Goal: Task Accomplishment & Management: Complete application form

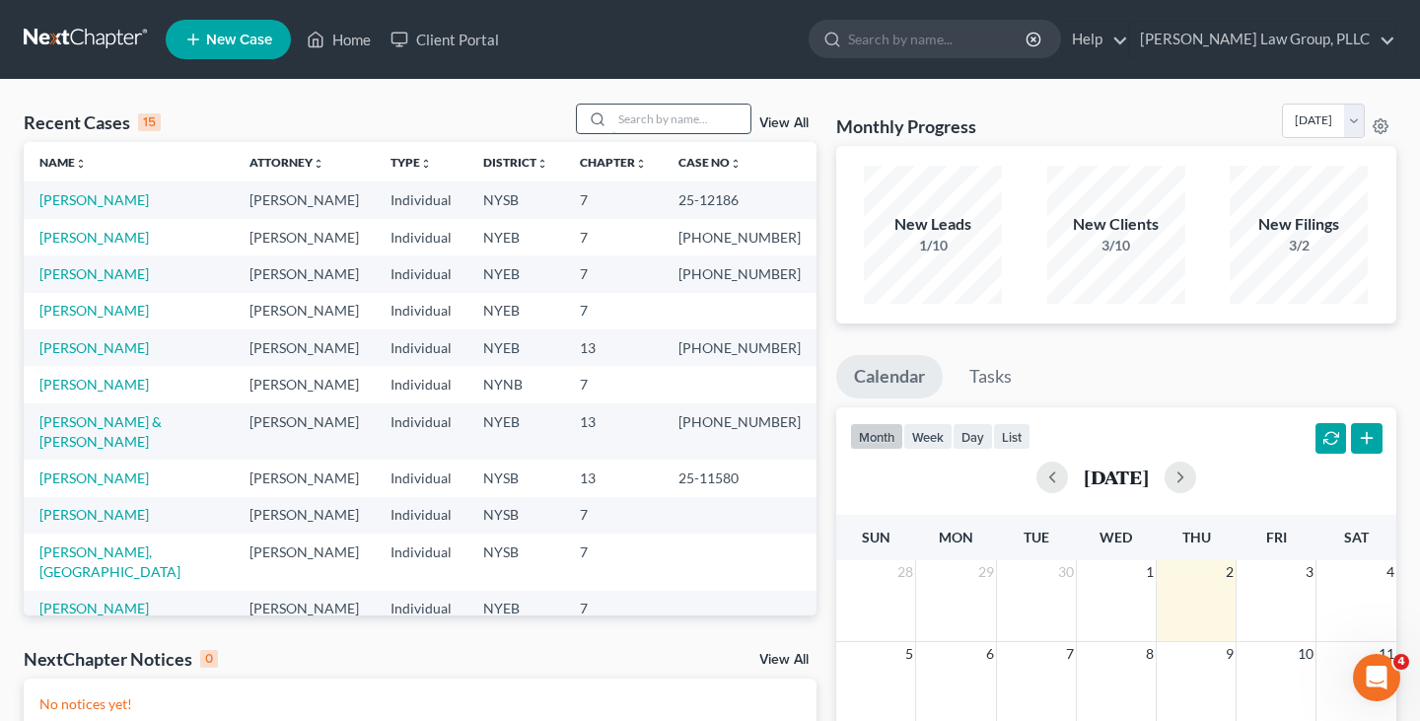
click at [716, 119] on input "search" at bounding box center [681, 119] width 138 height 29
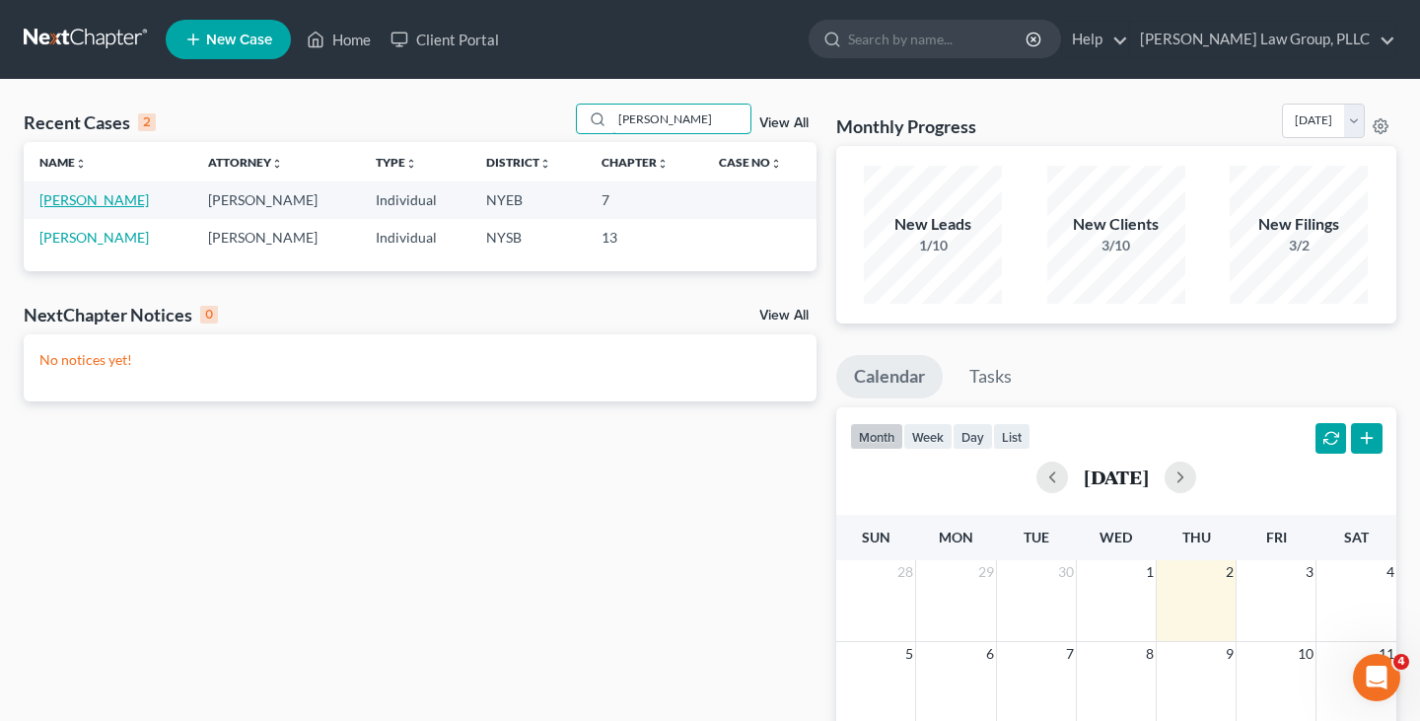
type input "kim"
click at [90, 203] on link "[PERSON_NAME]" at bounding box center [93, 199] width 109 height 17
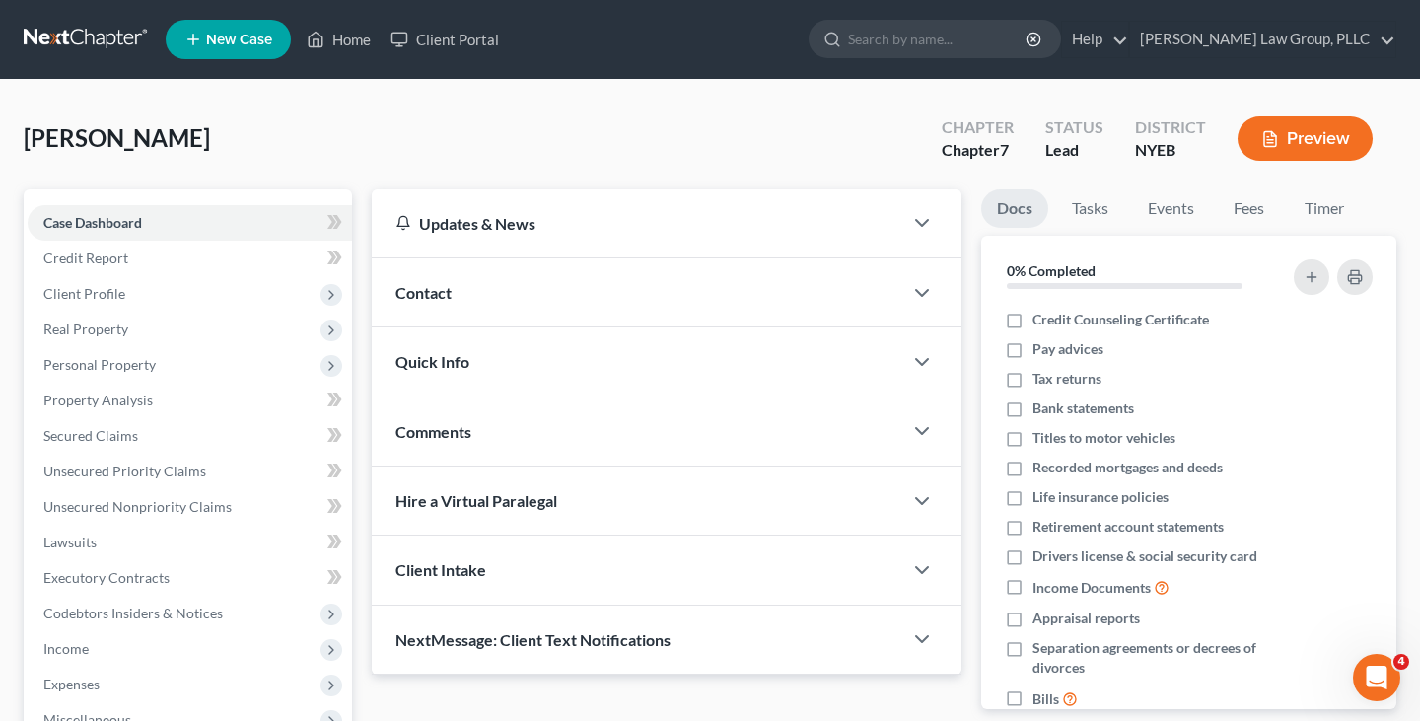
scroll to position [32, 0]
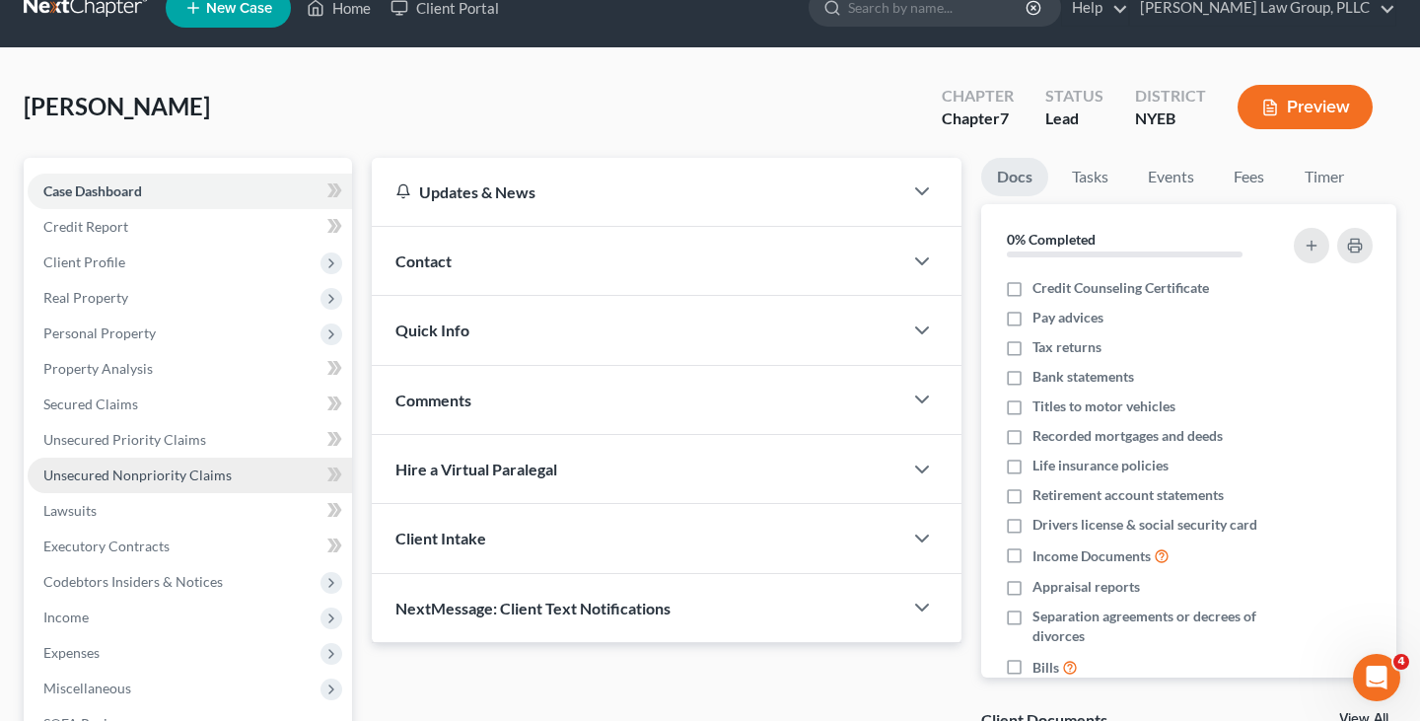
click at [233, 472] on link "Unsecured Nonpriority Claims" at bounding box center [190, 476] width 324 height 36
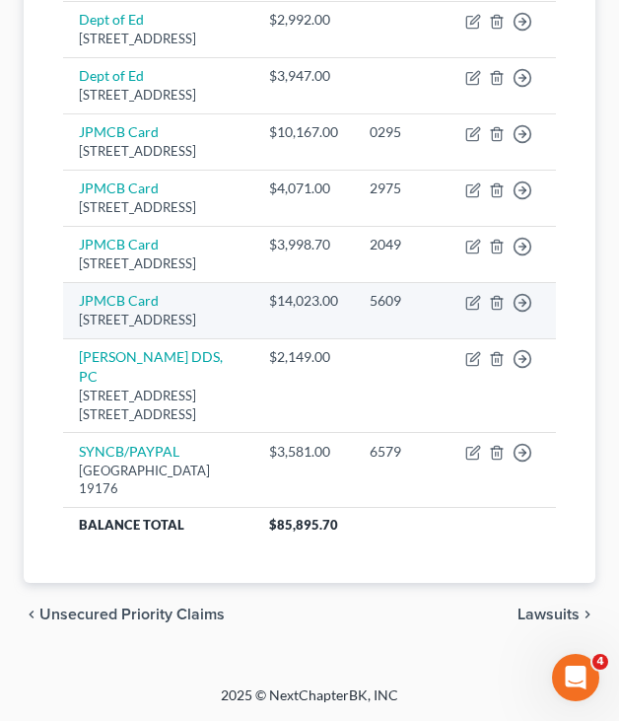
scroll to position [1155, 0]
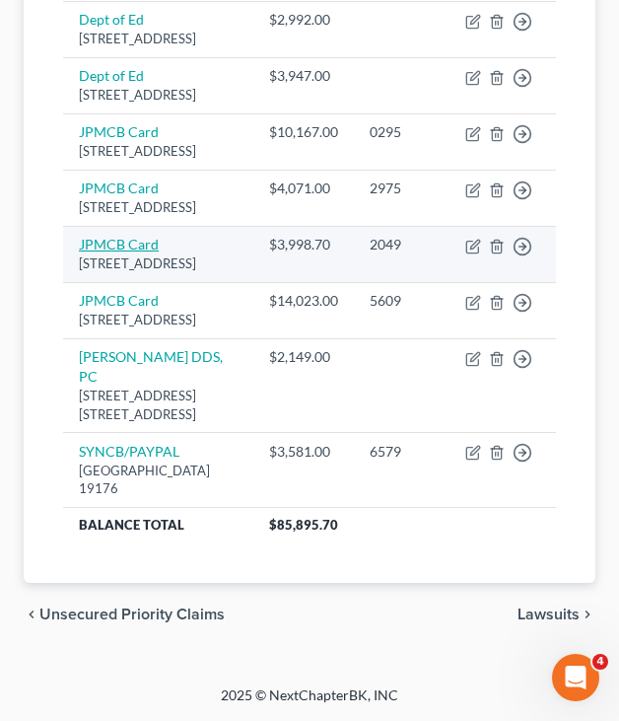
click at [132, 252] on link "JPMCB Card" at bounding box center [119, 244] width 80 height 17
select select "7"
select select "2"
select select "0"
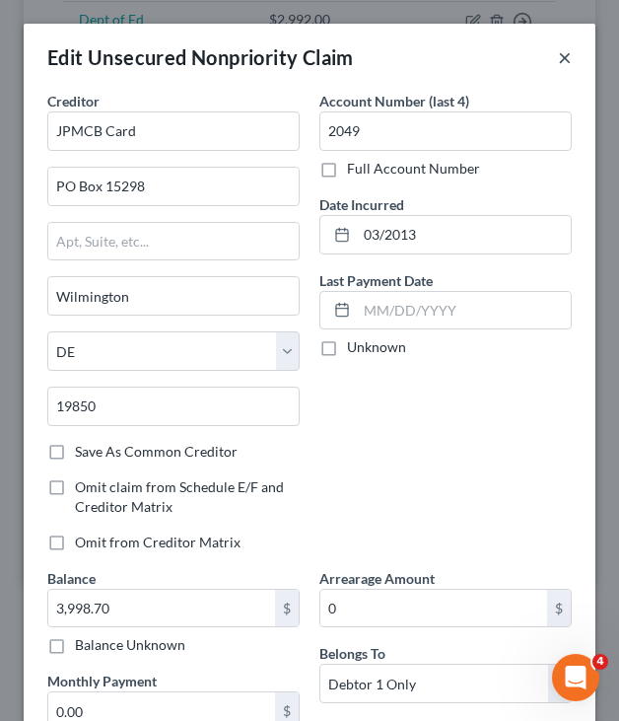
click at [562, 55] on button "×" at bounding box center [565, 57] width 14 height 24
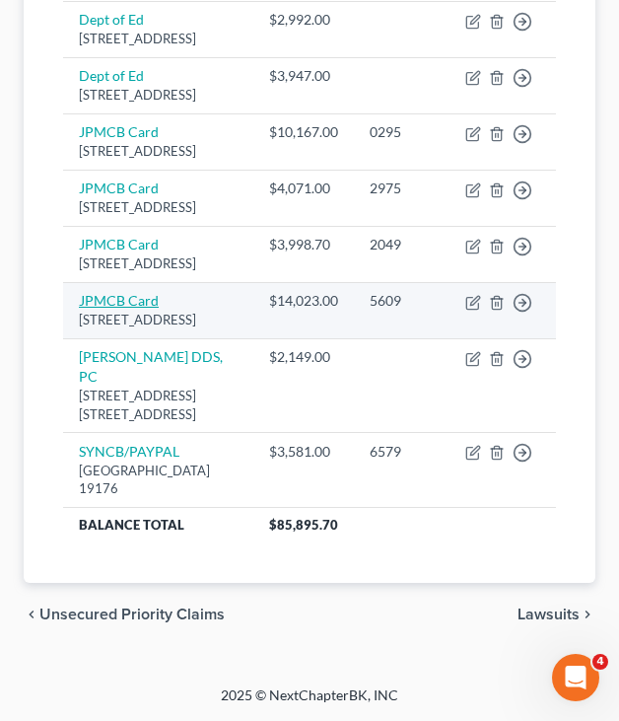
click at [128, 309] on link "JPMCB Card" at bounding box center [119, 300] width 80 height 17
select select "7"
select select "2"
select select "0"
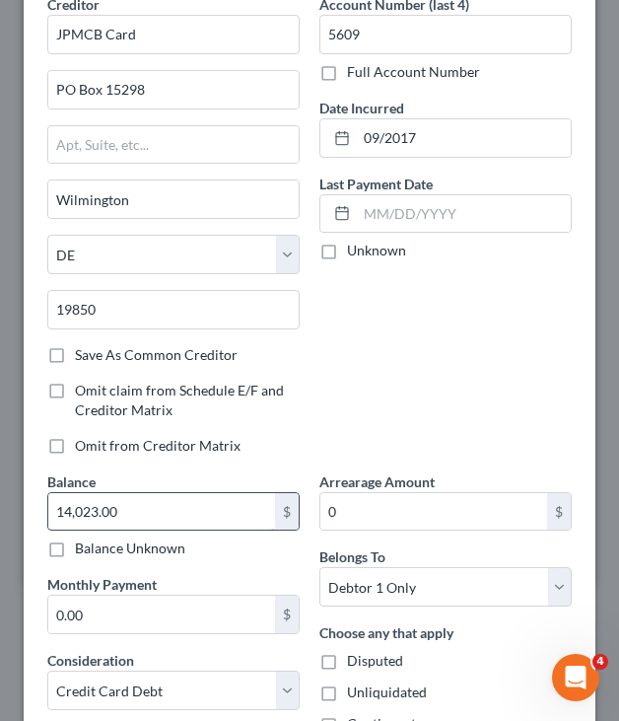
scroll to position [103, 0]
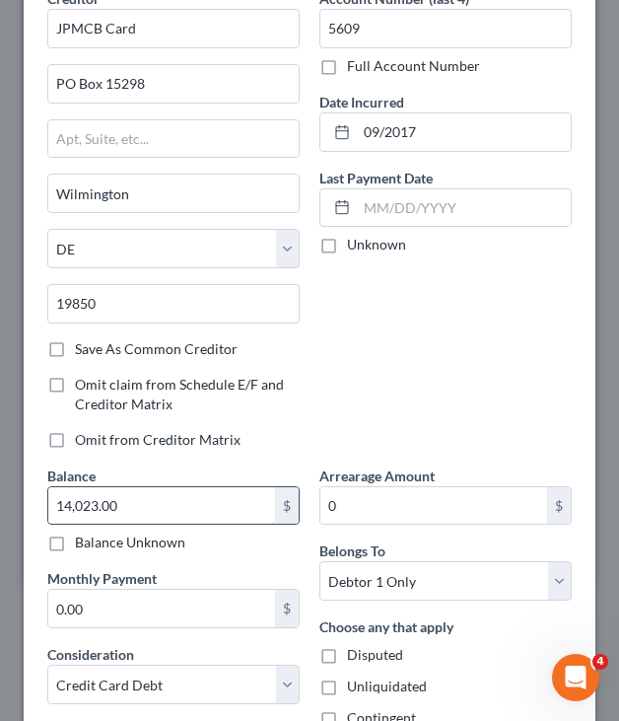
click at [196, 497] on input "14,023.00" at bounding box center [161, 505] width 227 height 37
type input "14,434.23"
click at [446, 26] on input "5609" at bounding box center [446, 28] width 252 height 39
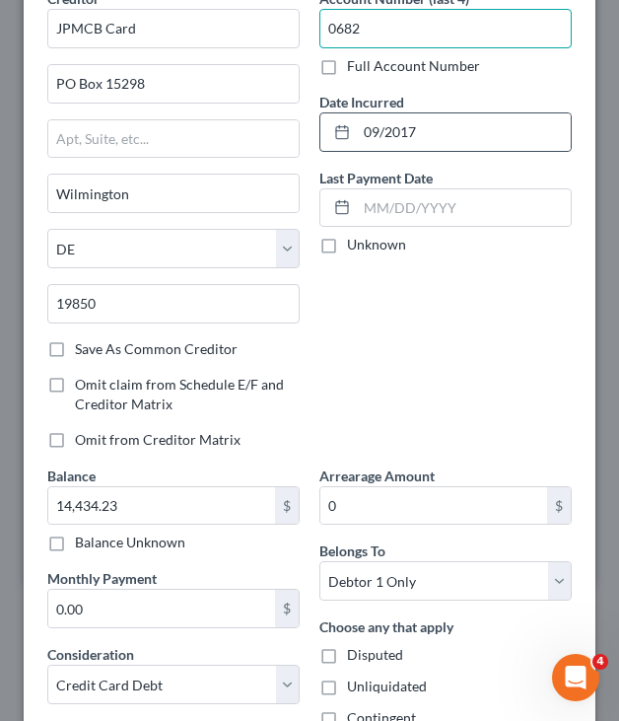
scroll to position [318, 0]
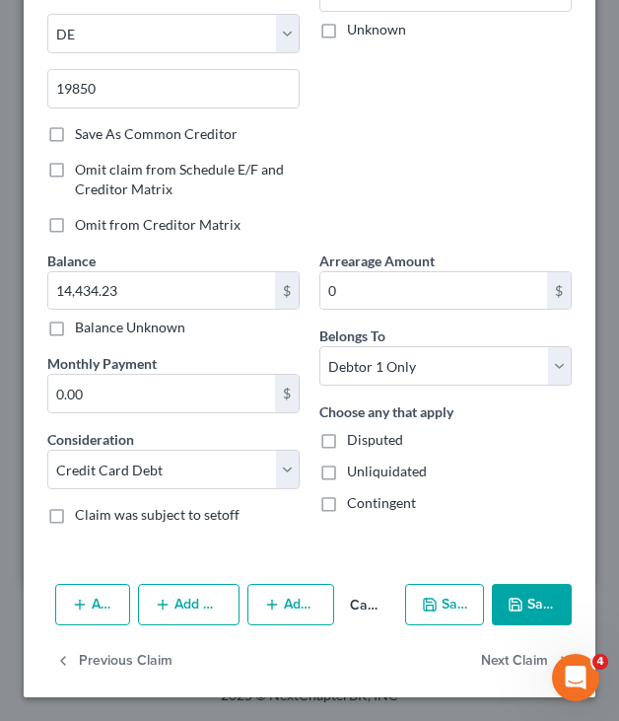
type input "0682"
click at [529, 606] on button "Save & Close" at bounding box center [532, 604] width 80 height 41
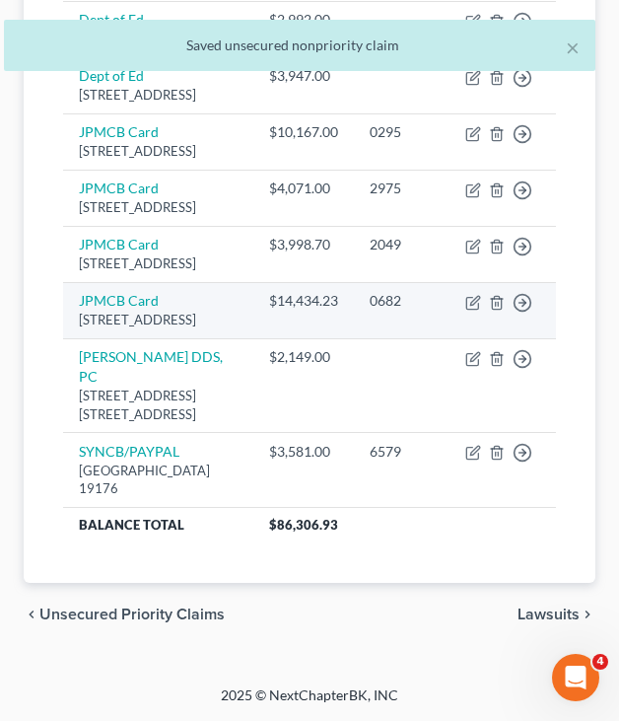
scroll to position [1090, 0]
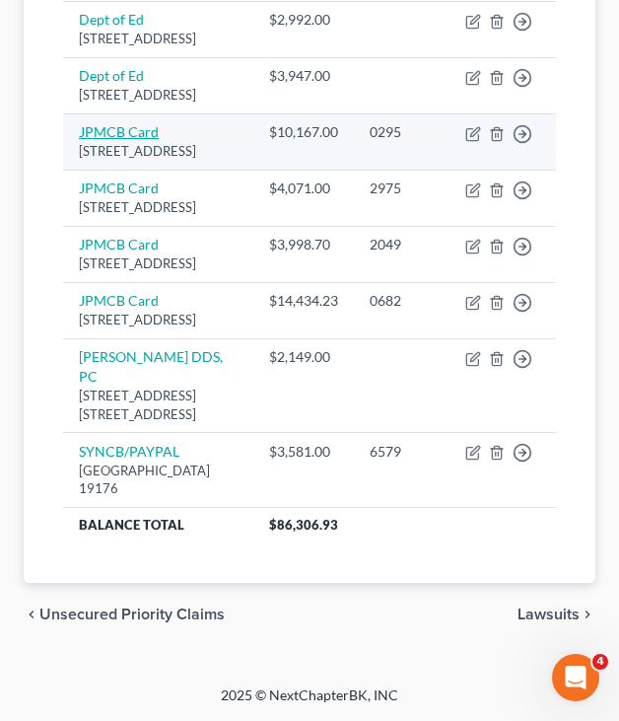
click at [127, 140] on link "JPMCB Card" at bounding box center [119, 131] width 80 height 17
select select "7"
select select "2"
select select "0"
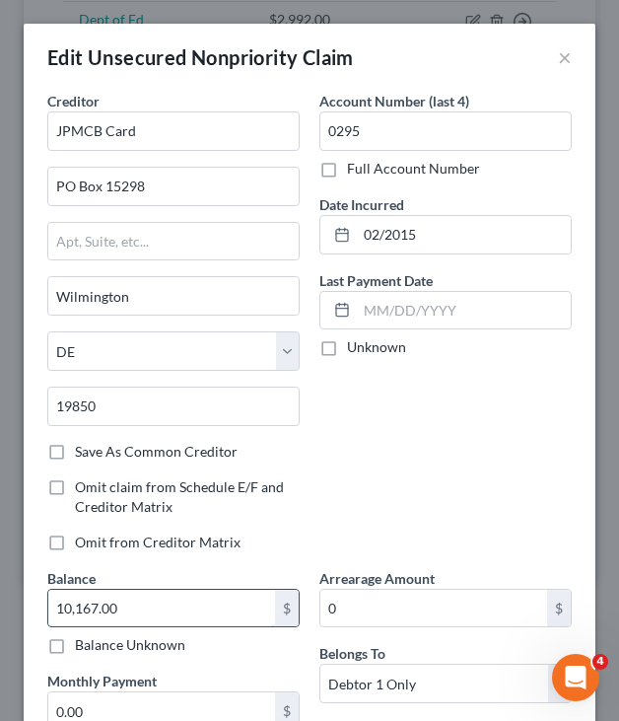
click at [166, 625] on input "10,167.00" at bounding box center [161, 608] width 227 height 37
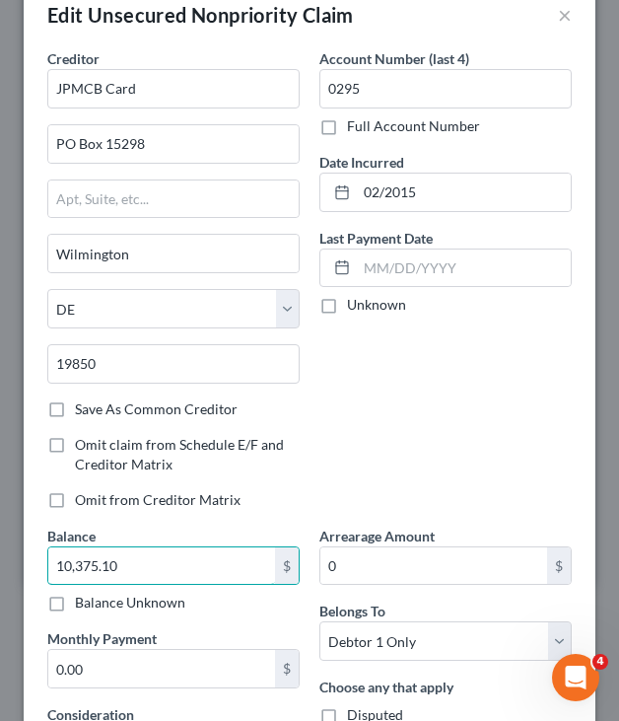
scroll to position [88, 0]
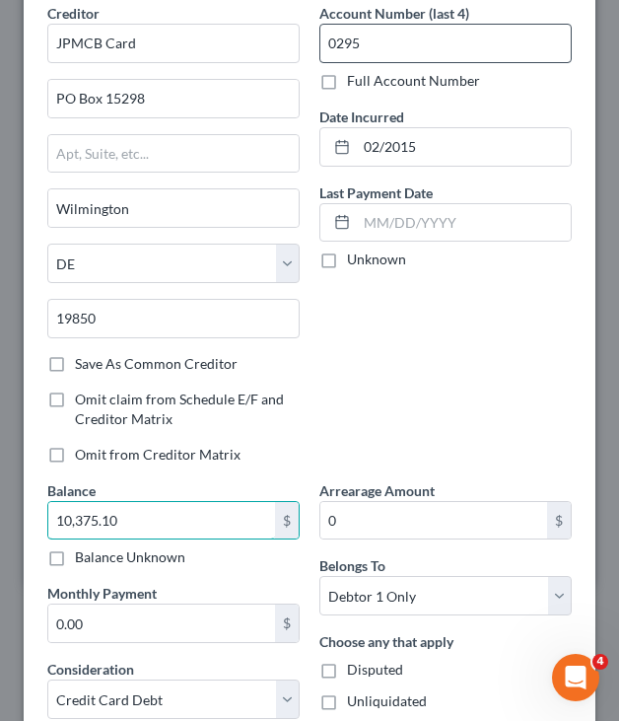
type input "10,375.10"
click at [427, 42] on input "0295" at bounding box center [446, 43] width 252 height 39
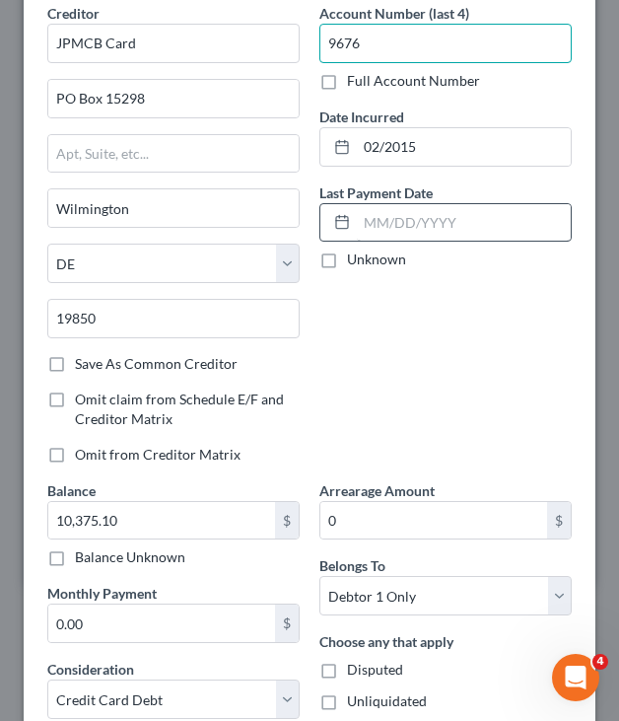
scroll to position [318, 0]
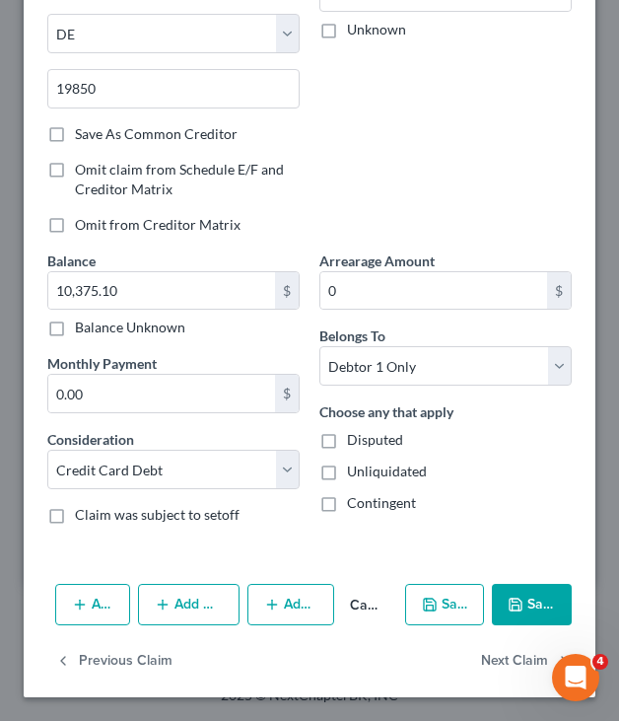
type input "9676"
click at [509, 599] on icon "button" at bounding box center [516, 605] width 16 height 16
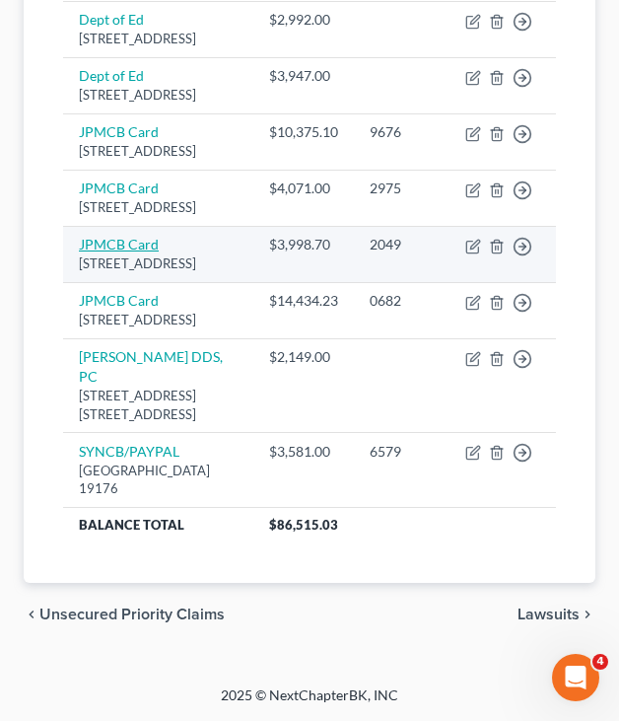
click at [122, 252] on link "JPMCB Card" at bounding box center [119, 244] width 80 height 17
select select "7"
select select "2"
select select "0"
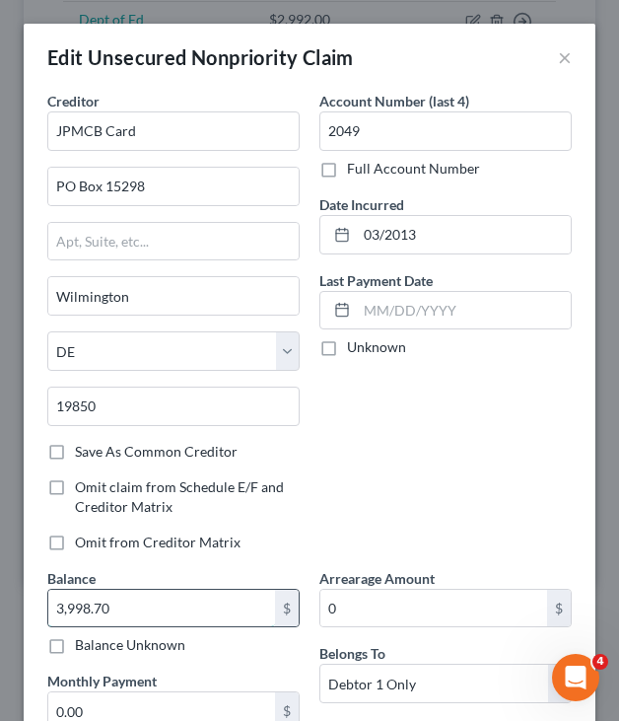
click at [186, 601] on input "3,998.70" at bounding box center [161, 608] width 227 height 37
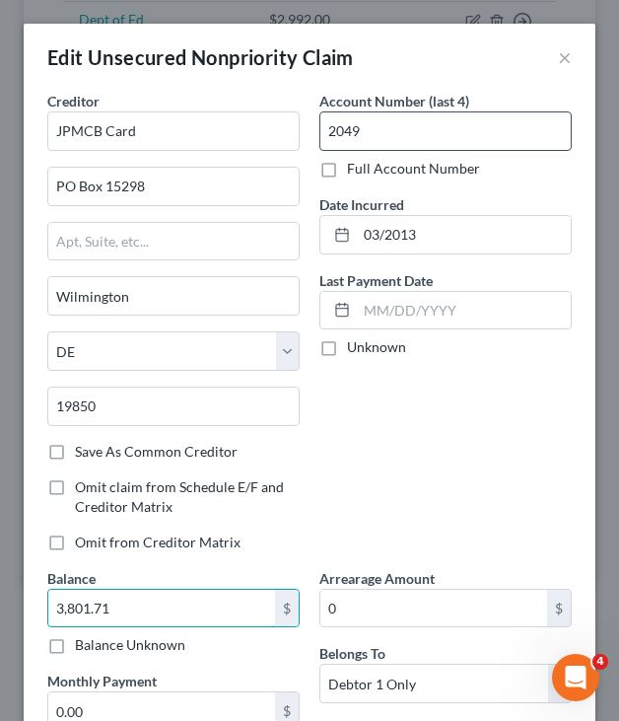
type input "3,801.71"
click at [374, 140] on input "2049" at bounding box center [446, 130] width 252 height 39
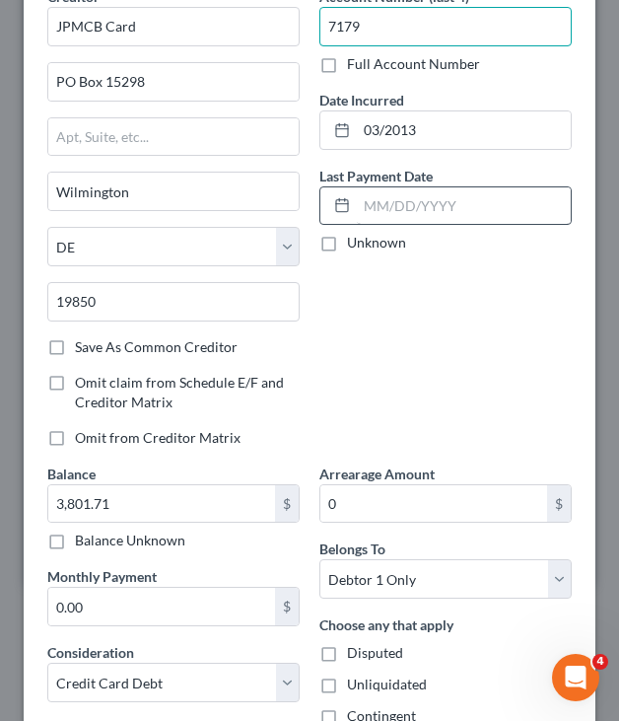
scroll to position [222, 0]
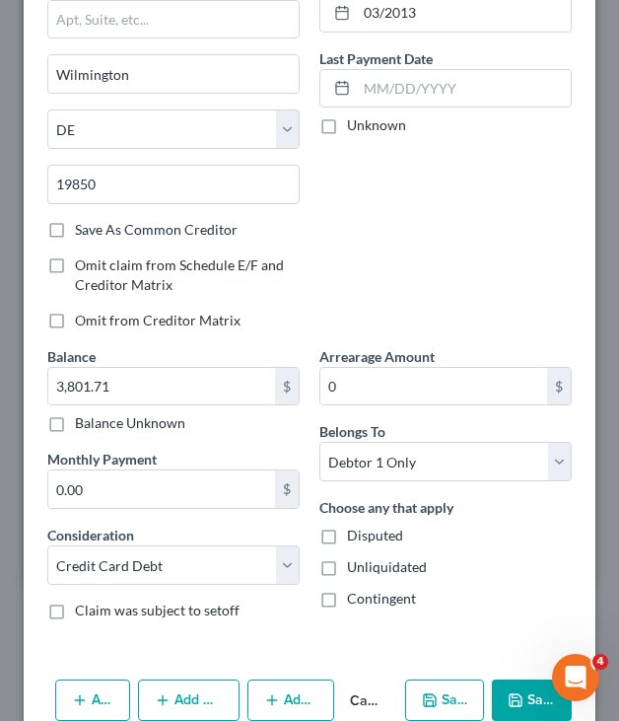
type input "7179"
click at [505, 703] on button "Save & Close" at bounding box center [532, 700] width 80 height 41
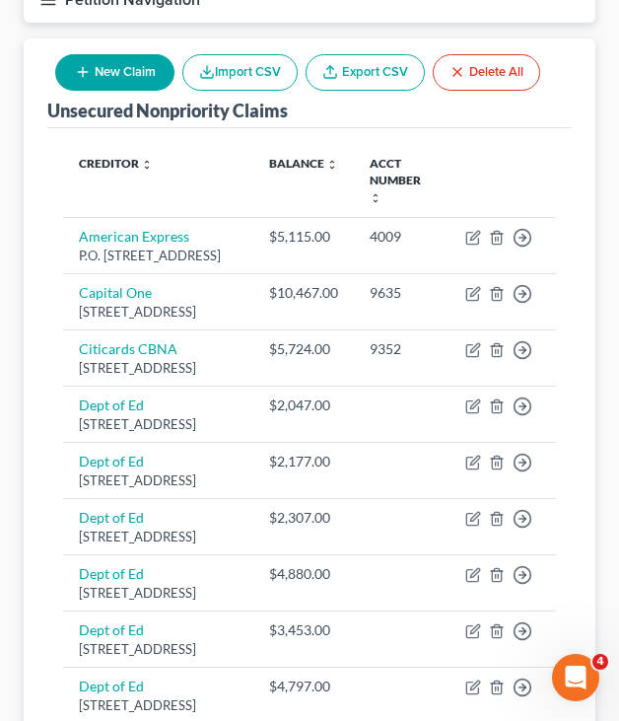
scroll to position [260, 0]
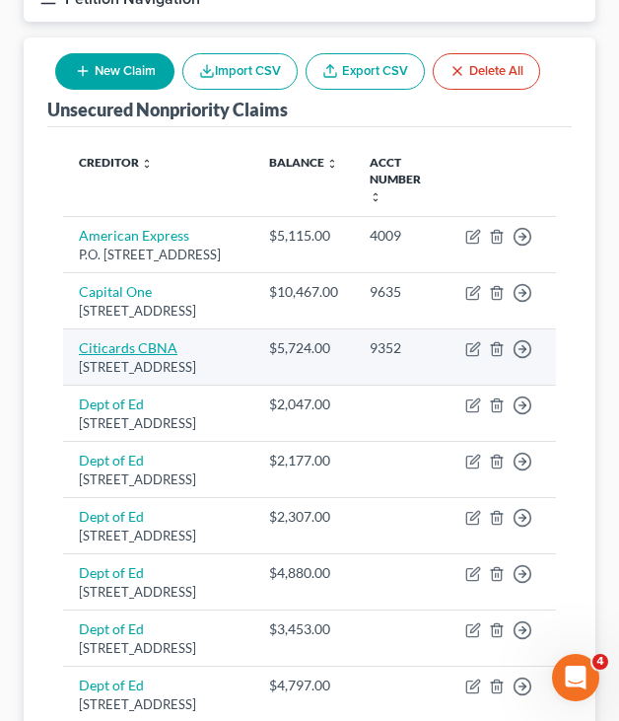
click at [103, 356] on link "Citicards CBNA" at bounding box center [128, 347] width 99 height 17
select select "43"
select select "2"
select select "0"
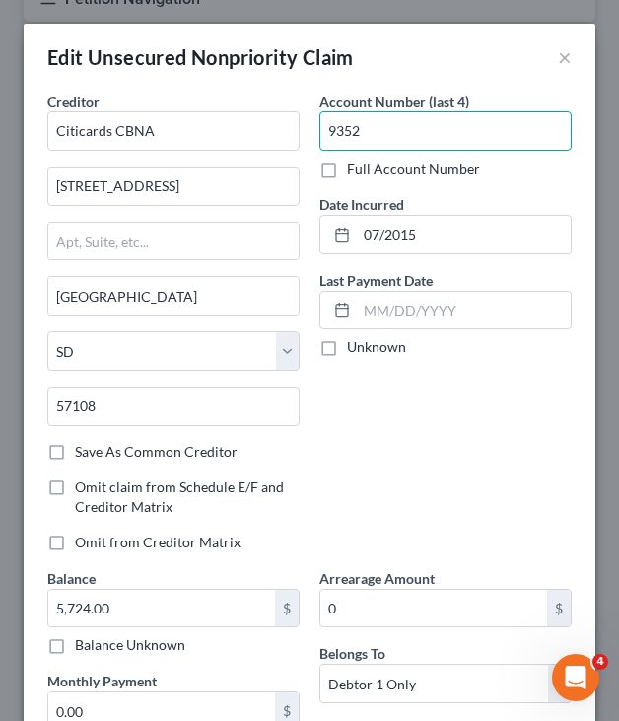
click at [395, 132] on input "9352" at bounding box center [446, 130] width 252 height 39
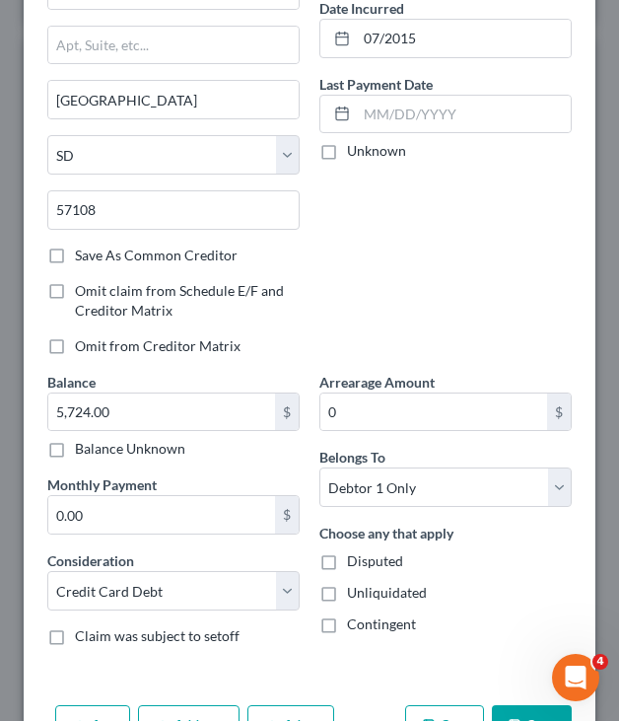
scroll to position [214, 0]
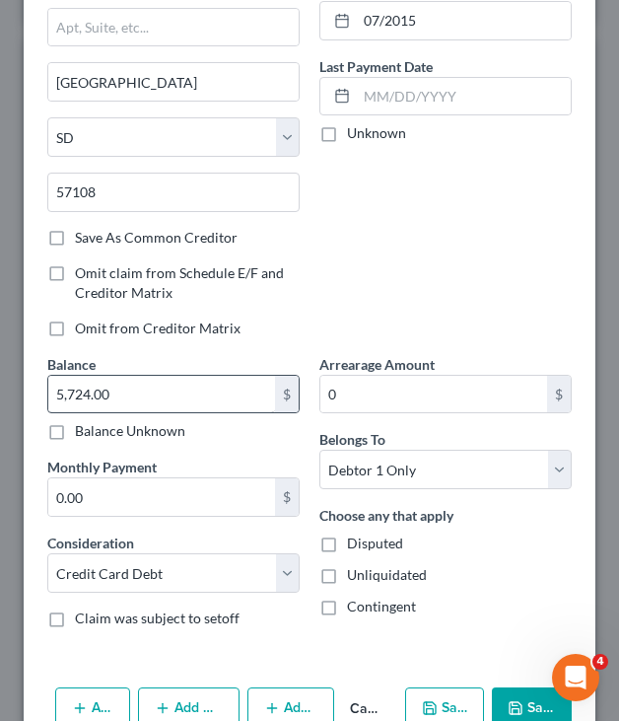
type input "8009"
click at [198, 392] on input "5,724.00" at bounding box center [161, 394] width 227 height 37
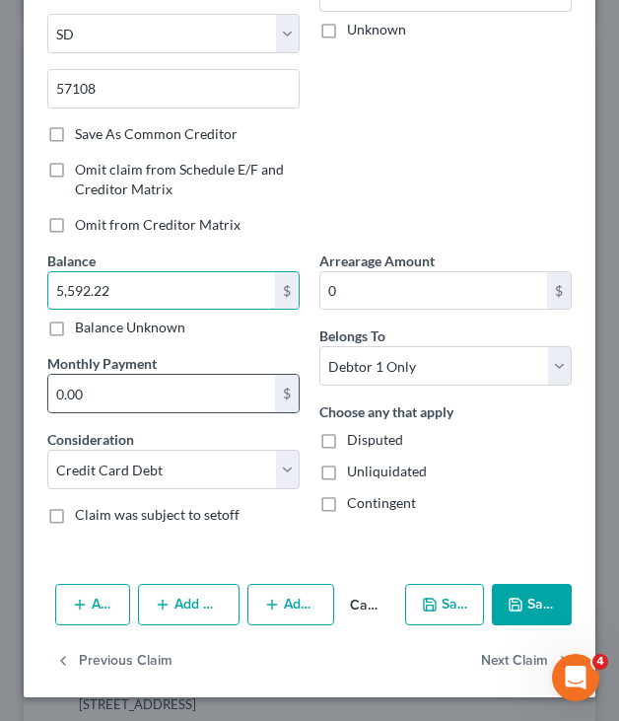
scroll to position [318, 0]
type input "5,592.22"
click at [527, 607] on button "Save & Close" at bounding box center [532, 604] width 80 height 41
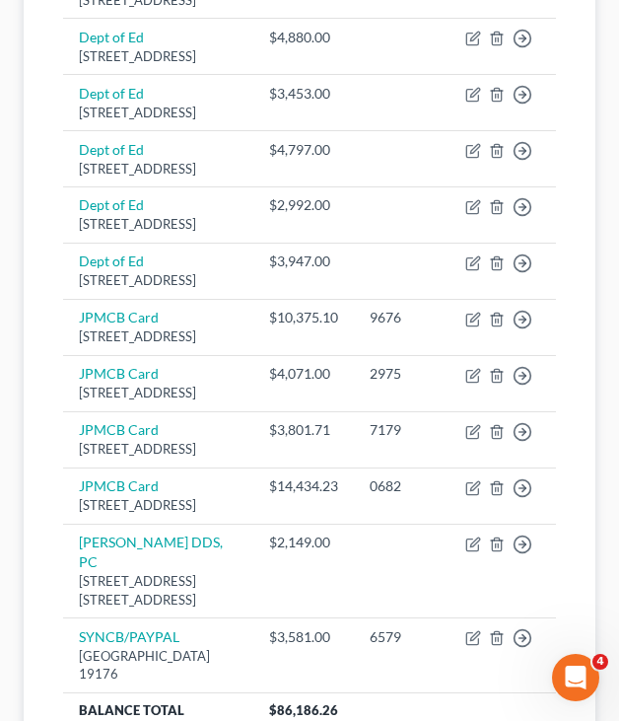
scroll to position [483, 0]
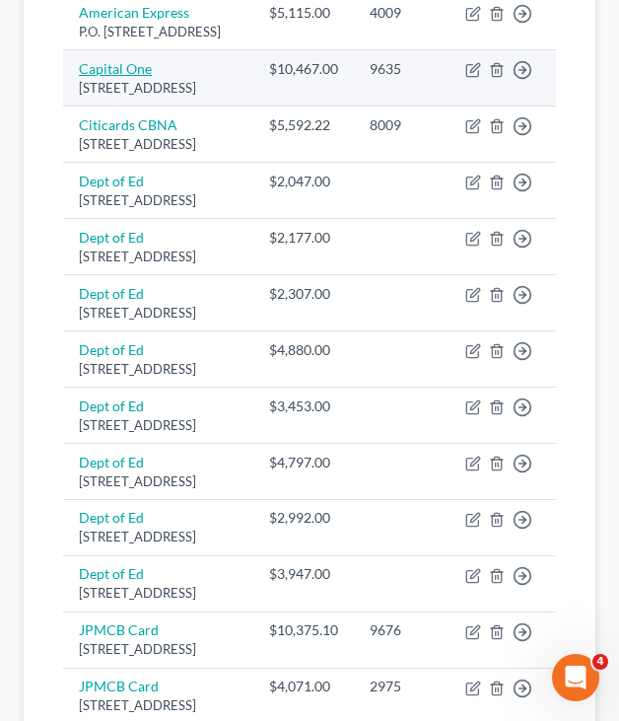
click at [127, 77] on link "Capital One" at bounding box center [115, 68] width 73 height 17
select select "46"
select select "2"
select select "0"
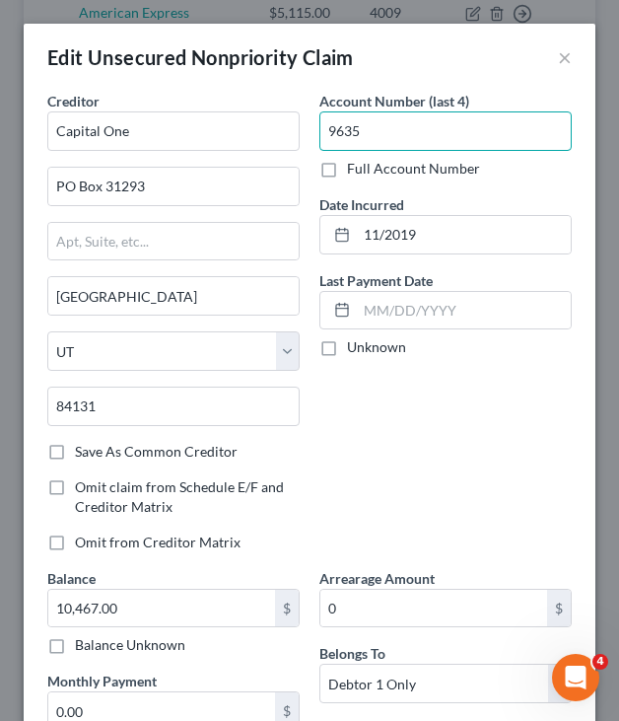
click at [398, 135] on input "9635" at bounding box center [446, 130] width 252 height 39
type input "9"
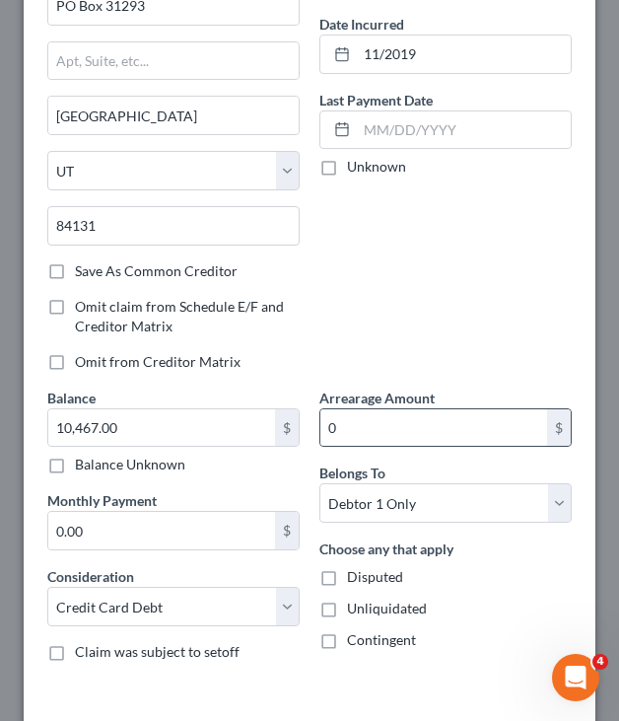
scroll to position [187, 0]
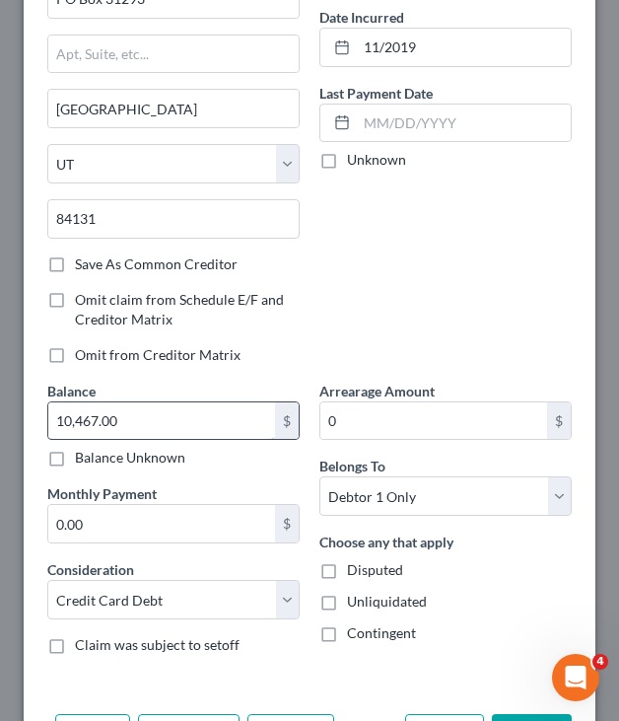
type input "7956"
click at [244, 416] on input "10,467.00" at bounding box center [161, 420] width 227 height 37
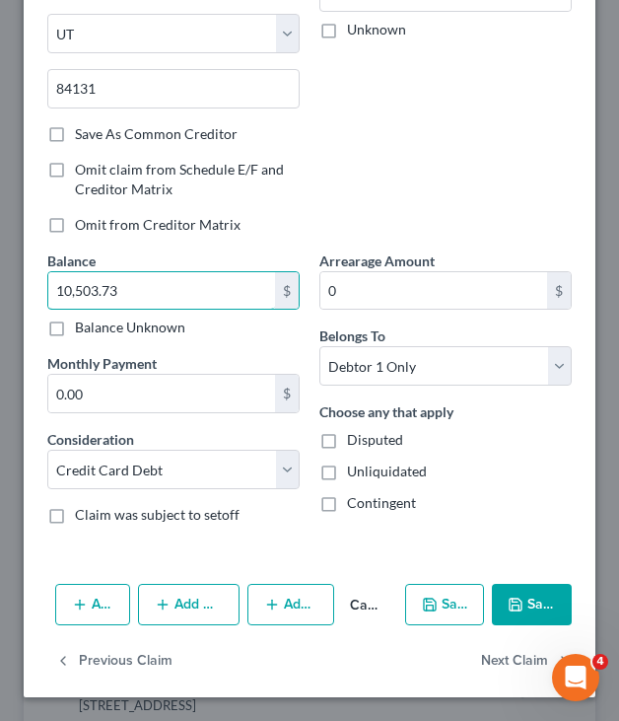
type input "10,503.73"
click at [523, 595] on button "Save & Close" at bounding box center [532, 604] width 80 height 41
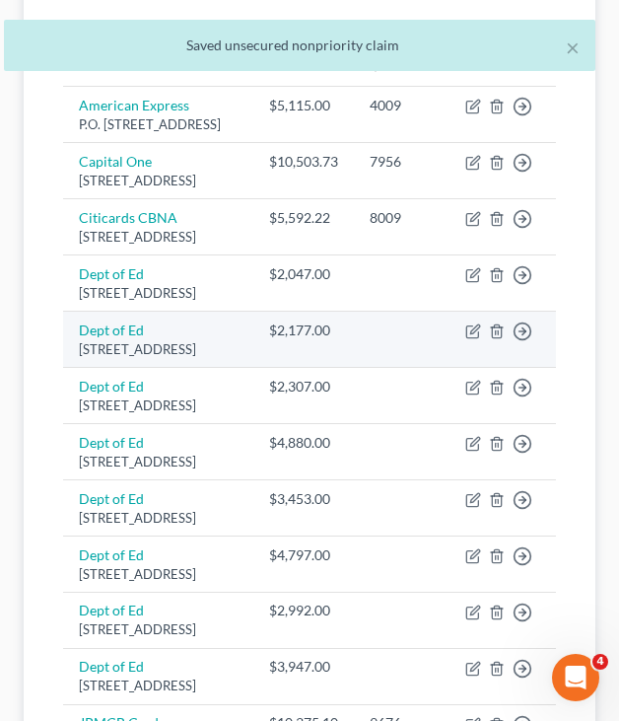
scroll to position [379, 0]
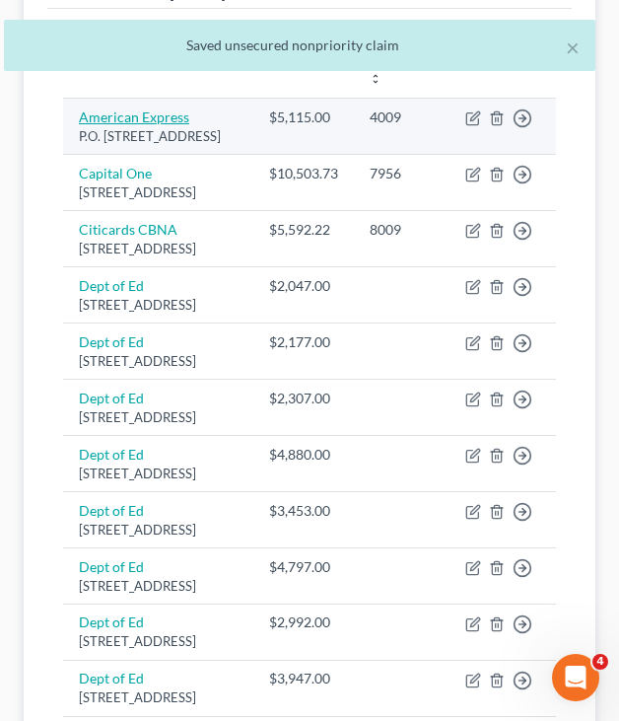
click at [156, 117] on link "American Express" at bounding box center [134, 116] width 110 height 17
select select "45"
select select "2"
select select "0"
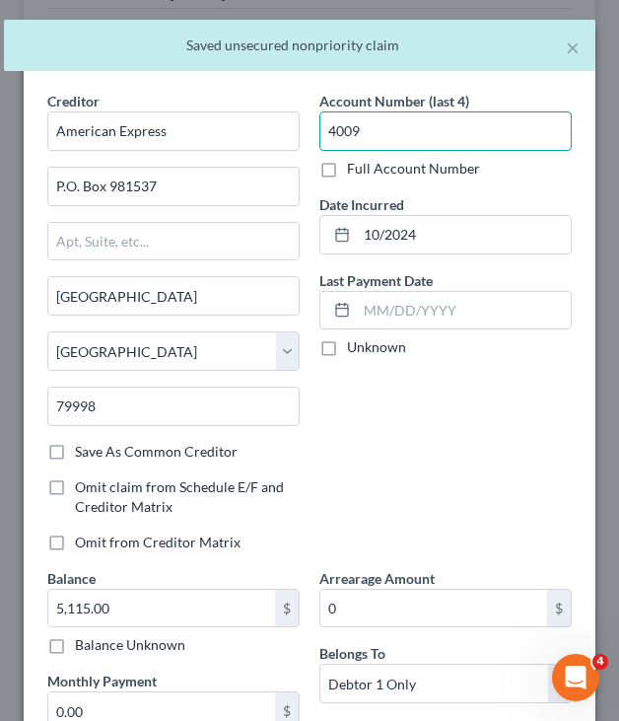
click at [438, 133] on input "4009" at bounding box center [446, 130] width 252 height 39
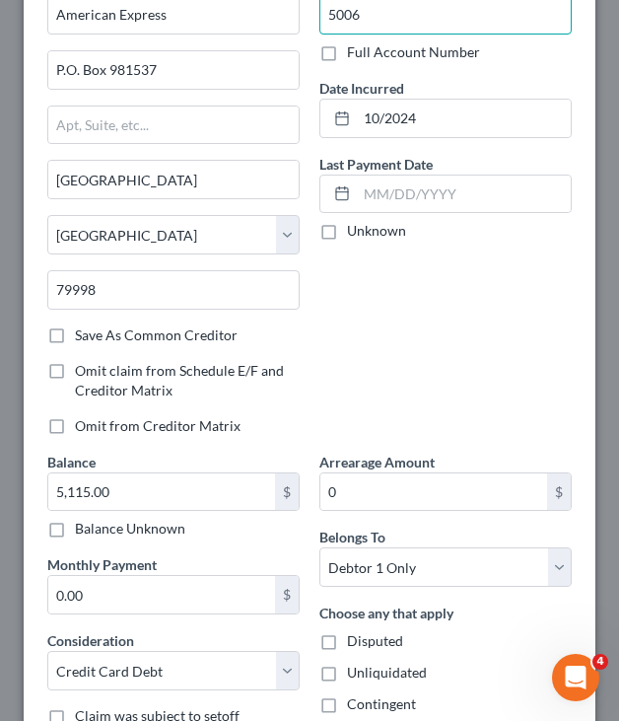
scroll to position [158, 0]
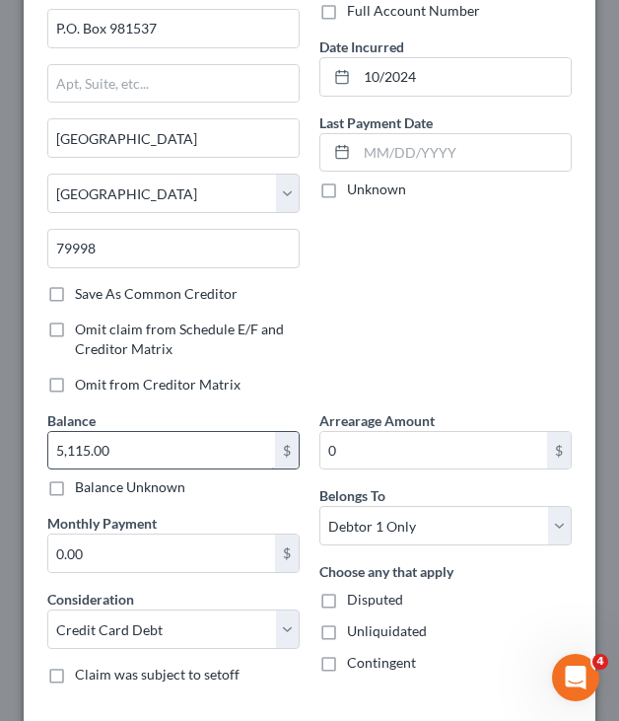
type input "5006"
click at [213, 444] on input "5,115.00" at bounding box center [161, 450] width 227 height 37
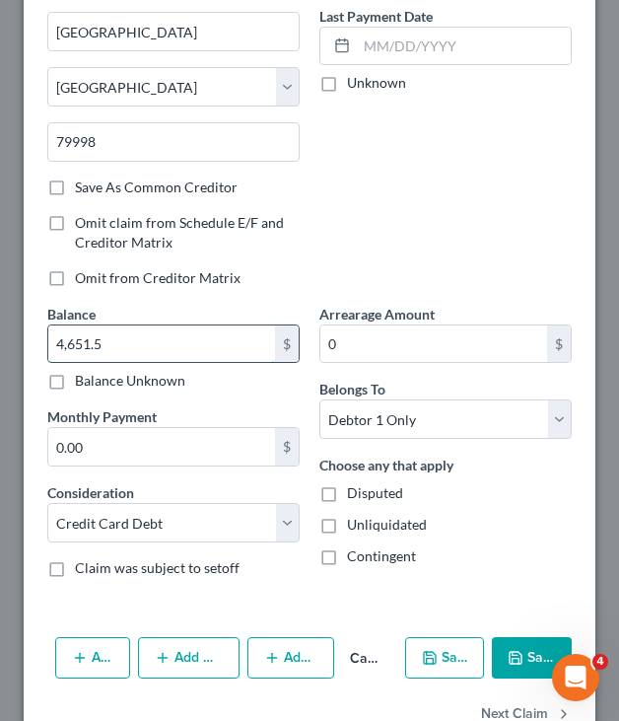
scroll to position [318, 0]
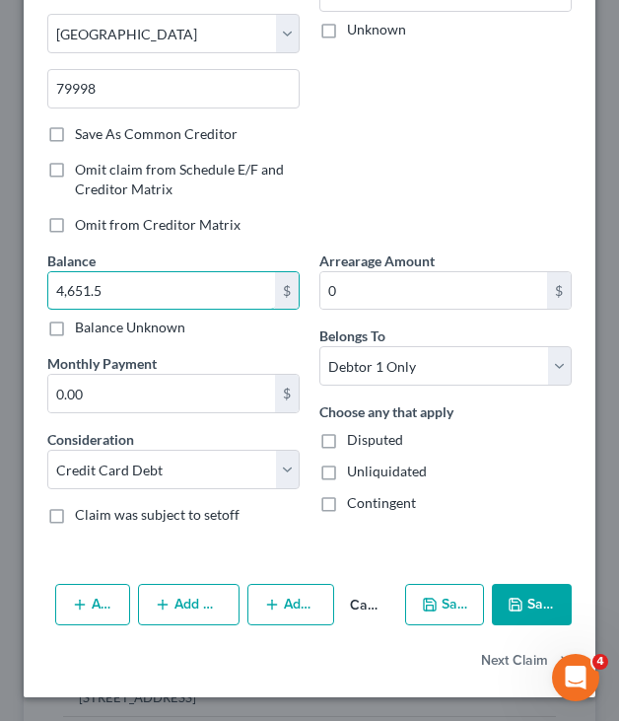
type input "4,651.5"
click at [524, 606] on icon "button" at bounding box center [516, 605] width 16 height 16
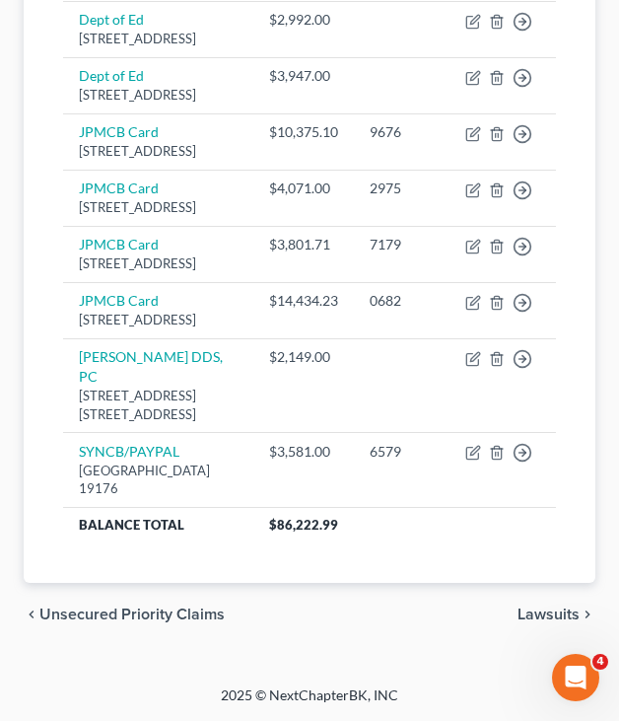
scroll to position [1069, 0]
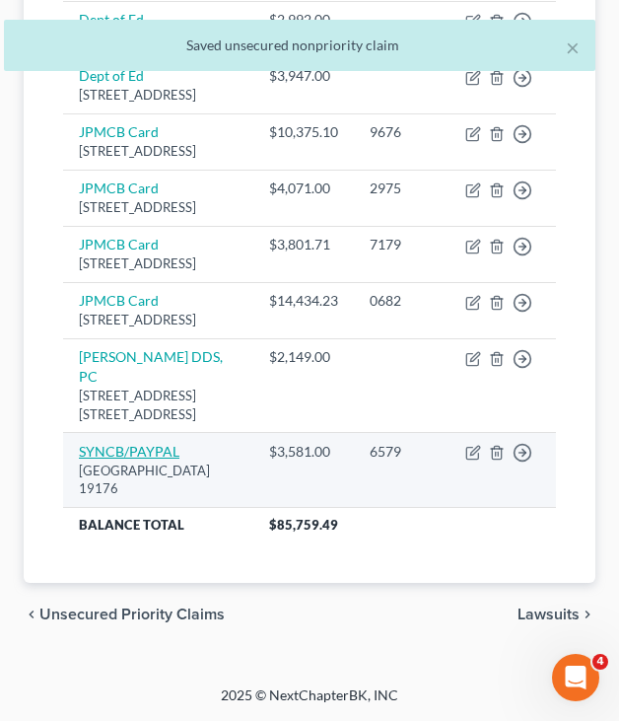
click at [143, 460] on link "SYNCB/PAYPAL" at bounding box center [129, 451] width 101 height 17
select select "39"
select select "2"
select select "0"
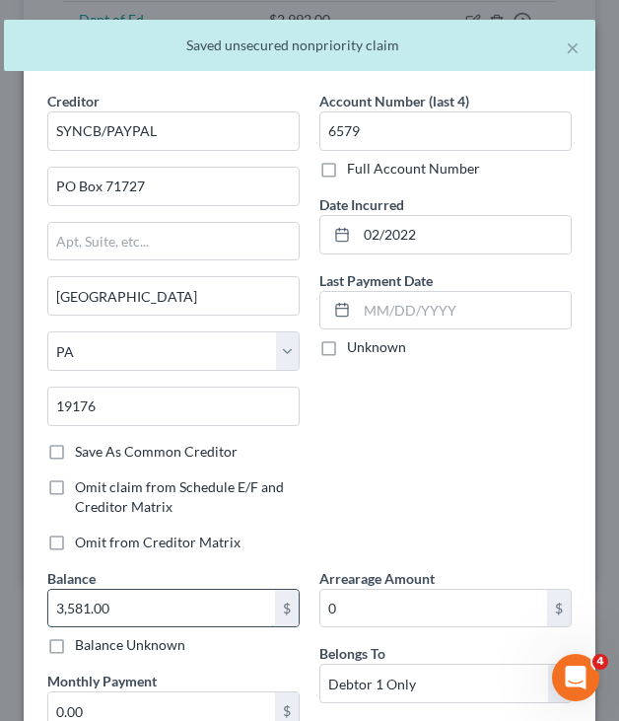
click at [192, 609] on input "3,581.00" at bounding box center [161, 608] width 227 height 37
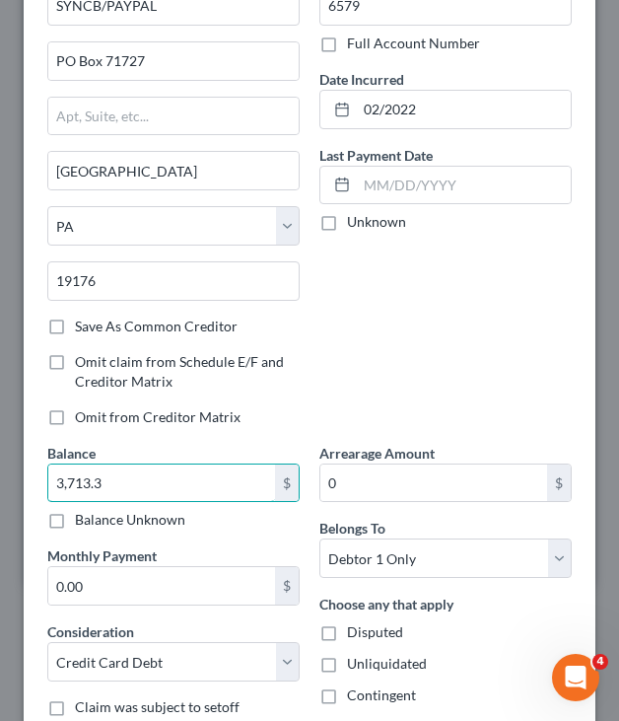
scroll to position [318, 0]
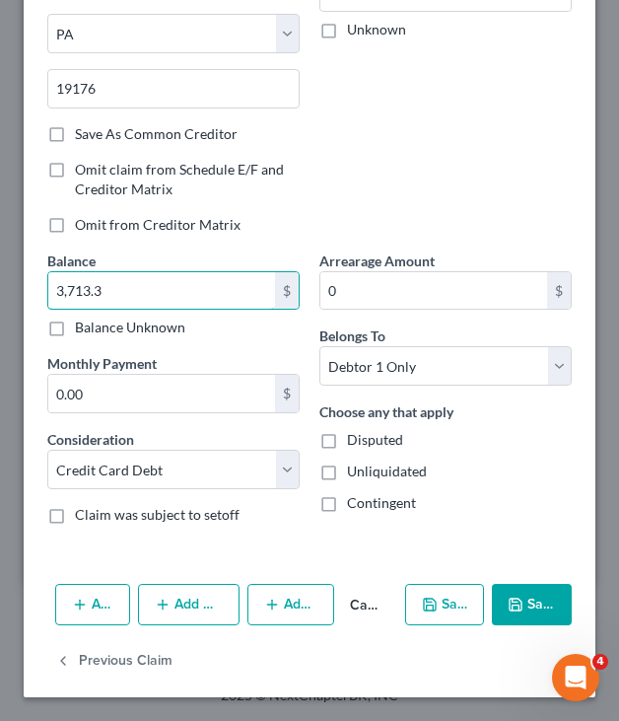
type input "3,713.3"
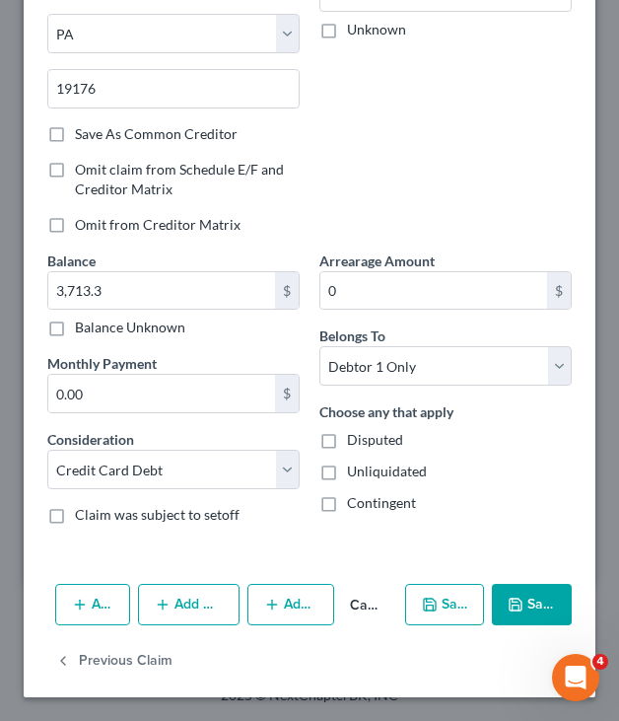
click at [521, 607] on icon "button" at bounding box center [516, 605] width 16 height 16
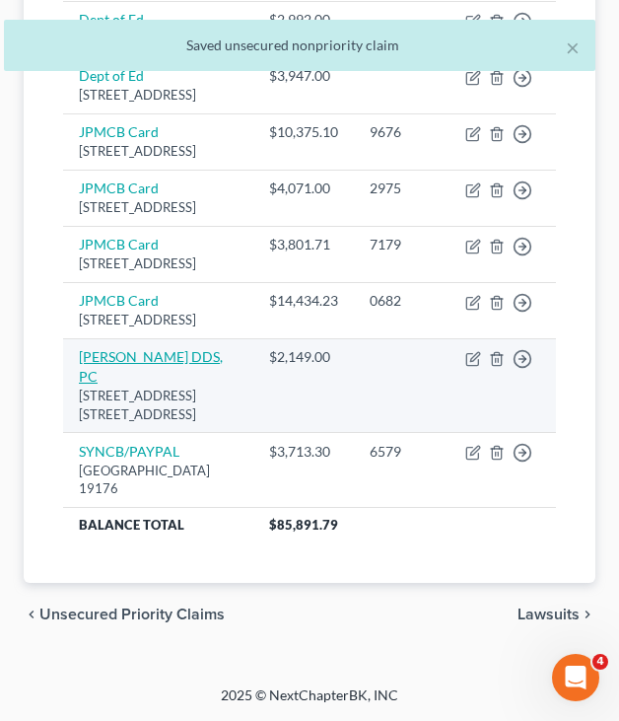
click at [166, 385] on link "Peter H. Pruden DDS, PC" at bounding box center [151, 366] width 144 height 36
select select "35"
select select "9"
select select "0"
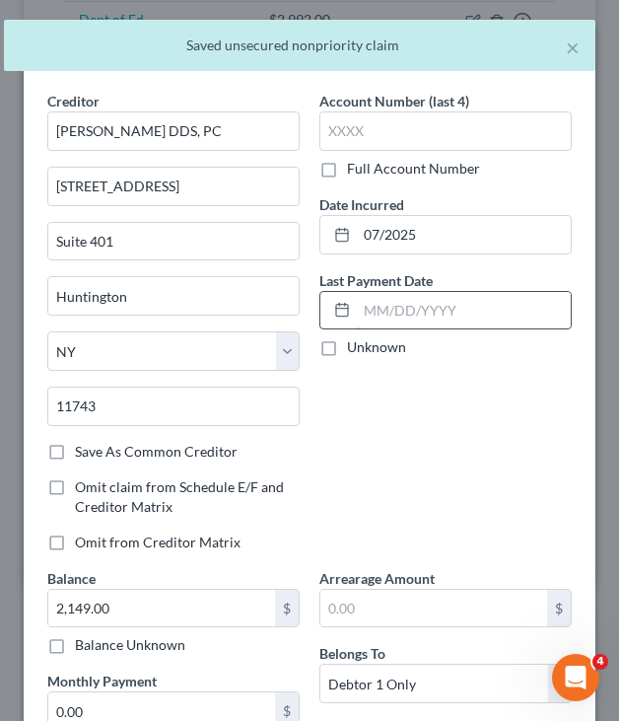
click at [420, 305] on input "text" at bounding box center [464, 310] width 214 height 37
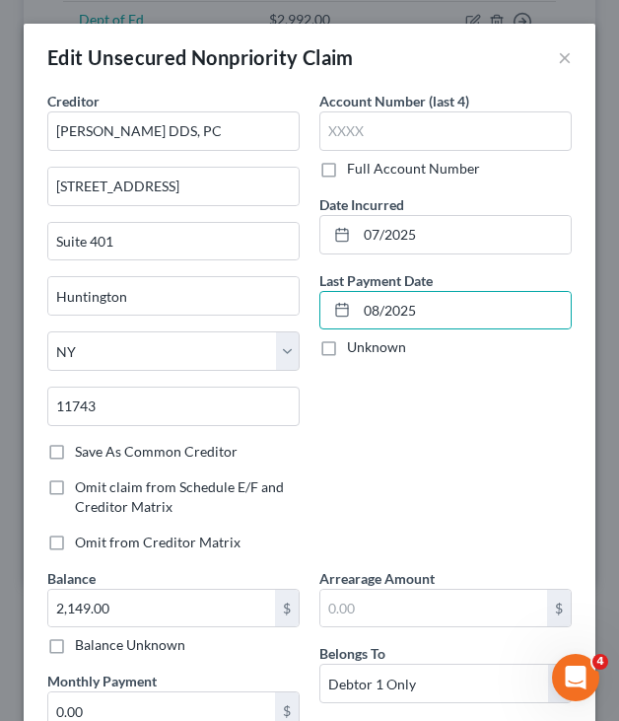
click at [414, 406] on div "Account Number (last 4) Full Account Number Date Incurred 07/2025 Last Payment …" at bounding box center [446, 329] width 272 height 477
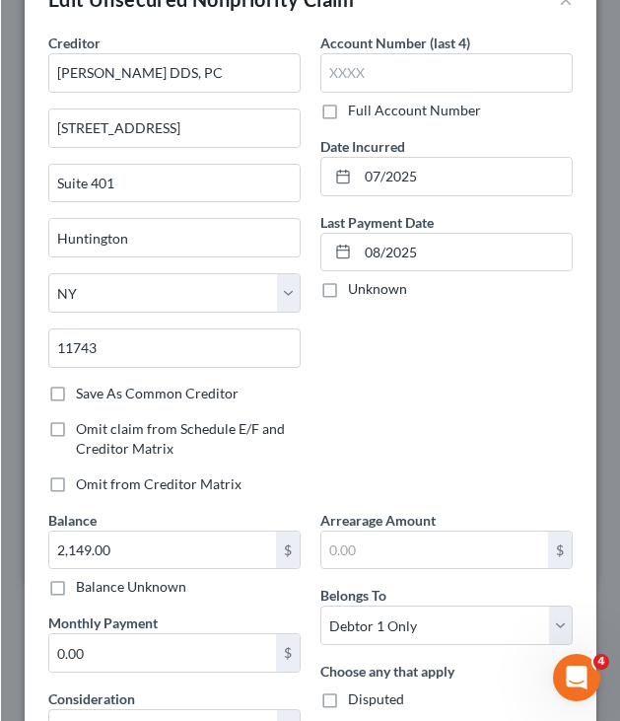
scroll to position [80, 0]
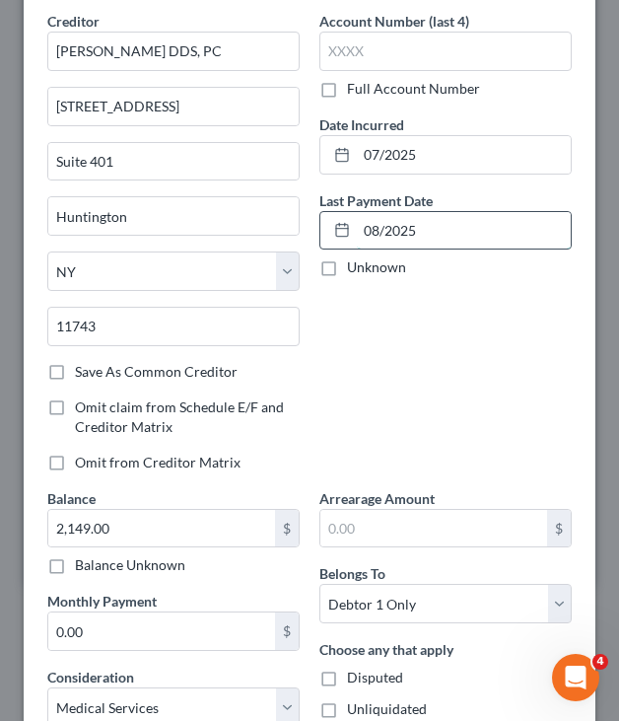
click at [458, 230] on input "08/2025" at bounding box center [464, 230] width 214 height 37
click at [378, 232] on input "08/2025" at bounding box center [464, 230] width 214 height 37
type input "09/2025"
click at [366, 256] on div "Last Payment Date 09/2025 Unknown" at bounding box center [446, 234] width 252 height 88
click at [463, 232] on input "09/2025" at bounding box center [464, 230] width 214 height 37
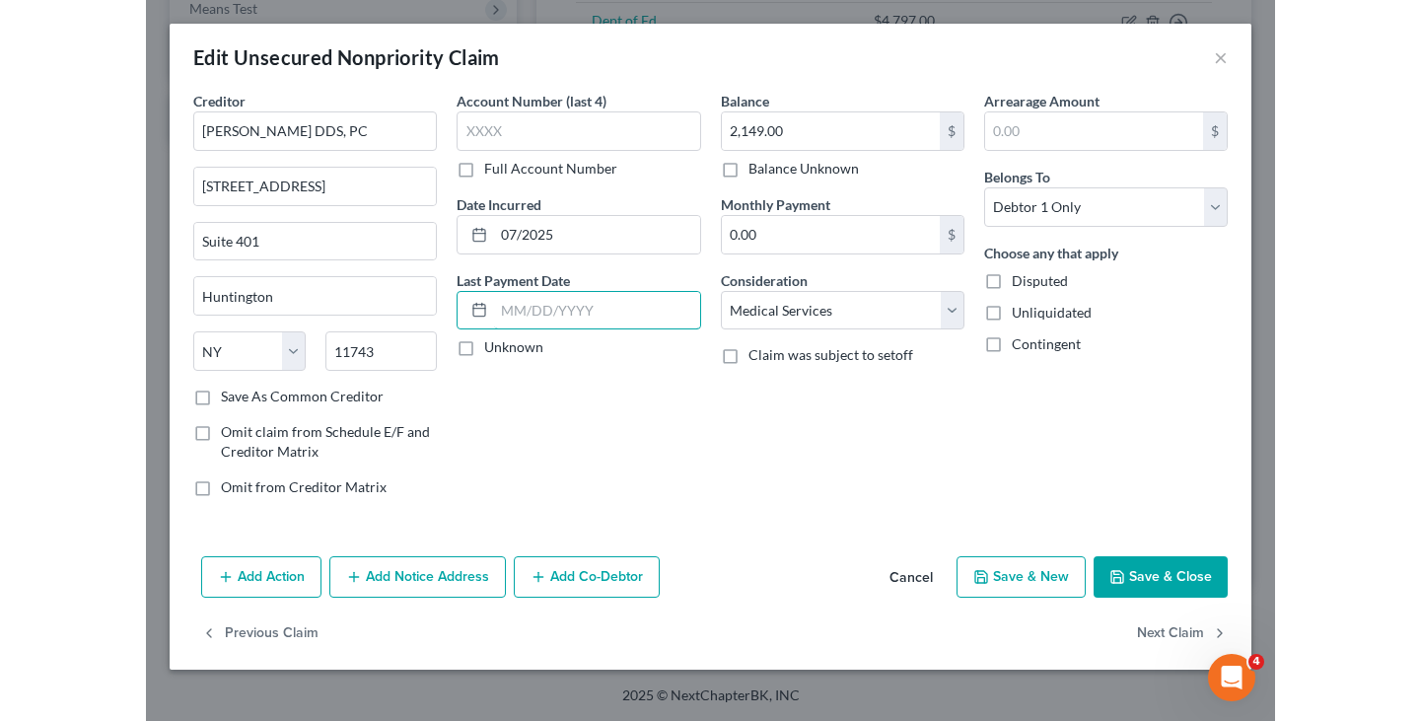
scroll to position [757, 0]
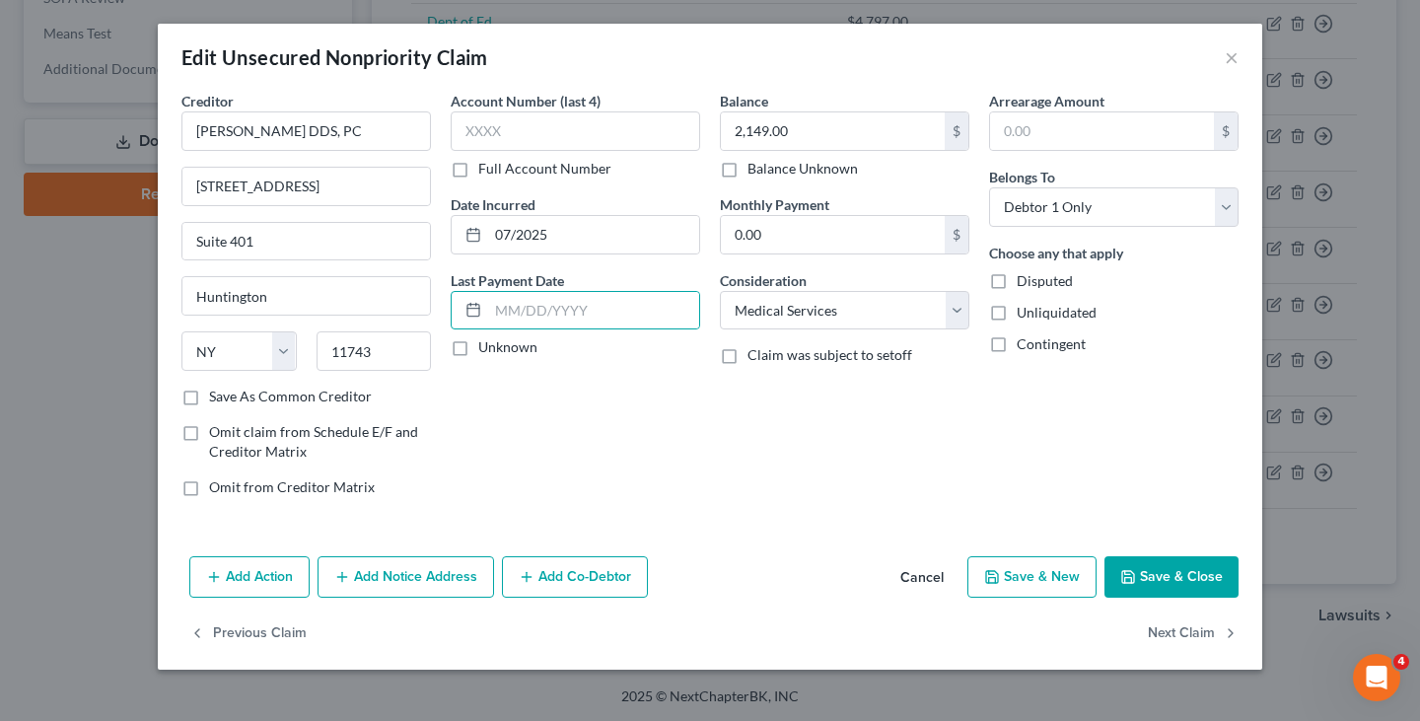
click at [893, 408] on div "Balance 2,149.00 $ Balance Unknown Balance Undetermined 2,149.00 $ Balance Unkn…" at bounding box center [844, 302] width 269 height 422
click at [578, 312] on input "text" at bounding box center [593, 310] width 211 height 37
type input "08/2025"
click at [520, 458] on div "Account Number (last 4) Full Account Number Date Incurred 07/2025 Last Payment …" at bounding box center [575, 302] width 269 height 422
click at [1177, 576] on button "Save & Close" at bounding box center [1172, 576] width 134 height 41
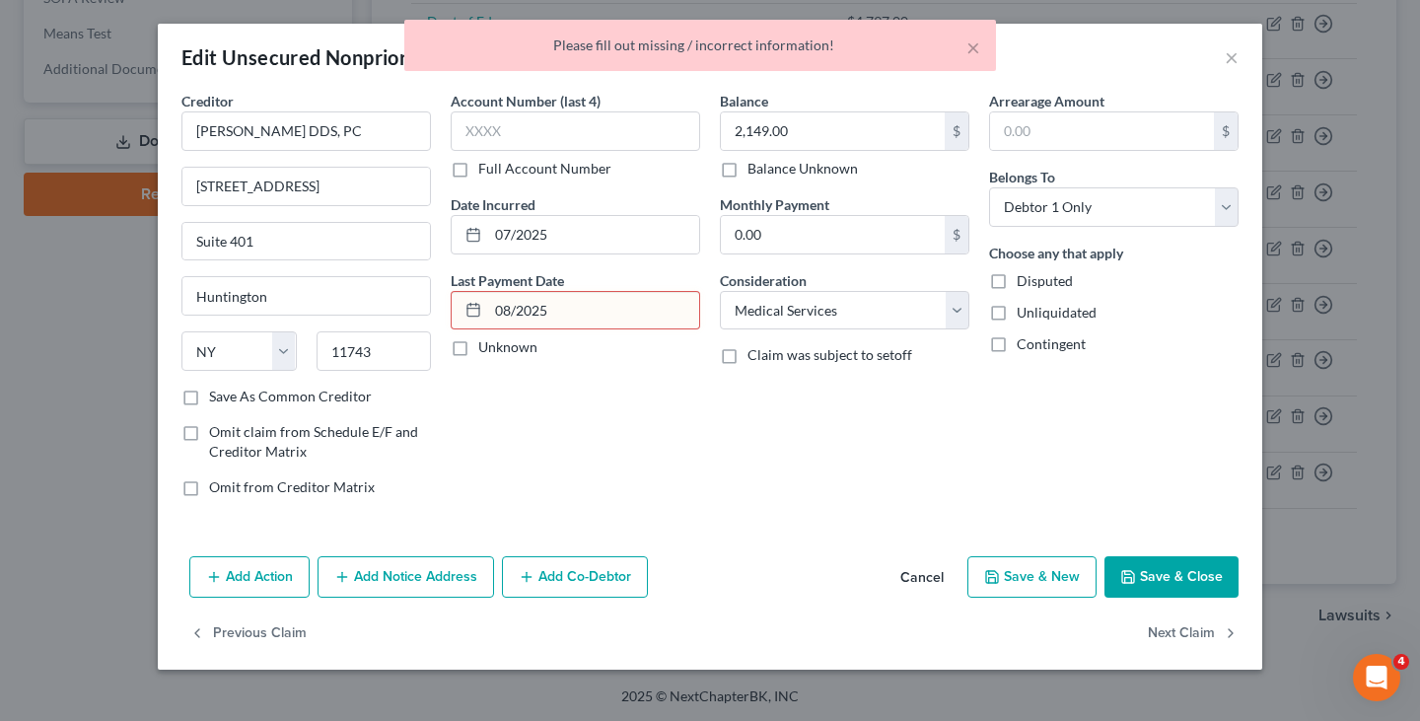
click at [520, 352] on label "Unknown" at bounding box center [507, 347] width 59 height 20
click at [499, 350] on input "Unknown" at bounding box center [492, 343] width 13 height 13
click at [520, 352] on label "Unknown" at bounding box center [507, 347] width 59 height 20
click at [499, 350] on input "Unknown" at bounding box center [492, 343] width 13 height 13
checkbox input "false"
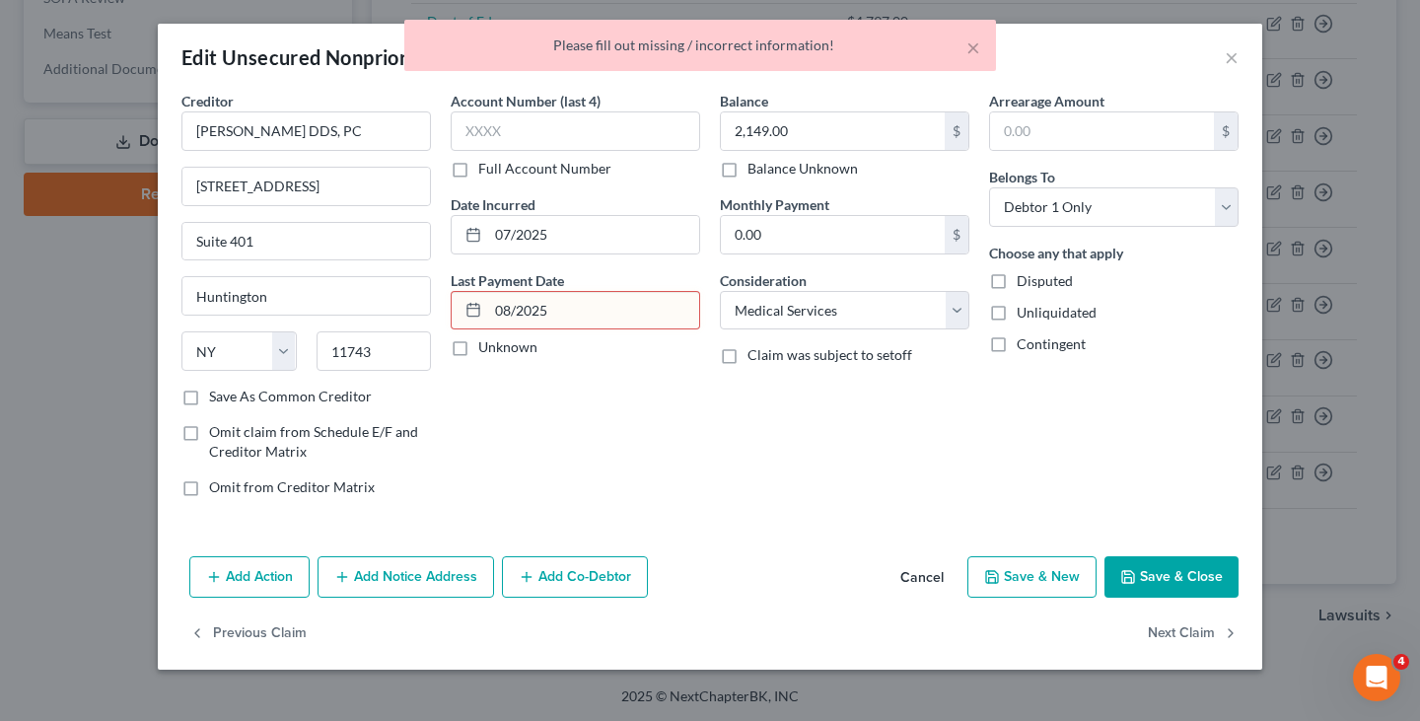
click at [556, 321] on input "08/2025" at bounding box center [593, 310] width 211 height 37
click at [935, 582] on button "Cancel" at bounding box center [922, 577] width 75 height 39
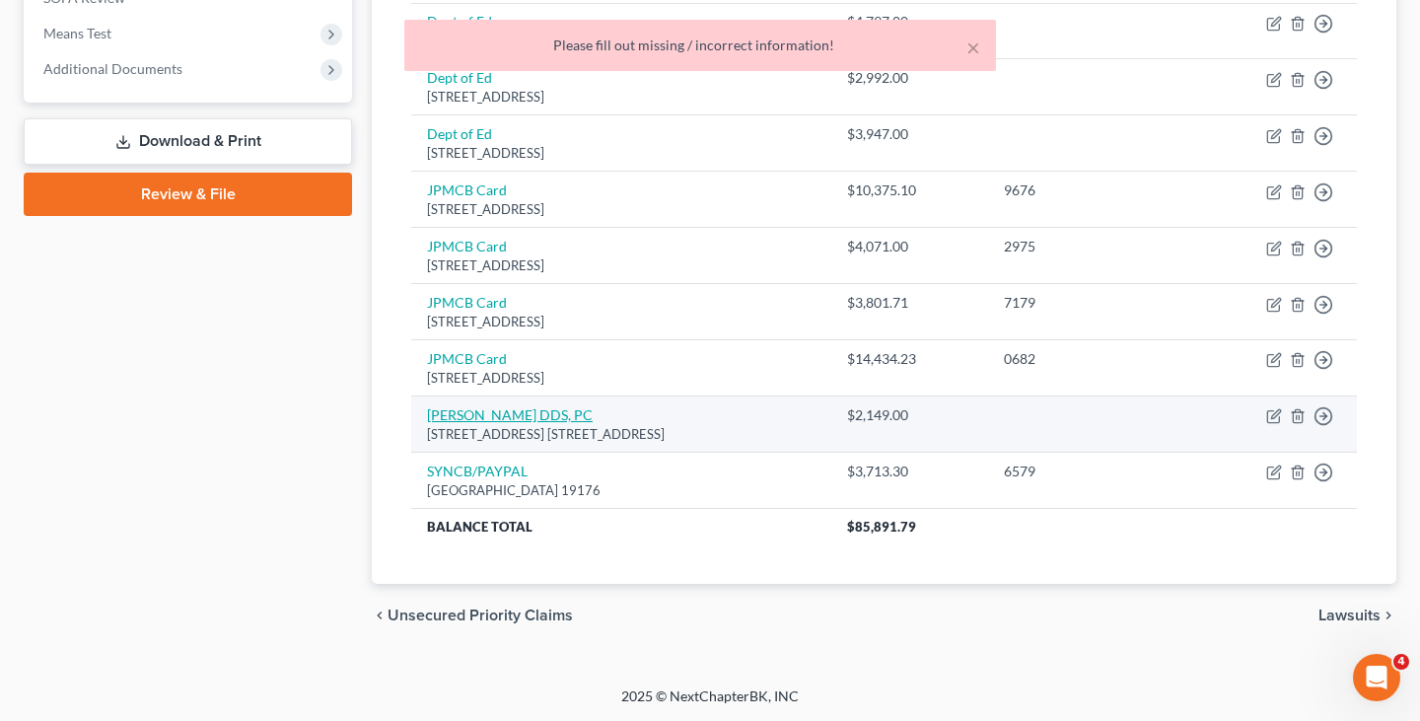
click at [538, 414] on link "Peter H. Pruden DDS, PC" at bounding box center [510, 414] width 166 height 17
select select "35"
select select "9"
select select "0"
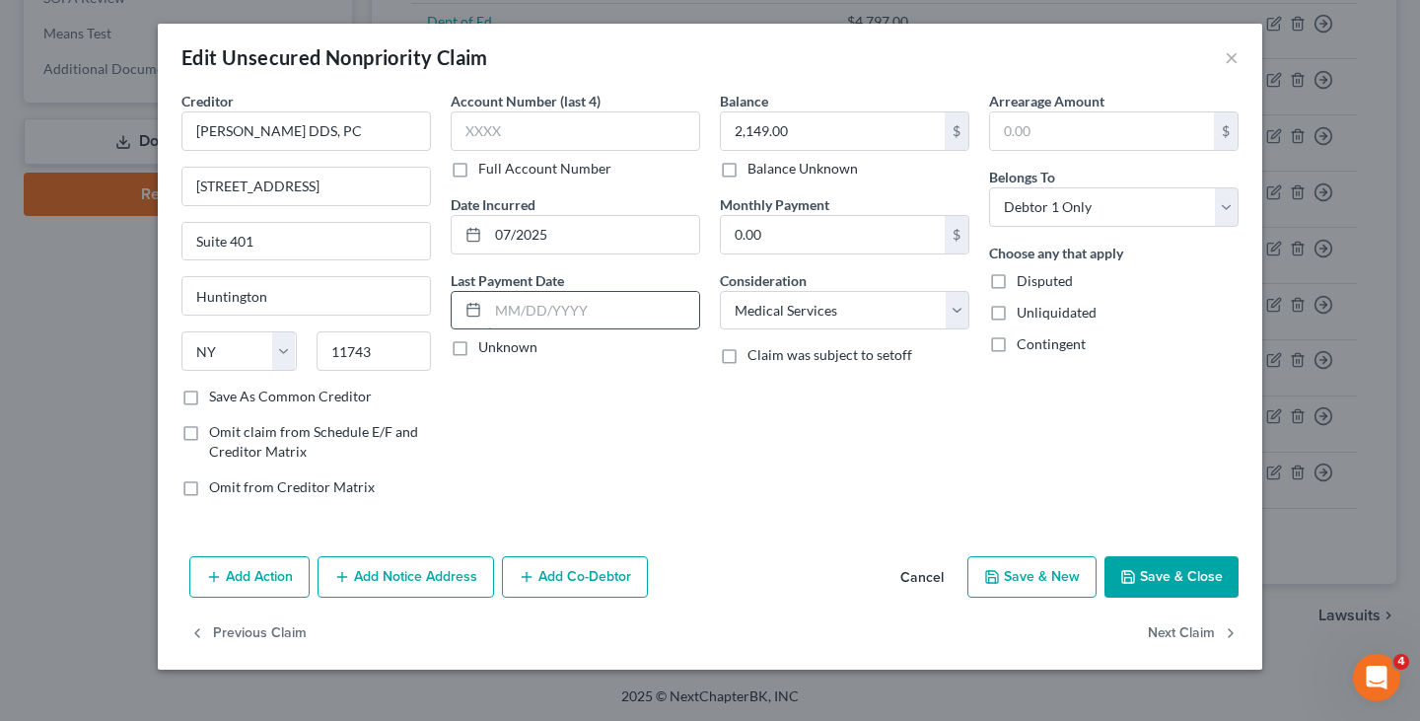
click at [544, 307] on input "text" at bounding box center [593, 310] width 211 height 37
type input "02/2025"
type input "07/2025"
click at [518, 433] on div "Account Number (last 4) Full Account Number Date Incurred 07/2025 Last Payment …" at bounding box center [575, 302] width 269 height 422
click at [565, 312] on input "07/2025" at bounding box center [593, 310] width 211 height 37
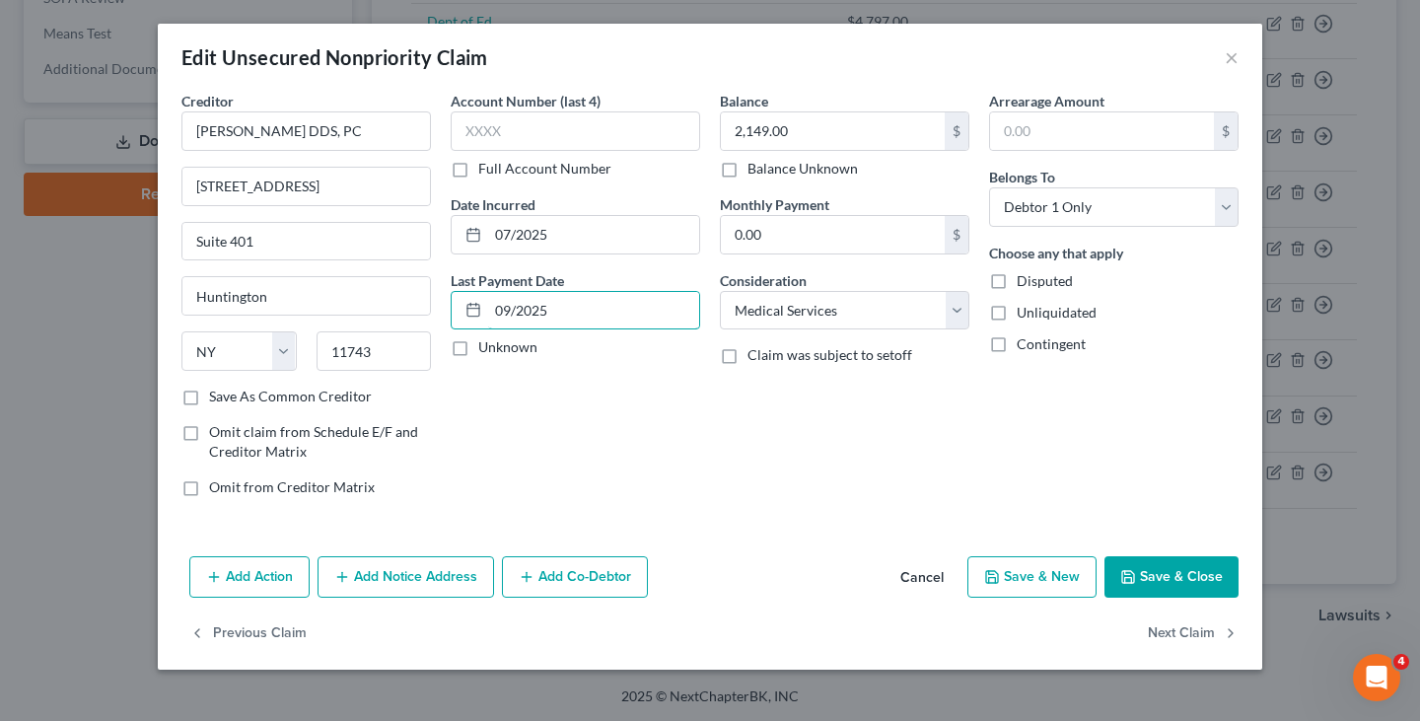
type input "09/2025"
click at [950, 629] on div "Previous Claim Next Claim" at bounding box center [710, 641] width 1105 height 57
click at [652, 452] on div "Account Number (last 4) Full Account Number Date Incurred 07/2025 Last Payment …" at bounding box center [575, 302] width 269 height 422
click at [1166, 571] on button "Save & Close" at bounding box center [1172, 576] width 134 height 41
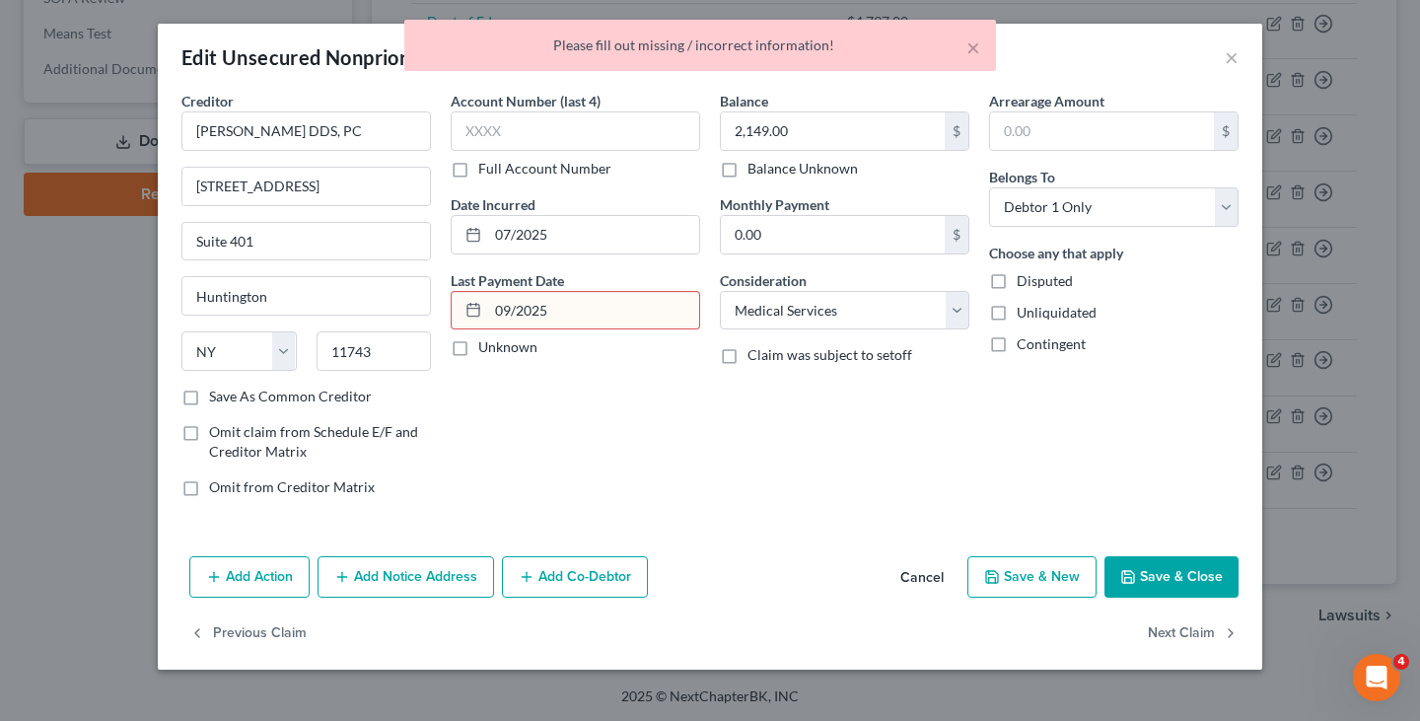
click at [1168, 571] on button "Save & Close" at bounding box center [1172, 576] width 134 height 41
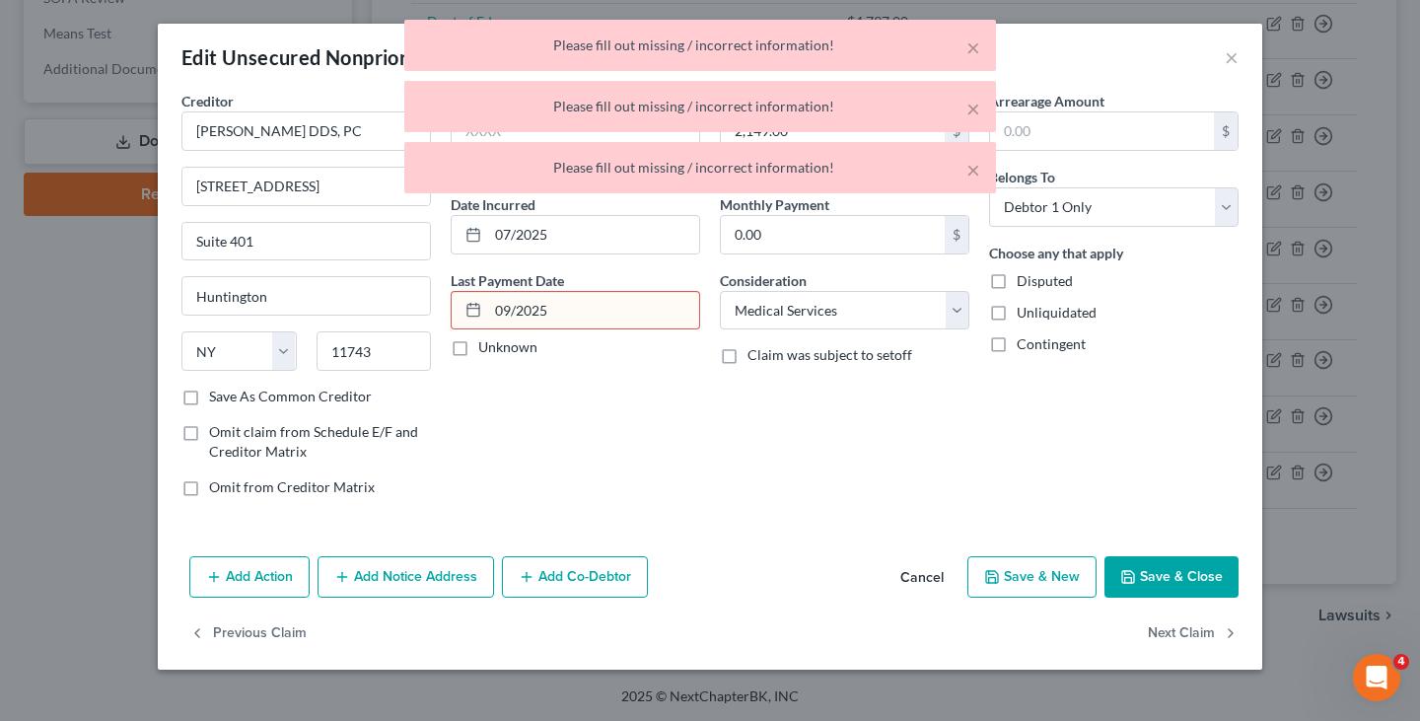
click at [728, 509] on div "Balance 2,149.00 $ Balance Unknown Balance Undetermined 2,149.00 $ Balance Unkn…" at bounding box center [844, 302] width 269 height 422
click at [968, 47] on button "×" at bounding box center [974, 48] width 14 height 24
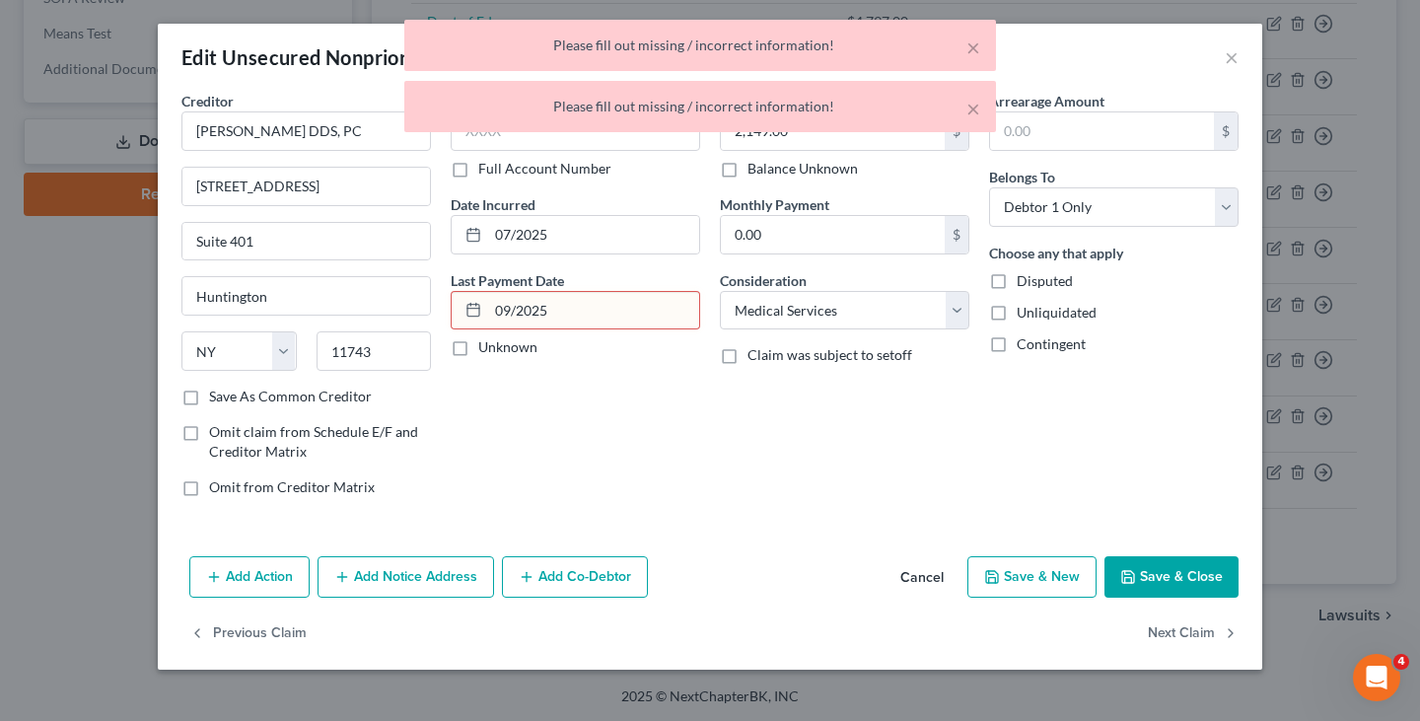
click at [968, 64] on div "× Please fill out missing / incorrect information!" at bounding box center [700, 45] width 592 height 51
click at [968, 46] on button "×" at bounding box center [974, 48] width 14 height 24
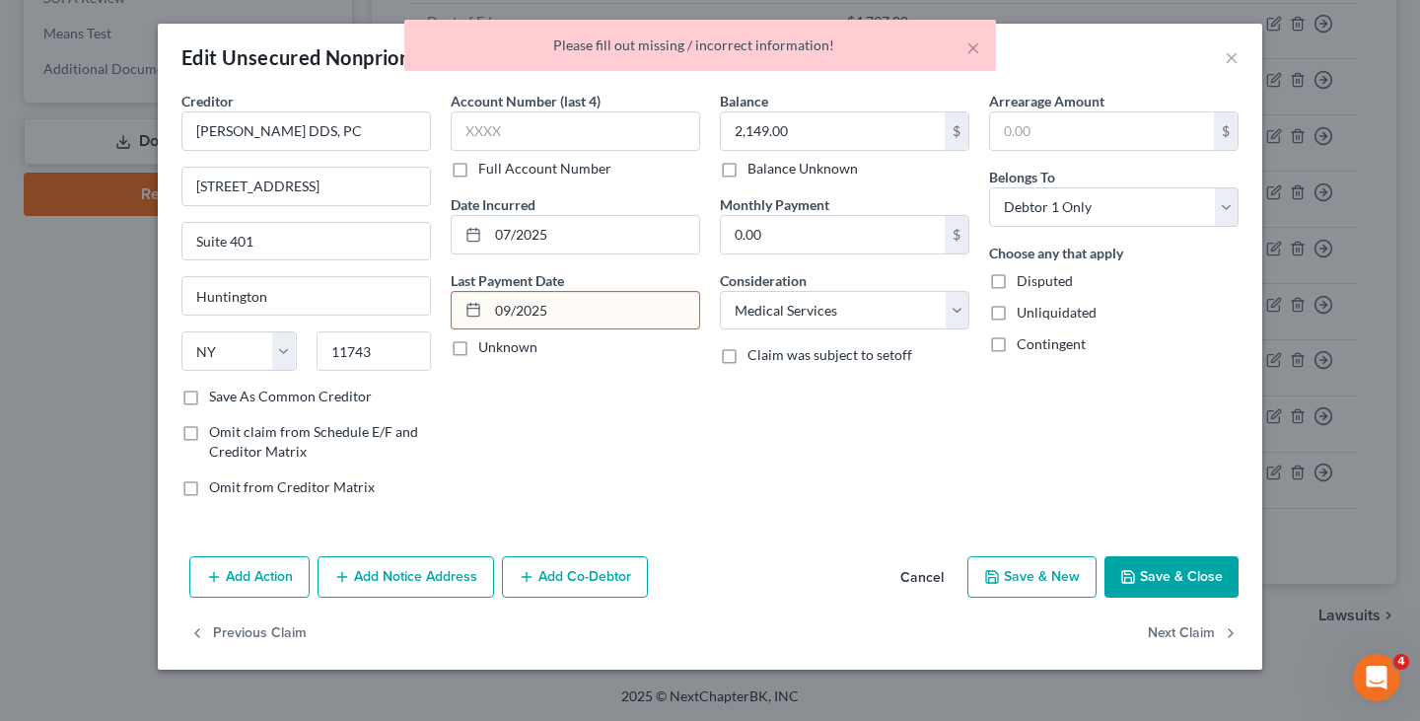
click at [968, 67] on div "× Please fill out missing / incorrect information!" at bounding box center [700, 45] width 592 height 51
click at [968, 48] on button "×" at bounding box center [974, 48] width 14 height 24
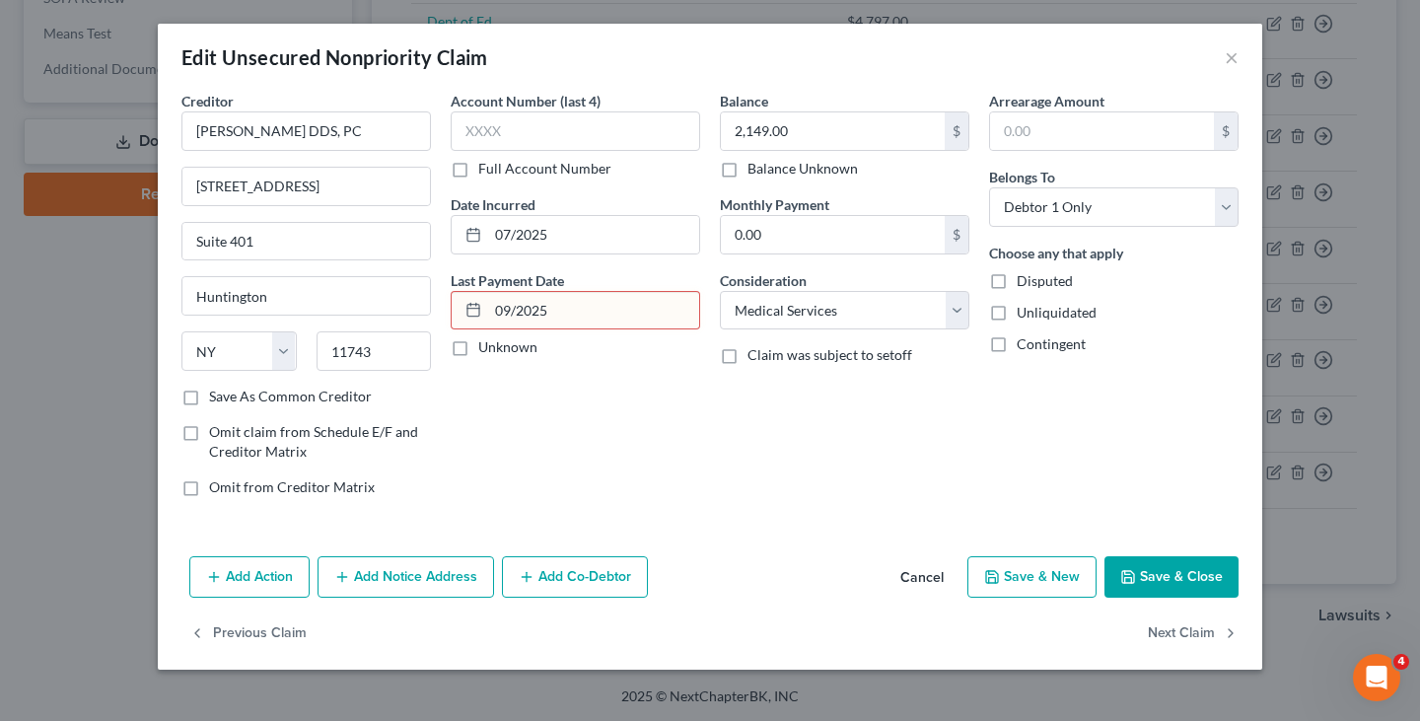
click at [1246, 58] on div "Edit Unsecured Nonpriority Claim ×" at bounding box center [710, 57] width 1105 height 67
click at [1228, 58] on button "×" at bounding box center [1232, 57] width 14 height 24
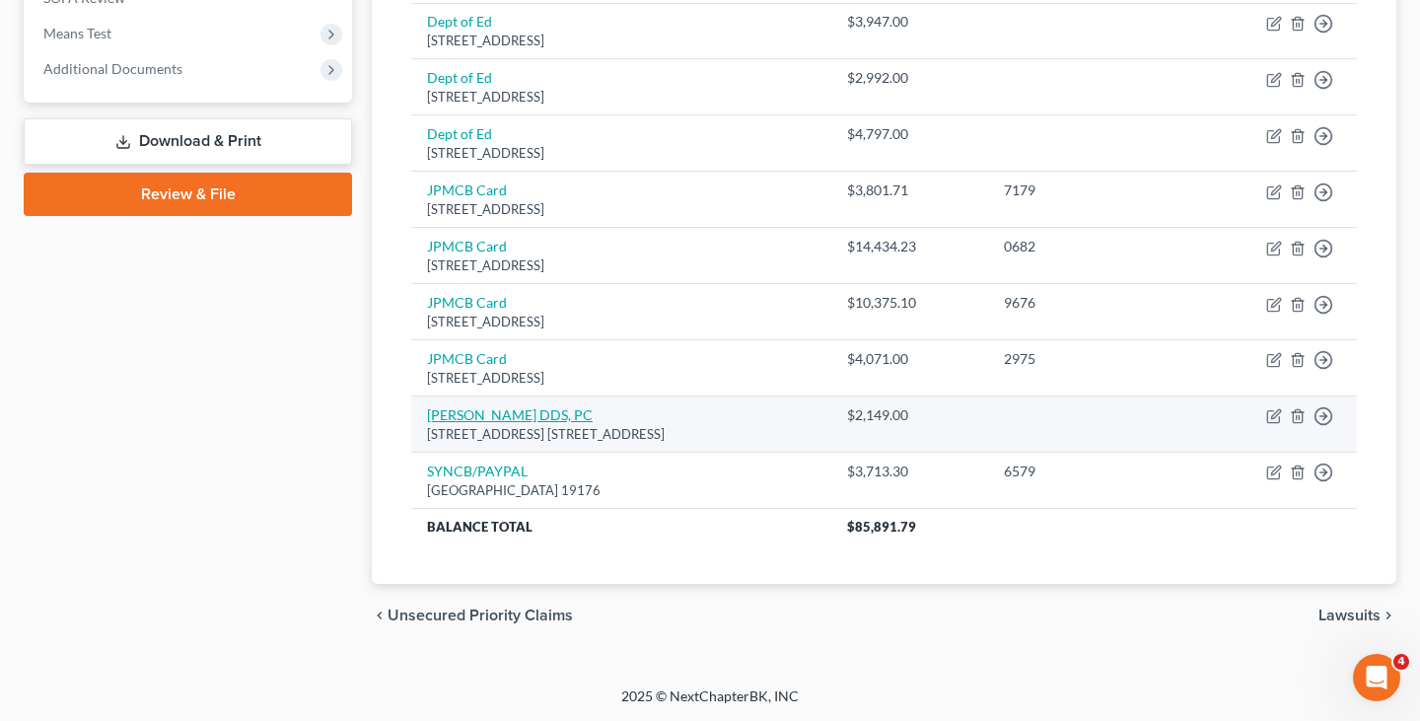
click at [526, 418] on link "Peter H. Pruden DDS, PC" at bounding box center [510, 414] width 166 height 17
select select "35"
select select "9"
select select "0"
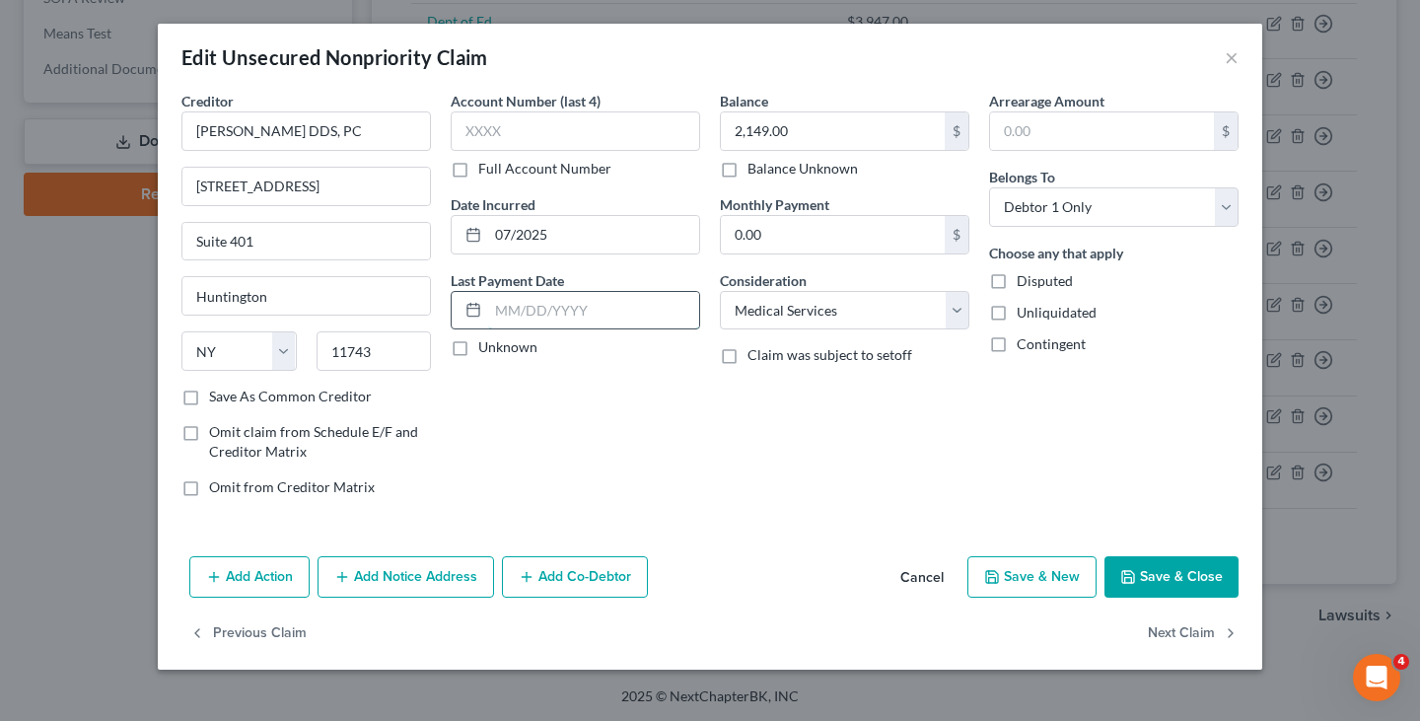
click at [567, 307] on input "text" at bounding box center [593, 310] width 211 height 37
type input "09/2025"
click at [560, 504] on div "Account Number (last 4) Full Account Number Date Incurred 07/2025 Last Payment …" at bounding box center [575, 302] width 269 height 422
click at [1152, 583] on button "Save & Close" at bounding box center [1172, 576] width 134 height 41
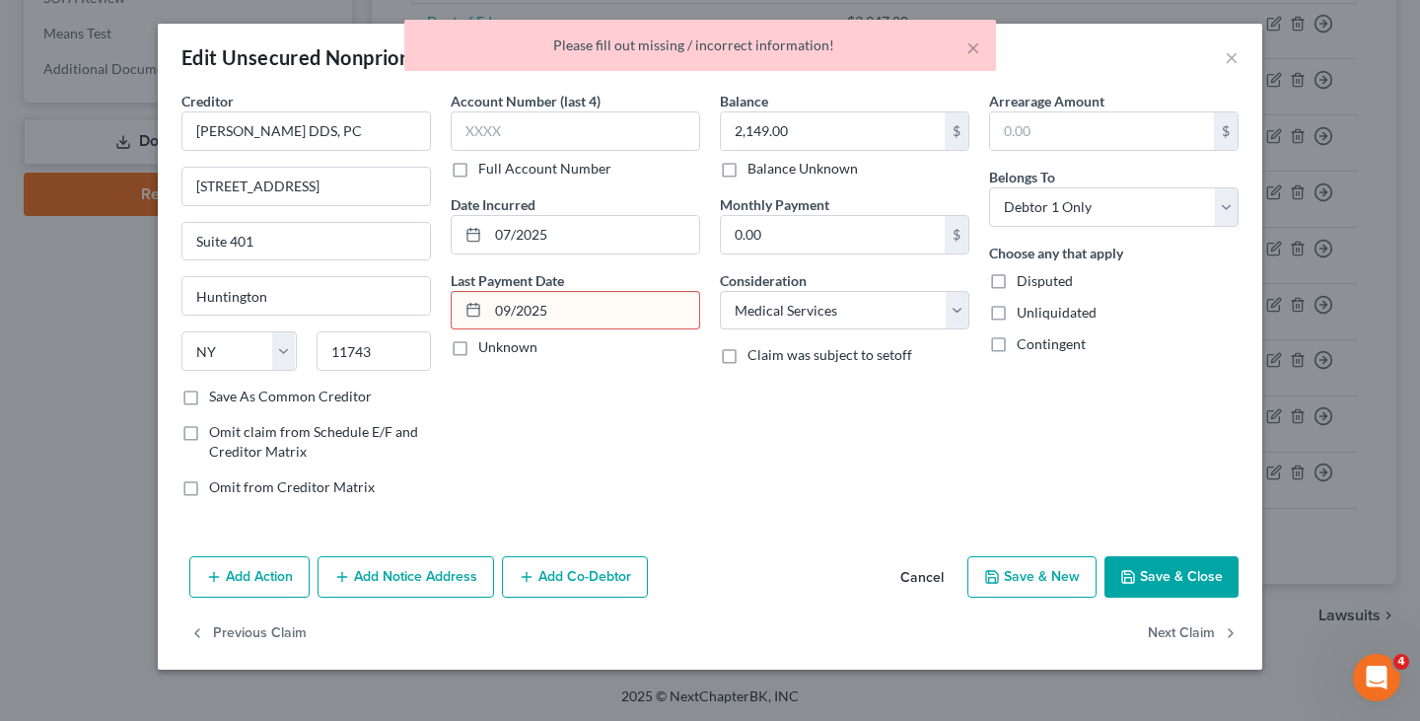
click at [357, 405] on label "Save As Common Creditor" at bounding box center [290, 397] width 163 height 20
click at [230, 399] on input "Save As Common Creditor" at bounding box center [223, 393] width 13 height 13
click at [353, 394] on label "Save As Common Creditor" at bounding box center [290, 397] width 163 height 20
click at [230, 394] on input "Save As Common Creditor" at bounding box center [223, 393] width 13 height 13
click at [304, 403] on label "Save As Common Creditor" at bounding box center [290, 397] width 163 height 20
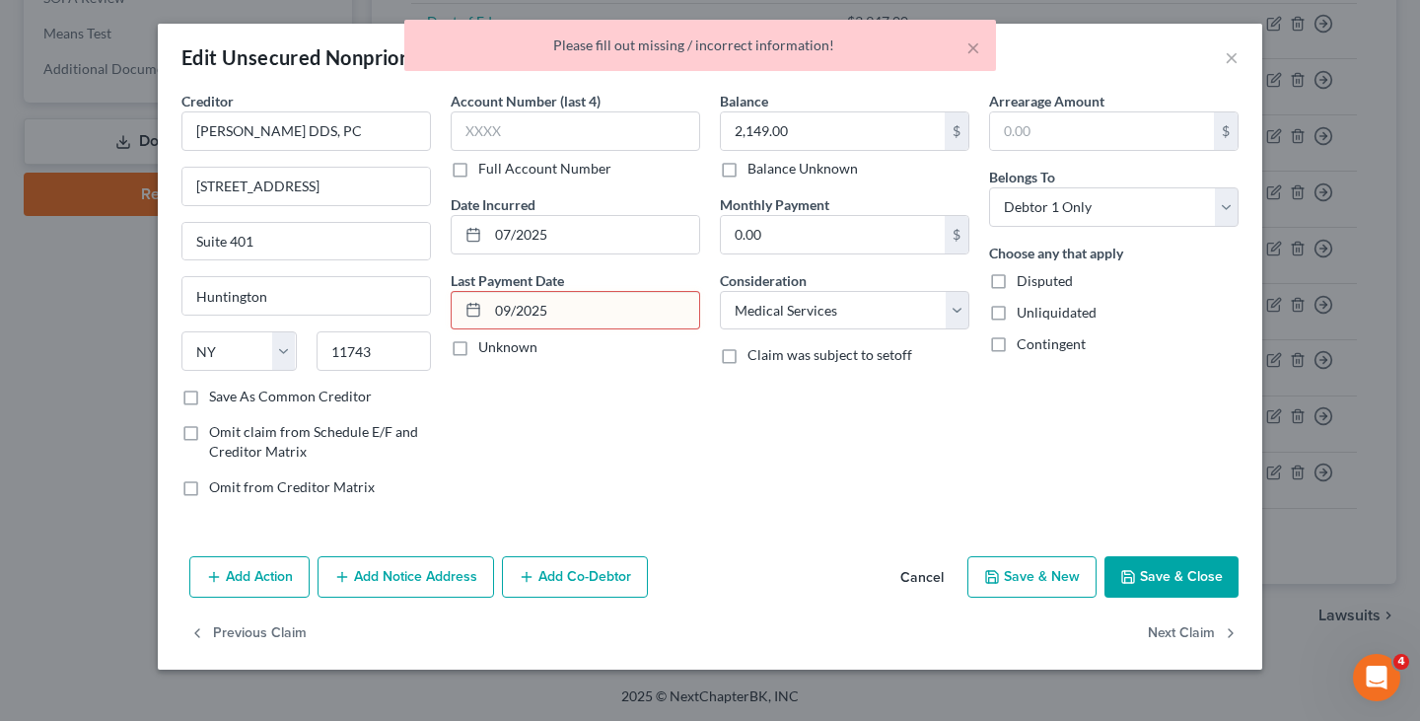
click at [230, 399] on input "Save As Common Creditor" at bounding box center [223, 393] width 13 height 13
checkbox input "true"
click at [477, 327] on div at bounding box center [470, 310] width 36 height 37
click at [534, 316] on input "09/2025" at bounding box center [593, 310] width 211 height 37
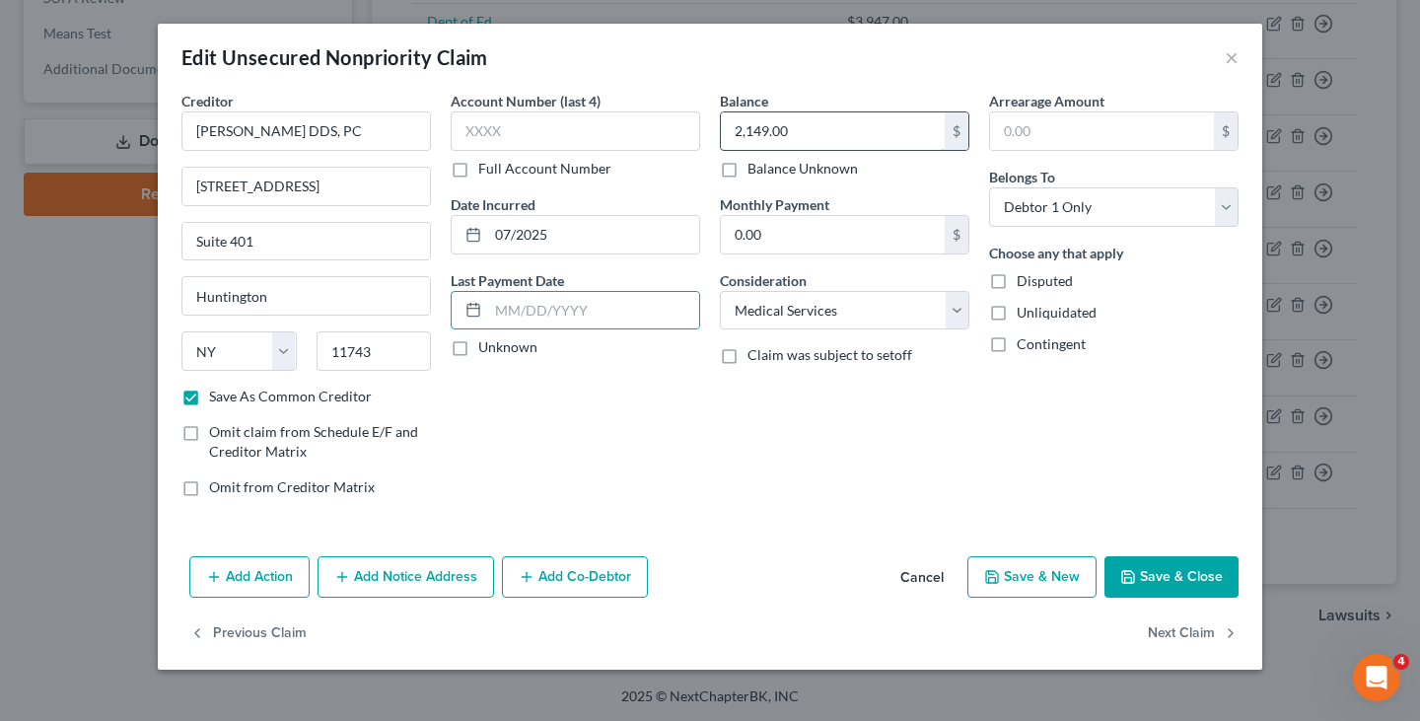
click at [808, 116] on input "2,149.00" at bounding box center [833, 130] width 224 height 37
click at [938, 582] on button "Cancel" at bounding box center [922, 577] width 75 height 39
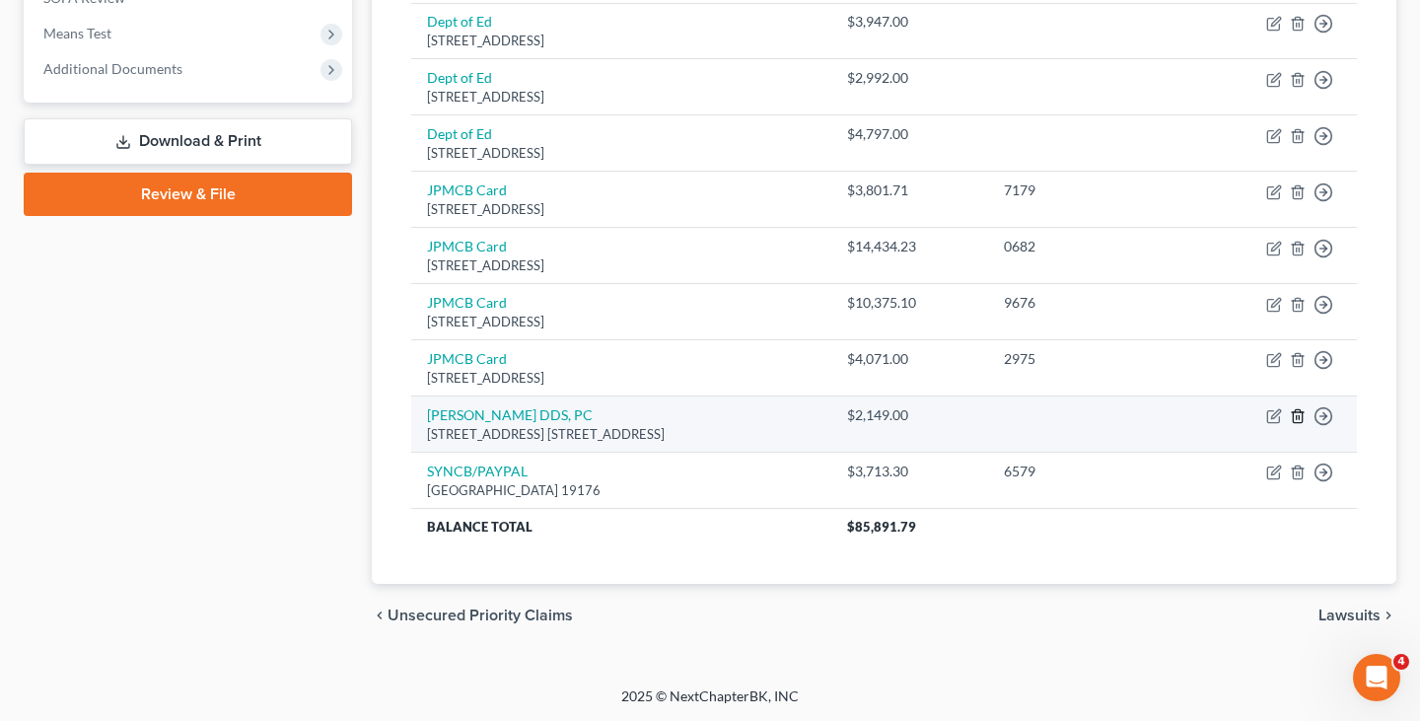
click at [1297, 415] on icon "button" at bounding box center [1298, 416] width 16 height 16
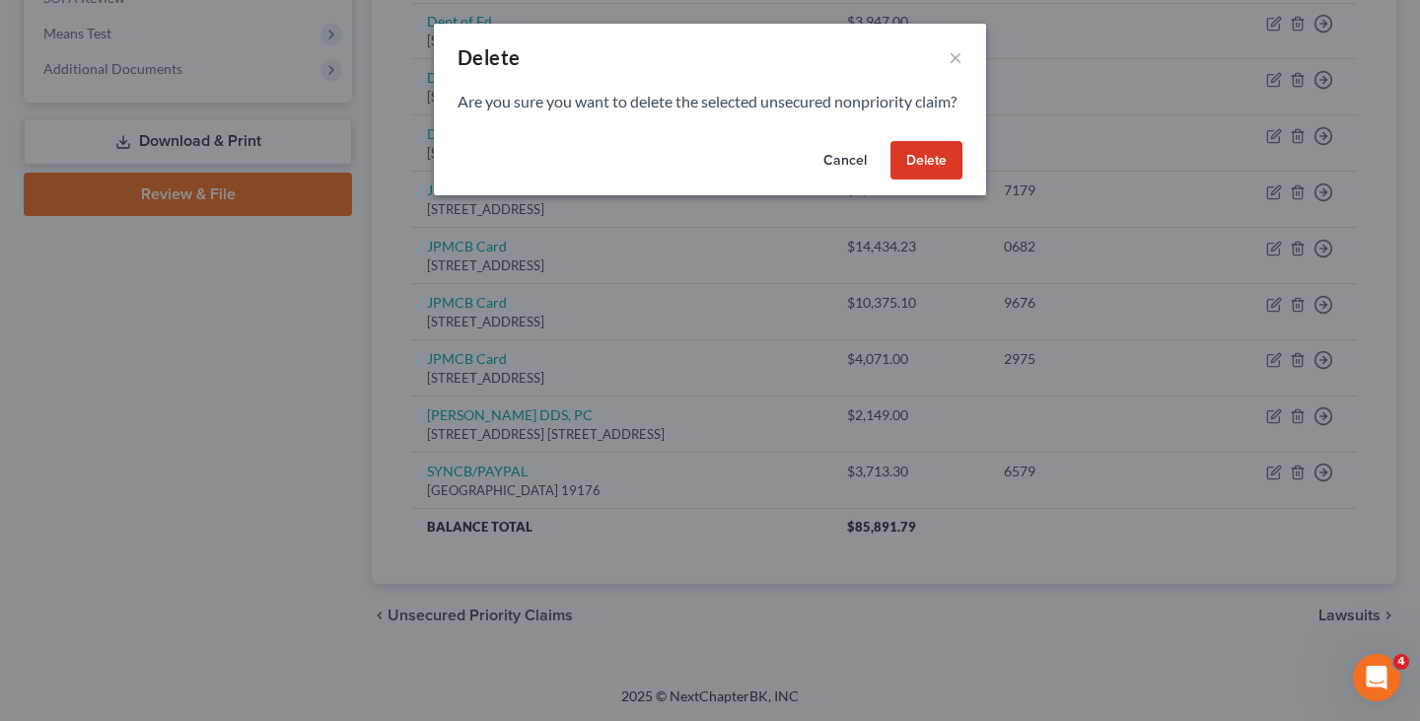
click at [919, 180] on button "Delete" at bounding box center [927, 160] width 72 height 39
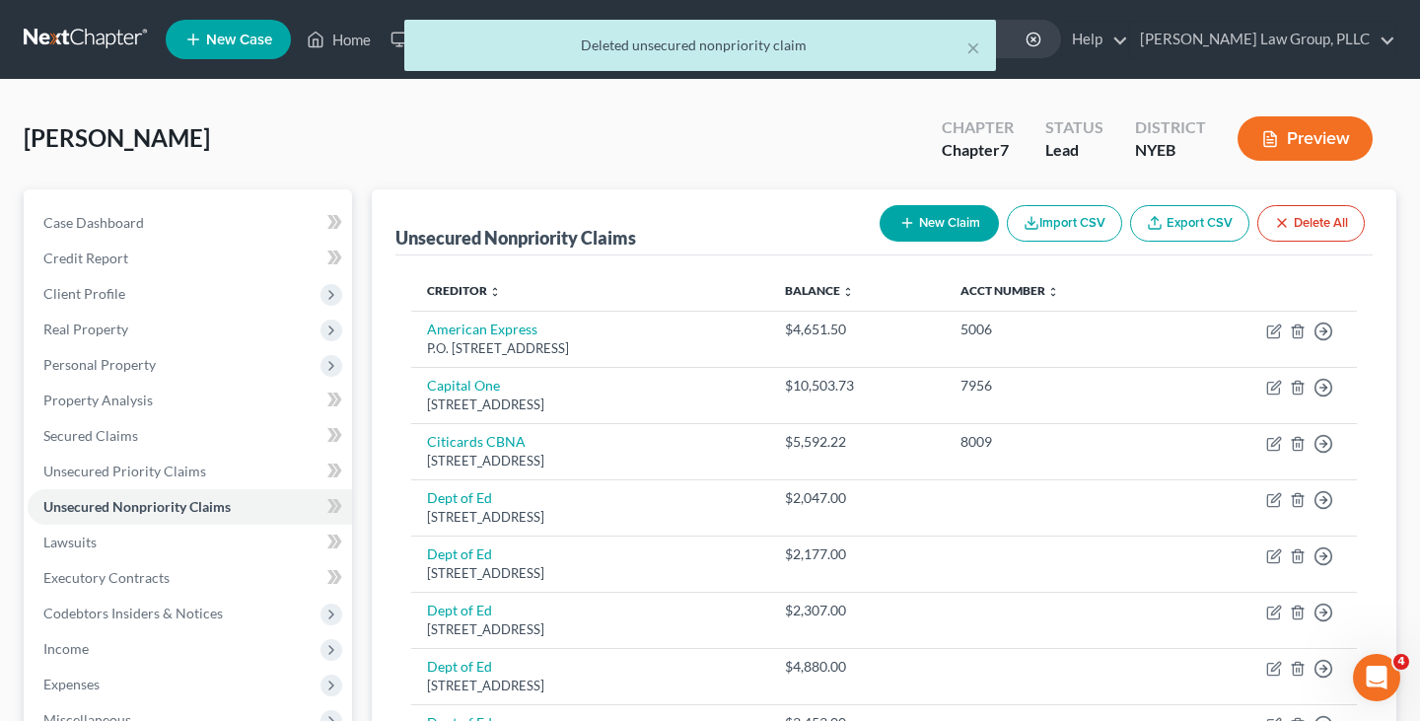
click at [923, 222] on button "New Claim" at bounding box center [939, 223] width 119 height 36
select select "0"
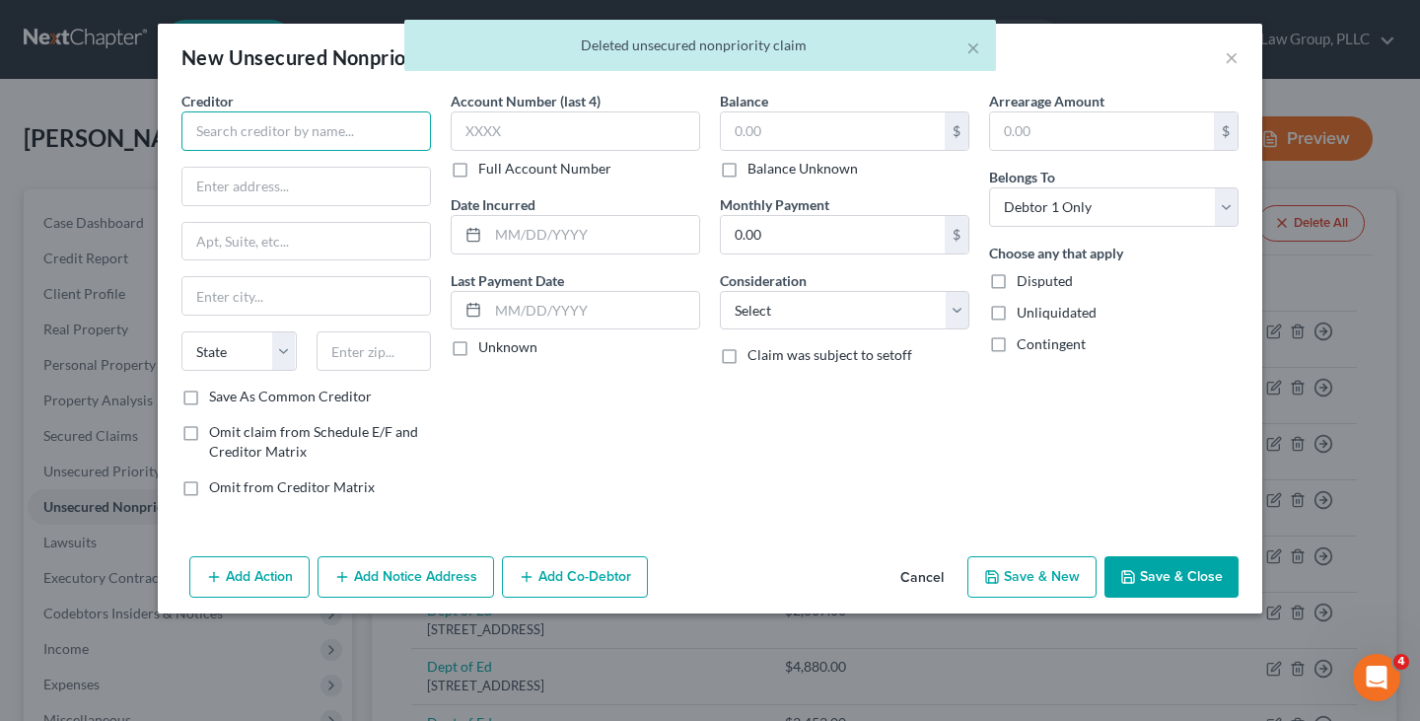
drag, startPoint x: 387, startPoint y: 134, endPoint x: 409, endPoint y: 111, distance: 32.1
click at [387, 134] on input "text" at bounding box center [306, 130] width 250 height 39
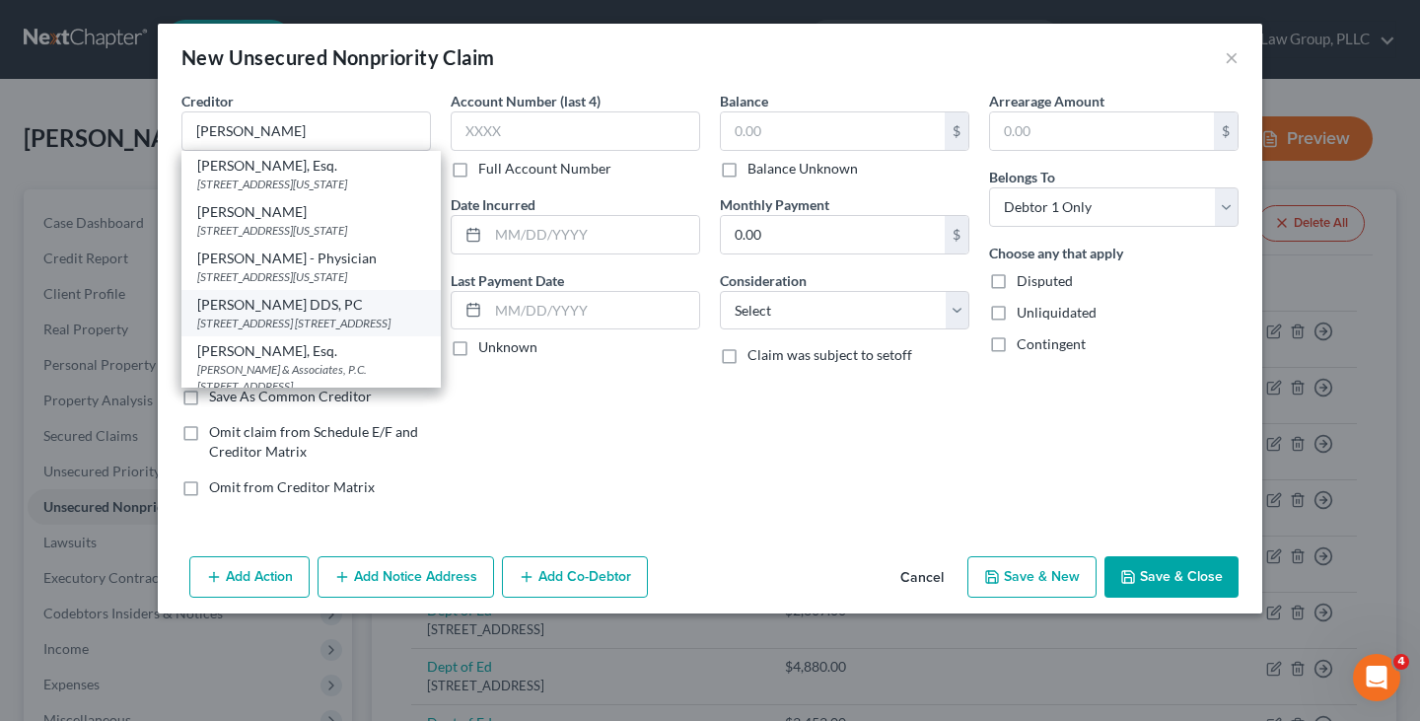
click at [337, 315] on div "Peter H. Pruden DDS, PC" at bounding box center [311, 305] width 228 height 20
type input "Peter H. Pruden DDS, PC"
type input "75 Prospect St. Rear Bldg."
type input "Suite 401"
type input "Huntington"
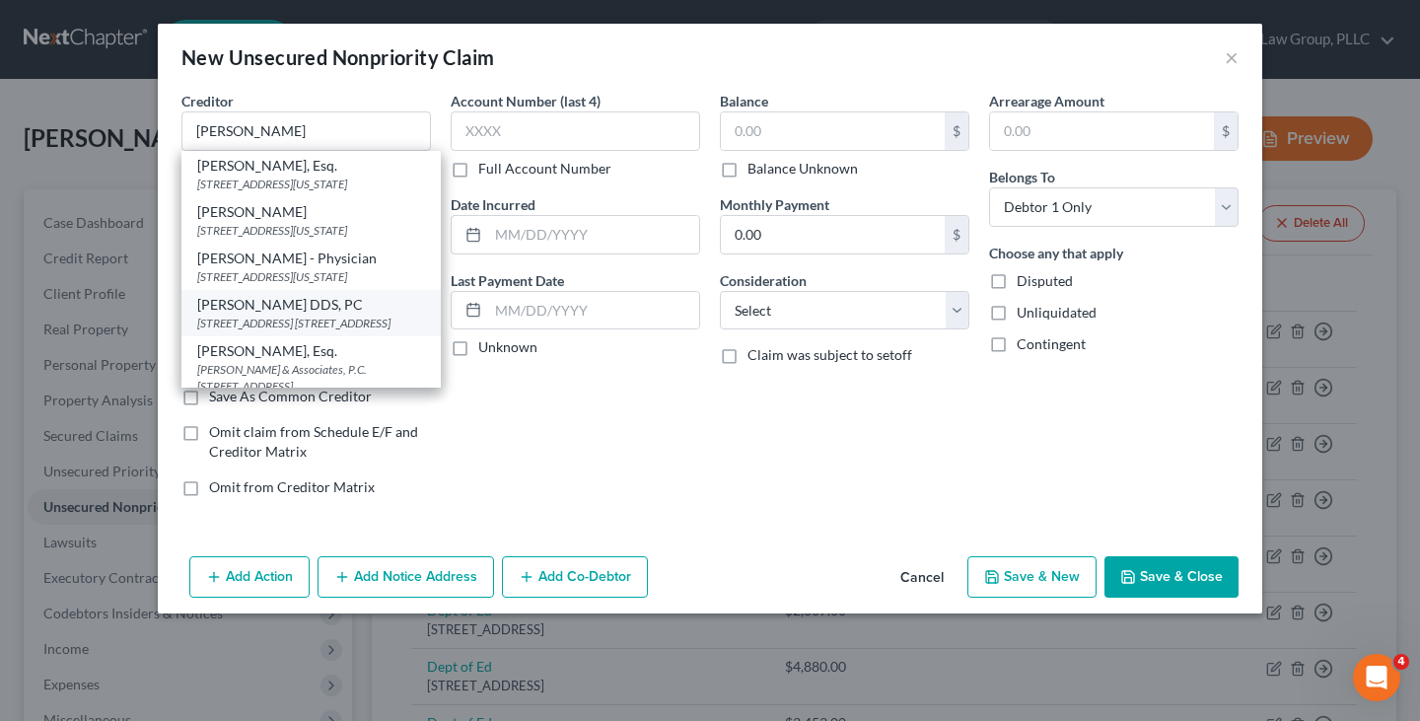
select select "35"
type input "11743"
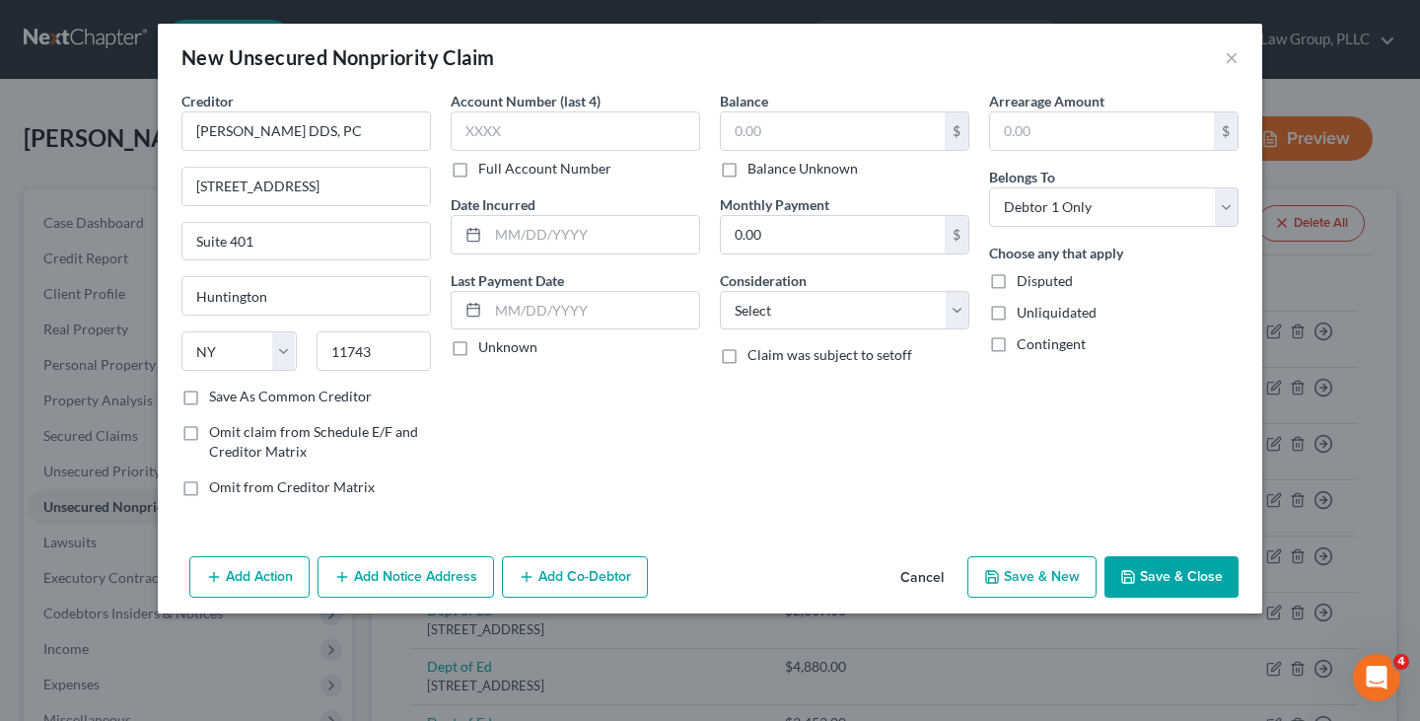
click at [585, 254] on div "Account Number (last 4) Full Account Number Date Incurred Last Payment Date Unk…" at bounding box center [575, 302] width 269 height 422
click at [604, 312] on input "text" at bounding box center [593, 310] width 211 height 37
type input "09/2025"
click at [577, 244] on input "text" at bounding box center [593, 234] width 211 height 37
type input "07/2025"
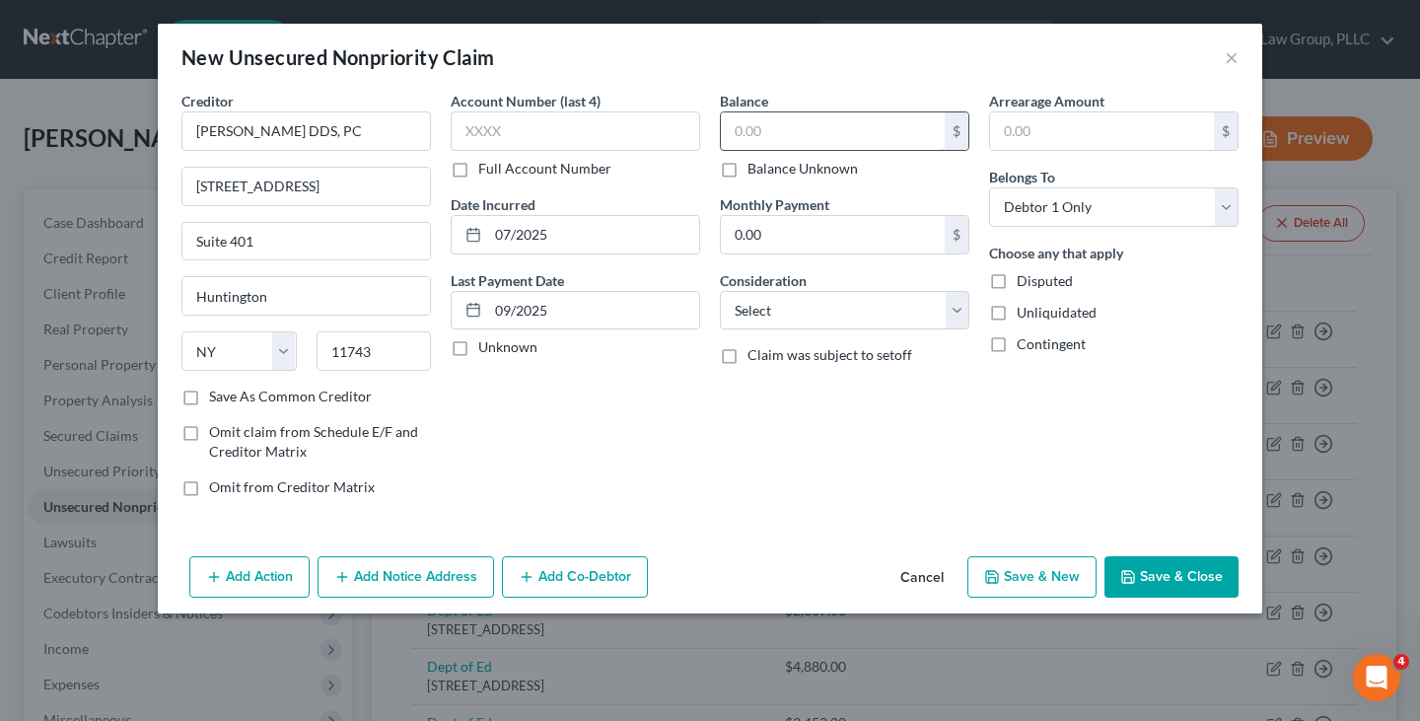
click at [774, 141] on input "text" at bounding box center [833, 130] width 224 height 37
paste input "2,149.00"
type input "2,149.00"
click at [777, 305] on select "Select Cable / Satellite Services Collection Agency Credit Card Debt Debt Couns…" at bounding box center [845, 310] width 250 height 39
select select "9"
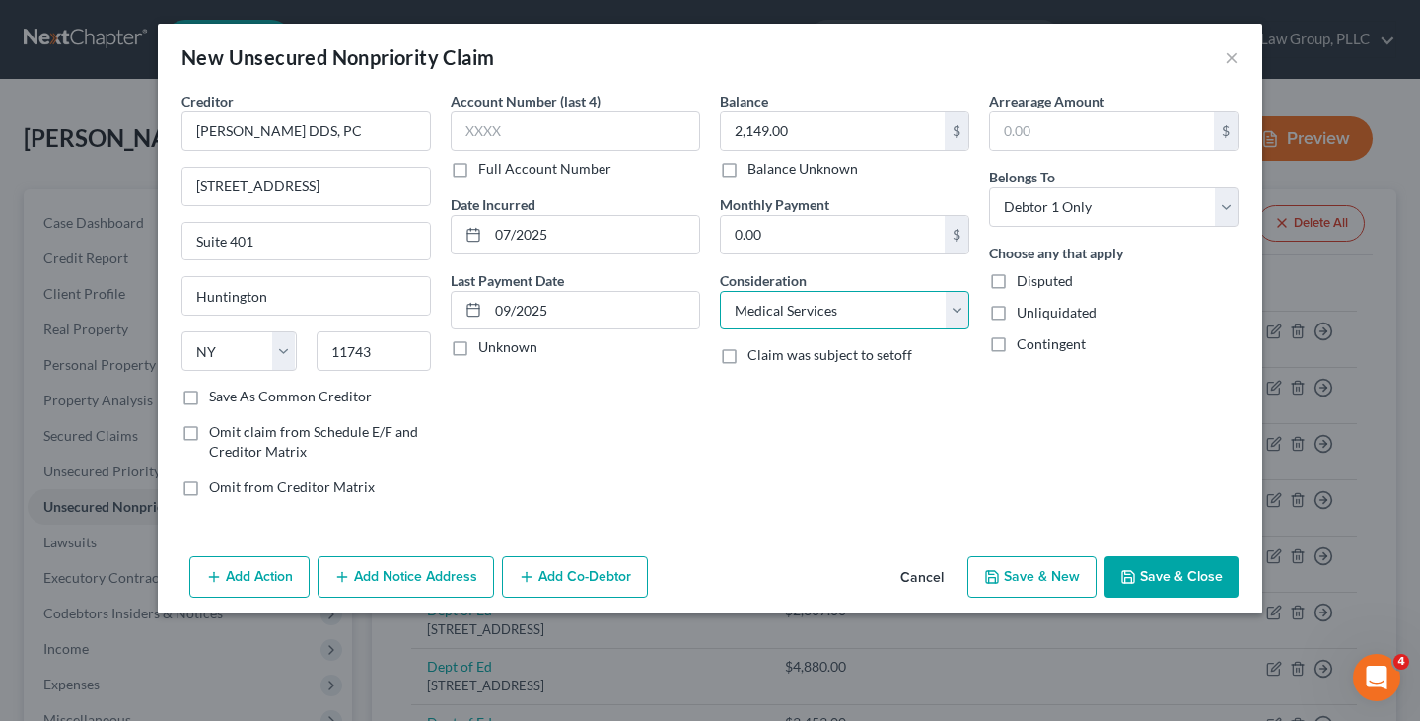
click at [720, 291] on select "Select Cable / Satellite Services Collection Agency Credit Card Debt Debt Couns…" at bounding box center [845, 310] width 250 height 39
click at [1128, 549] on div "Add Action Add Notice Address Add Co-Debtor Cancel Save & New Save & Close" at bounding box center [710, 580] width 1105 height 65
click at [1129, 564] on button "Save & Close" at bounding box center [1172, 576] width 134 height 41
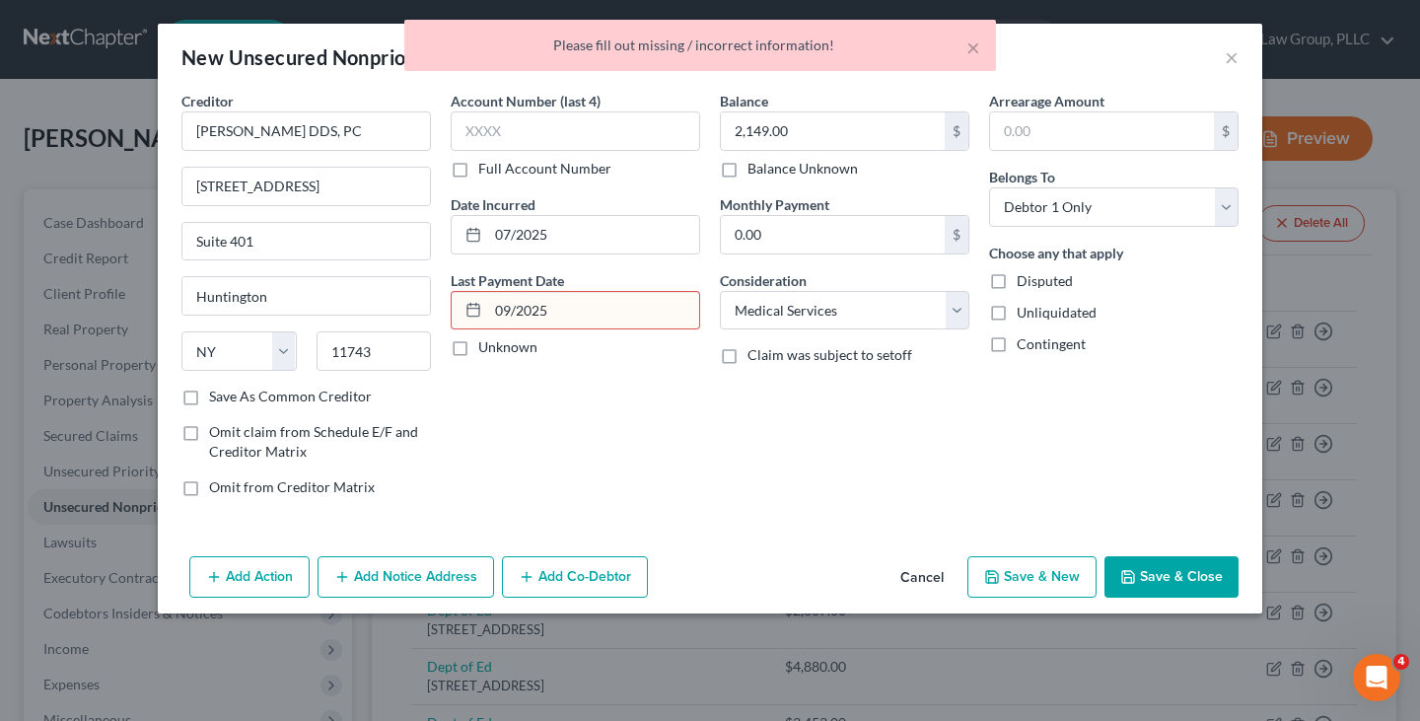
click at [592, 323] on input "09/2025" at bounding box center [593, 310] width 211 height 37
click at [620, 372] on div "Account Number (last 4) Full Account Number Date Incurred 07/2025 Last Payment …" at bounding box center [575, 302] width 269 height 422
click at [1172, 589] on button "Save & Close" at bounding box center [1172, 576] width 134 height 41
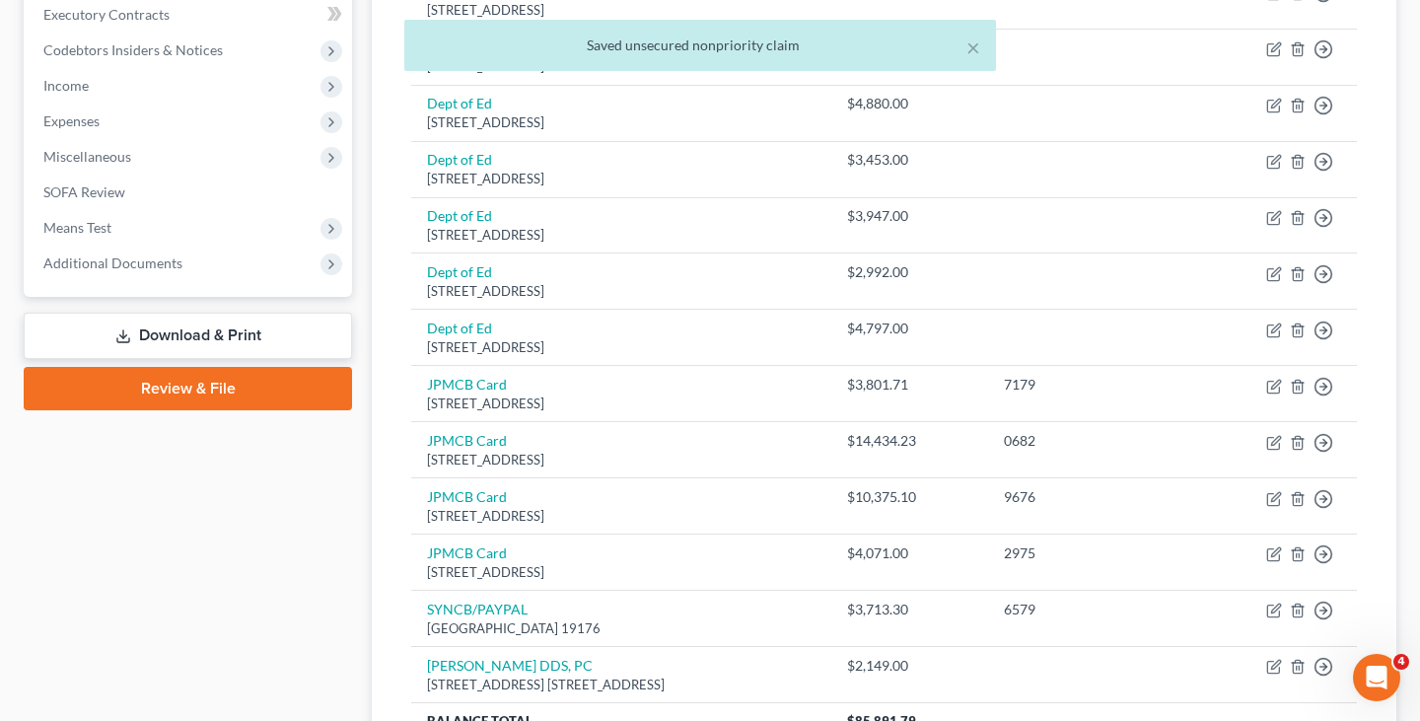
scroll to position [757, 0]
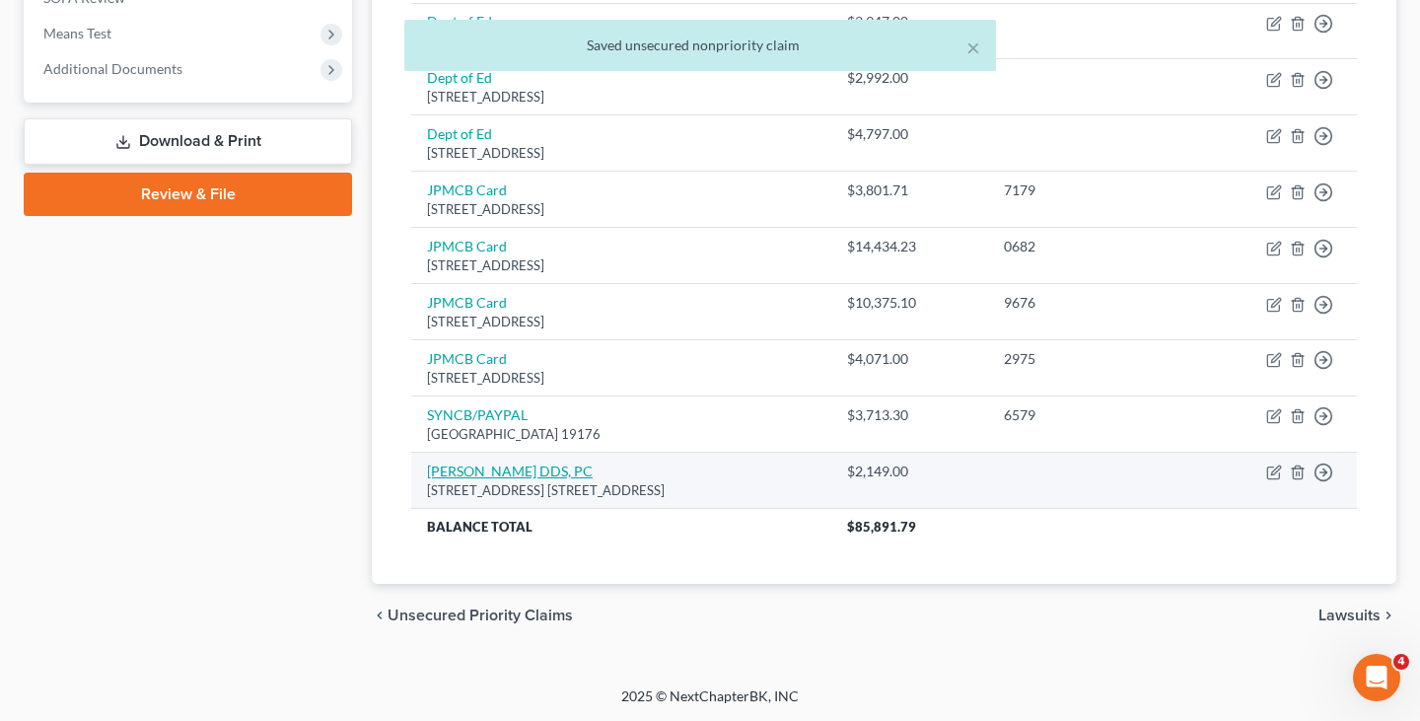
click at [497, 461] on td "Peter H. Pruden DDS, PC 75 Prospect St. Rear Bldg. Suite 401, Huntington, NY 11…" at bounding box center [621, 481] width 420 height 56
click at [497, 474] on link "Peter H. Pruden DDS, PC" at bounding box center [510, 471] width 166 height 17
select select "35"
select select "9"
select select "0"
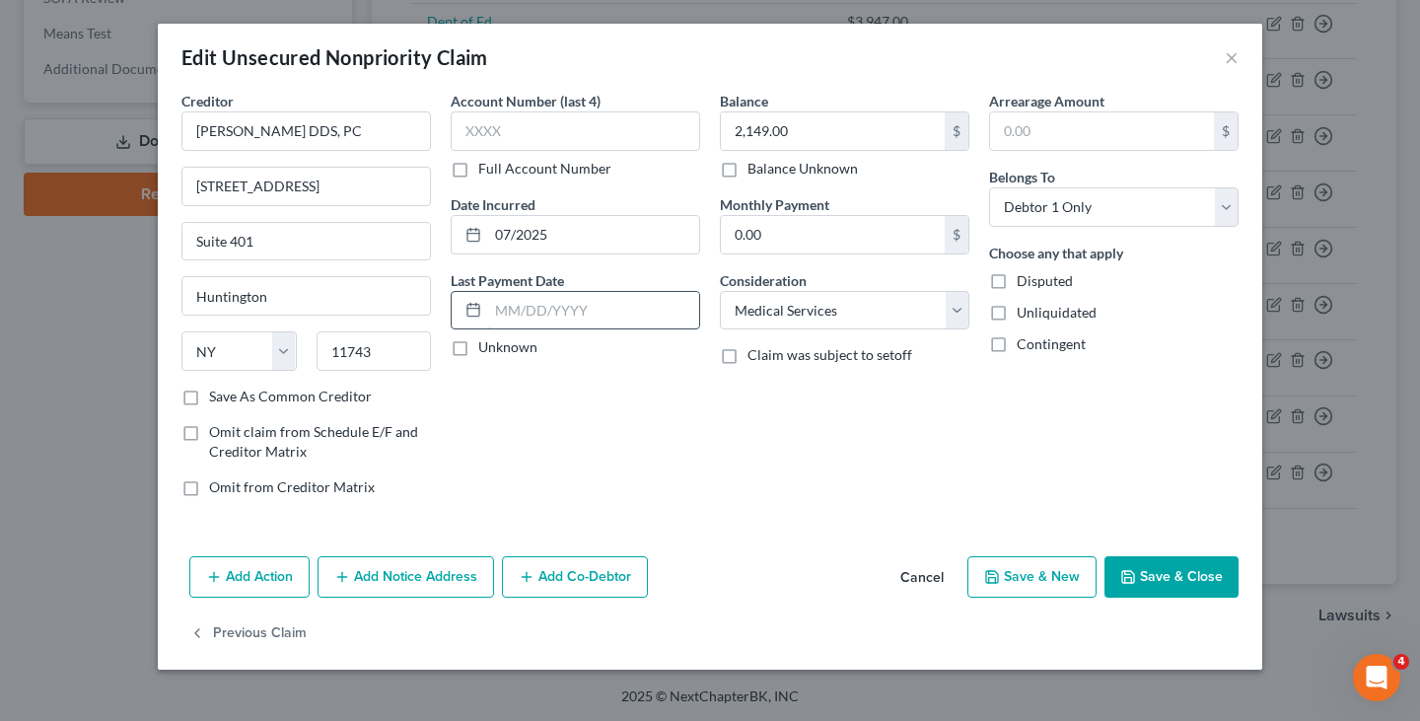
click at [517, 316] on input "text" at bounding box center [593, 310] width 211 height 37
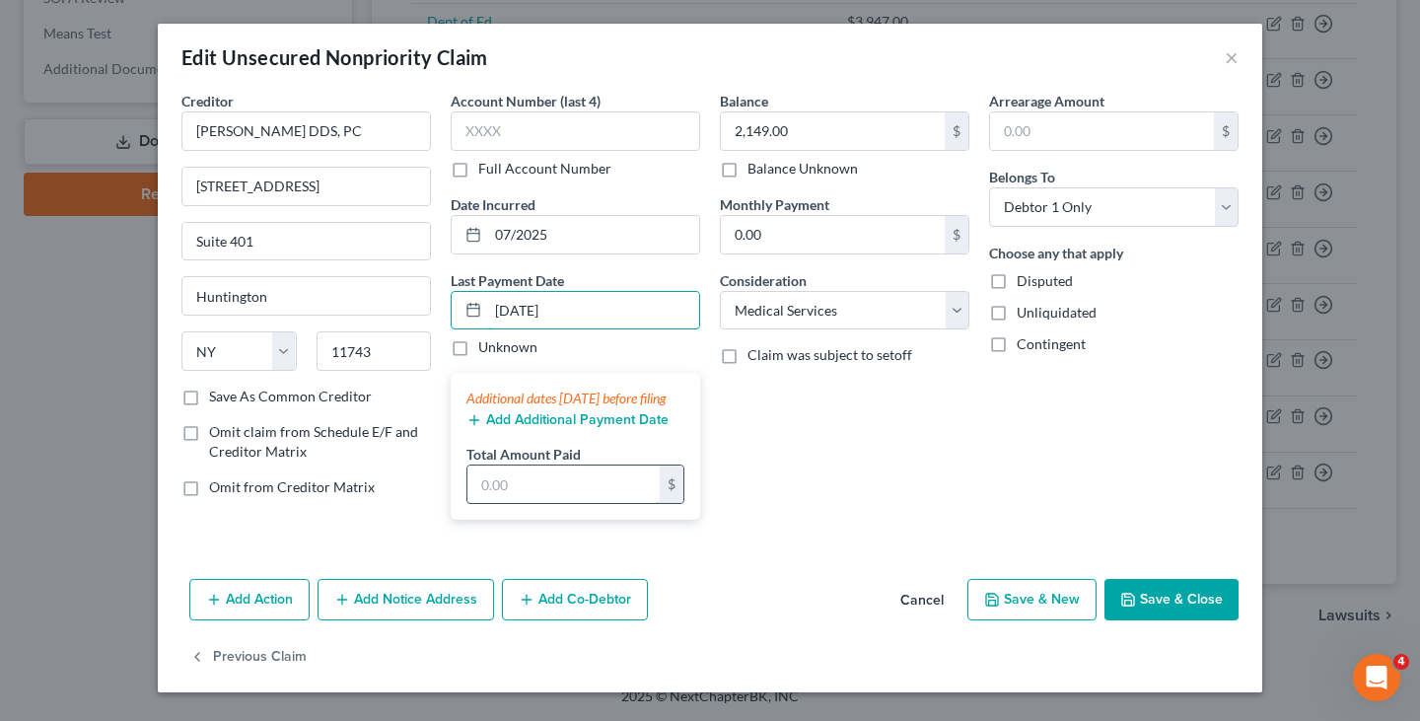
type input "09/01/2025"
click at [558, 497] on input "text" at bounding box center [563, 484] width 192 height 37
type input "2,149"
click at [799, 471] on div "Balance 2,149.00 $ Balance Unknown Balance Undetermined 2,149.00 $ Balance Unkn…" at bounding box center [844, 313] width 269 height 445
click at [1165, 610] on button "Save & Close" at bounding box center [1172, 599] width 134 height 41
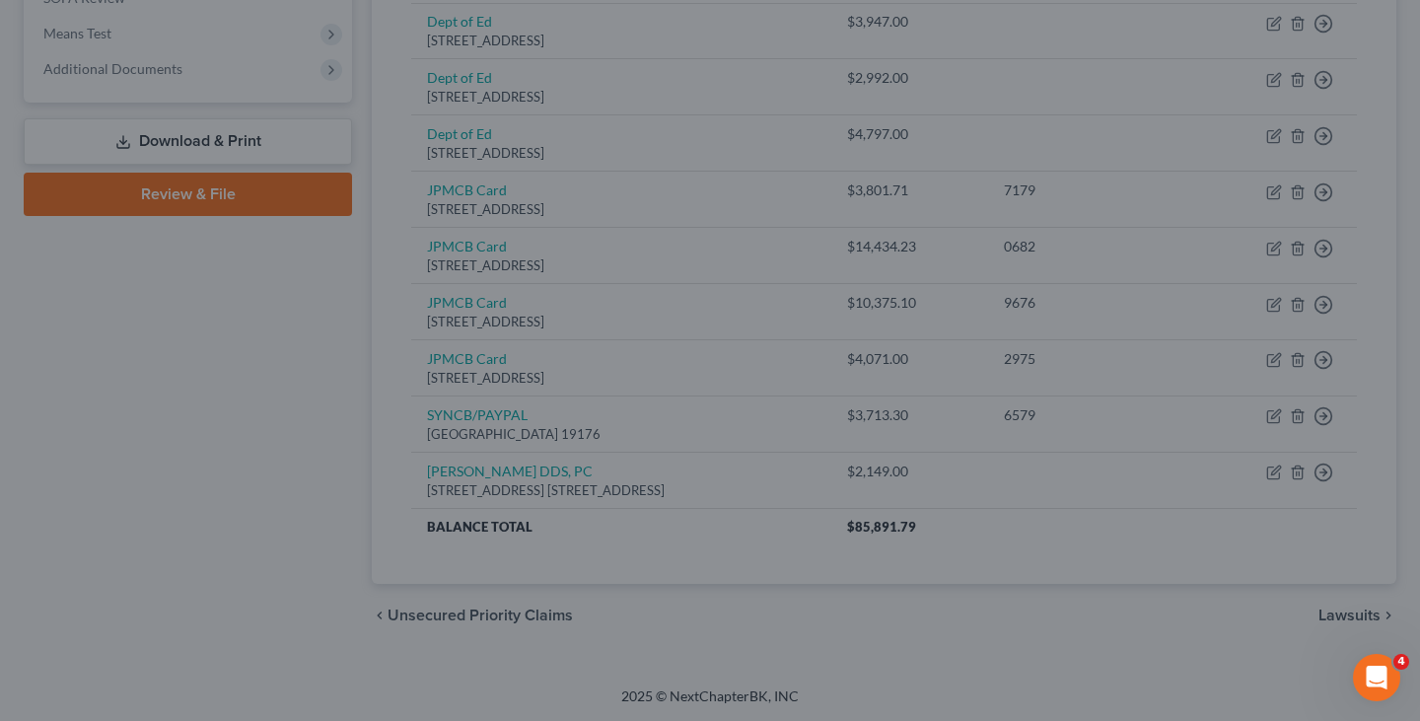
type input "0"
type input "2,149.00"
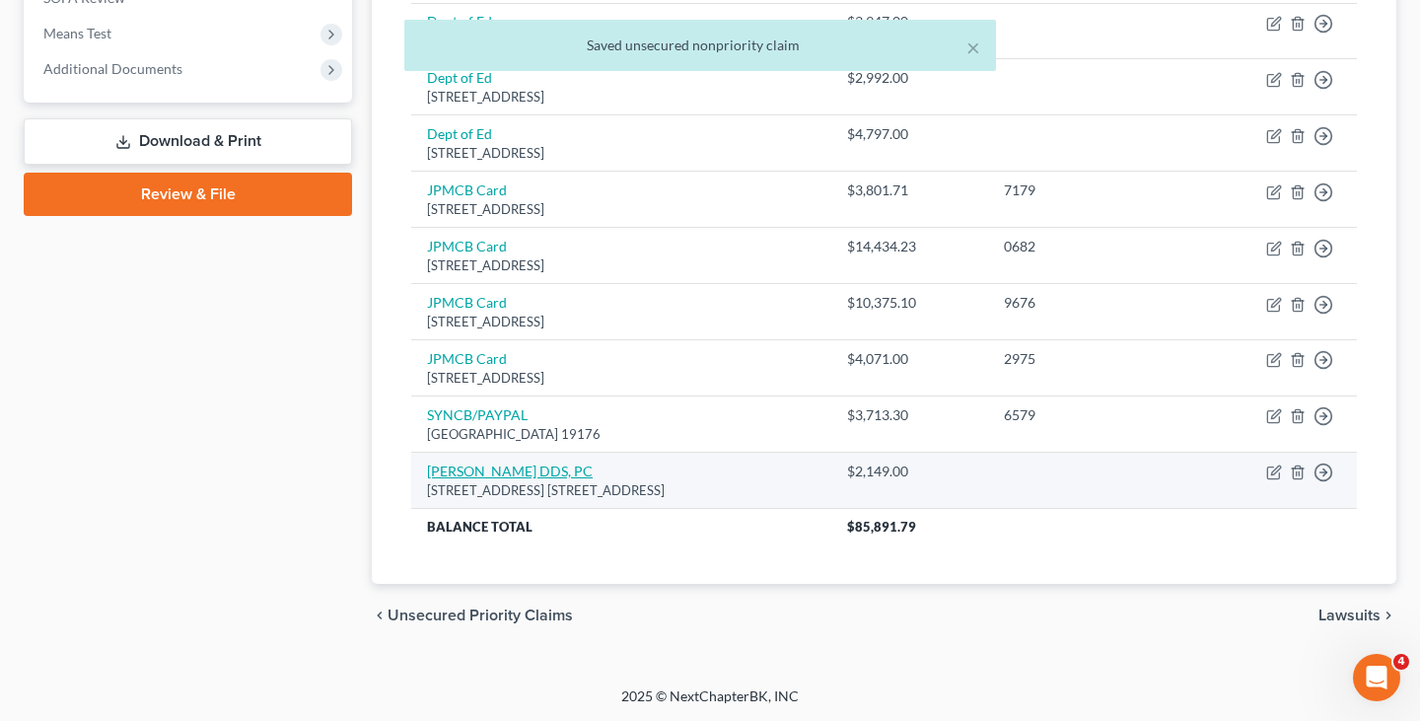
click at [544, 468] on link "Peter H. Pruden DDS, PC" at bounding box center [510, 471] width 166 height 17
select select "35"
select select "9"
select select "0"
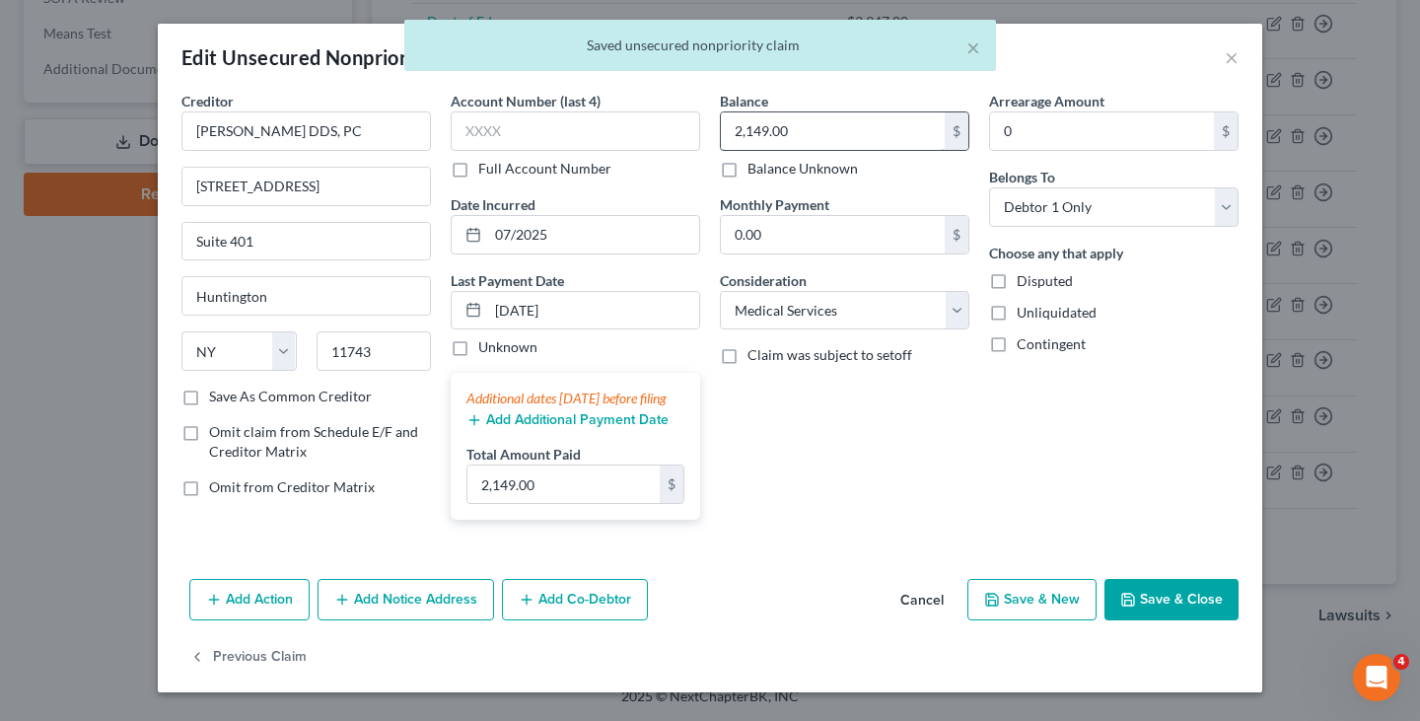
click at [761, 142] on input "2,149.00" at bounding box center [833, 130] width 224 height 37
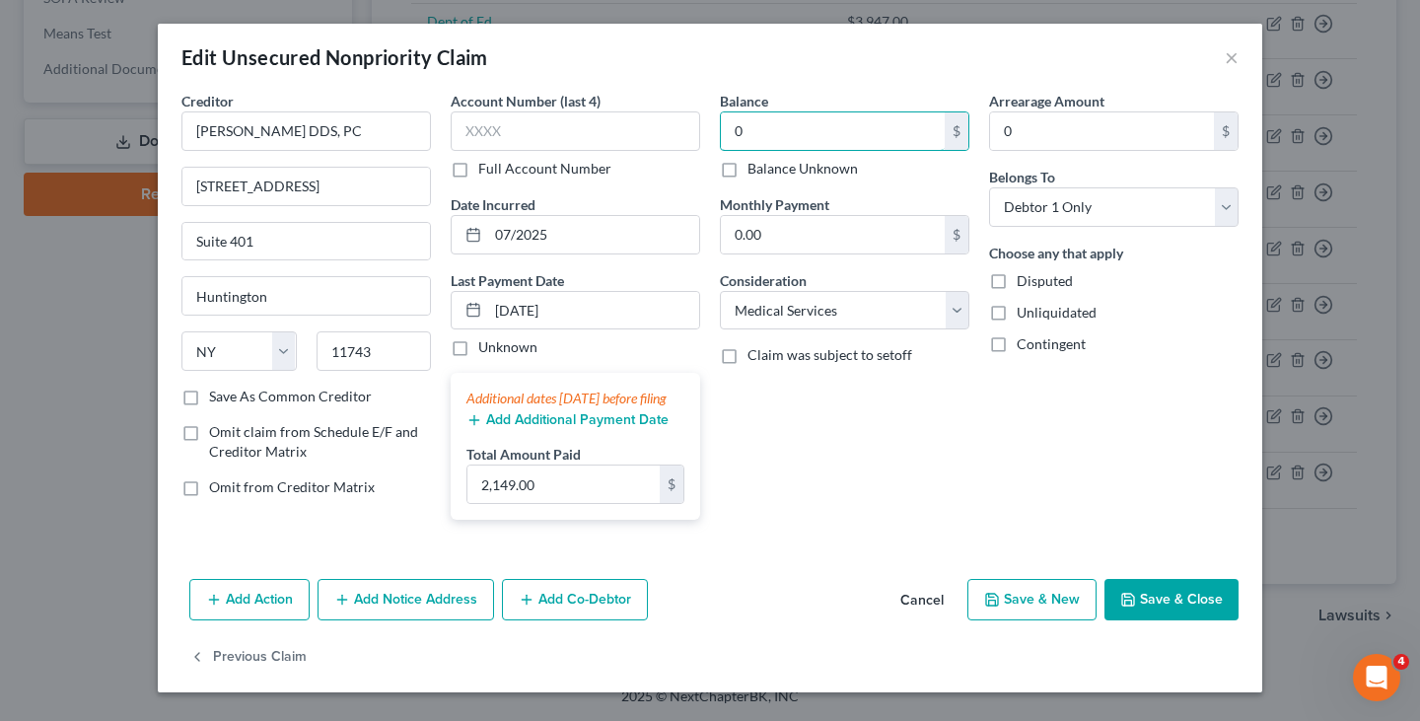
type input "0"
click at [334, 436] on span "Omit claim from Schedule E/F and Creditor Matrix" at bounding box center [313, 441] width 209 height 36
click at [230, 435] on input "Omit claim from Schedule E/F and Creditor Matrix" at bounding box center [223, 428] width 13 height 13
click at [334, 435] on span "Omit claim from Schedule E/F and Creditor Matrix" at bounding box center [313, 441] width 209 height 36
click at [230, 435] on input "Omit claim from Schedule E/F and Creditor Matrix" at bounding box center [223, 428] width 13 height 13
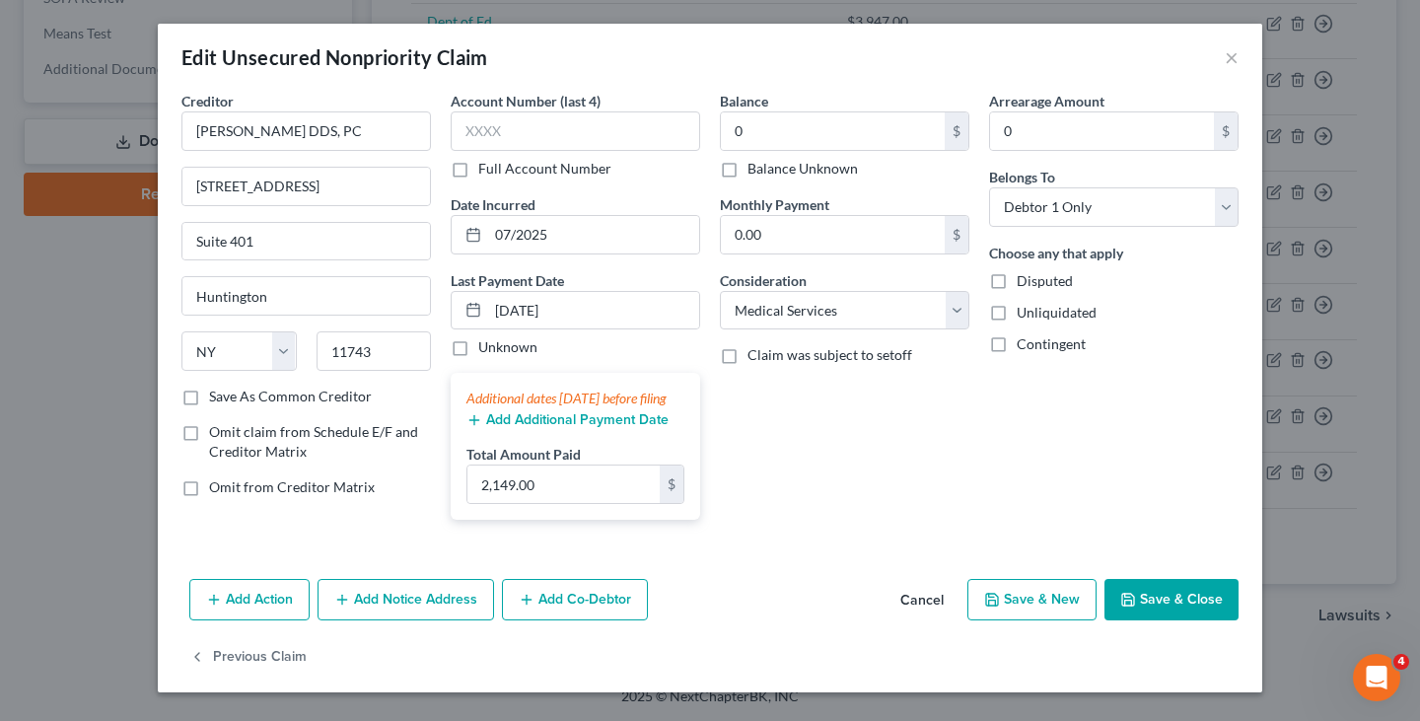
click at [342, 433] on span "Omit claim from Schedule E/F and Creditor Matrix" at bounding box center [313, 441] width 209 height 36
click at [230, 433] on input "Omit claim from Schedule E/F and Creditor Matrix" at bounding box center [223, 428] width 13 height 13
click at [370, 439] on span "Omit claim from Schedule E/F and Creditor Matrix" at bounding box center [313, 441] width 209 height 36
click at [230, 435] on input "Omit claim from Schedule E/F and Creditor Matrix" at bounding box center [223, 428] width 13 height 13
checkbox input "false"
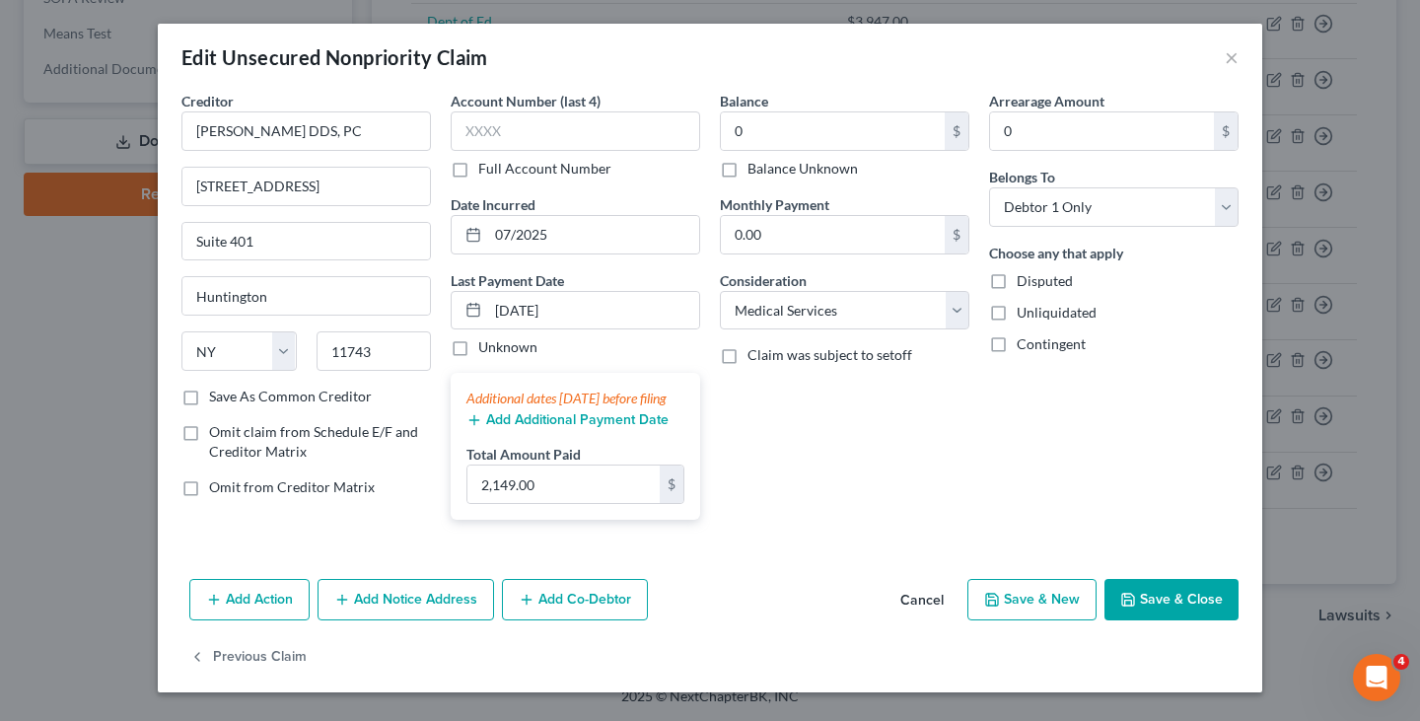
click at [1175, 615] on button "Save & Close" at bounding box center [1172, 599] width 134 height 41
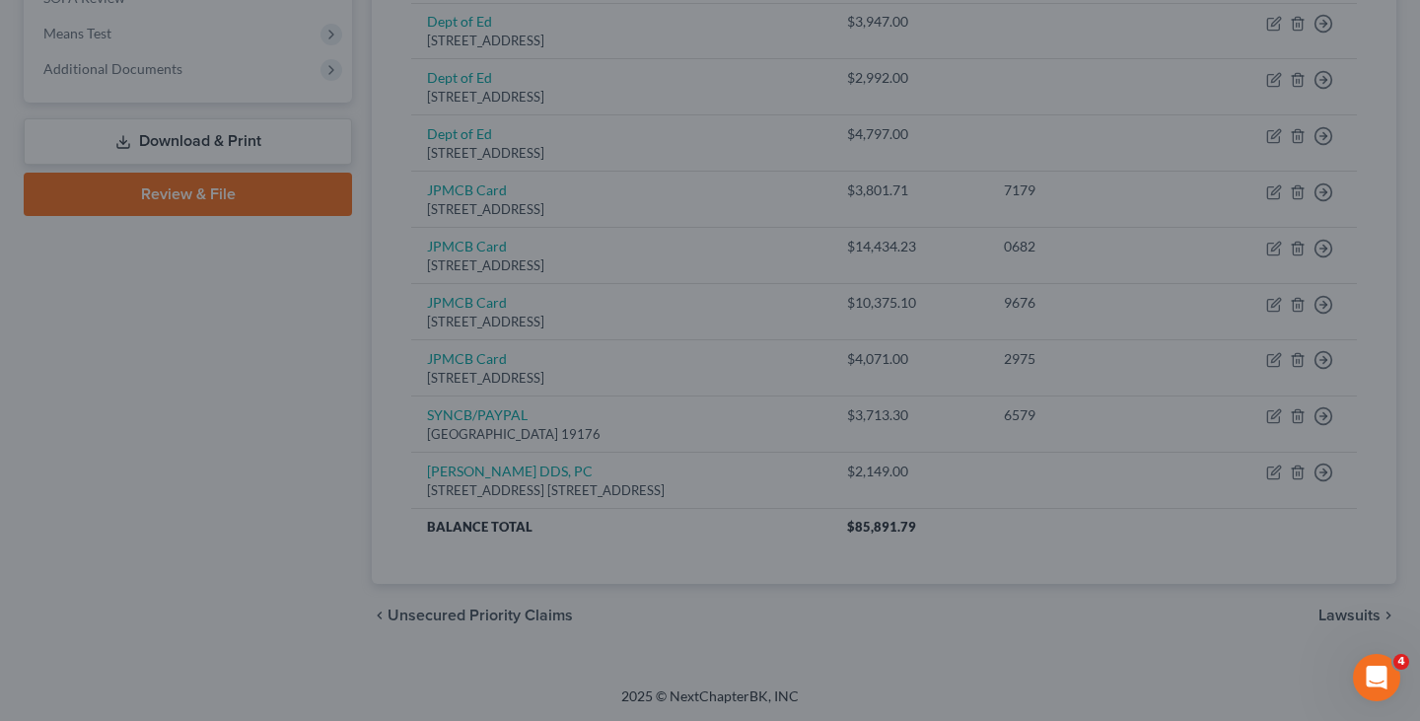
type input "0.00"
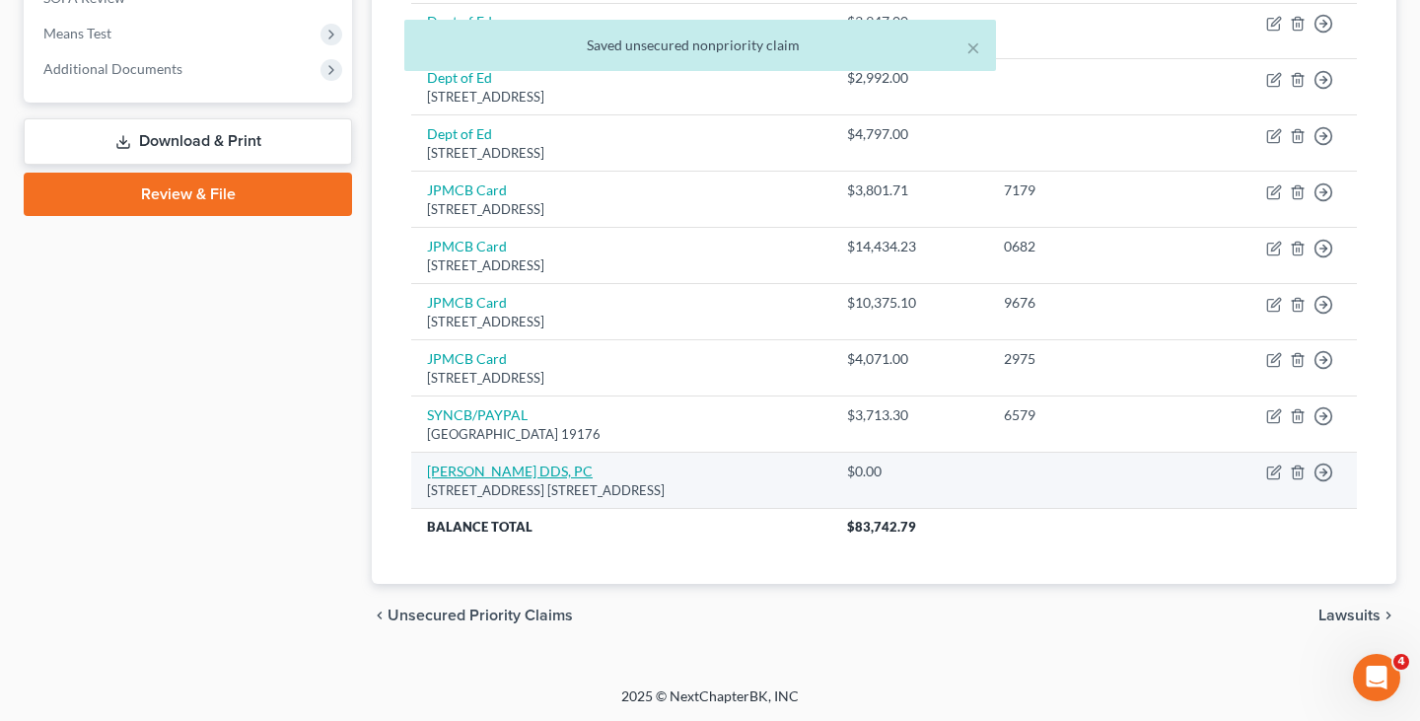
click at [533, 471] on link "Peter H. Pruden DDS, PC" at bounding box center [510, 471] width 166 height 17
select select "35"
select select "9"
select select "0"
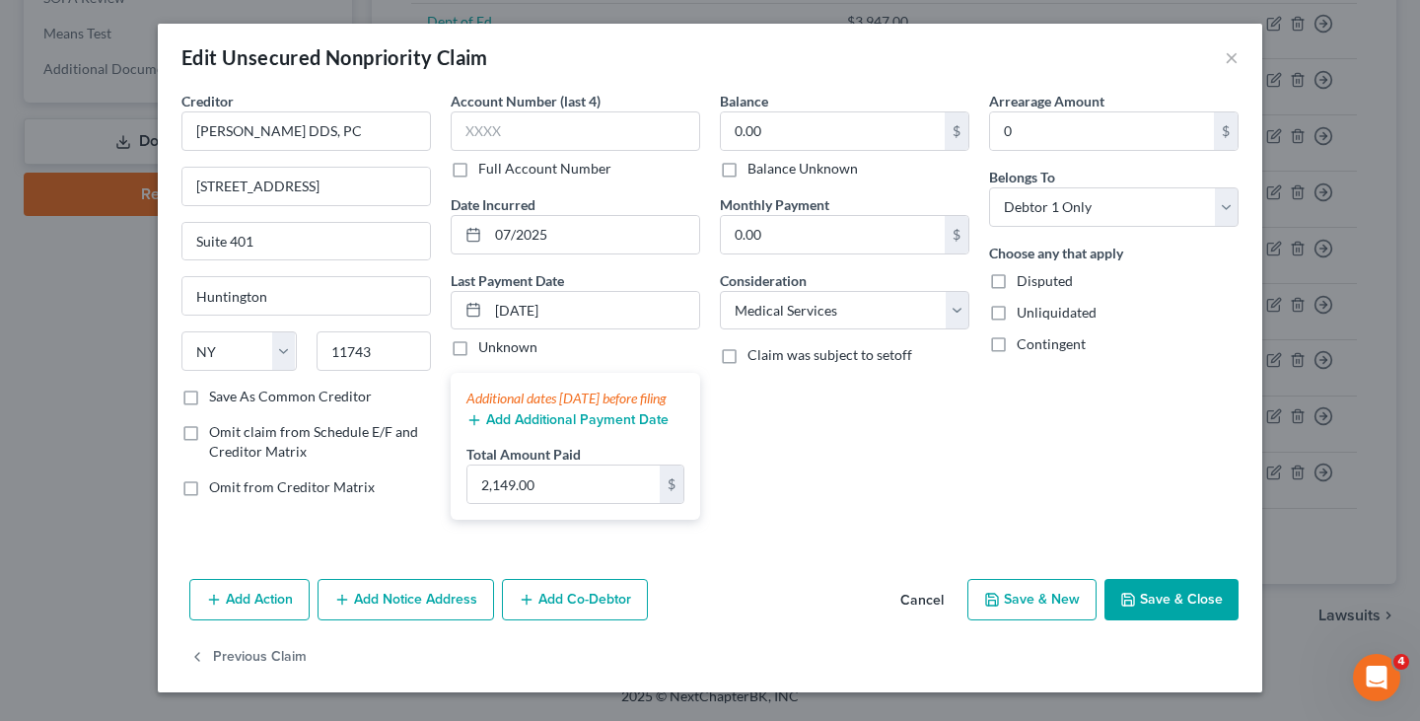
click at [326, 454] on label "Omit claim from Schedule E/F and Creditor Matrix" at bounding box center [320, 441] width 222 height 39
click at [230, 435] on input "Omit claim from Schedule E/F and Creditor Matrix" at bounding box center [223, 428] width 13 height 13
checkbox input "true"
click at [1177, 610] on button "Save & Close" at bounding box center [1172, 599] width 134 height 41
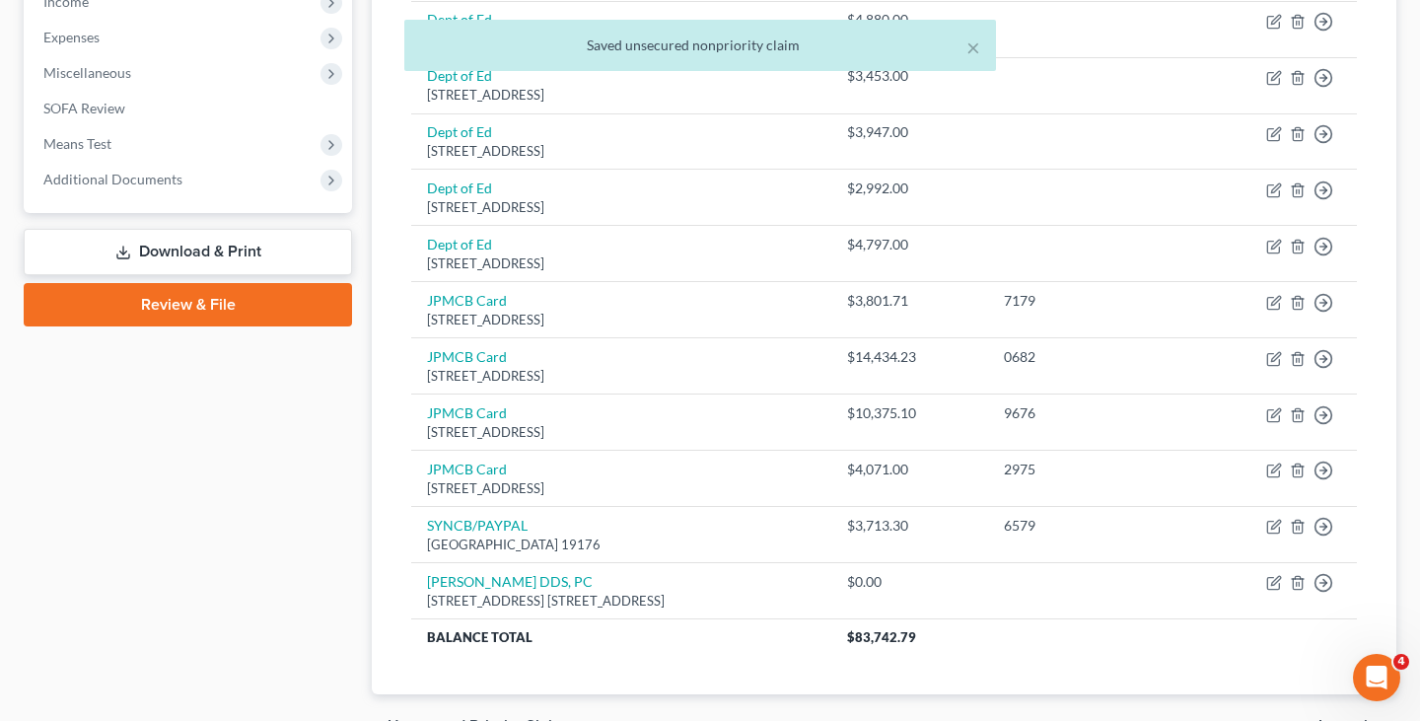
scroll to position [594, 0]
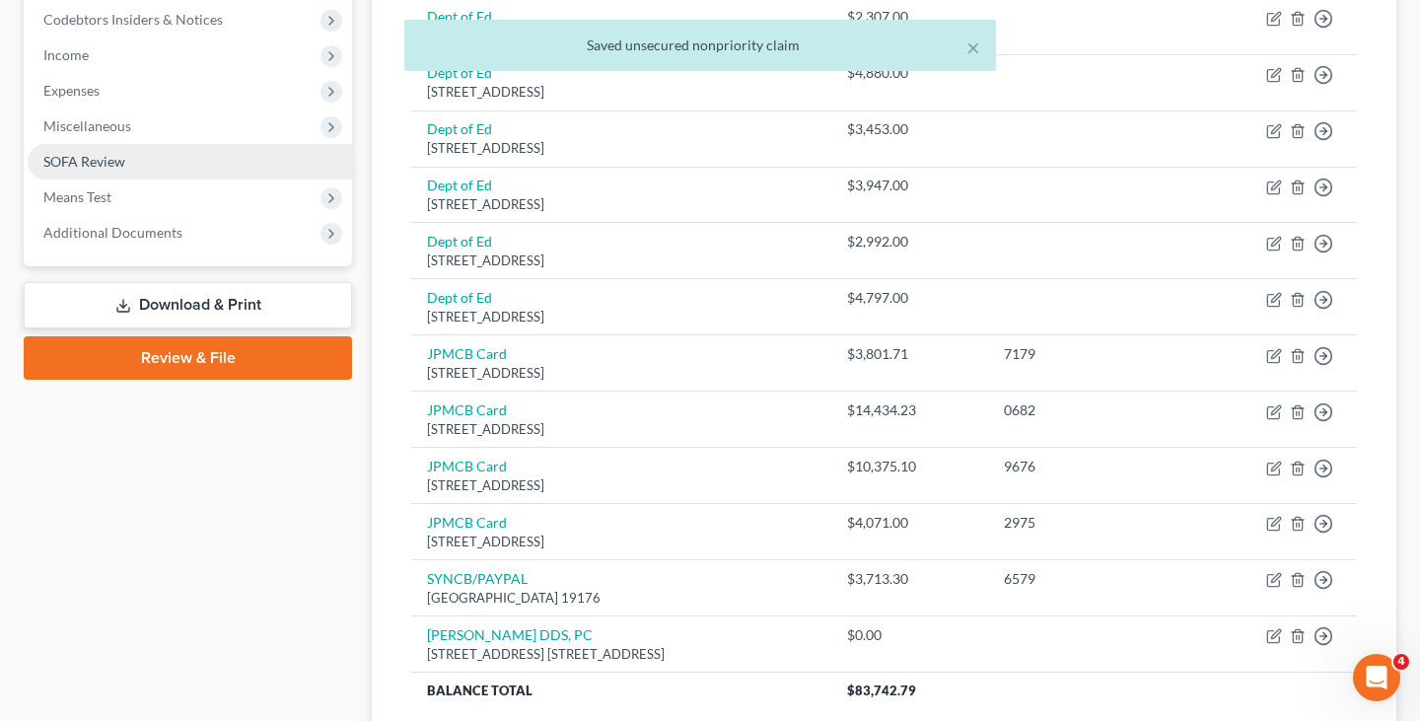
click at [132, 150] on link "SOFA Review" at bounding box center [190, 162] width 324 height 36
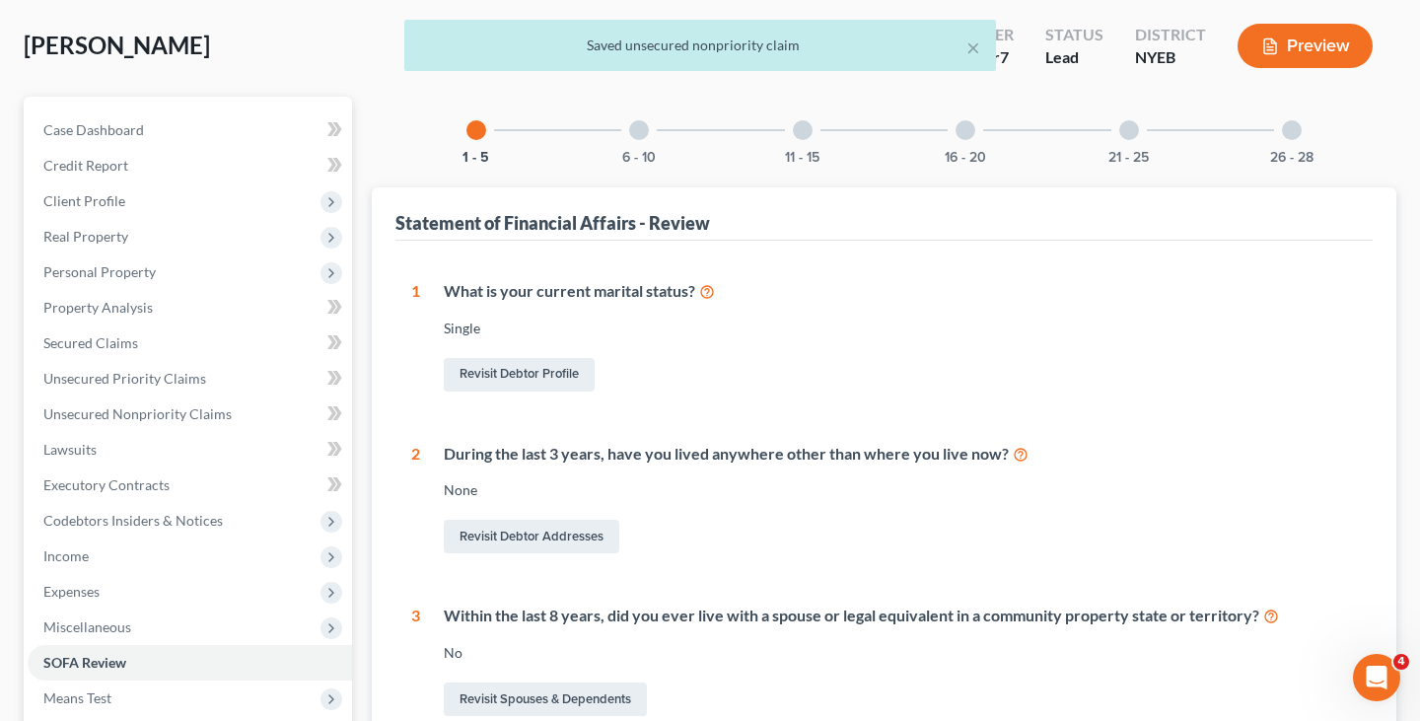
scroll to position [108, 0]
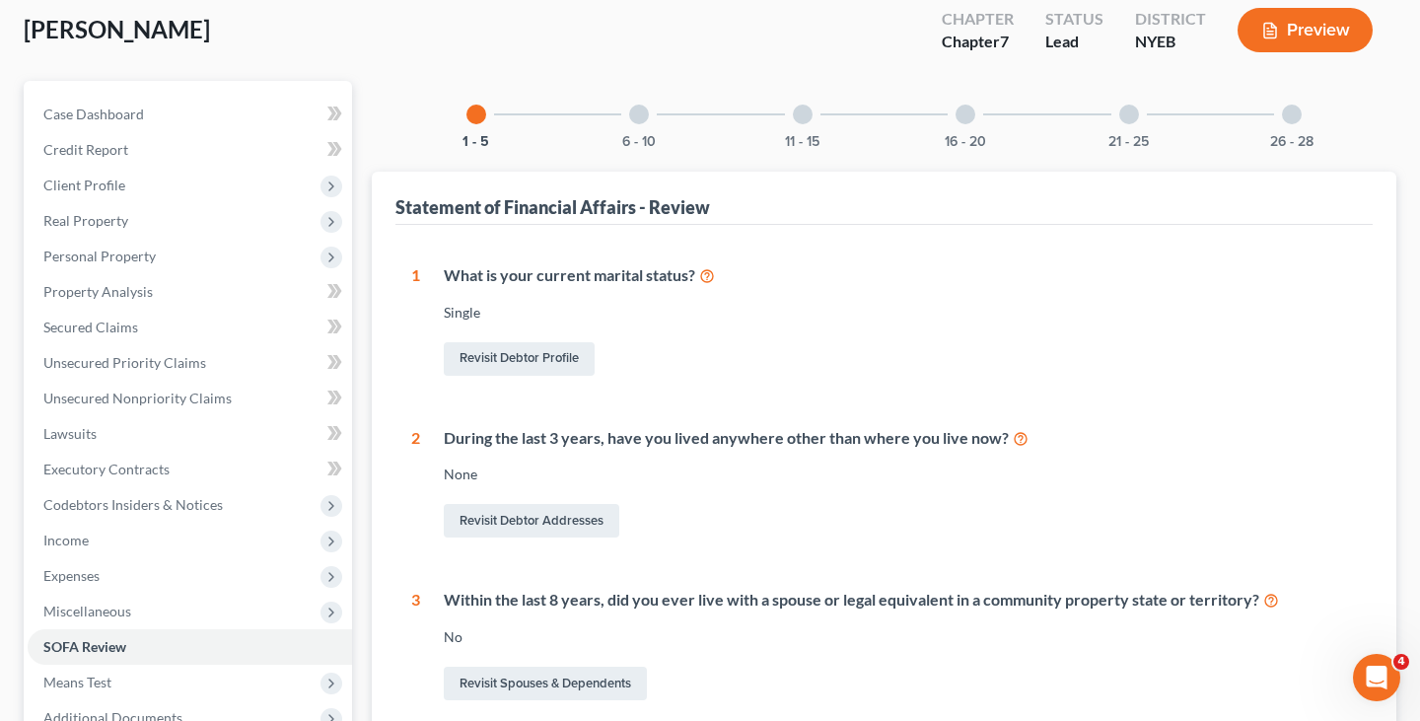
click at [616, 114] on div "6 - 10" at bounding box center [639, 114] width 67 height 67
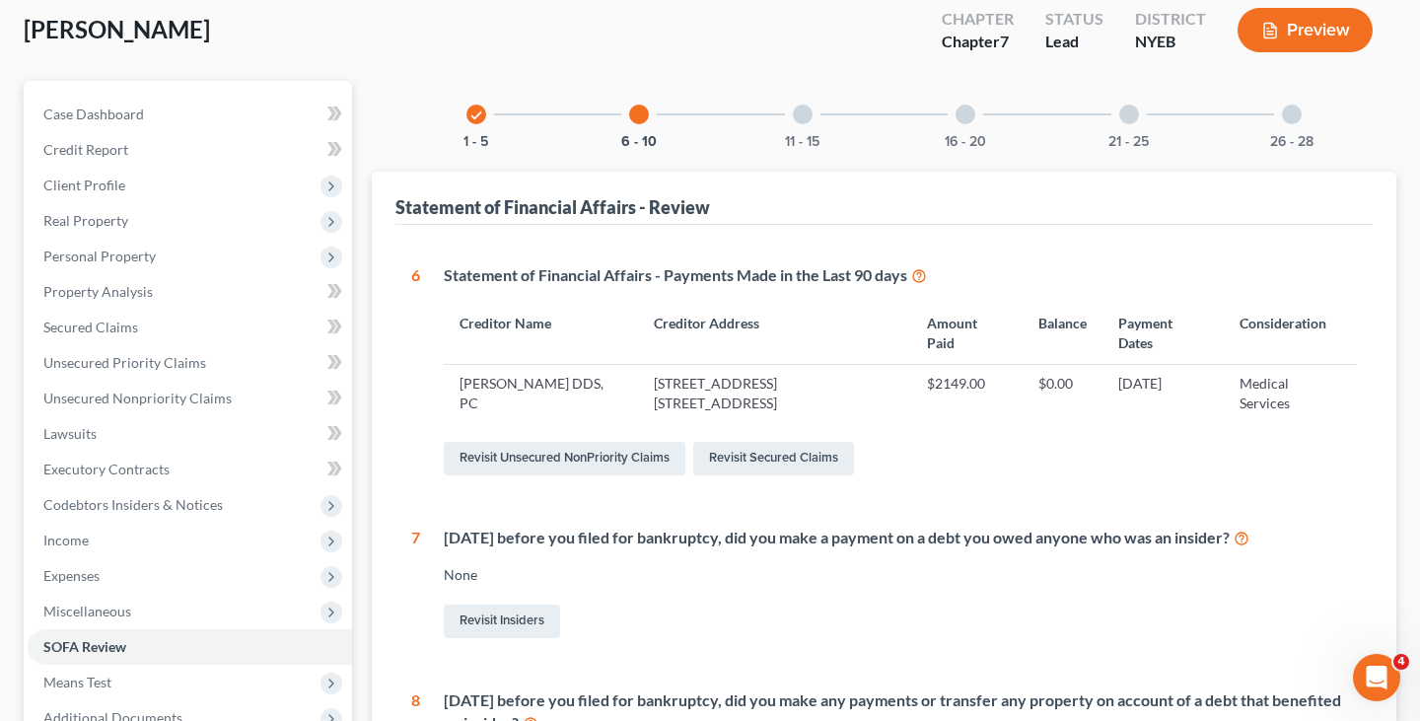
scroll to position [0, 0]
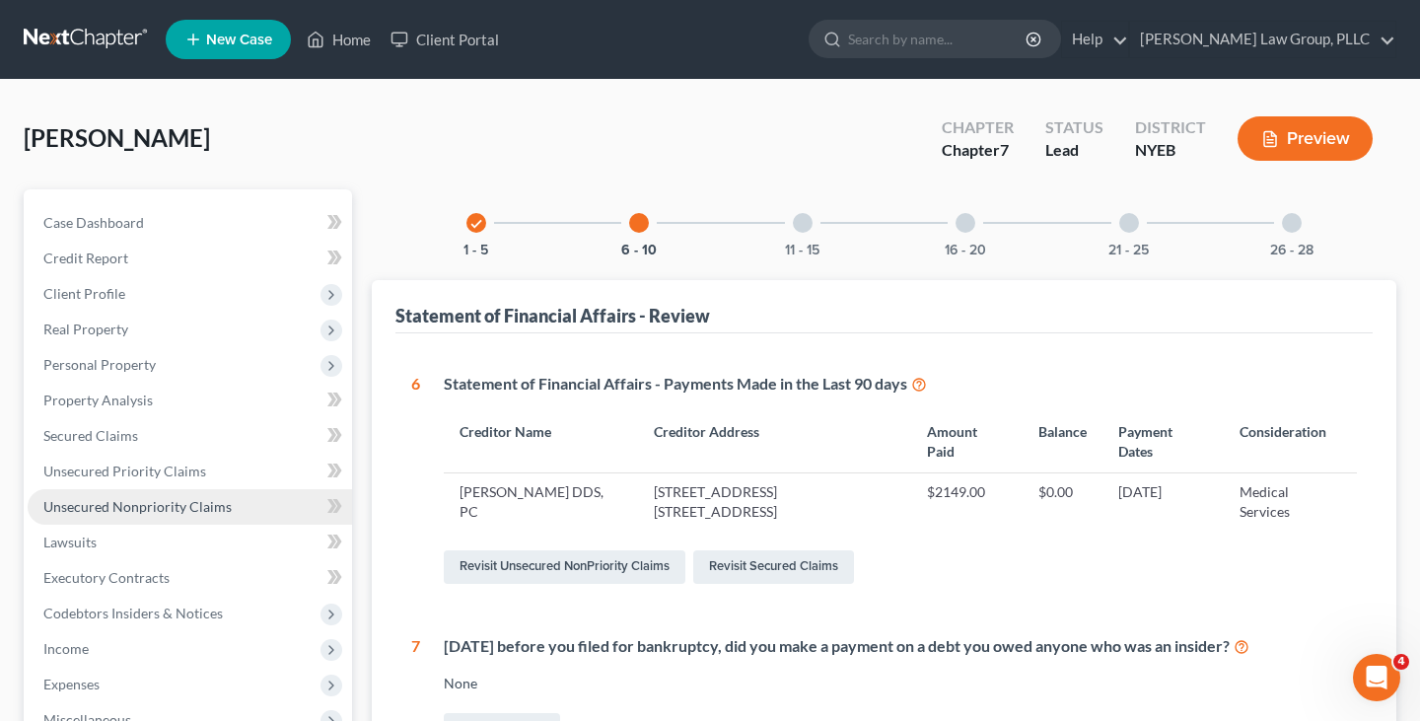
click at [194, 515] on link "Unsecured Nonpriority Claims" at bounding box center [190, 507] width 324 height 36
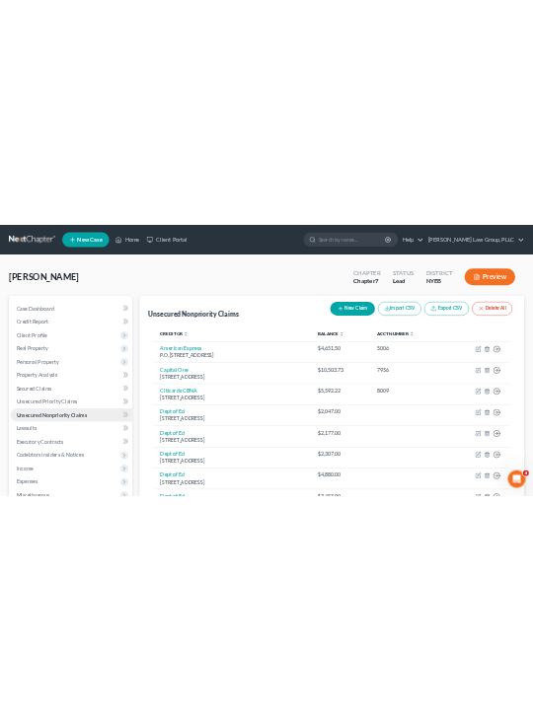
scroll to position [5, 0]
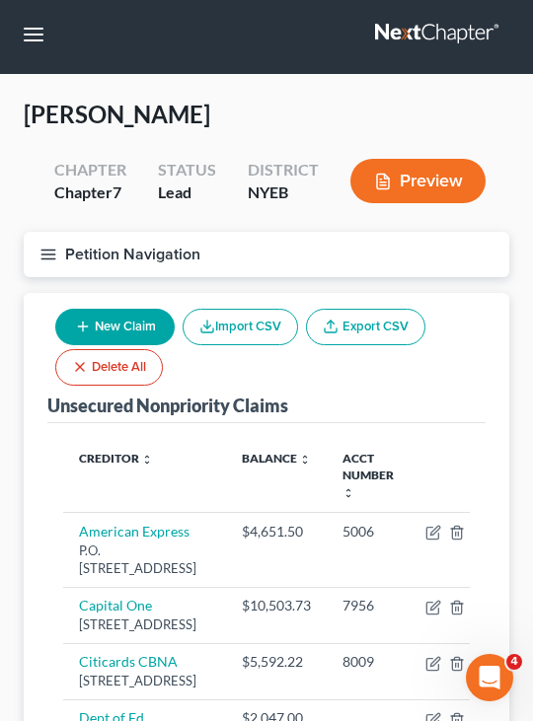
click at [133, 330] on button "New Claim" at bounding box center [114, 327] width 119 height 36
select select "0"
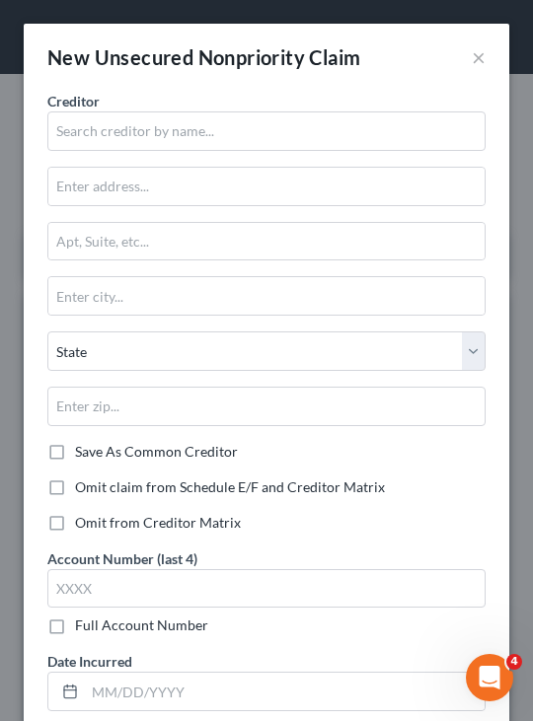
click at [521, 246] on div "New Unsecured Nonpriority Claim × Creditor * State AL AK AR AZ CA CO CT DE DC F…" at bounding box center [266, 360] width 533 height 721
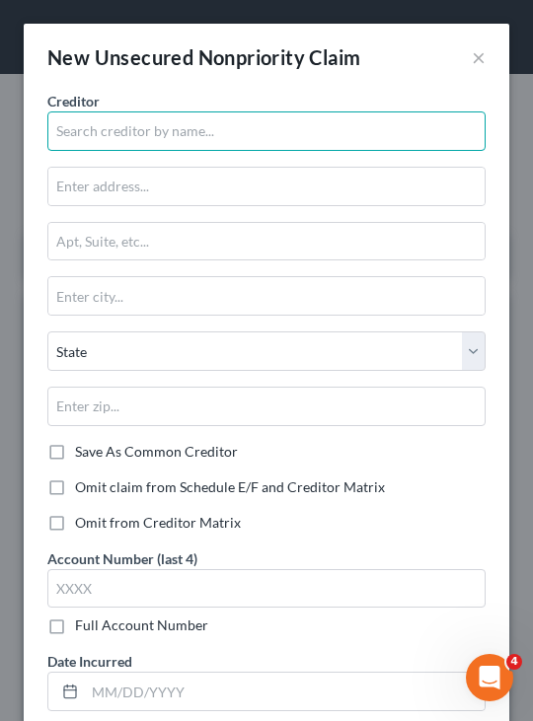
click at [86, 135] on input "text" at bounding box center [266, 130] width 438 height 39
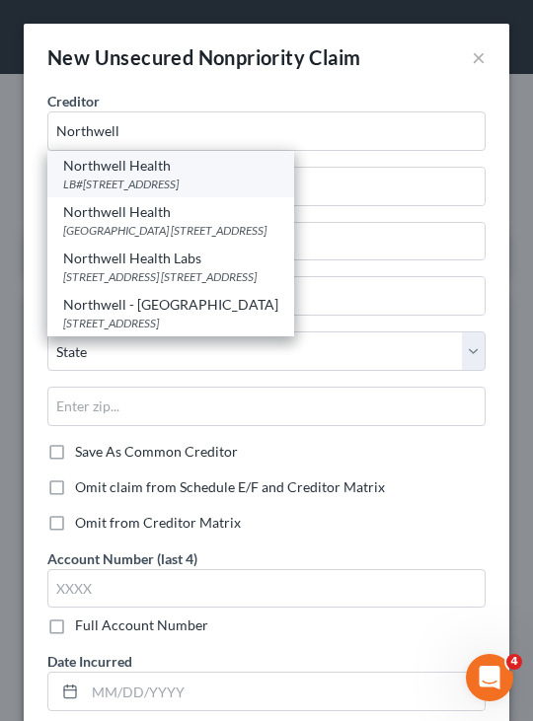
click at [223, 172] on div "Northwell Health" at bounding box center [170, 166] width 215 height 20
type input "Northwell Health"
type input "LB#8253"
type input "PO Box 95000"
type input "Philadelphia"
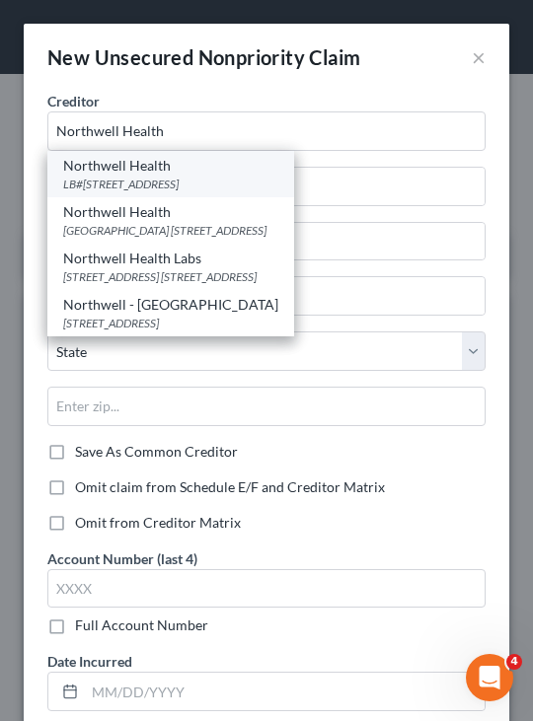
select select "39"
type input "19195"
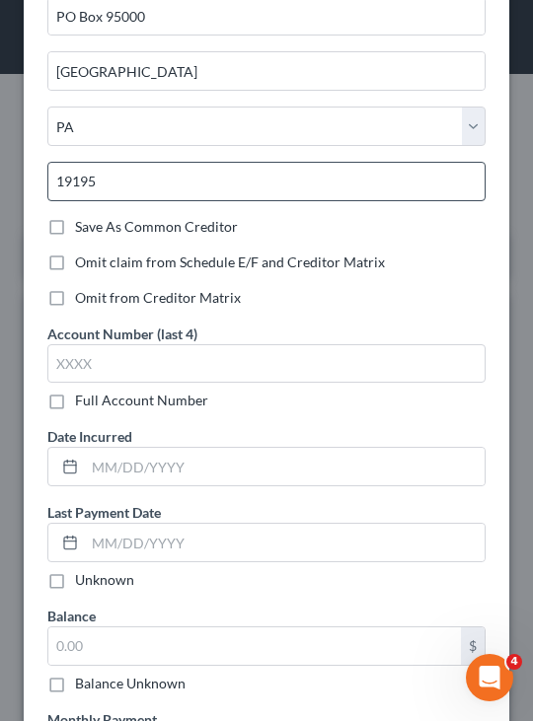
scroll to position [290, 0]
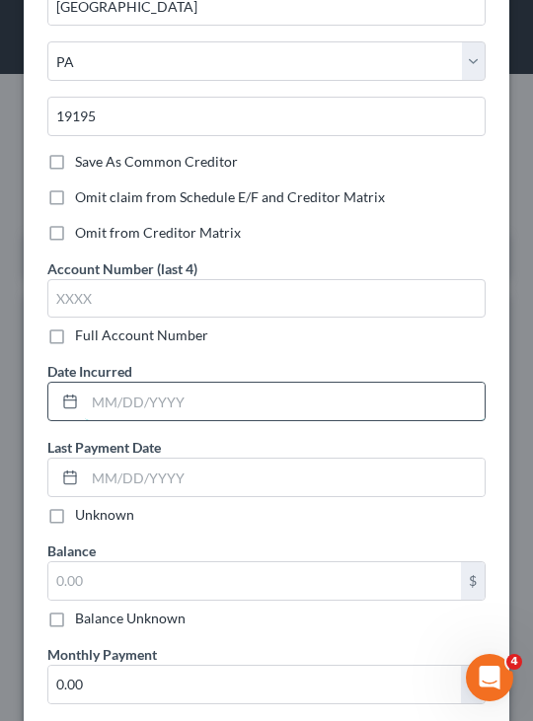
click at [196, 412] on input "text" at bounding box center [284, 401] width 399 height 37
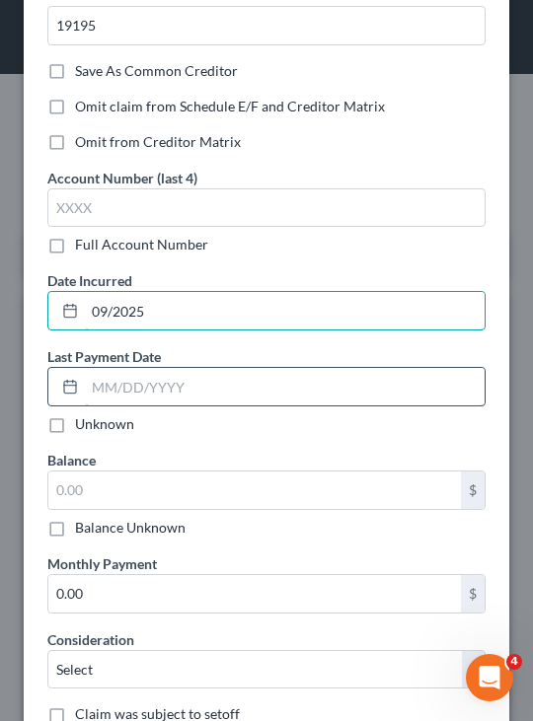
scroll to position [401, 0]
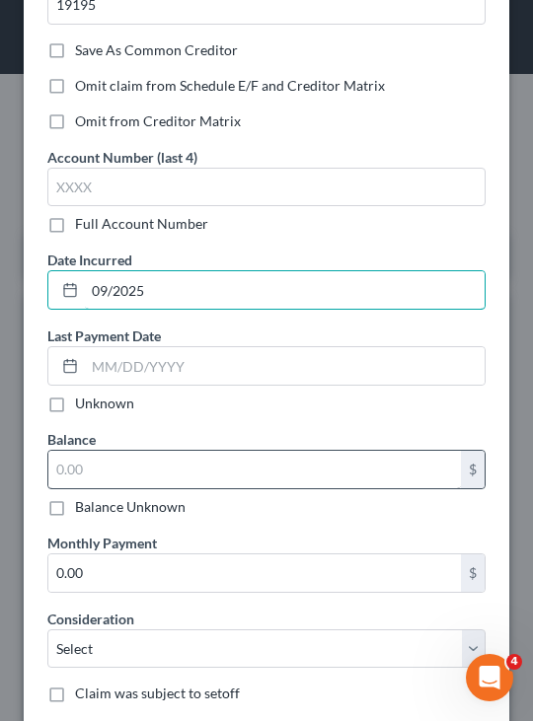
type input "09/2025"
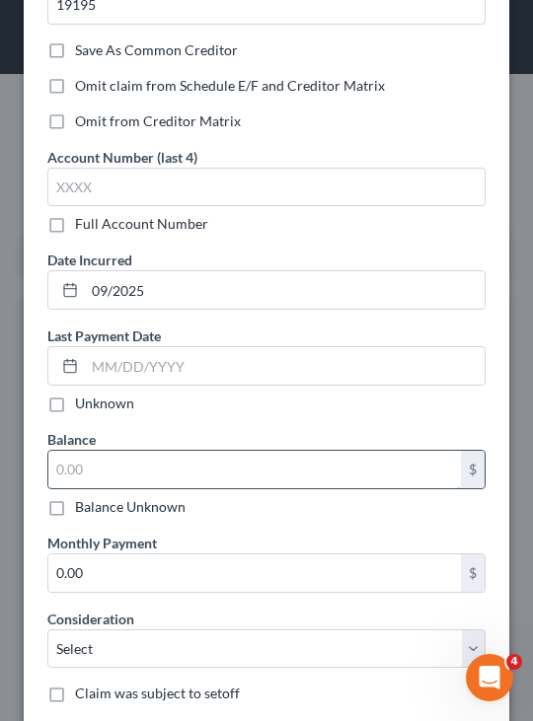
click at [204, 470] on input "text" at bounding box center [254, 469] width 412 height 37
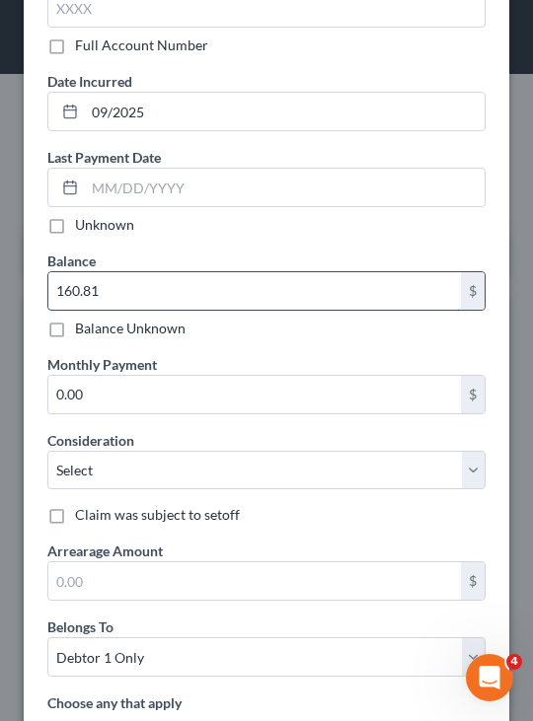
scroll to position [704, 0]
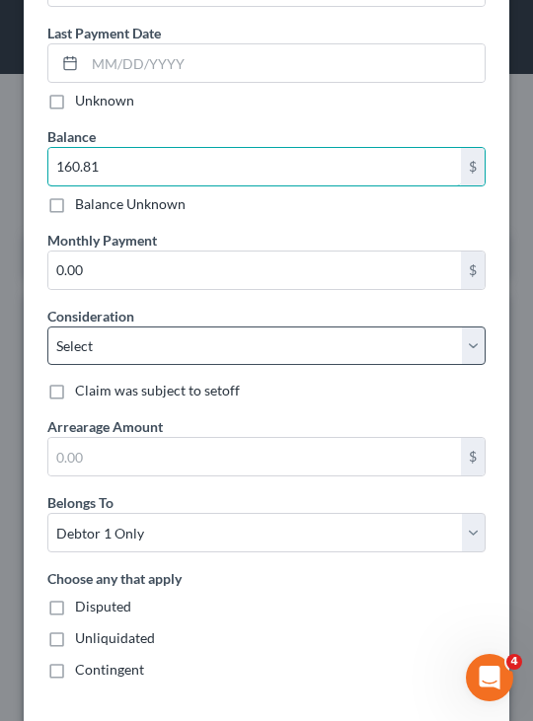
type input "160.81"
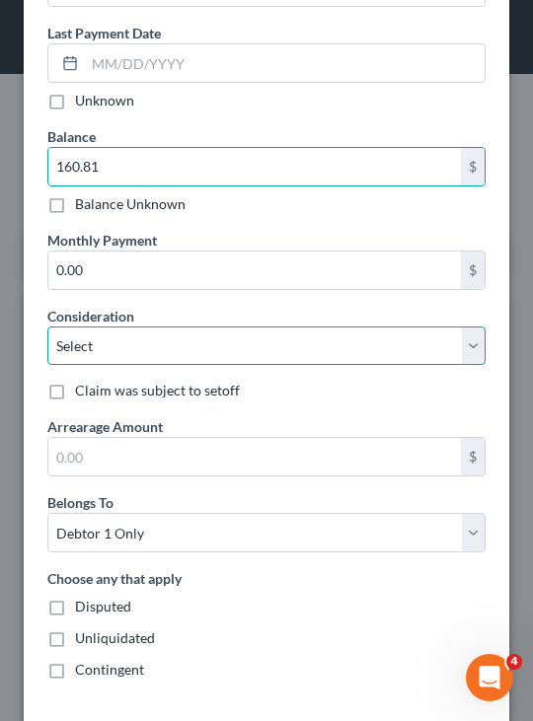
click at [298, 349] on select "Select Cable / Satellite Services Collection Agency Credit Card Debt Debt Couns…" at bounding box center [266, 345] width 438 height 39
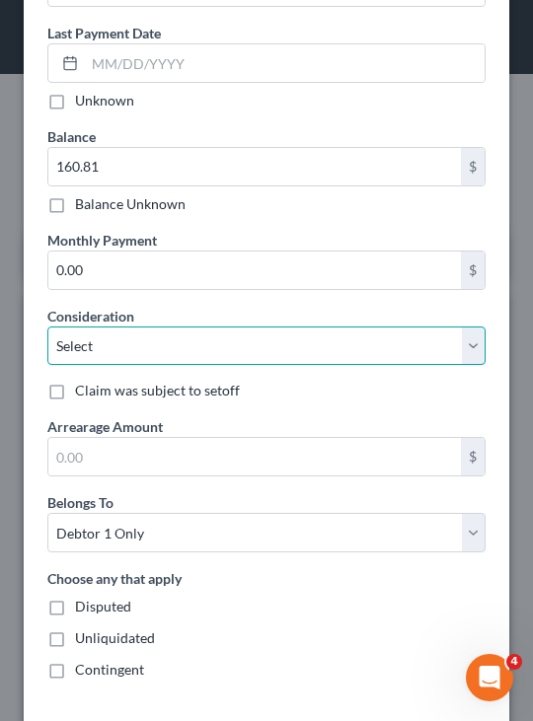
select select "9"
click at [47, 326] on select "Select Cable / Satellite Services Collection Agency Credit Card Debt Debt Couns…" at bounding box center [266, 345] width 438 height 39
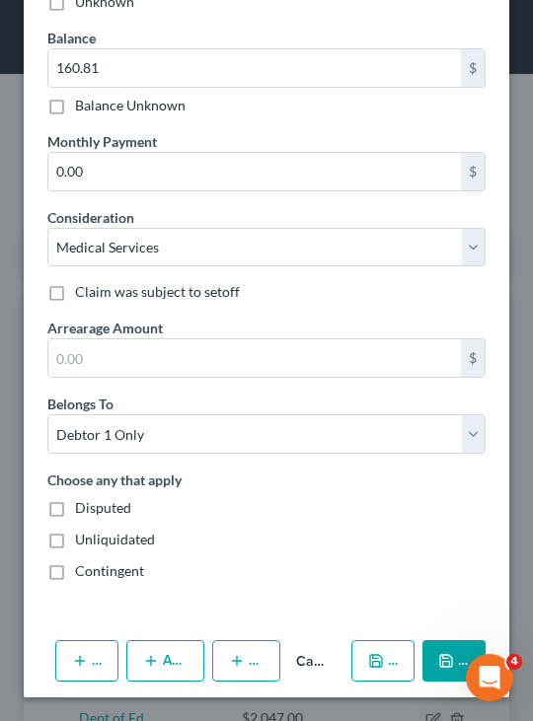
click at [445, 653] on icon "button" at bounding box center [446, 661] width 16 height 16
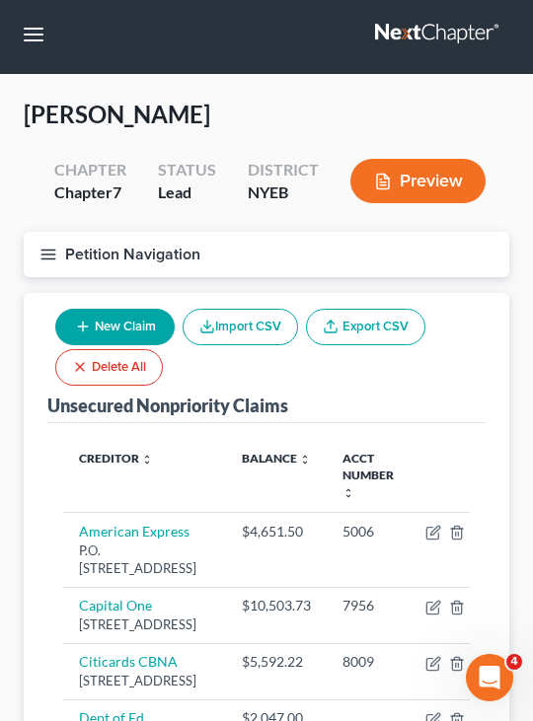
click at [136, 325] on button "New Claim" at bounding box center [114, 327] width 119 height 36
select select "0"
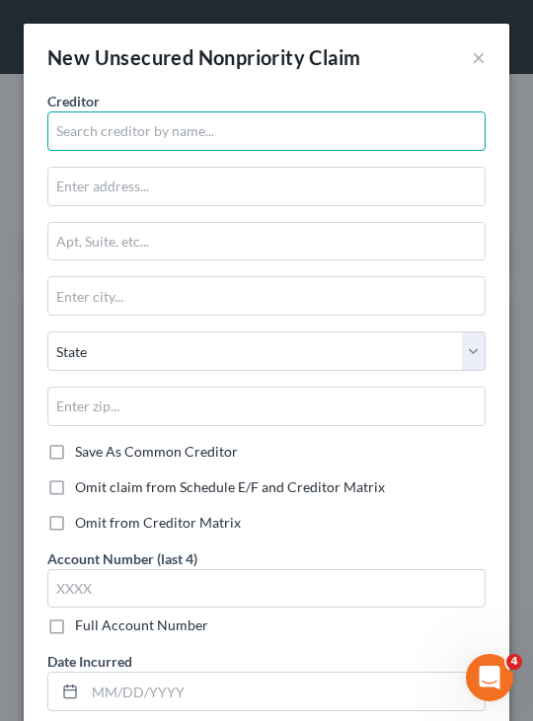
click at [253, 128] on input "text" at bounding box center [266, 130] width 438 height 39
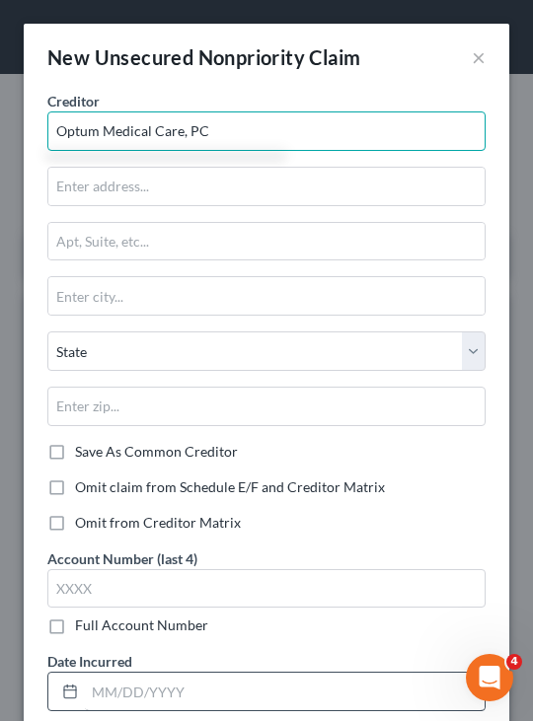
type input "Optum Medical Care, PC"
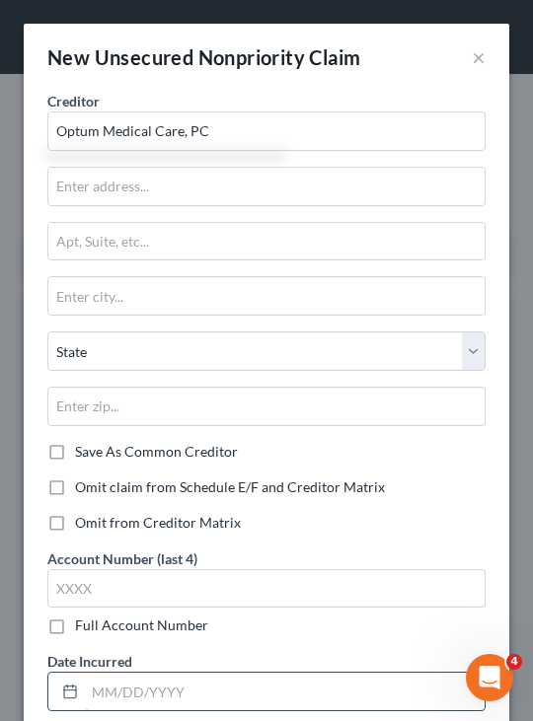
click at [218, 678] on input "text" at bounding box center [284, 691] width 399 height 37
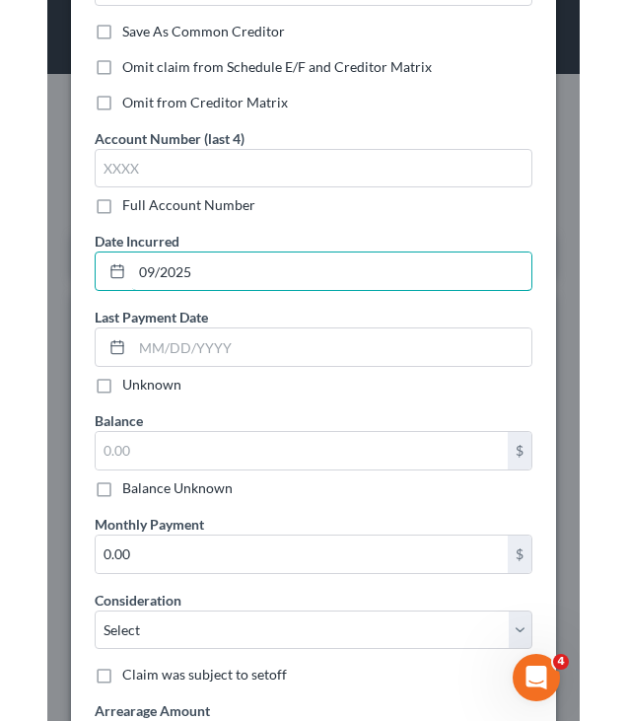
scroll to position [430, 0]
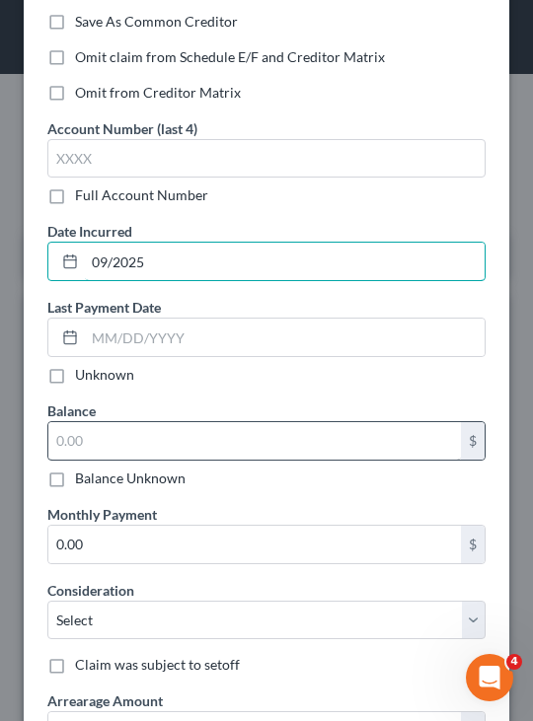
type input "09/2025"
click at [185, 436] on input "text" at bounding box center [254, 440] width 412 height 37
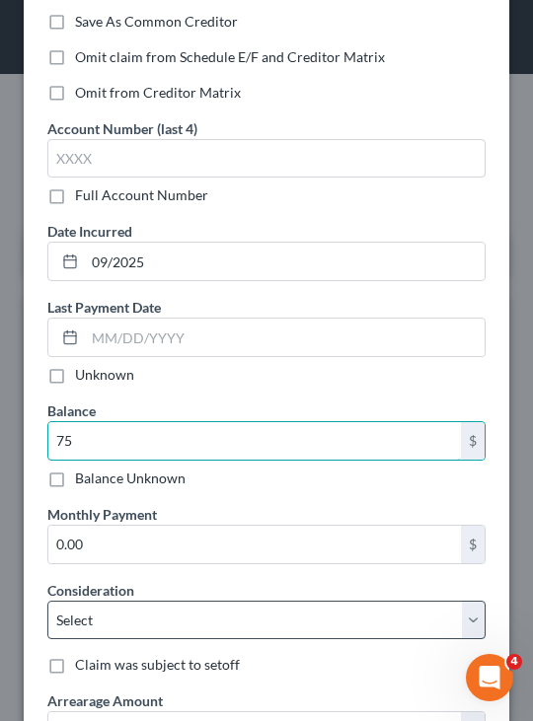
type input "75"
click at [146, 611] on select "Select Cable / Satellite Services Collection Agency Credit Card Debt Debt Couns…" at bounding box center [266, 620] width 438 height 39
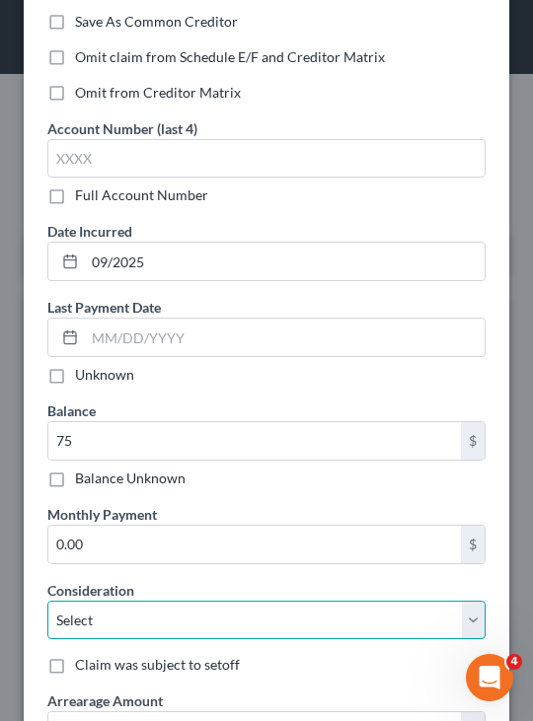
select select "9"
click at [47, 601] on select "Select Cable / Satellite Services Collection Agency Credit Card Debt Debt Couns…" at bounding box center [266, 620] width 438 height 39
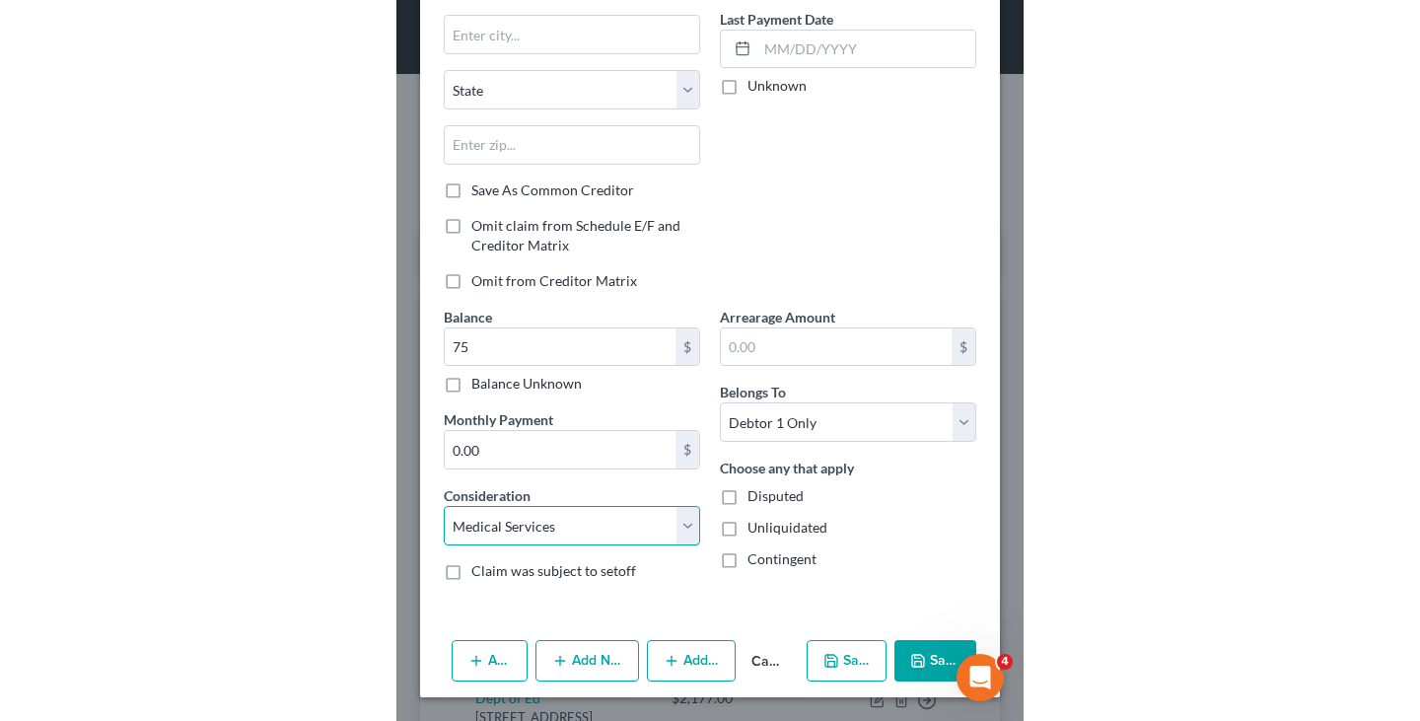
scroll to position [0, 0]
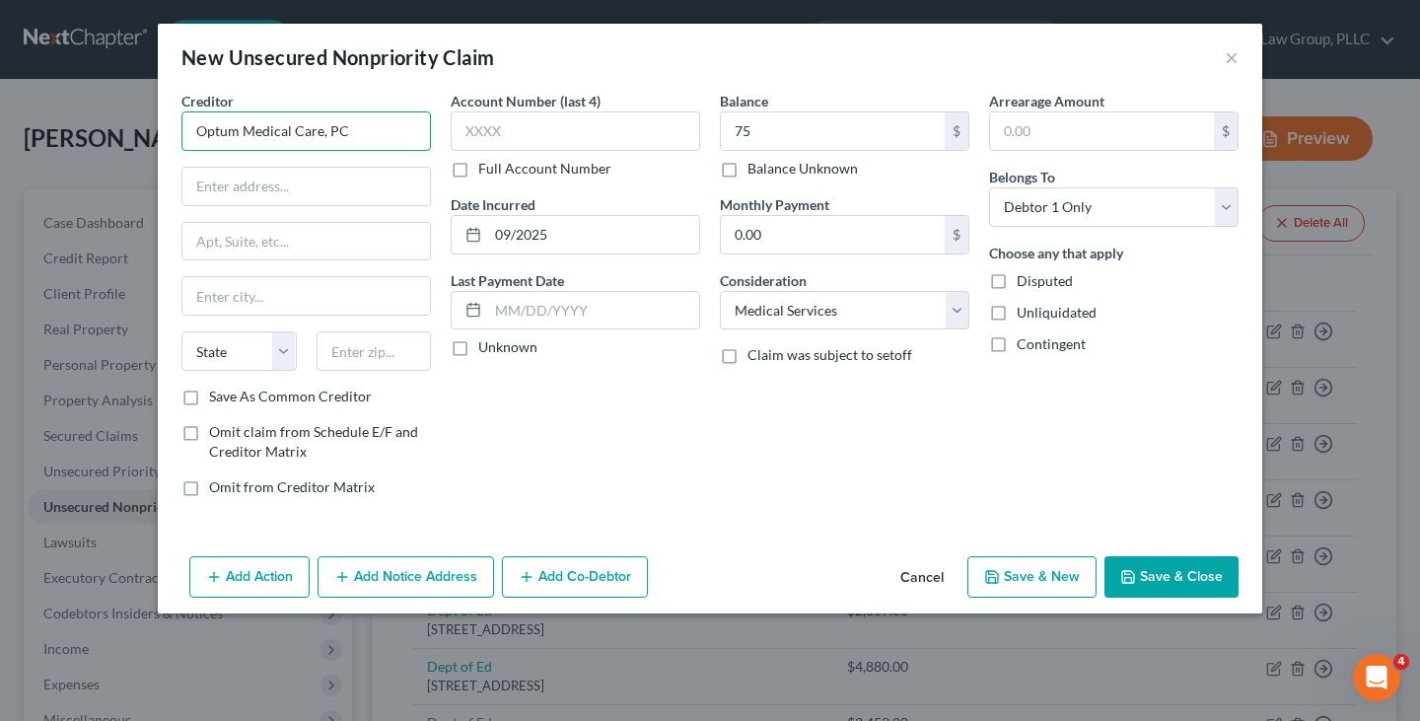
click at [325, 120] on input "Optum Medical Care, PC" at bounding box center [306, 130] width 250 height 39
click at [346, 188] on input "text" at bounding box center [306, 186] width 248 height 37
paste input "16450 Crossbay Blvd"
type input "16450 Crossbay Blvd"
click at [532, 427] on div "Account Number (last 4) Full Account Number Date Incurred 09/2025 Last Payment …" at bounding box center [575, 302] width 269 height 422
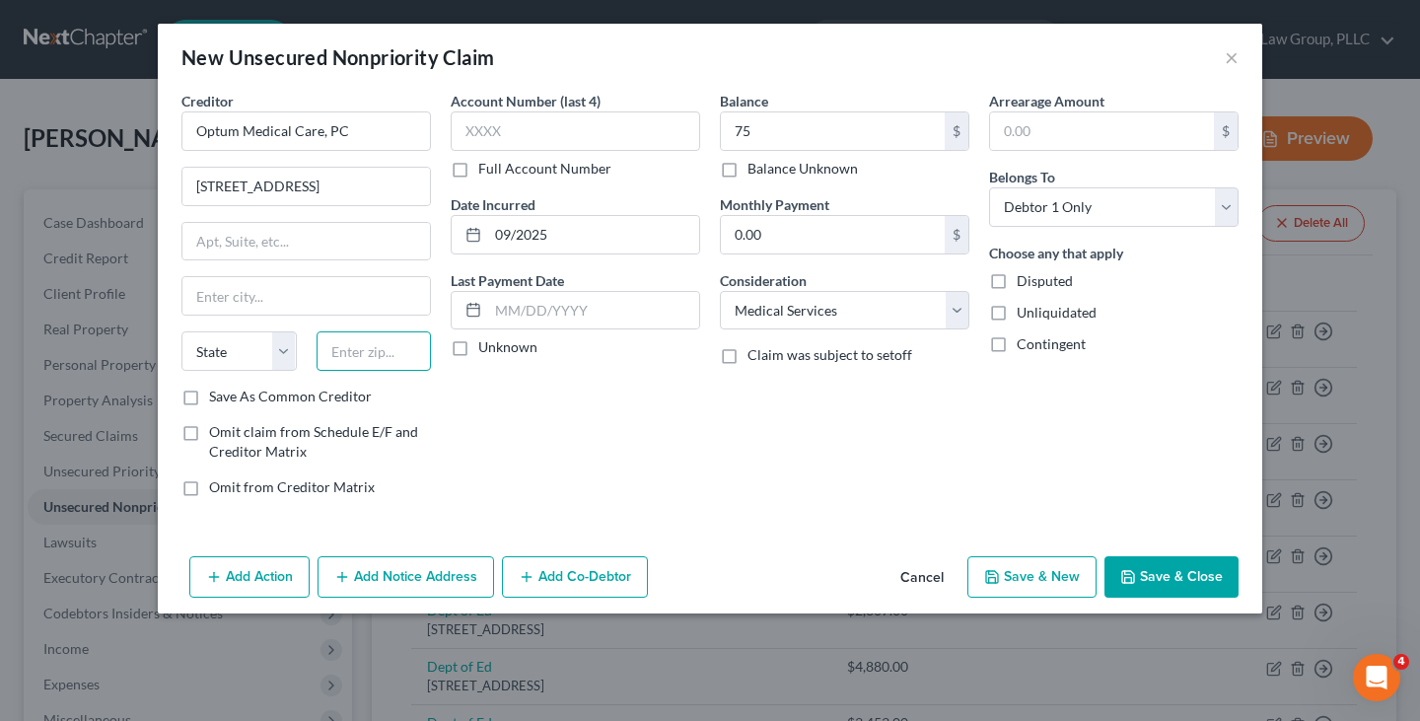
click at [384, 349] on input "text" at bounding box center [374, 350] width 115 height 39
click at [389, 355] on input "text" at bounding box center [374, 350] width 115 height 39
paste input "11414"
type input "11414"
click at [633, 493] on div "Account Number (last 4) Full Account Number Date Incurred 09/2025 Last Payment …" at bounding box center [575, 302] width 269 height 422
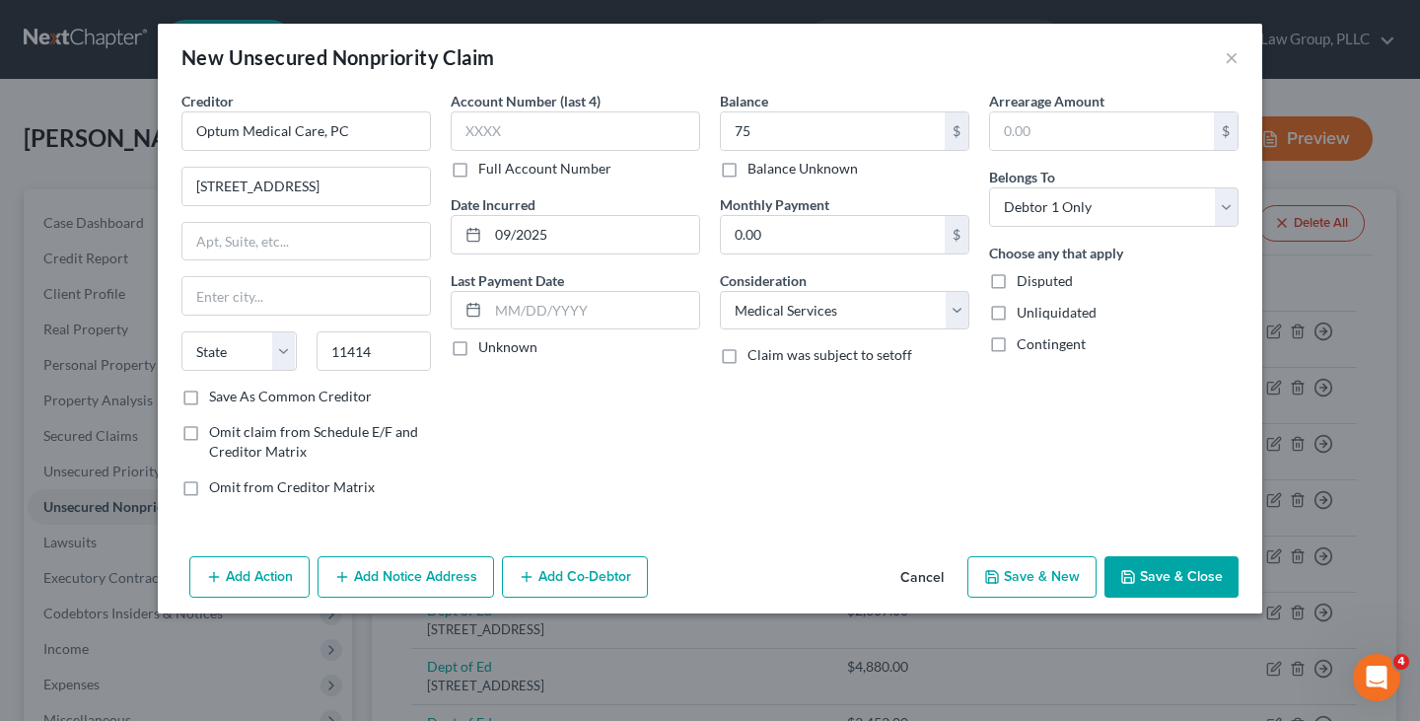
type input "Howard Beach"
select select "35"
click at [1139, 563] on button "Save & Close" at bounding box center [1172, 576] width 134 height 41
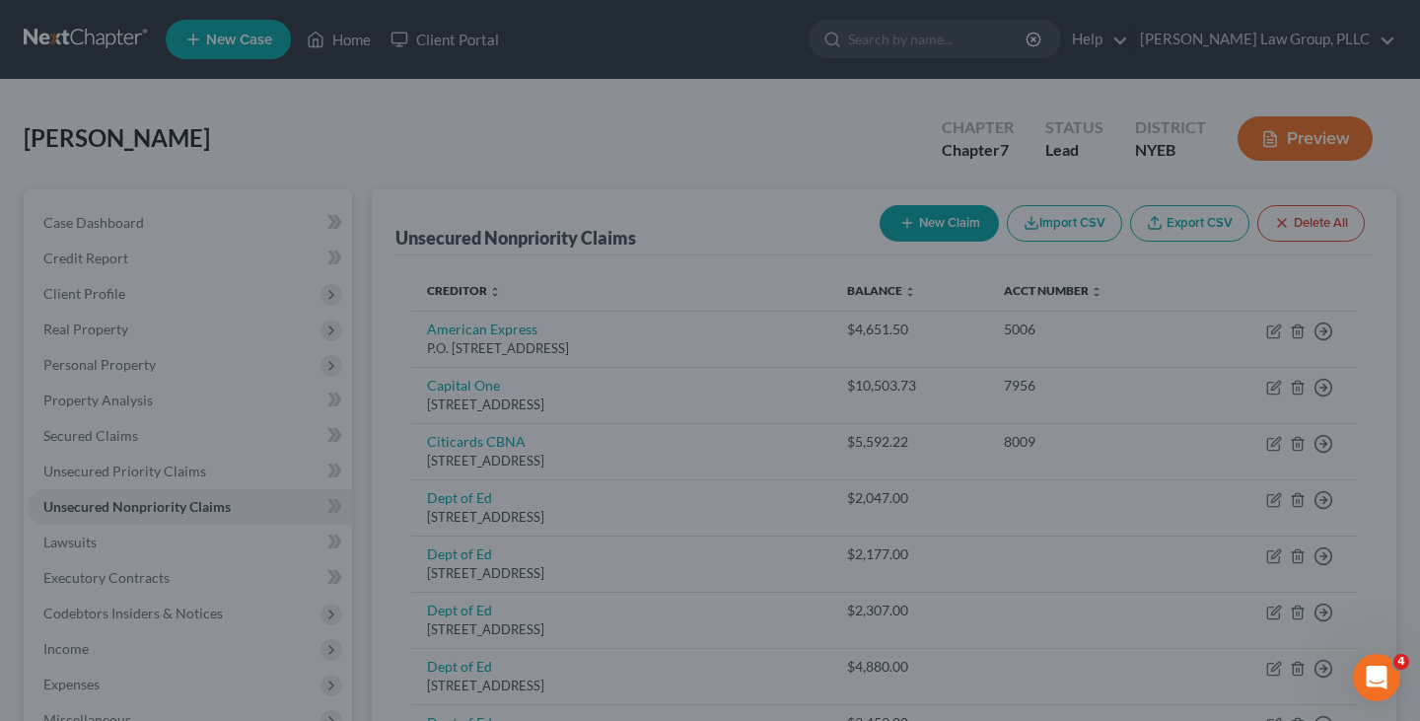
type input "75.00"
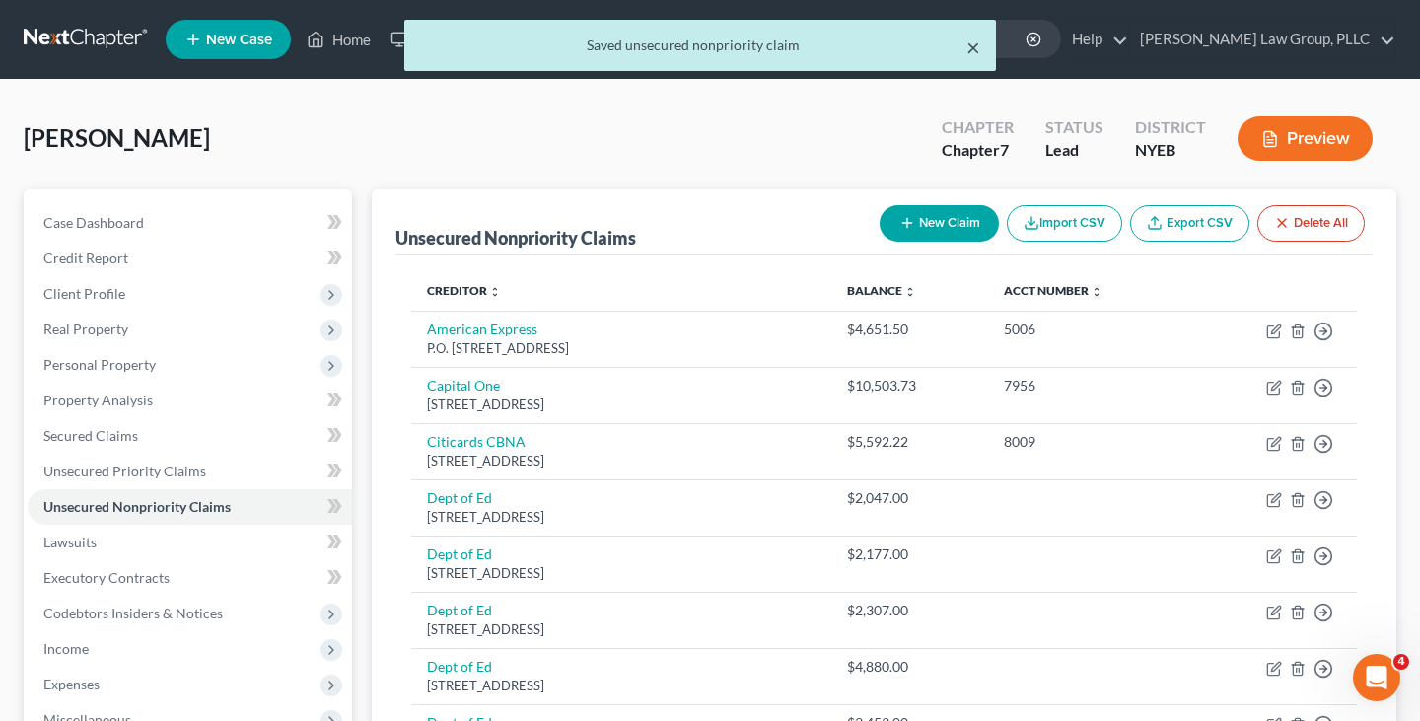
click at [979, 36] on button "×" at bounding box center [974, 48] width 14 height 24
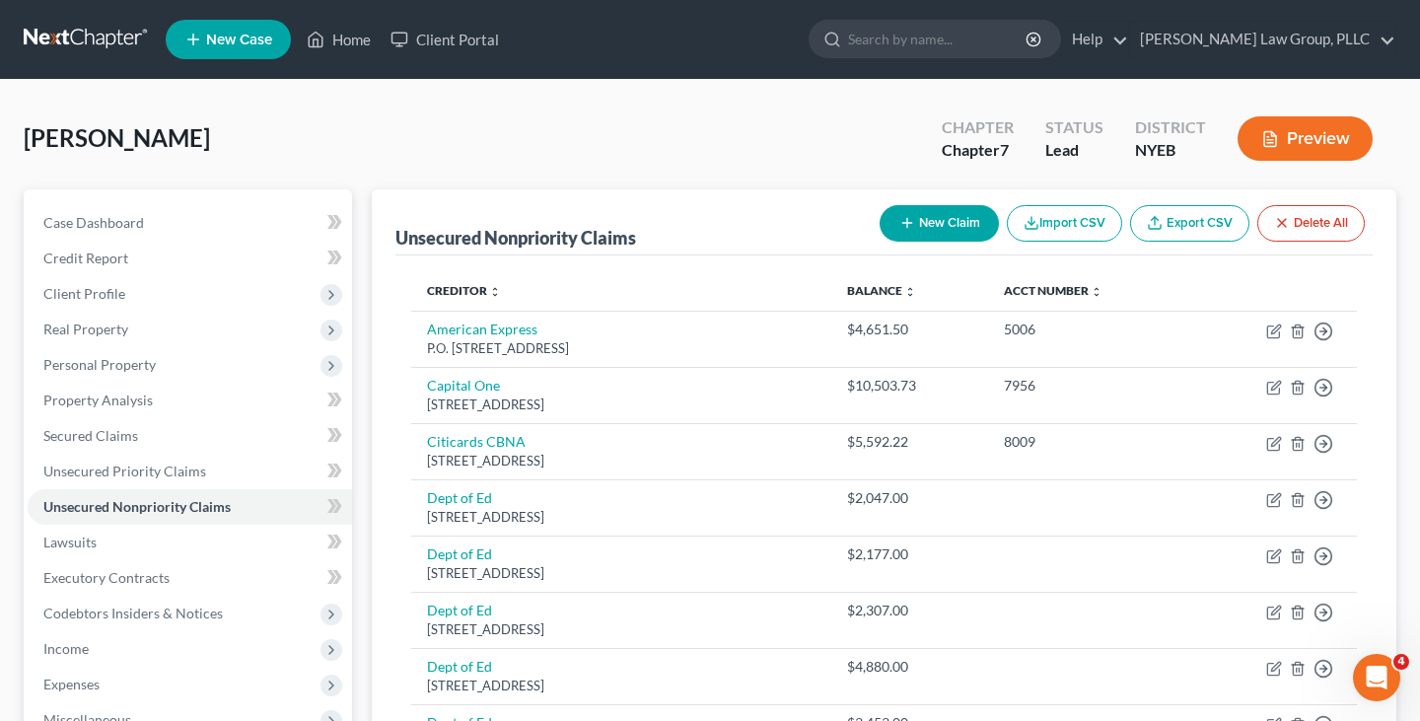
click at [723, 173] on div "Kim, Steve Upgraded Chapter Chapter 7 Status Lead District NYEB Preview" at bounding box center [710, 147] width 1373 height 86
click at [156, 371] on span "Personal Property" at bounding box center [190, 365] width 324 height 36
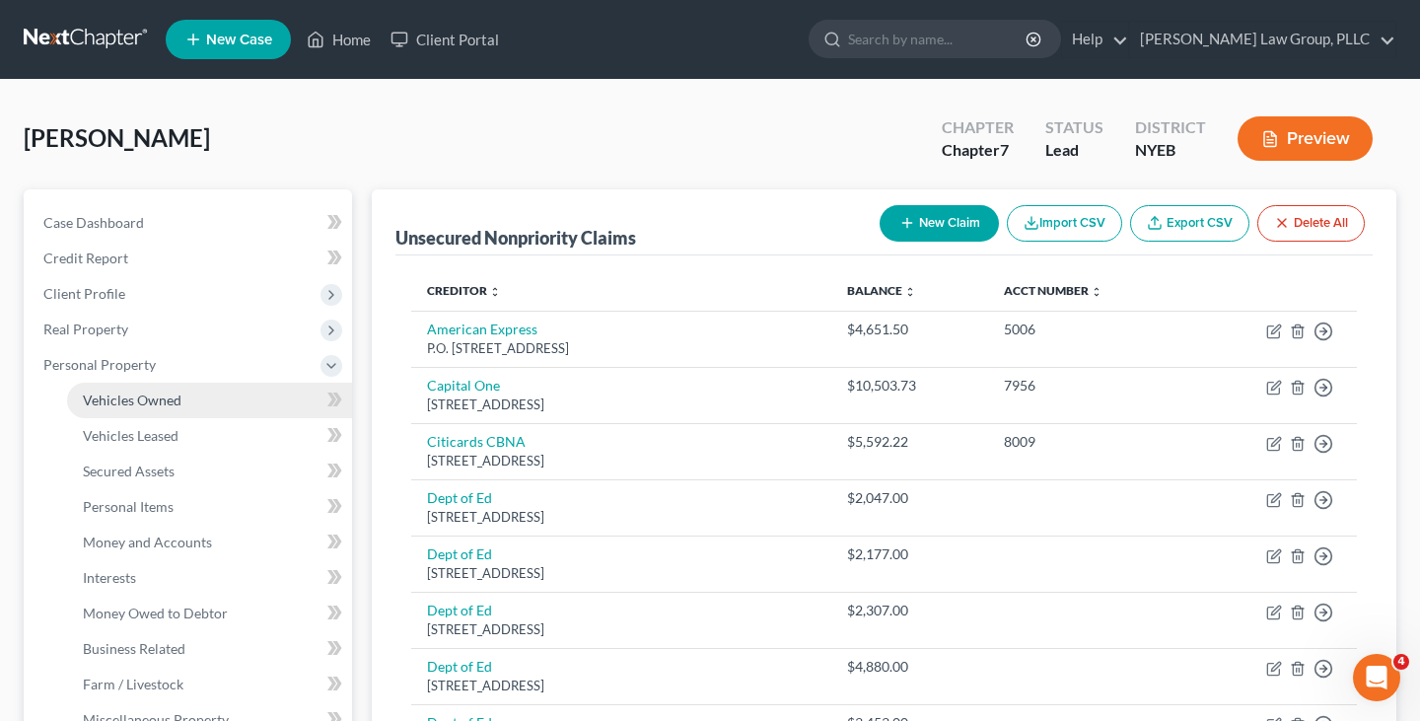
click at [156, 393] on span "Vehicles Owned" at bounding box center [132, 400] width 99 height 17
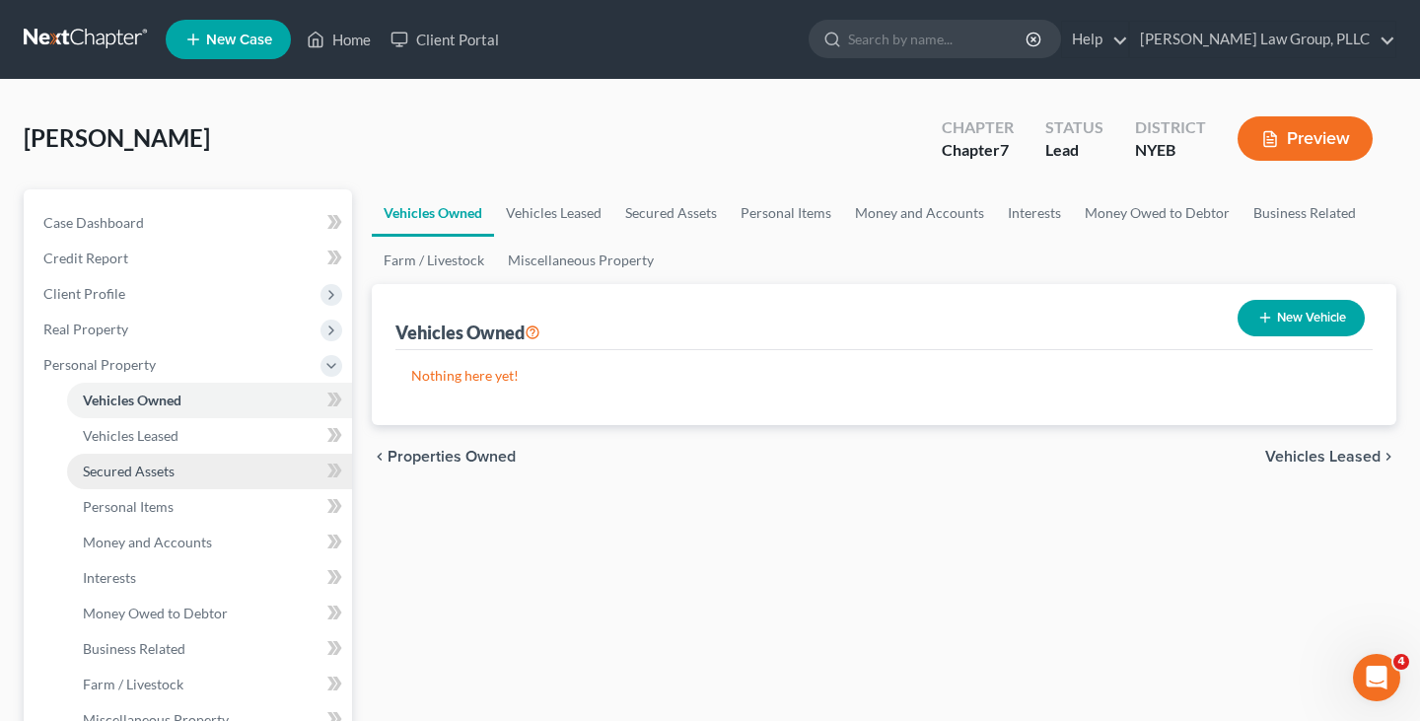
click at [209, 463] on link "Secured Assets" at bounding box center [209, 472] width 285 height 36
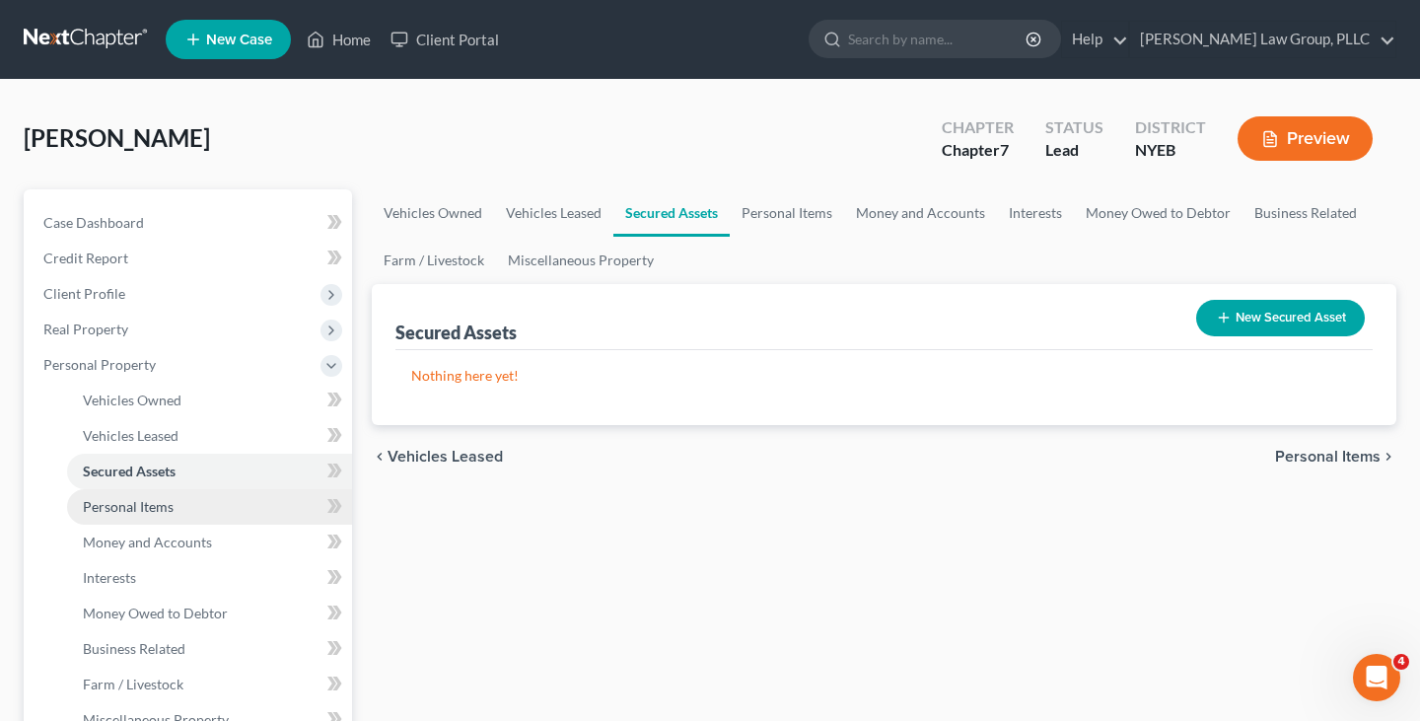
click at [203, 509] on link "Personal Items" at bounding box center [209, 507] width 285 height 36
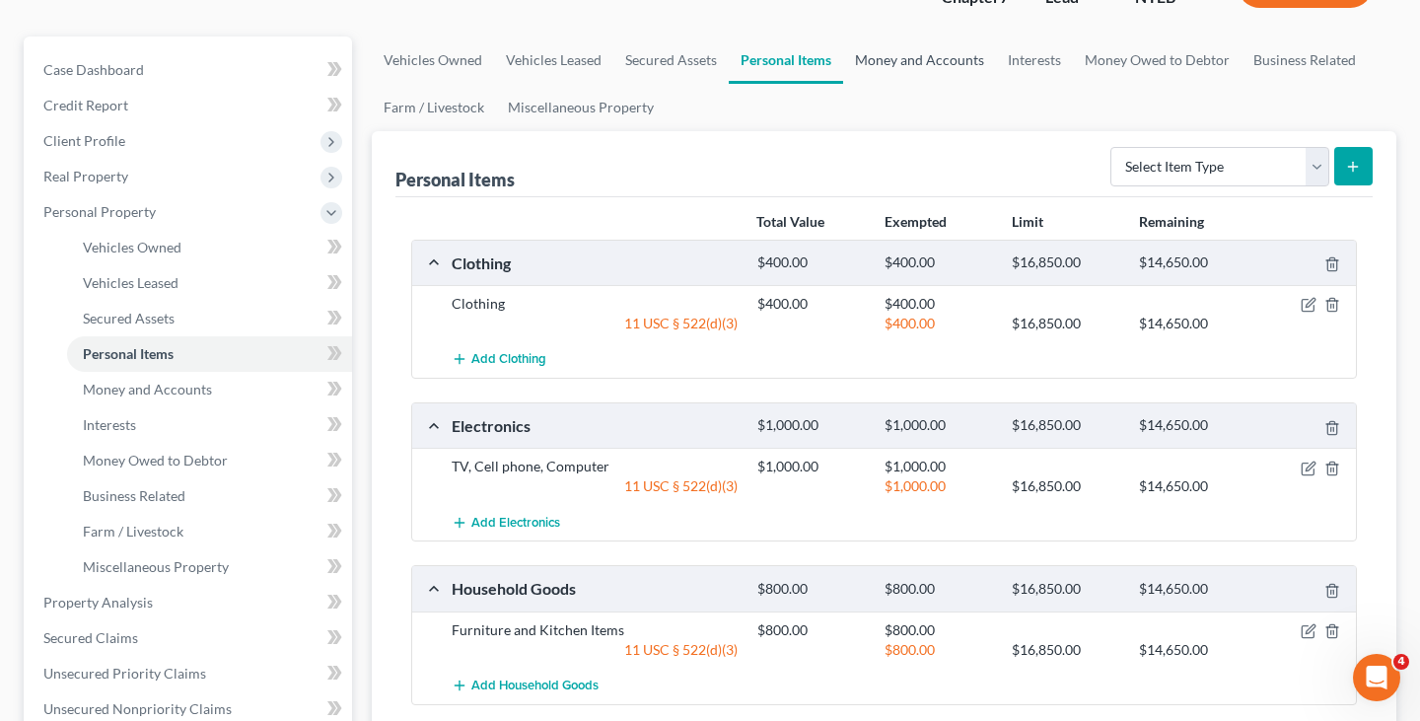
click at [895, 57] on link "Money and Accounts" at bounding box center [919, 59] width 153 height 47
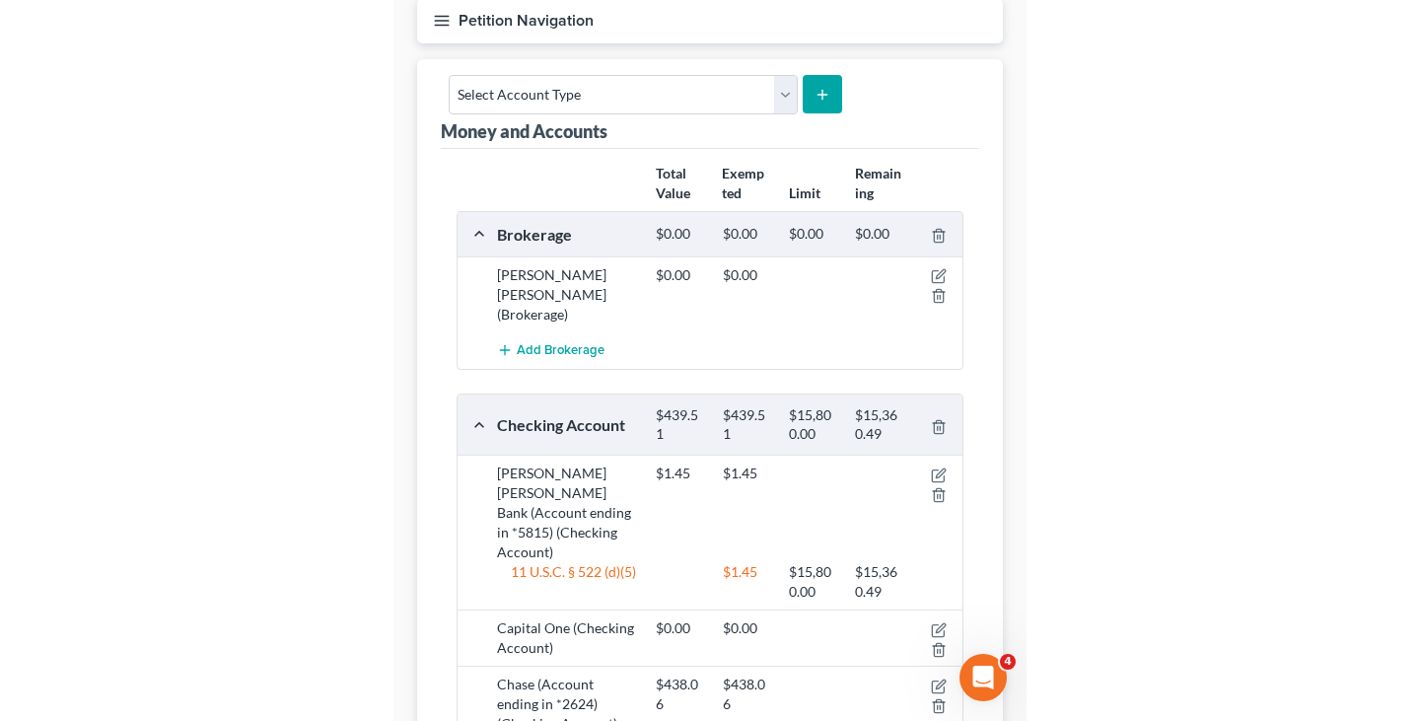
scroll to position [191, 0]
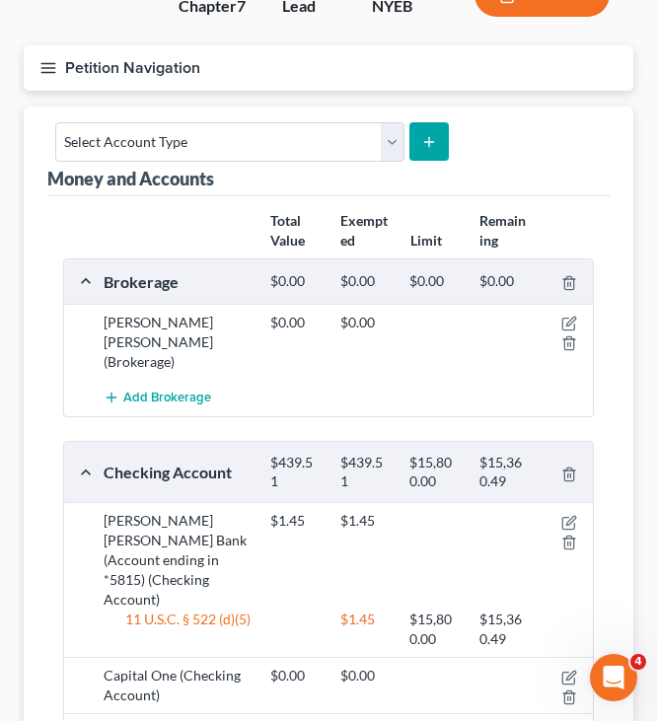
click at [506, 111] on div "Money and Accounts Select Account Type Brokerage Cash on Hand Certificates of D…" at bounding box center [328, 152] width 562 height 90
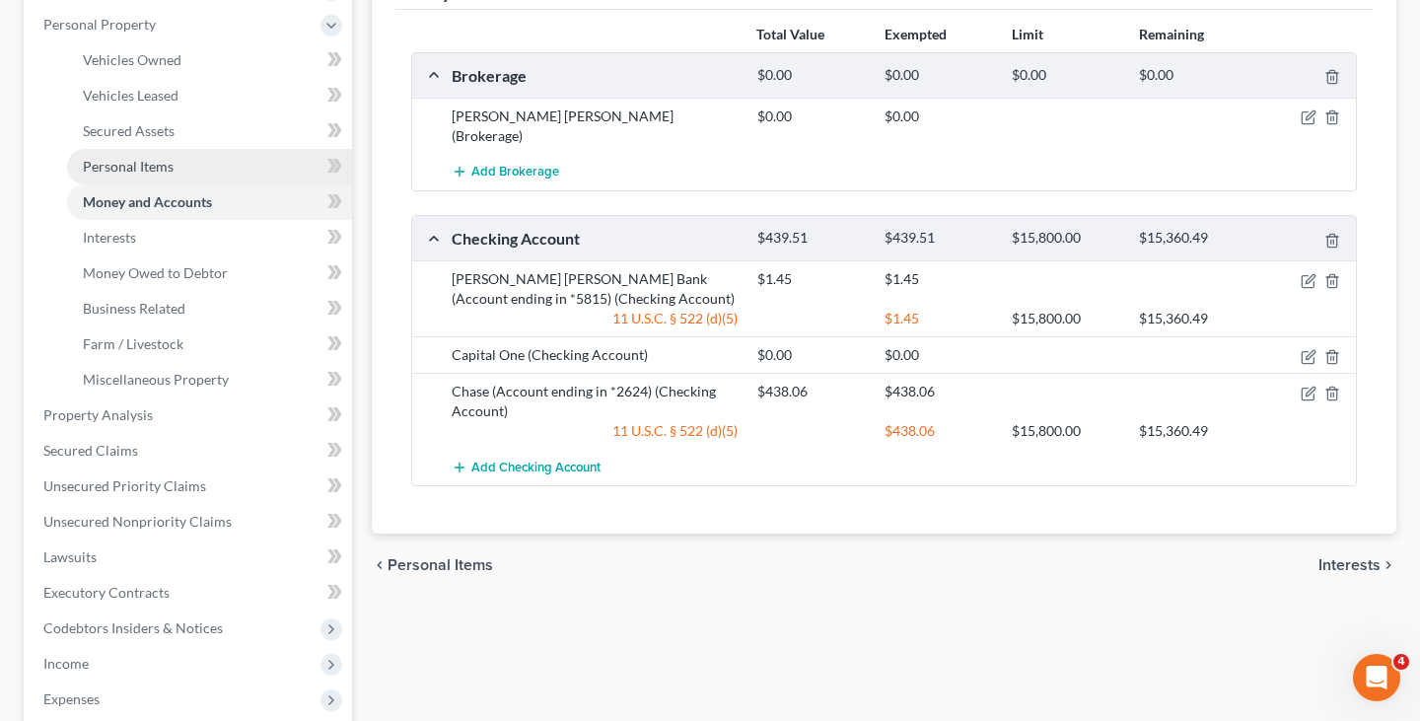
scroll to position [372, 0]
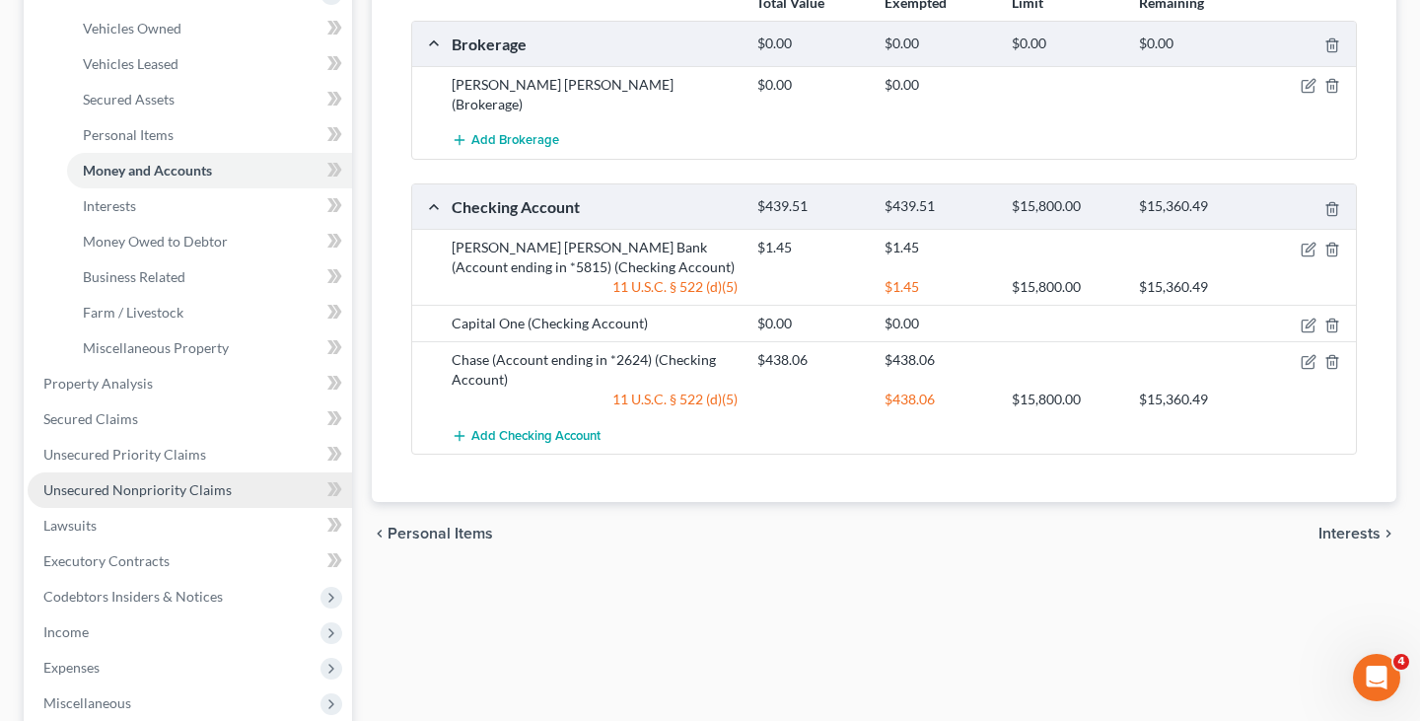
click at [235, 479] on link "Unsecured Nonpriority Claims" at bounding box center [190, 490] width 324 height 36
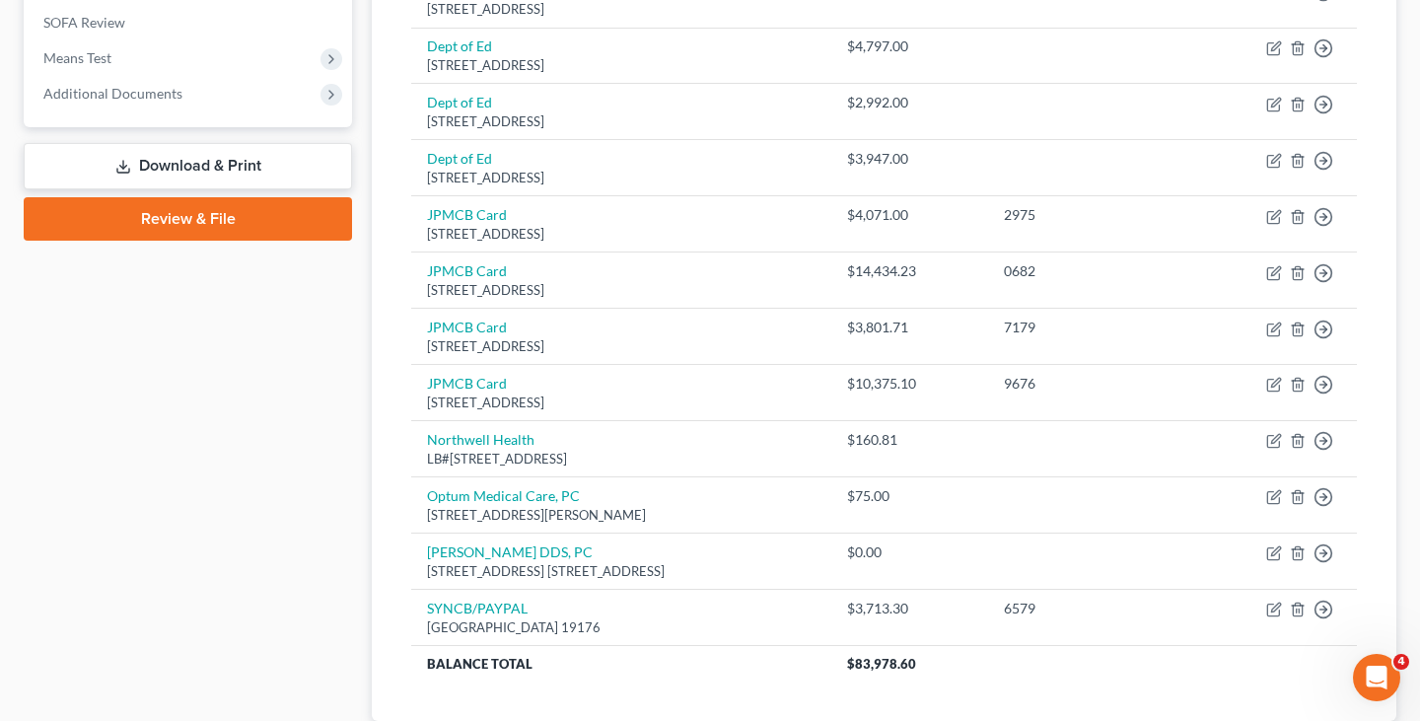
scroll to position [822, 0]
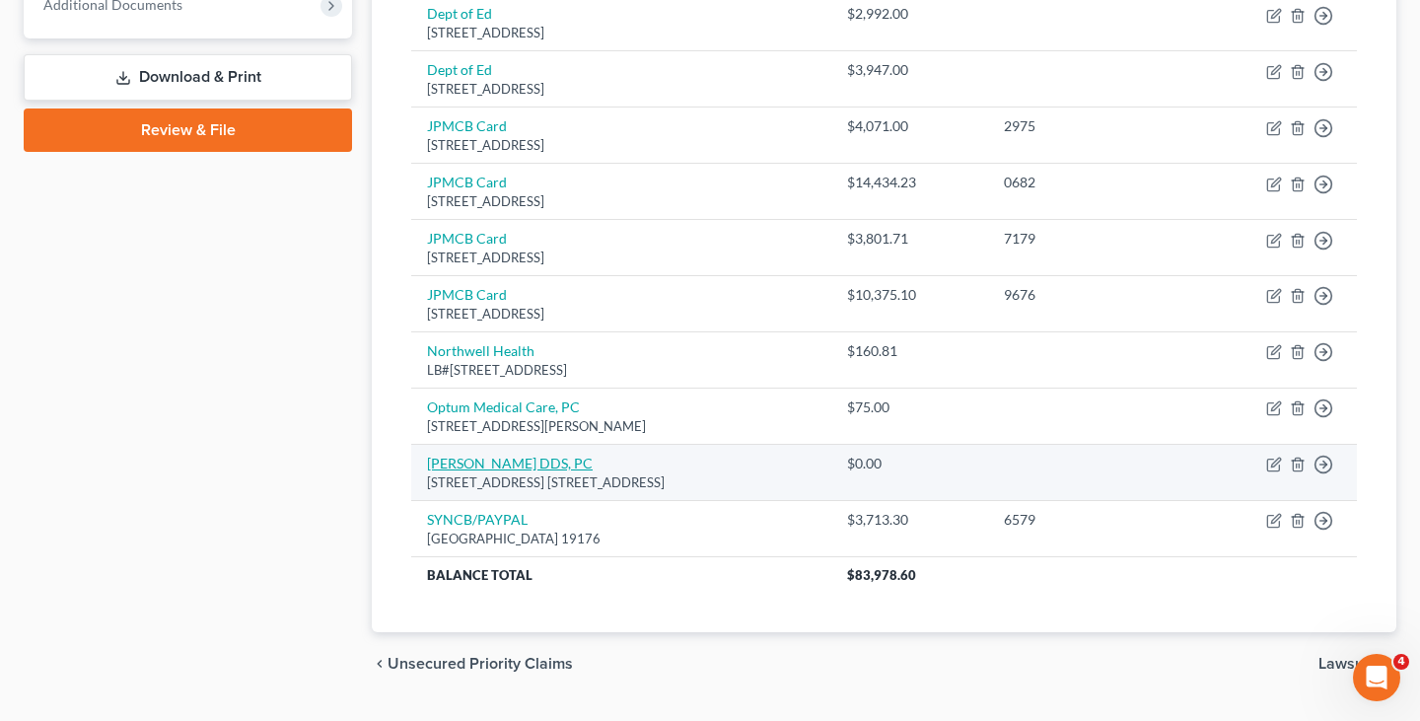
click at [512, 468] on link "Peter H. Pruden DDS, PC" at bounding box center [510, 463] width 166 height 17
select select "35"
select select "9"
select select "0"
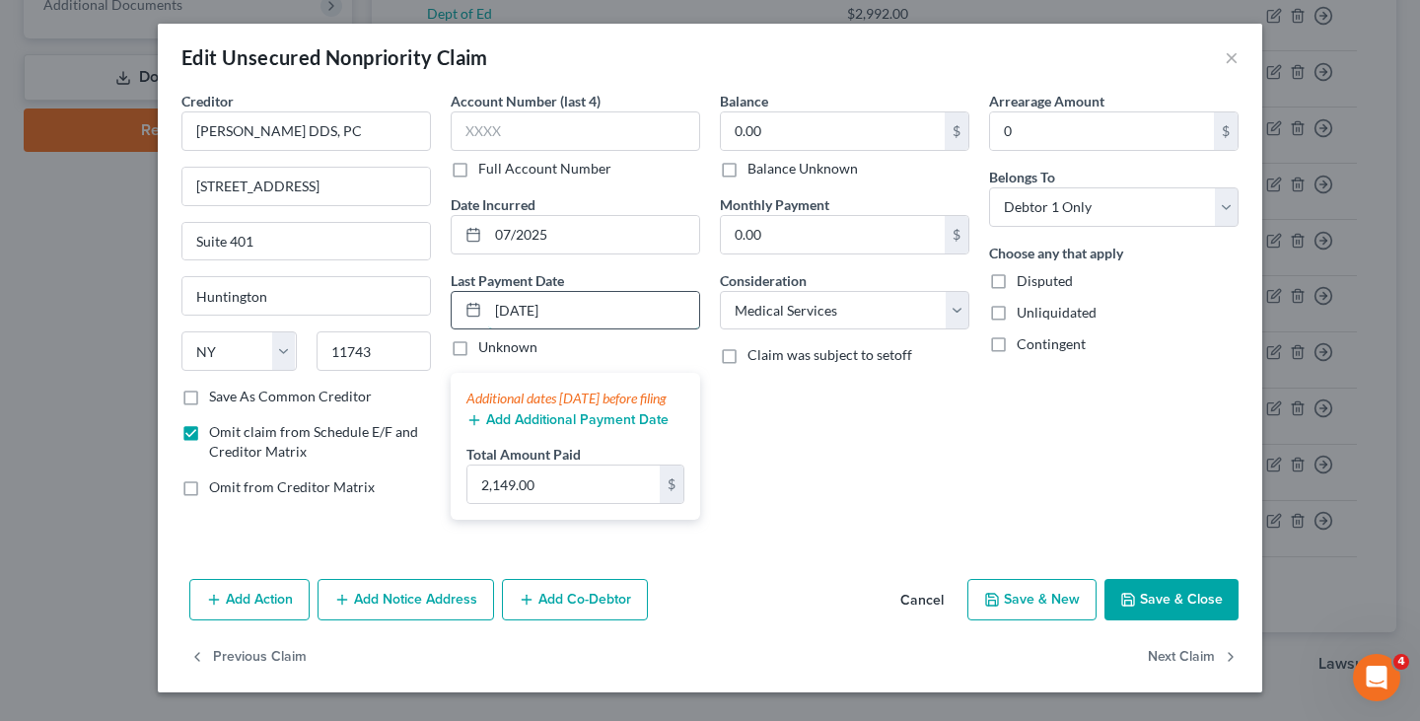
click at [530, 313] on input "09/01/2025" at bounding box center [593, 310] width 211 height 37
type input "07/12/2025"
click at [785, 450] on div "Balance 0.00 $ Balance Unknown Balance Undetermined 0.00 $ Balance Unknown Mont…" at bounding box center [844, 313] width 269 height 445
click at [1147, 614] on button "Save & Close" at bounding box center [1172, 599] width 134 height 41
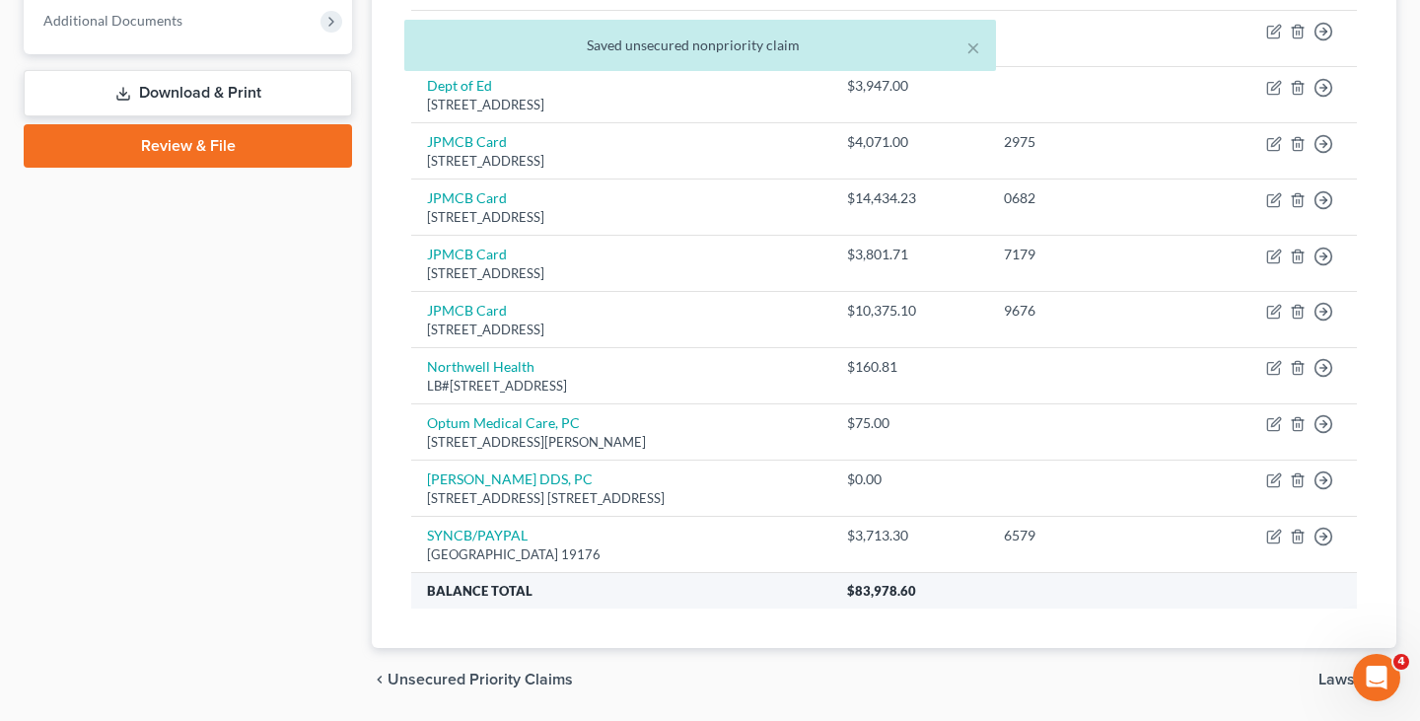
scroll to position [805, 0]
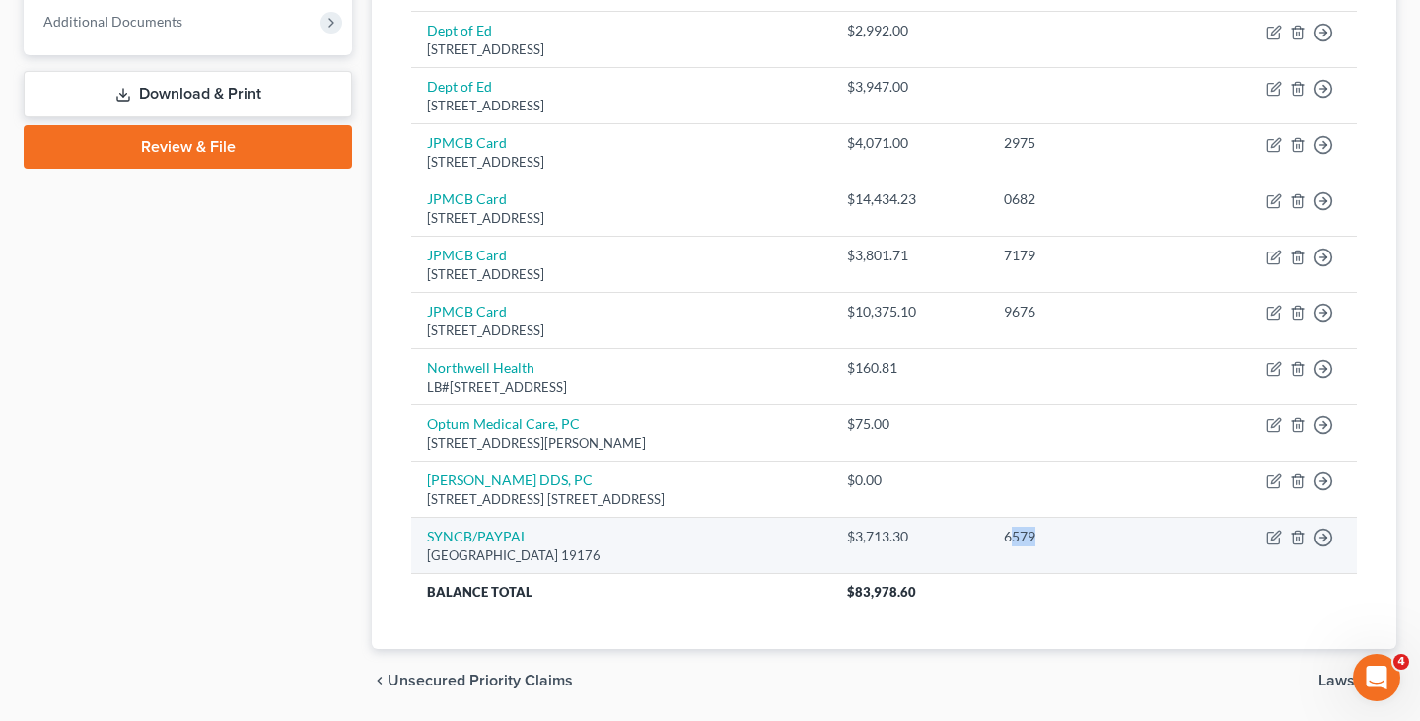
drag, startPoint x: 1090, startPoint y: 532, endPoint x: 1059, endPoint y: 532, distance: 30.6
click at [1060, 532] on div "6579" at bounding box center [1090, 537] width 172 height 20
click at [1061, 534] on div "6579" at bounding box center [1090, 537] width 172 height 20
drag, startPoint x: 1085, startPoint y: 536, endPoint x: 1059, endPoint y: 536, distance: 25.6
click at [1059, 536] on div "6579" at bounding box center [1090, 537] width 172 height 20
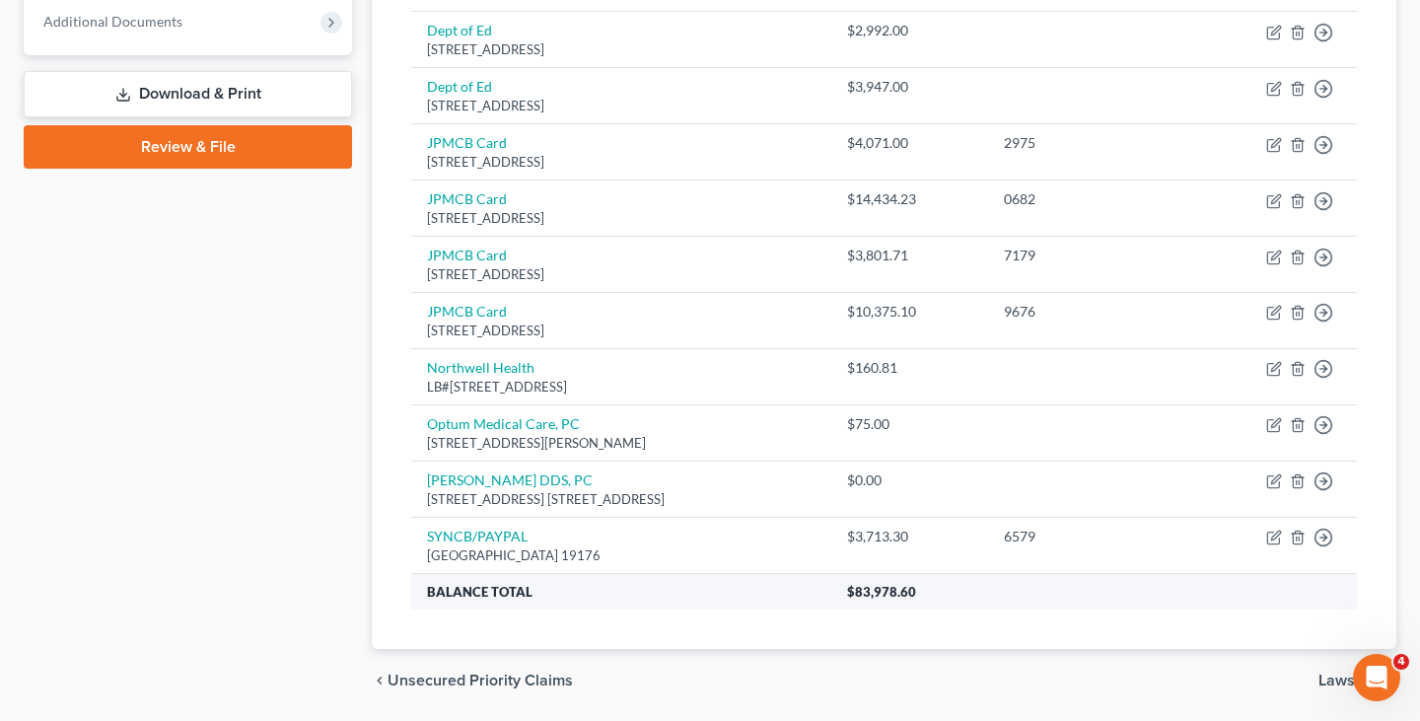
click at [1046, 574] on th "$83,978.60" at bounding box center [1094, 592] width 526 height 36
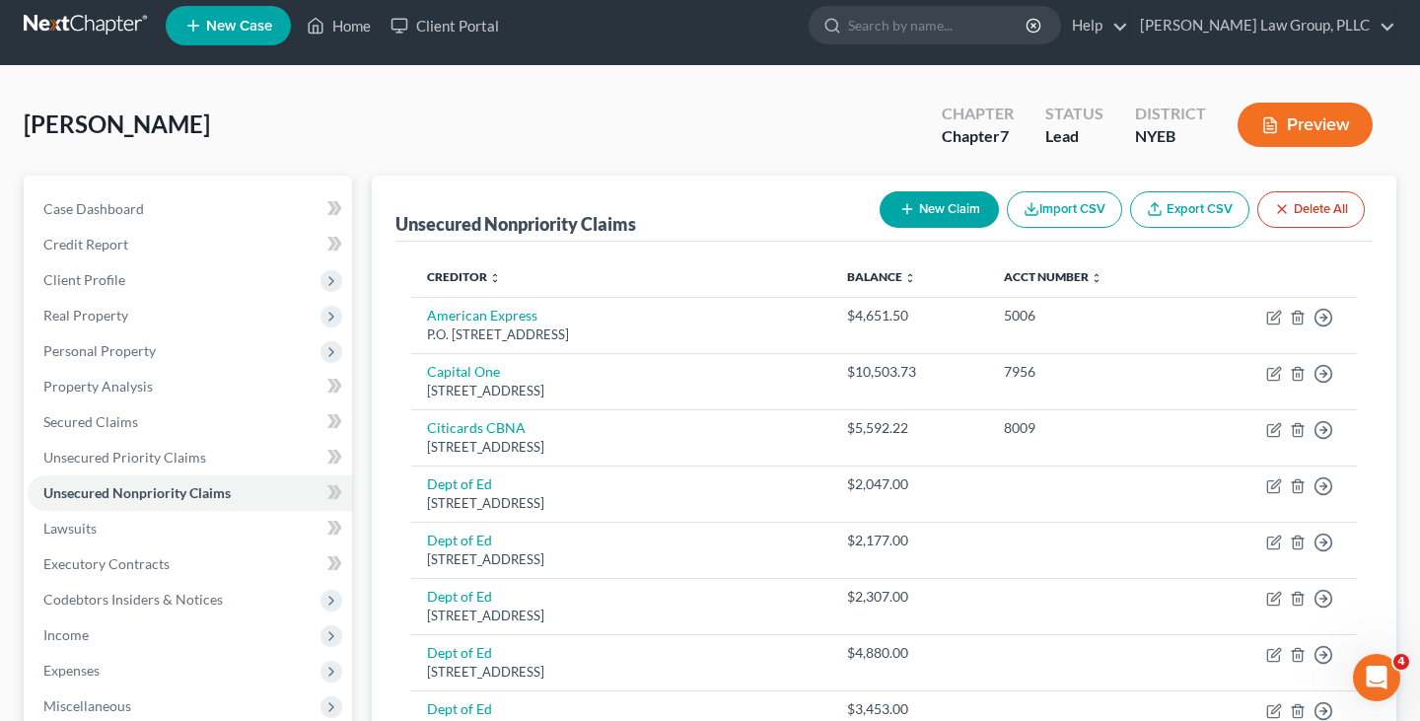
scroll to position [0, 0]
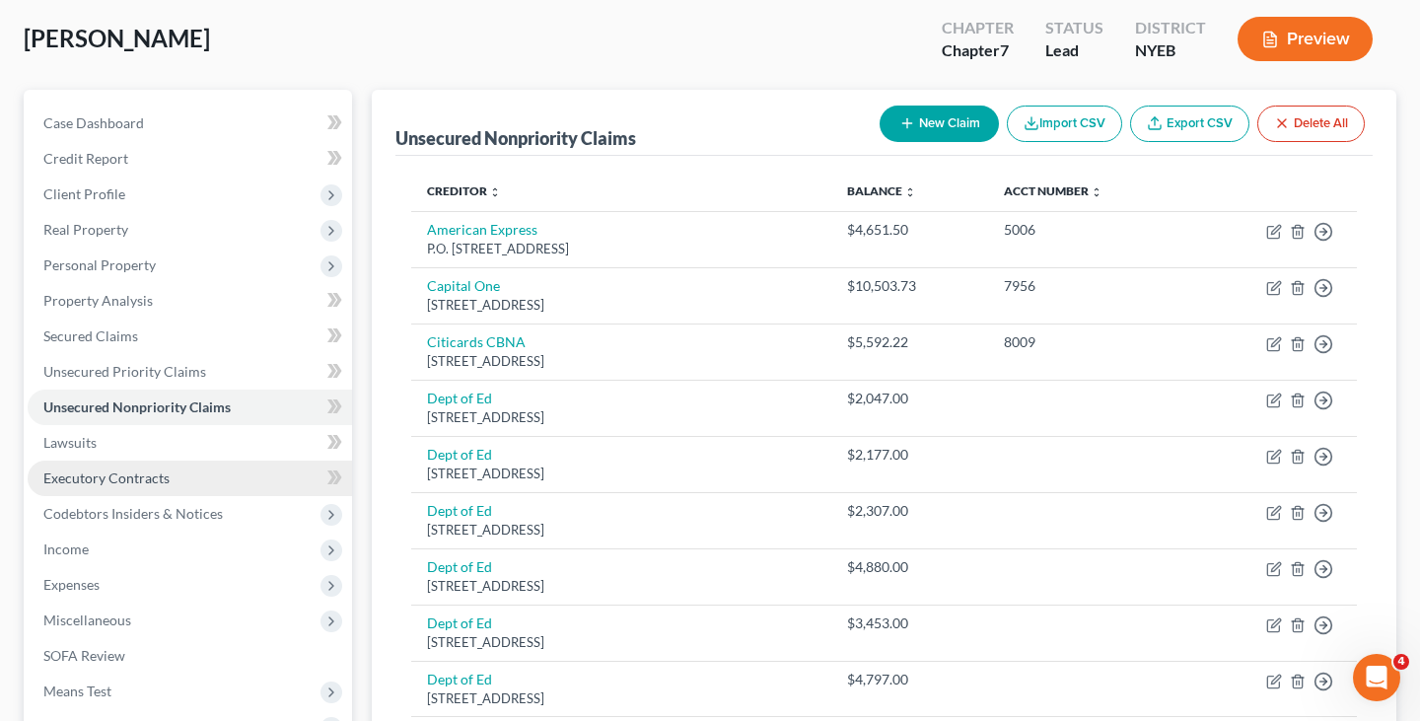
click at [237, 474] on link "Executory Contracts" at bounding box center [190, 479] width 324 height 36
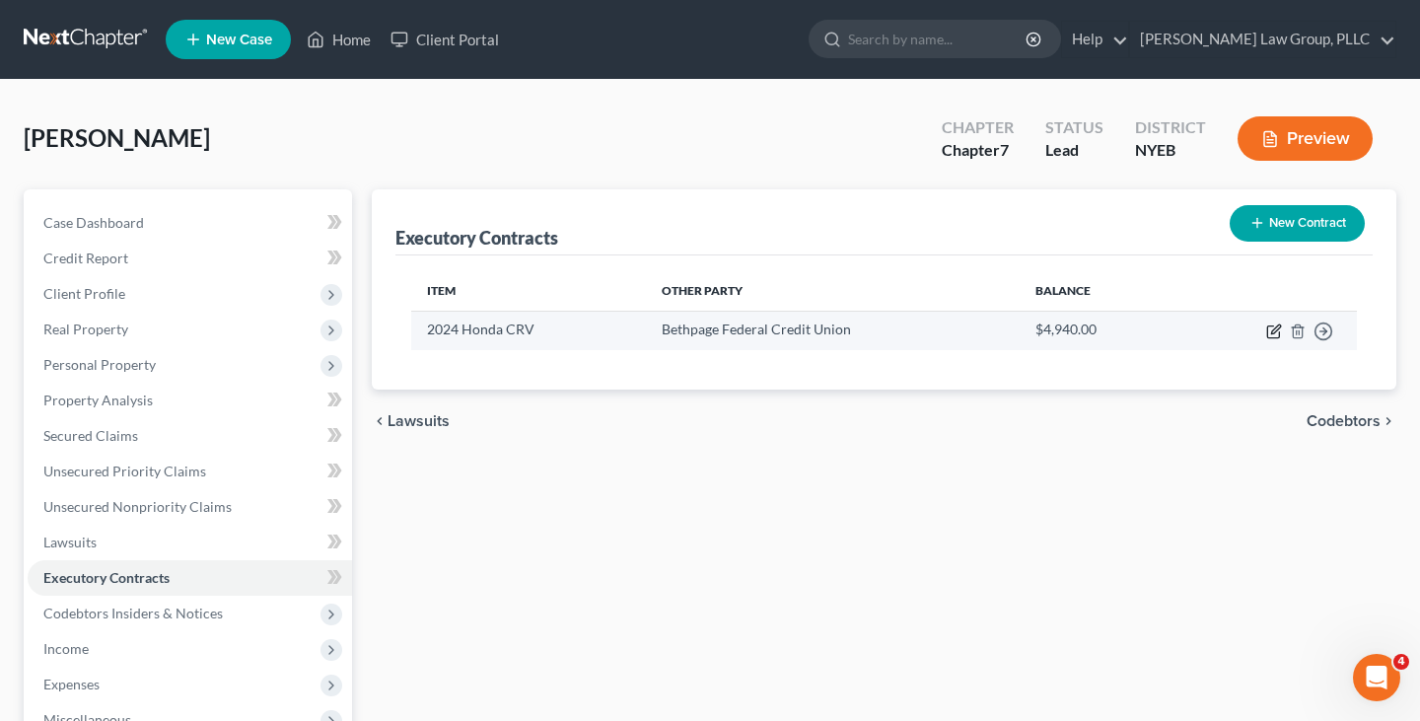
click at [1273, 330] on icon "button" at bounding box center [1274, 331] width 16 height 16
select select "3"
select select "35"
select select "3"
select select "1"
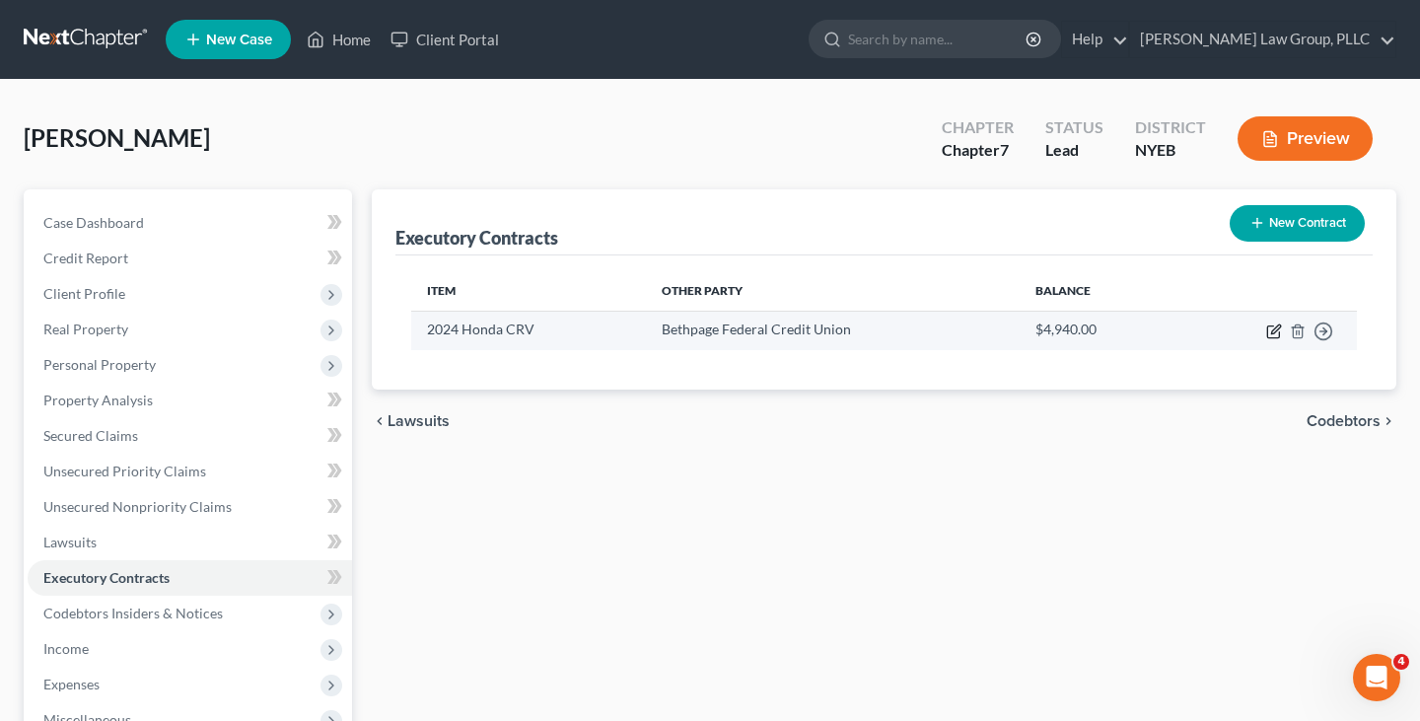
select select "0"
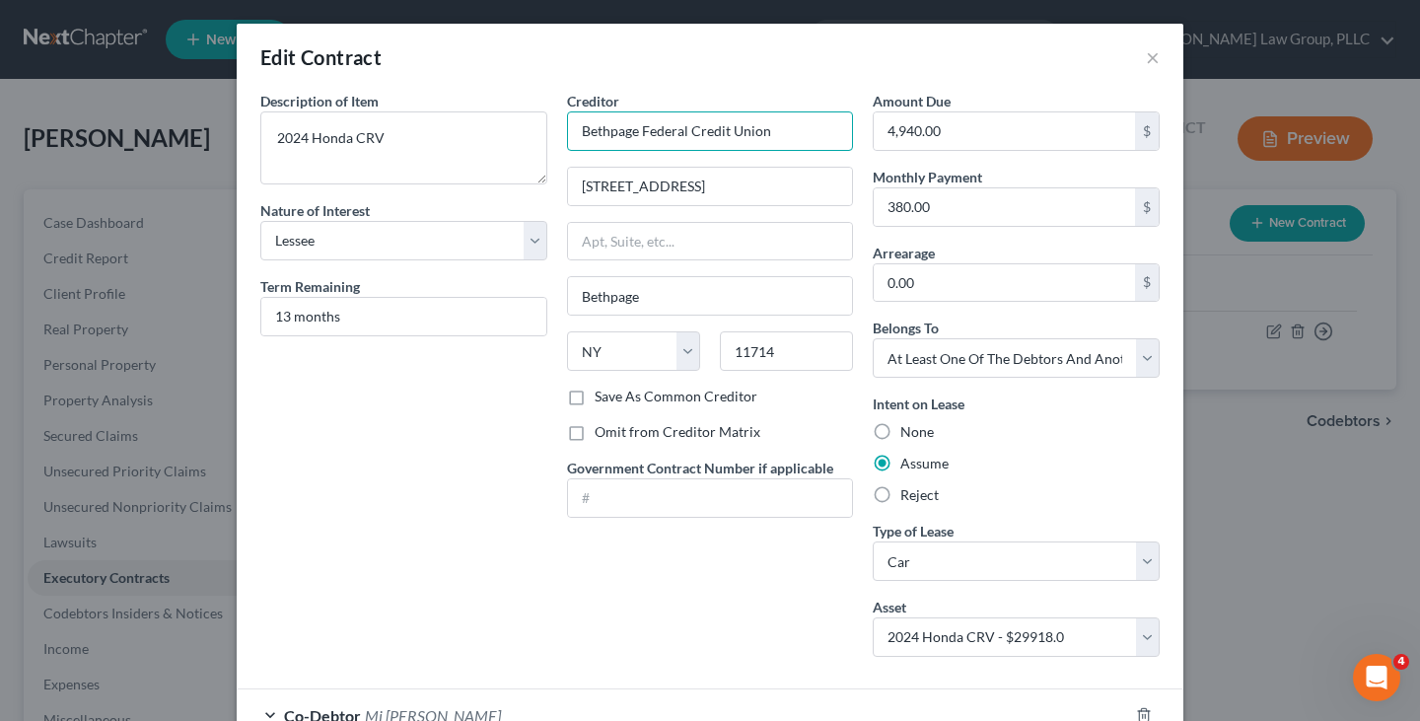
click at [755, 118] on input "Bethpage Federal Credit Union" at bounding box center [710, 130] width 287 height 39
click at [1150, 66] on button "×" at bounding box center [1153, 57] width 14 height 24
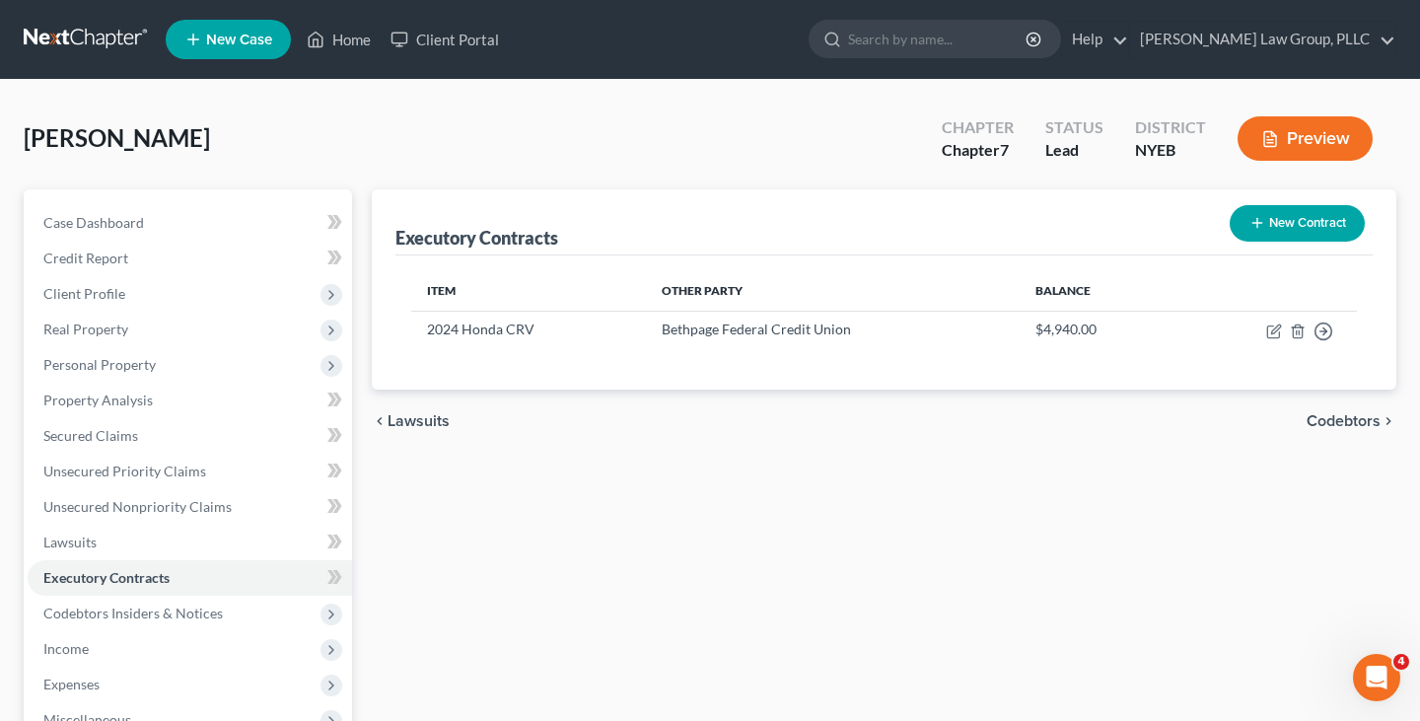
click at [841, 206] on div "Executory Contracts New Contract" at bounding box center [883, 222] width 977 height 66
click at [287, 372] on span "Personal Property" at bounding box center [190, 365] width 324 height 36
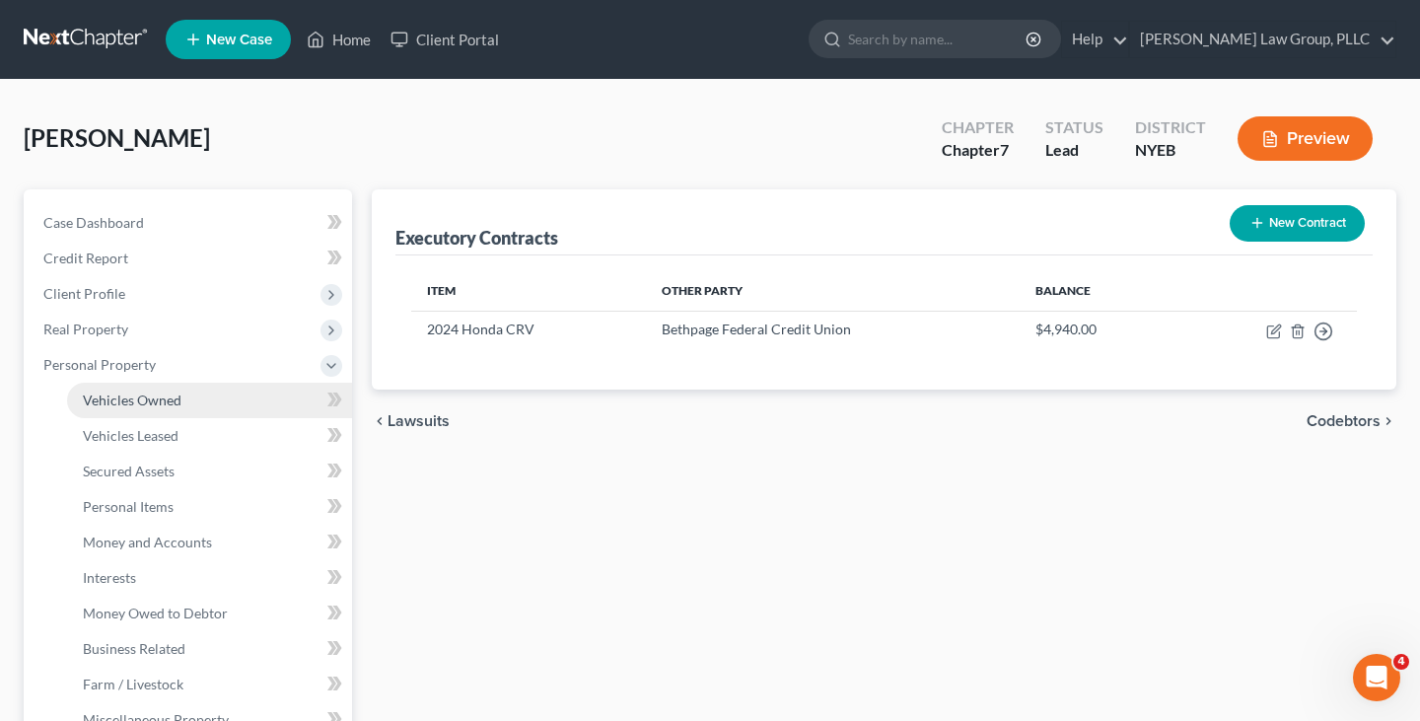
click at [272, 388] on link "Vehicles Owned" at bounding box center [209, 401] width 285 height 36
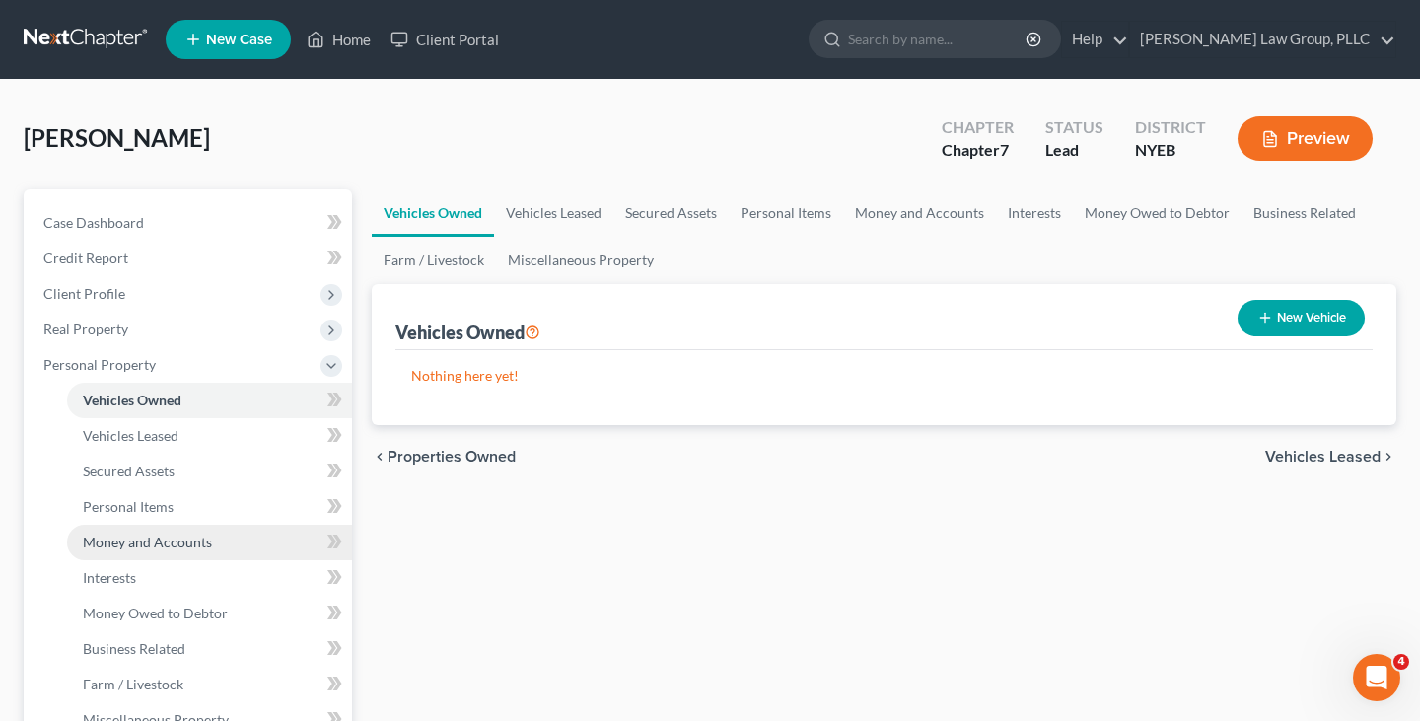
click at [254, 536] on link "Money and Accounts" at bounding box center [209, 543] width 285 height 36
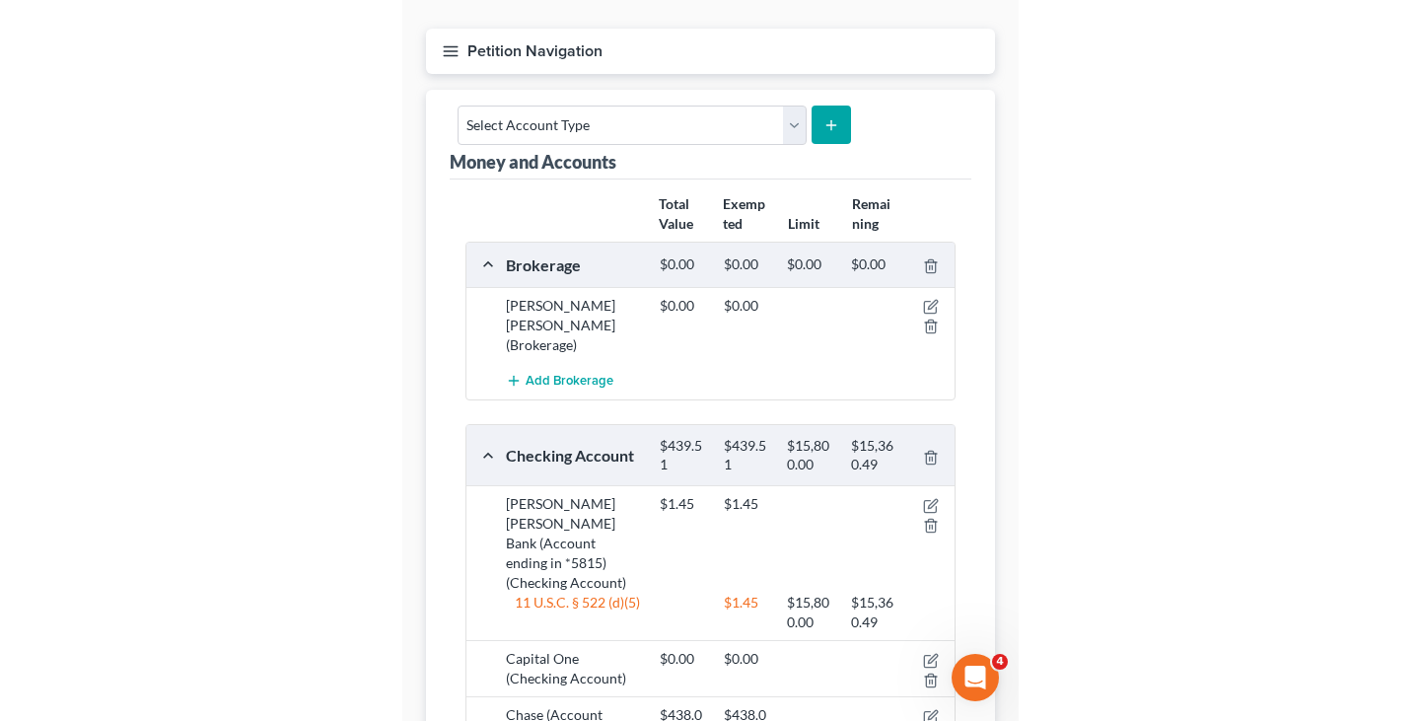
scroll to position [161, 0]
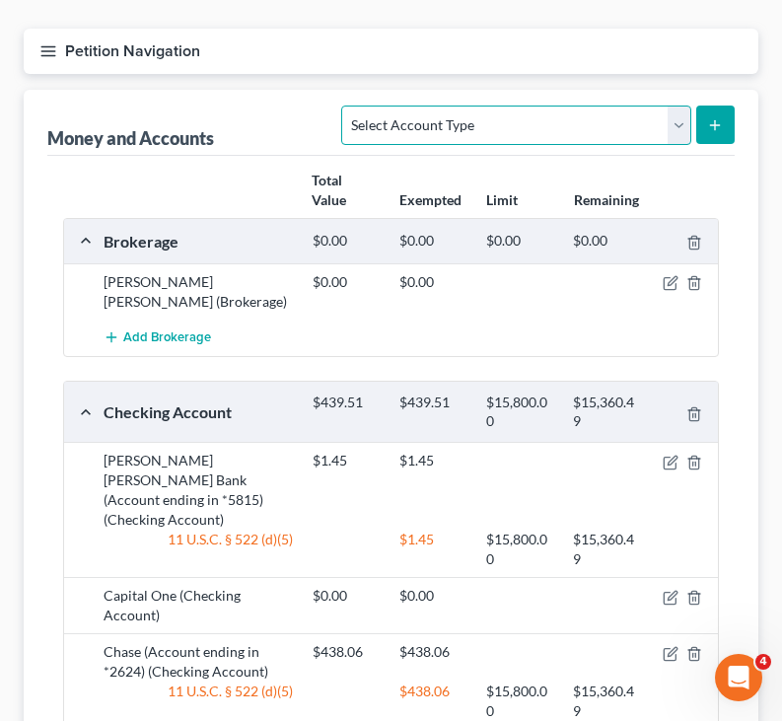
click at [488, 133] on select "Select Account Type Brokerage Cash on Hand Certificates of Deposit Checking Acc…" at bounding box center [515, 125] width 349 height 39
select select "other"
click at [346, 106] on select "Select Account Type Brokerage Cash on Hand Certificates of Deposit Checking Acc…" at bounding box center [515, 125] width 349 height 39
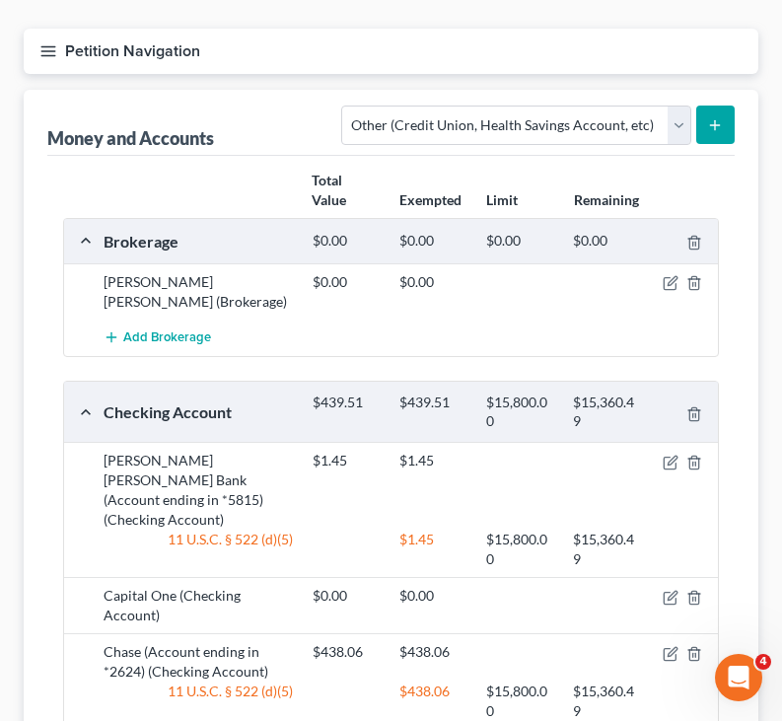
click at [710, 122] on icon "submit" at bounding box center [715, 125] width 16 height 16
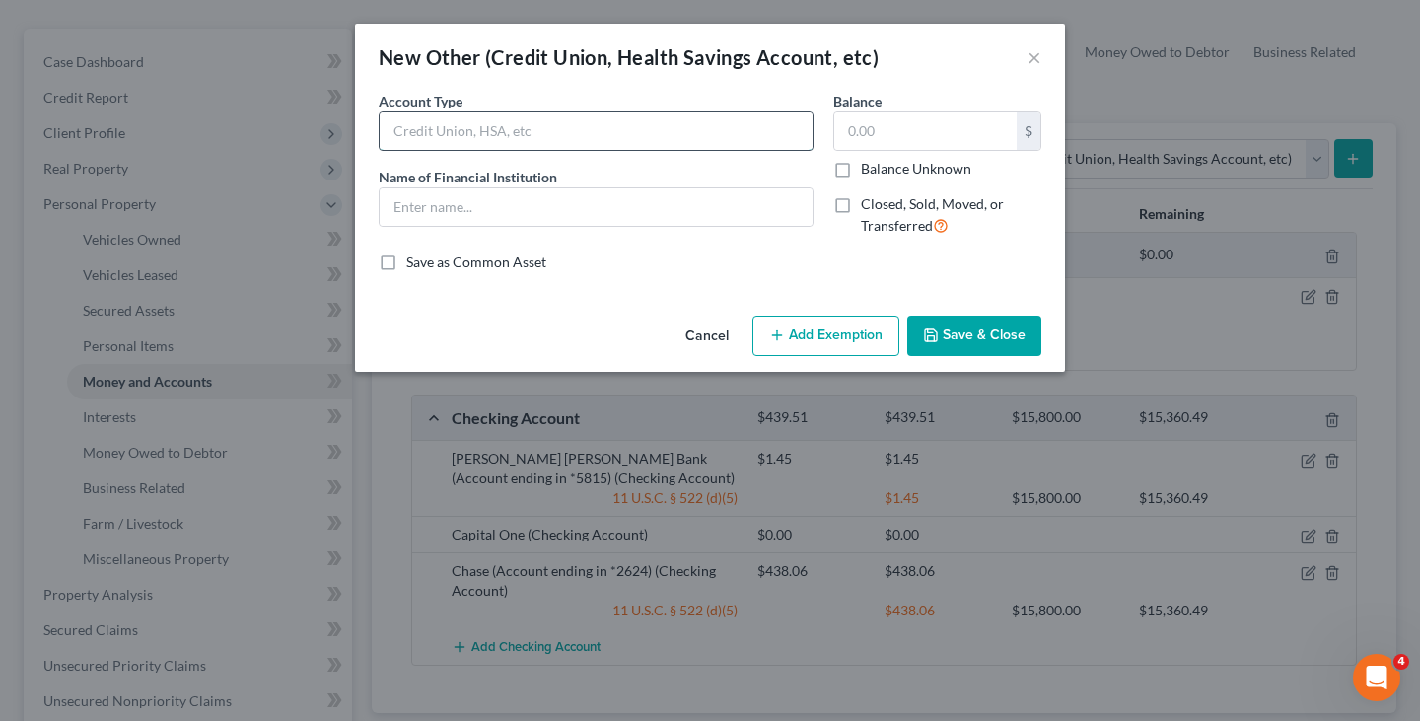
click at [635, 127] on input "text" at bounding box center [596, 130] width 433 height 37
type input "Credit Union"
click at [420, 217] on input "text" at bounding box center [596, 206] width 433 height 37
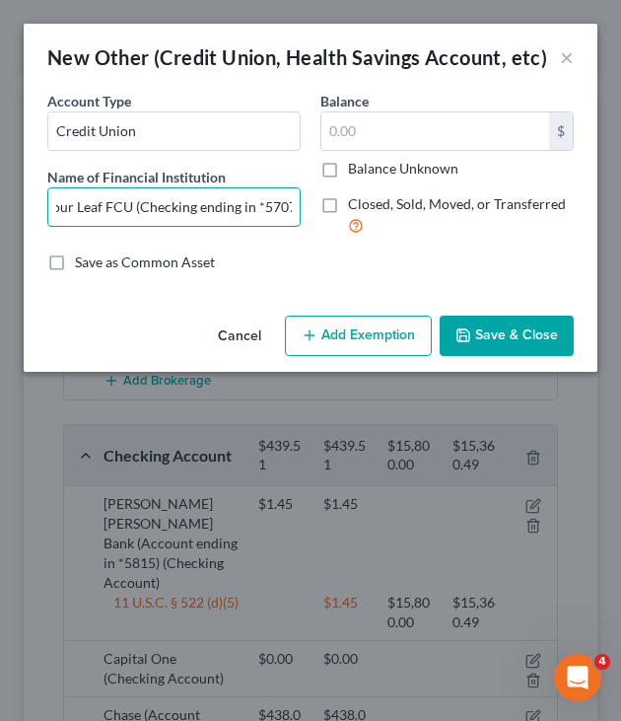
scroll to position [0, 16]
type input "Four Leaf FCU (Checking ending in *5707)"
click at [509, 132] on input "text" at bounding box center [436, 130] width 228 height 37
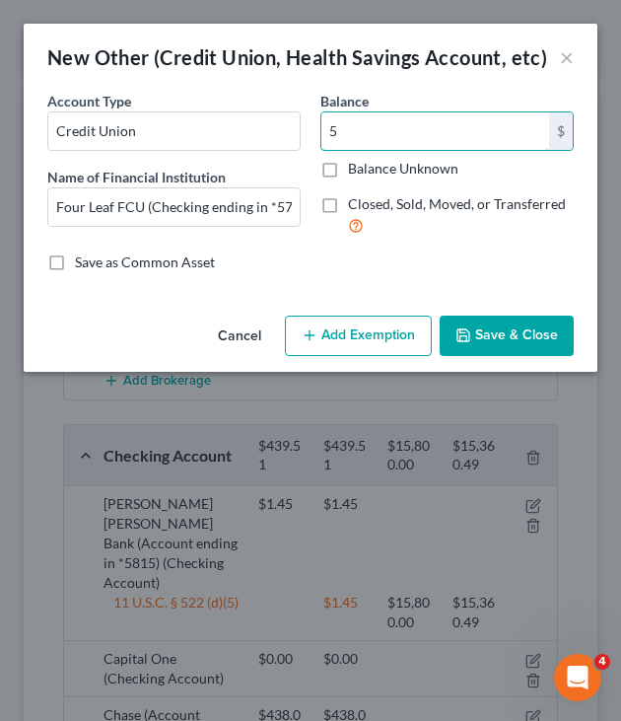
type input "5"
click at [365, 328] on button "Add Exemption" at bounding box center [358, 336] width 147 height 41
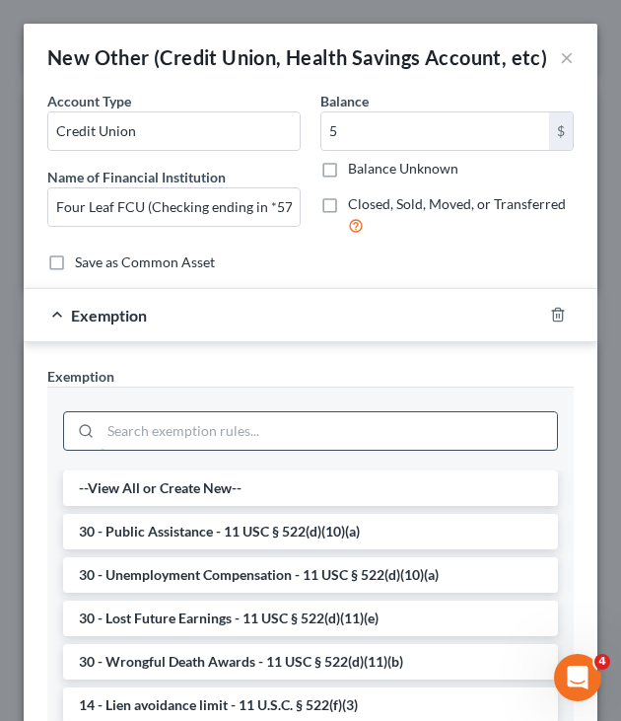
click at [270, 430] on input "search" at bounding box center [329, 430] width 457 height 37
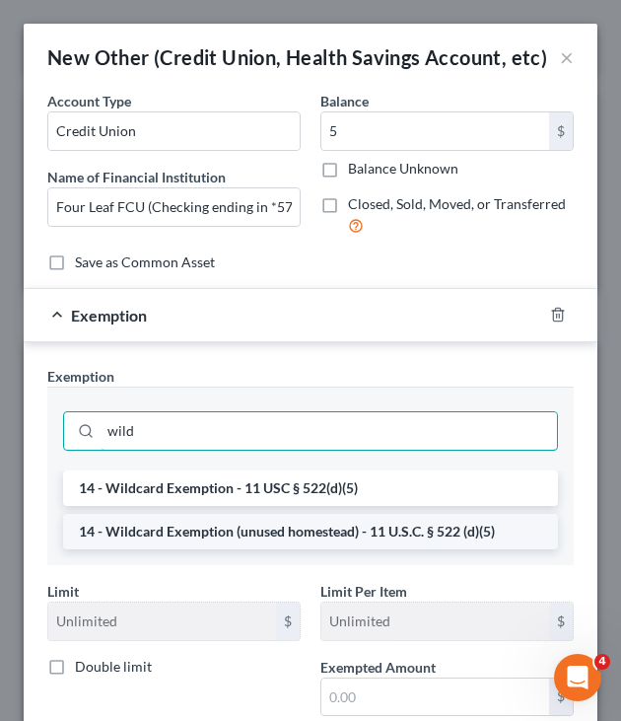
type input "wild"
click at [291, 532] on li "14 - Wildcard Exemption (unused homestead) - 11 U.S.C. § 522 (d)(5)" at bounding box center [310, 532] width 495 height 36
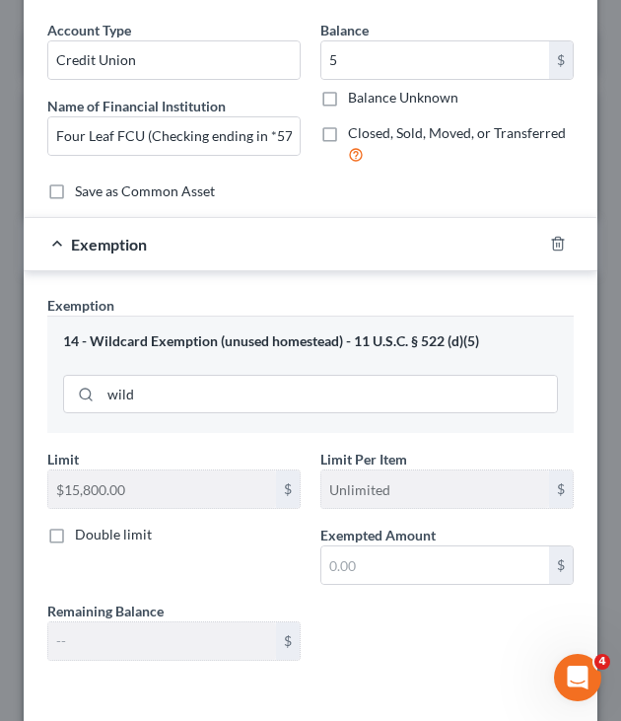
scroll to position [117, 0]
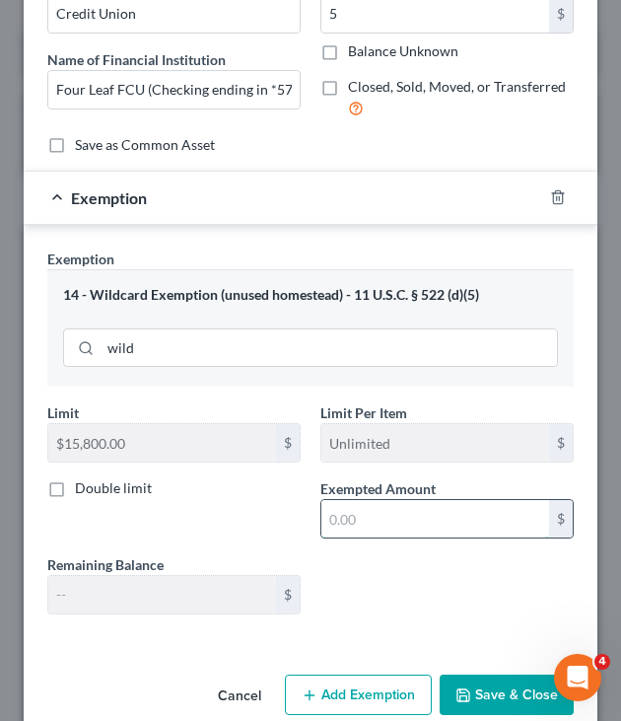
click at [390, 527] on input "text" at bounding box center [436, 518] width 228 height 37
type input "5"
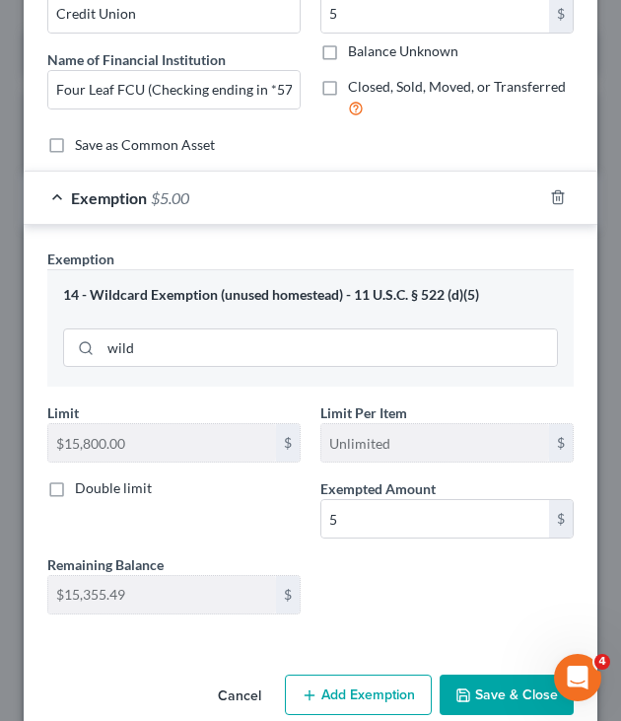
click at [384, 578] on div "Limit $15,800.00 $ Limit Per Item Unlimited $ Double limit Exempted Amount * 5 …" at bounding box center [310, 515] width 546 height 227
click at [502, 698] on button "Save & Close" at bounding box center [507, 695] width 134 height 41
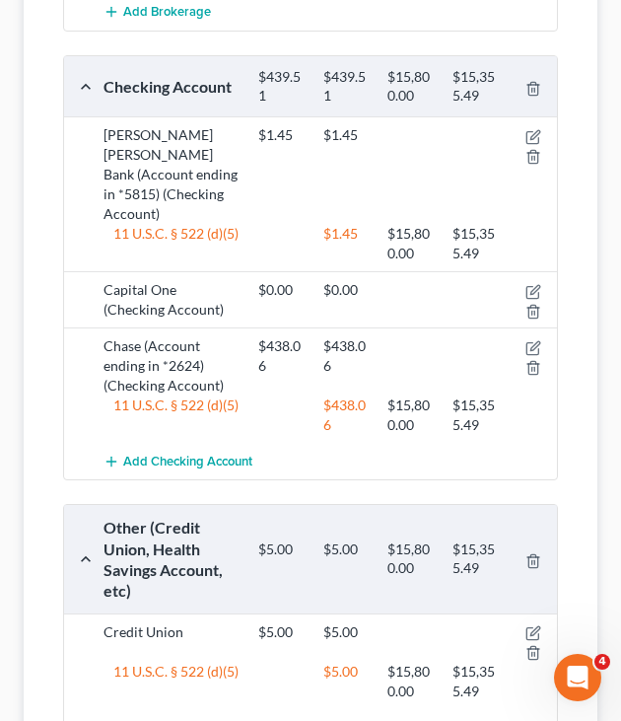
scroll to position [635, 0]
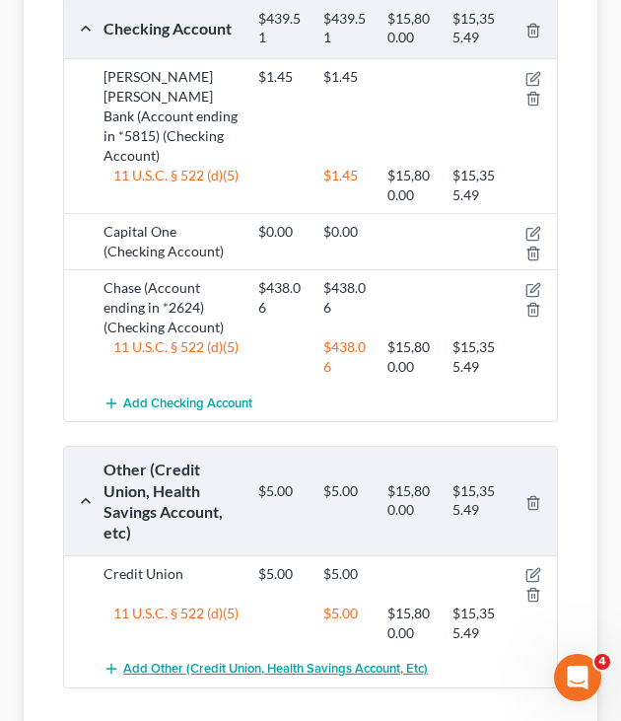
click at [250, 661] on span "Add Other (Credit Union, Health Savings Account, etc)" at bounding box center [275, 669] width 305 height 16
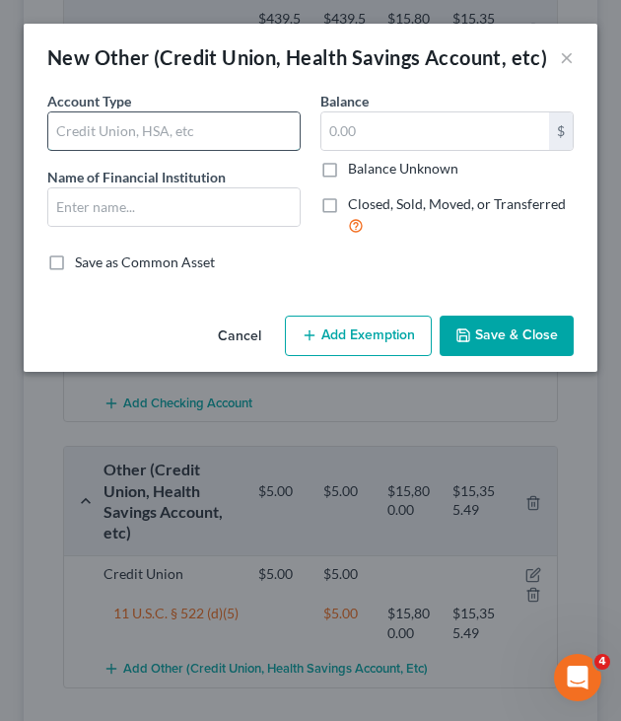
click at [187, 144] on input "text" at bounding box center [173, 130] width 251 height 37
type input "Credit Union"
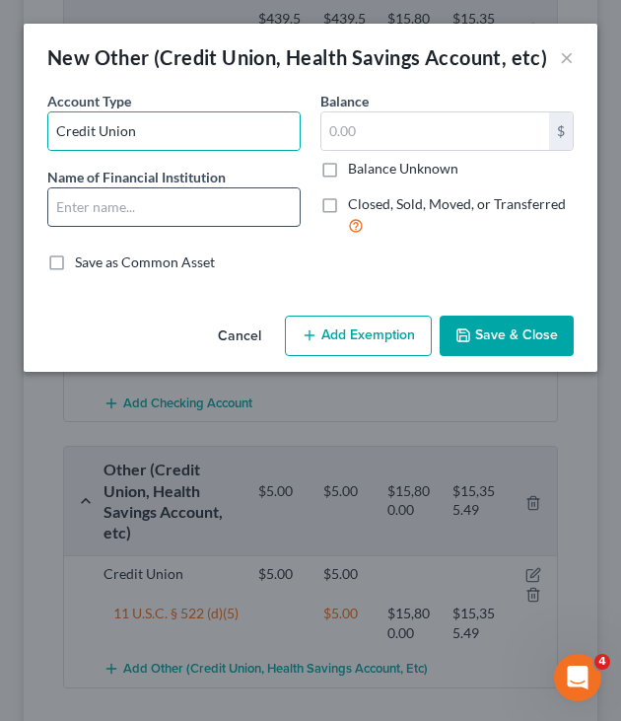
click at [175, 218] on input "text" at bounding box center [173, 206] width 251 height 37
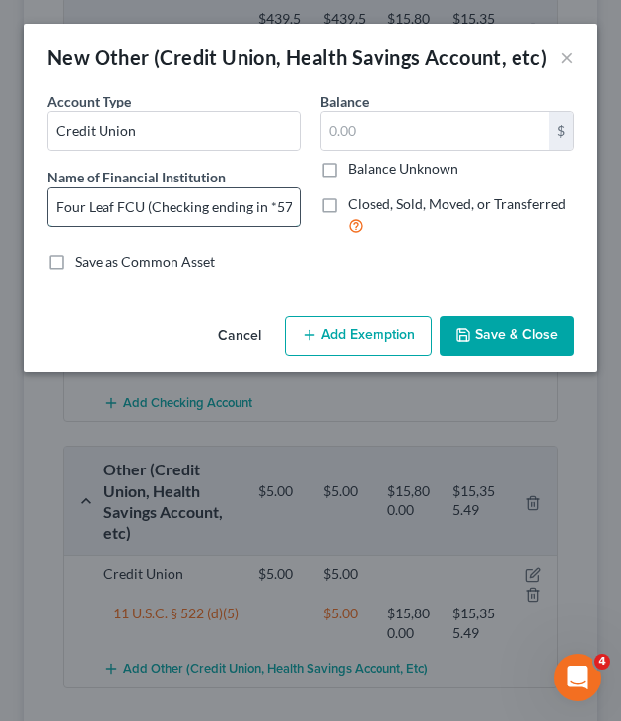
click at [168, 209] on input "Four Leaf FCU (Checking ending in *5707)" at bounding box center [173, 206] width 251 height 37
click at [282, 201] on input "Four Leaf FCU (Savings ending in *5707)" at bounding box center [173, 206] width 251 height 37
click at [283, 202] on input "Four Leaf FCU (Savings ending in *5707)" at bounding box center [173, 206] width 251 height 37
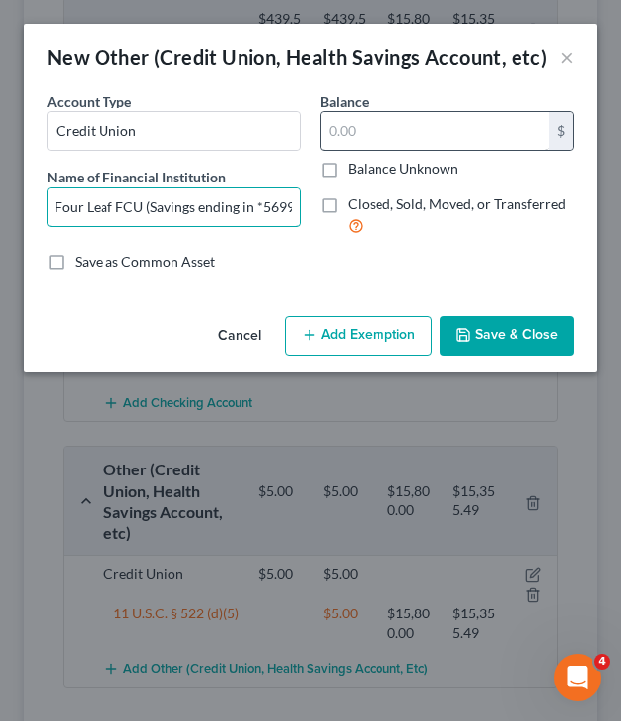
type input "Four Leaf FCU (Savings ending in *5699)"
click at [387, 128] on input "text" at bounding box center [436, 130] width 228 height 37
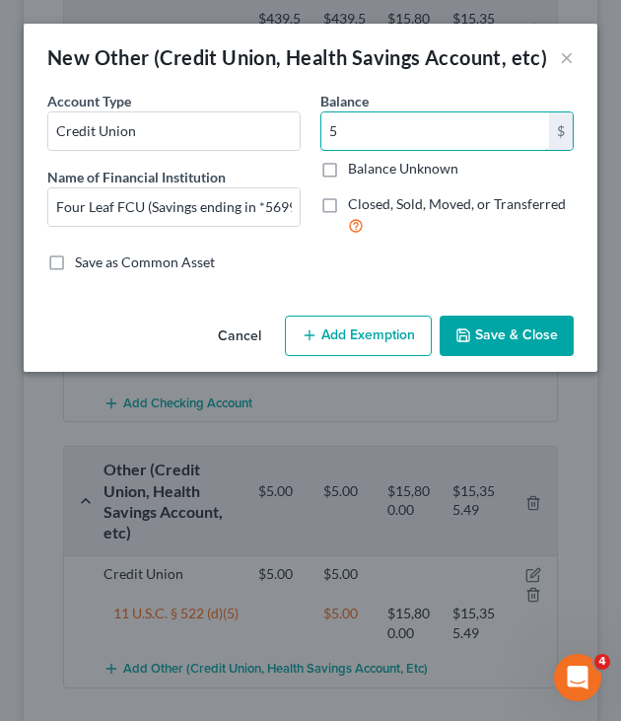
type input "5"
click at [368, 323] on button "Add Exemption" at bounding box center [358, 336] width 147 height 41
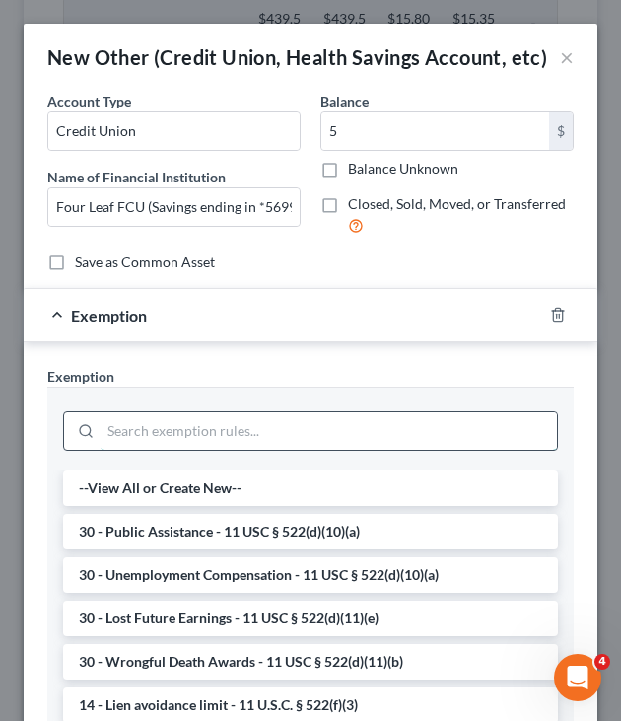
click at [315, 427] on input "search" at bounding box center [329, 430] width 457 height 37
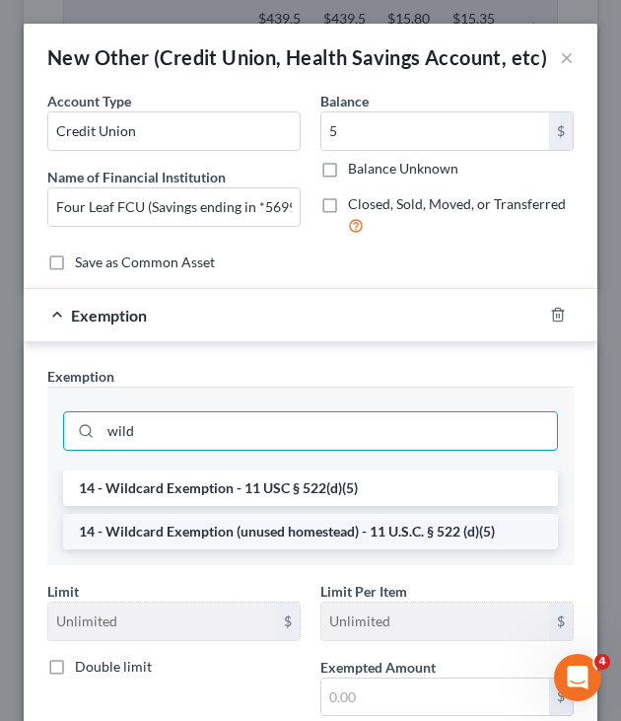
type input "wild"
click at [284, 535] on li "14 - Wildcard Exemption (unused homestead) - 11 U.S.C. § 522 (d)(5)" at bounding box center [310, 532] width 495 height 36
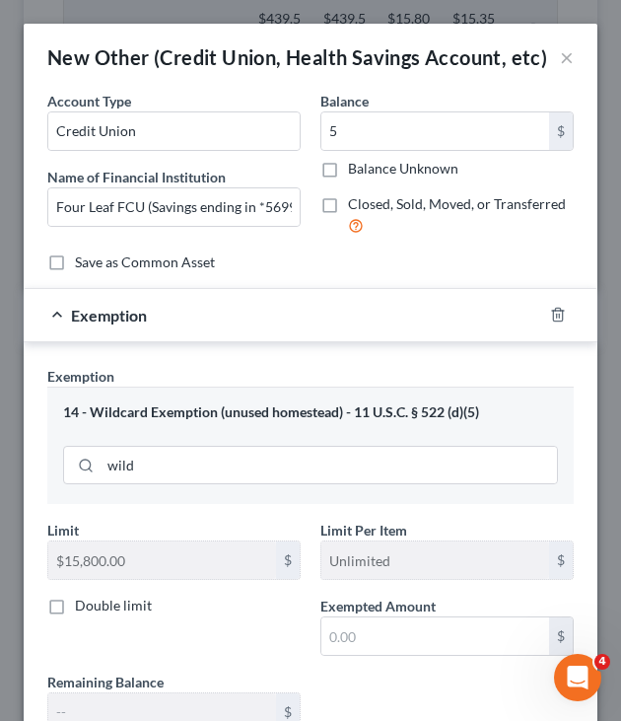
scroll to position [151, 0]
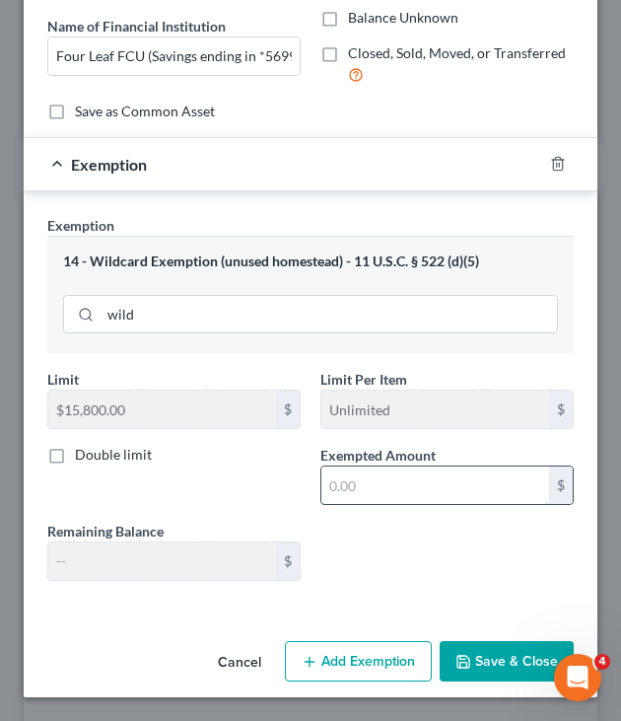
click at [392, 483] on input "text" at bounding box center [436, 484] width 228 height 37
type input "5"
click at [468, 649] on button "Save & Close" at bounding box center [507, 661] width 134 height 41
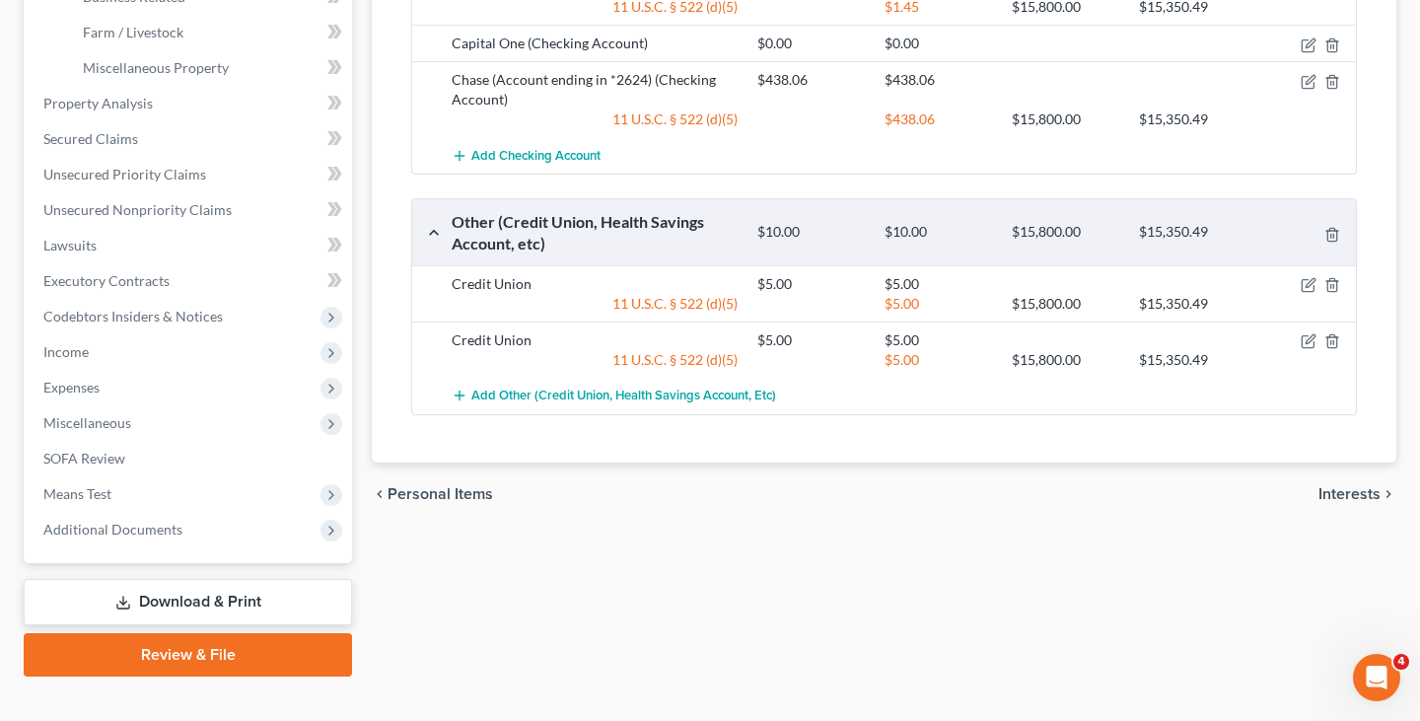
scroll to position [681, 0]
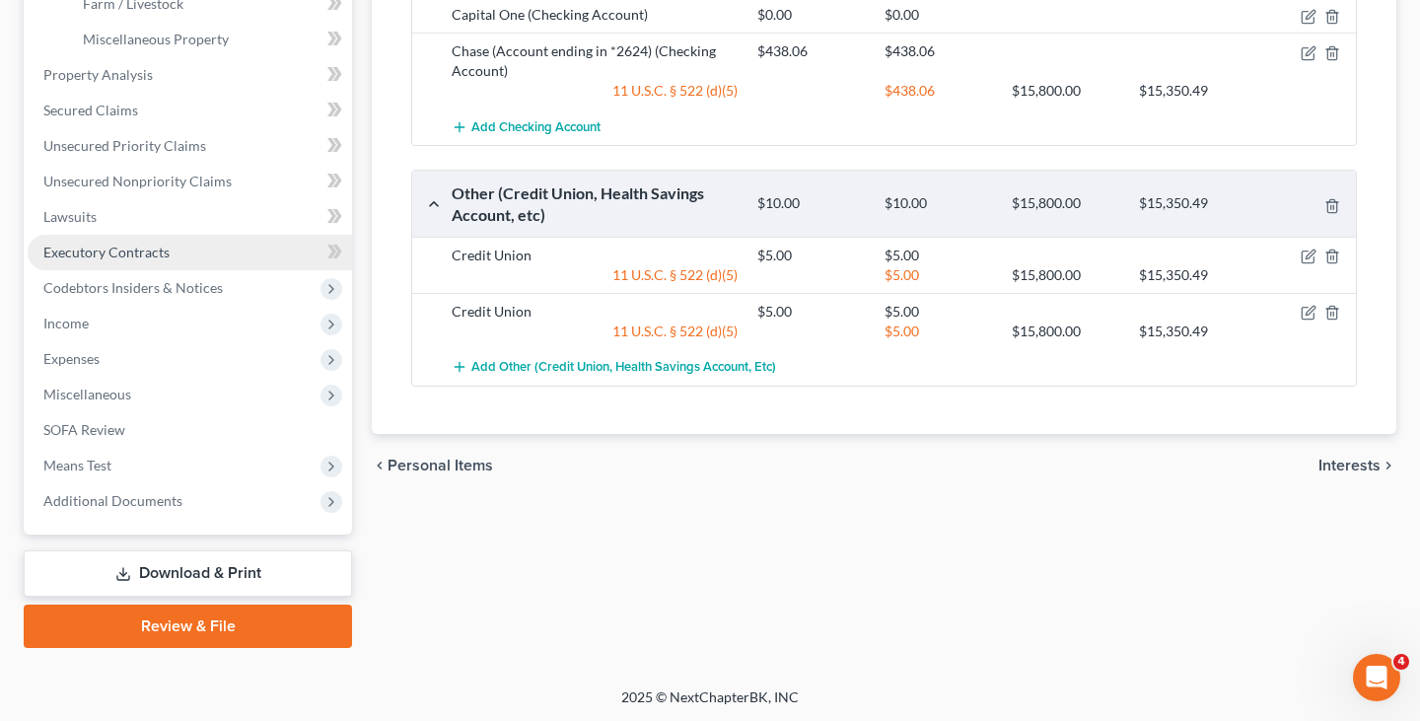
click at [192, 253] on link "Executory Contracts" at bounding box center [190, 253] width 324 height 36
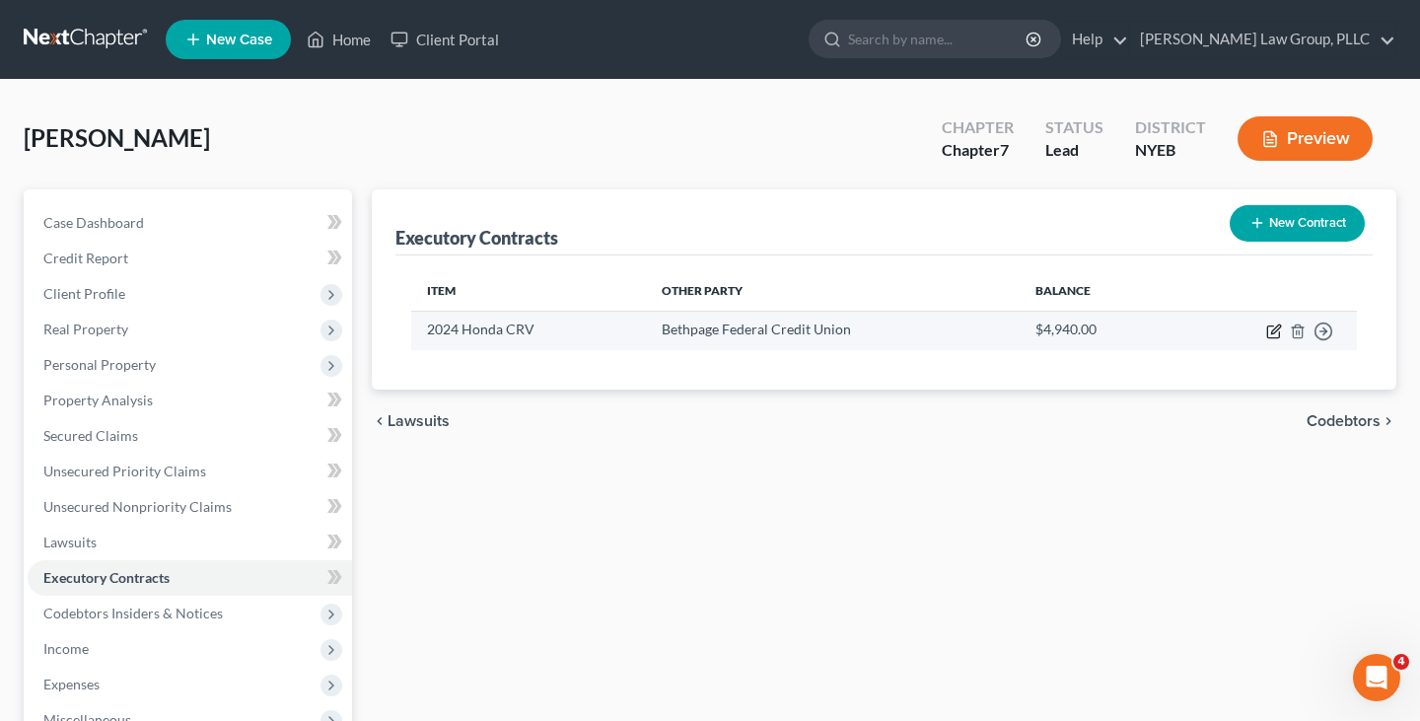
click at [1273, 326] on icon "button" at bounding box center [1273, 332] width 12 height 12
select select "3"
select select "35"
select select "3"
select select "1"
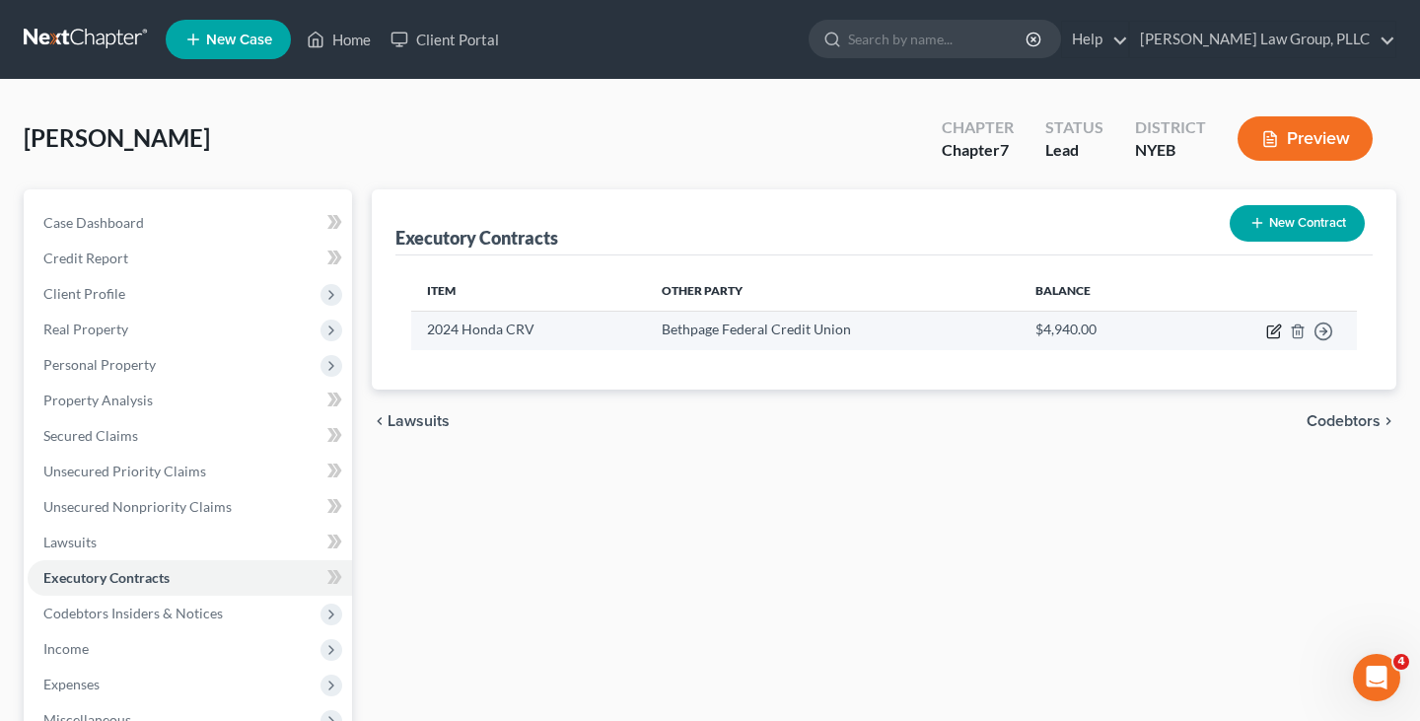
select select "0"
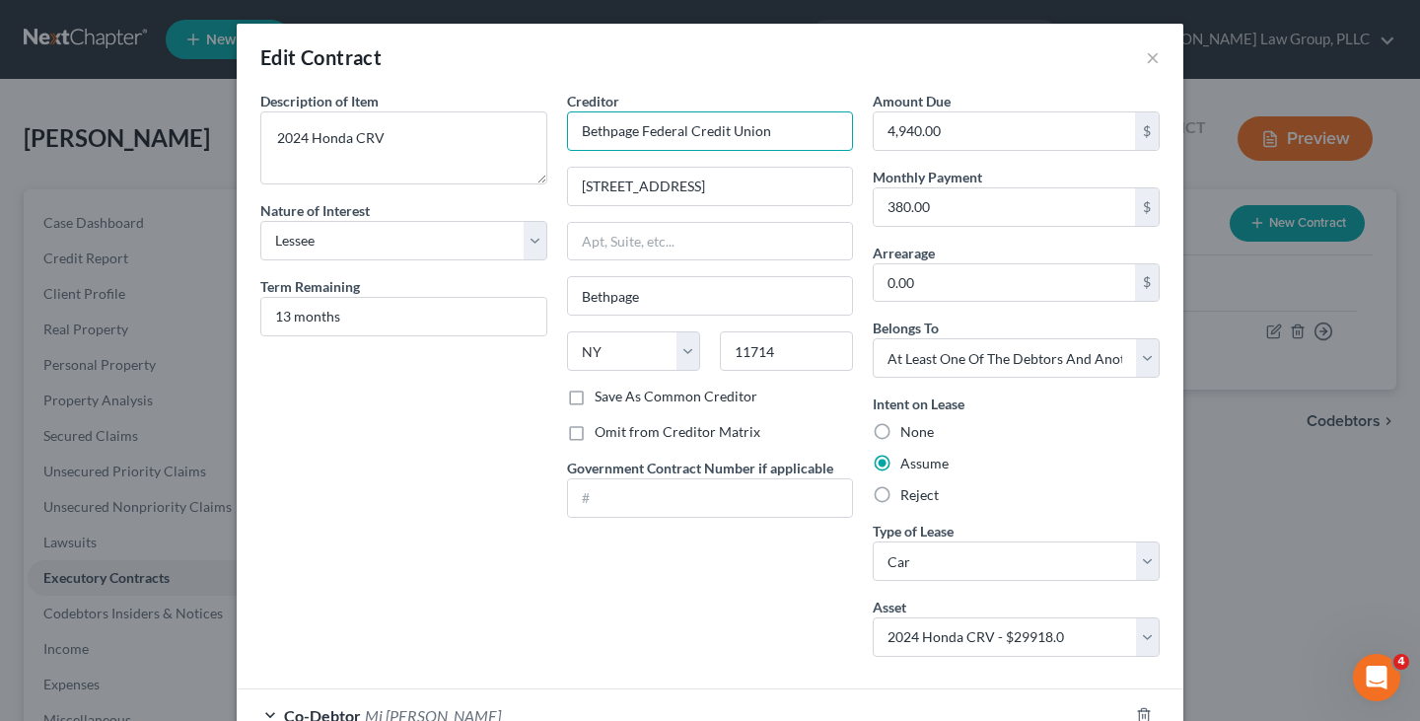
click at [676, 140] on input "Bethpage Federal Credit Union" at bounding box center [710, 130] width 287 height 39
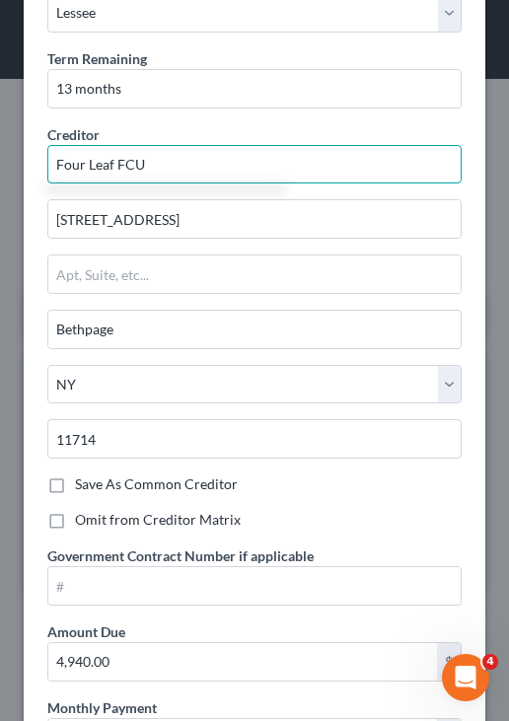
scroll to position [237, 0]
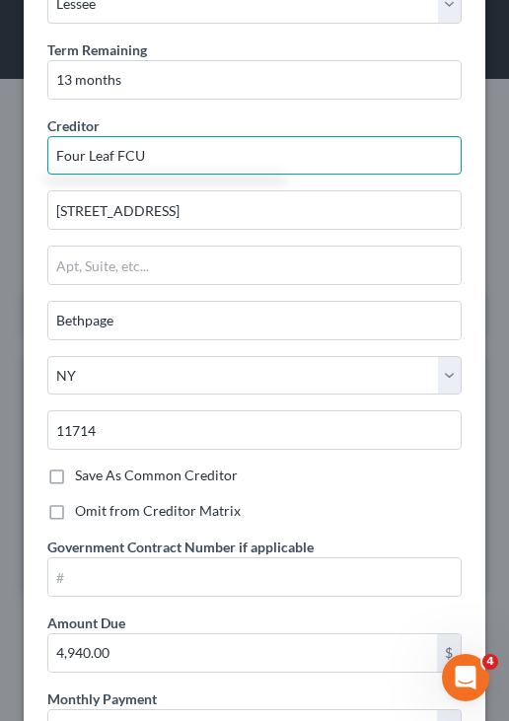
type input "Four Leaf FCU"
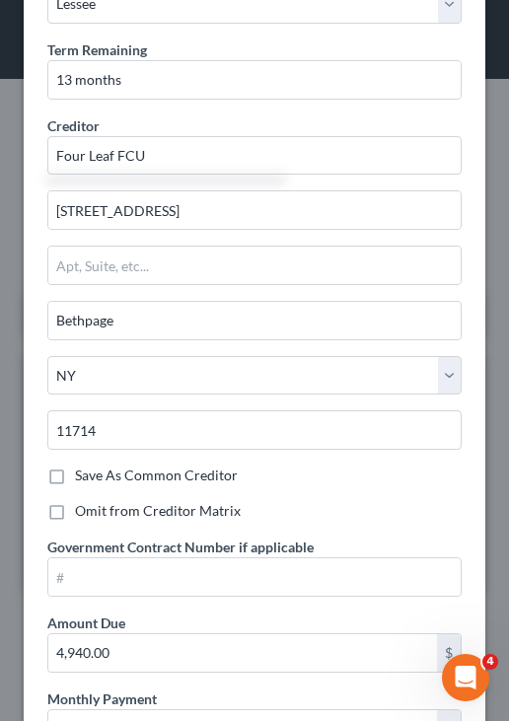
click at [166, 480] on label "Save As Common Creditor" at bounding box center [156, 476] width 163 height 20
click at [96, 478] on input "Save As Common Creditor" at bounding box center [89, 472] width 13 height 13
checkbox input "true"
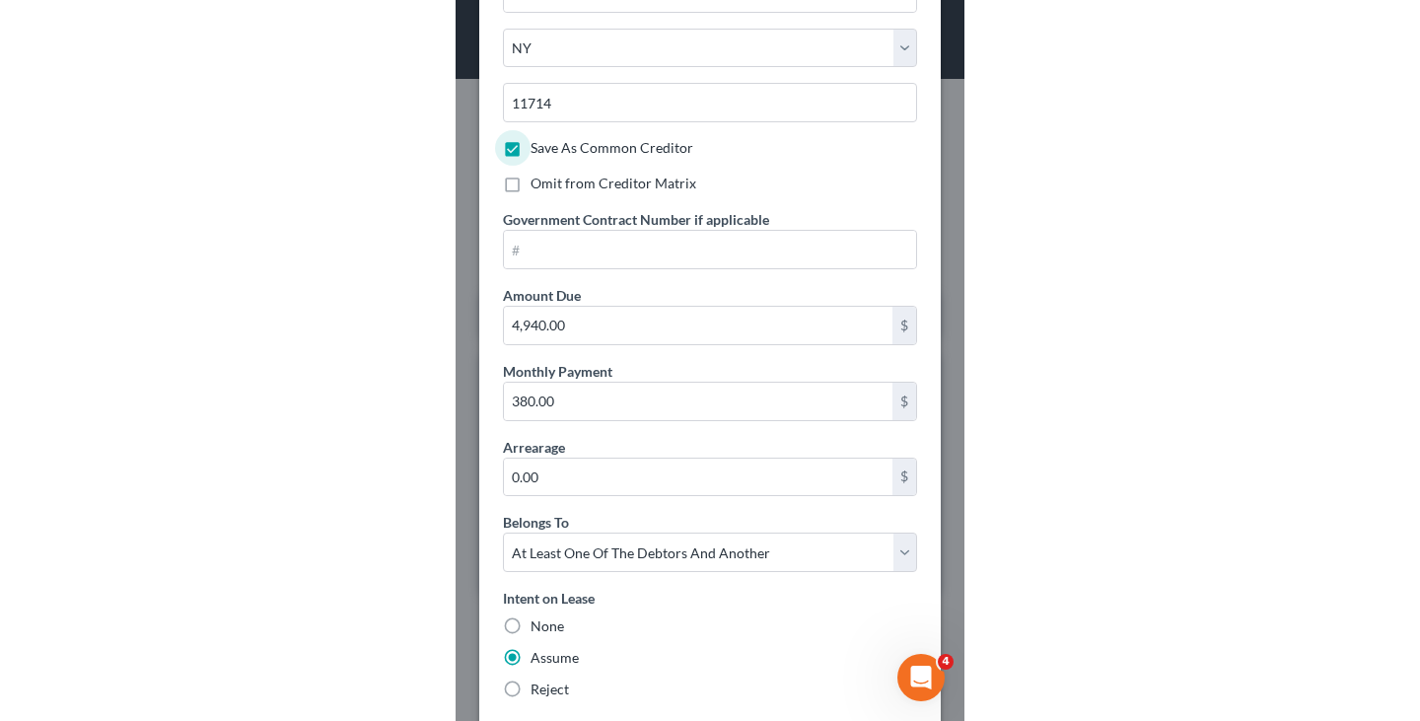
scroll to position [889, 0]
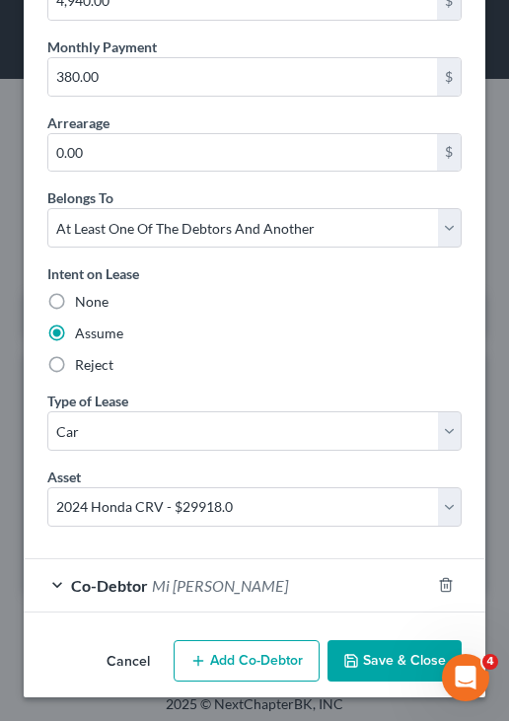
click at [370, 663] on button "Save & Close" at bounding box center [394, 660] width 134 height 41
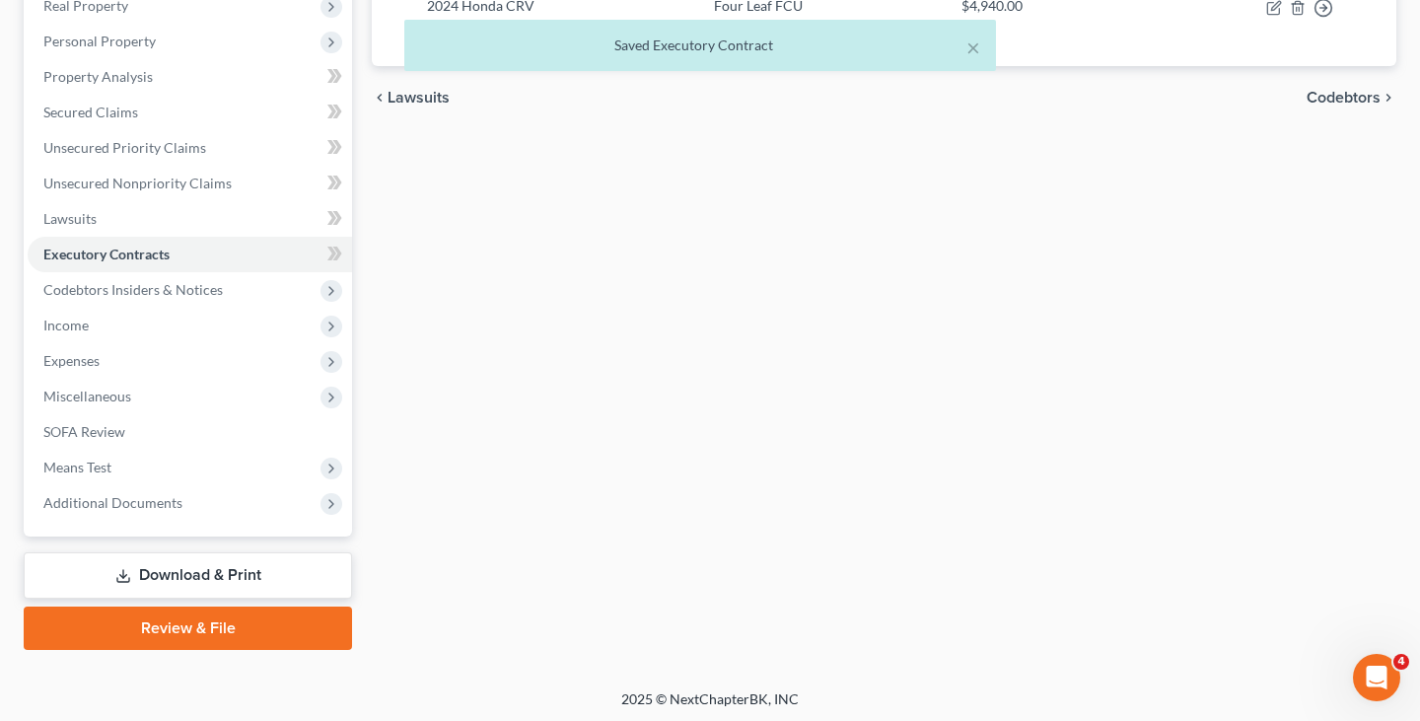
scroll to position [325, 0]
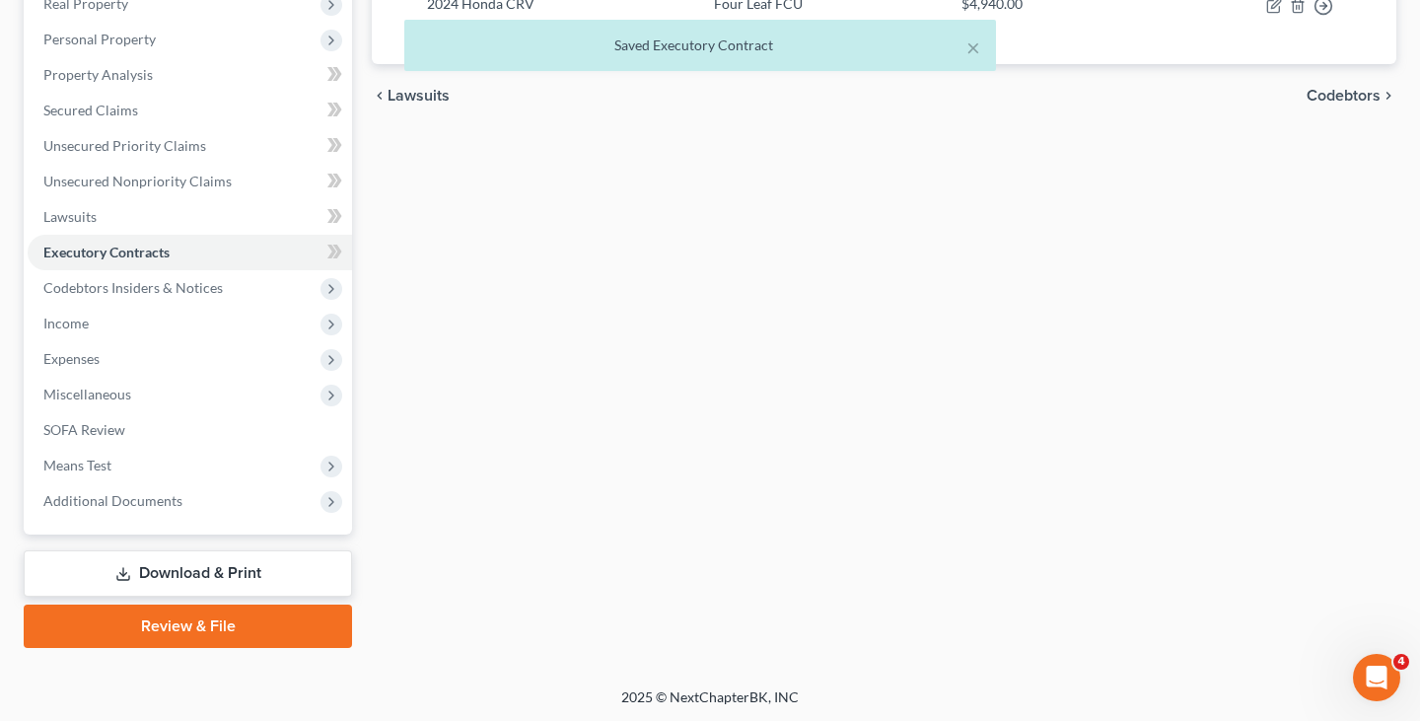
click at [215, 554] on link "Download & Print" at bounding box center [188, 573] width 328 height 46
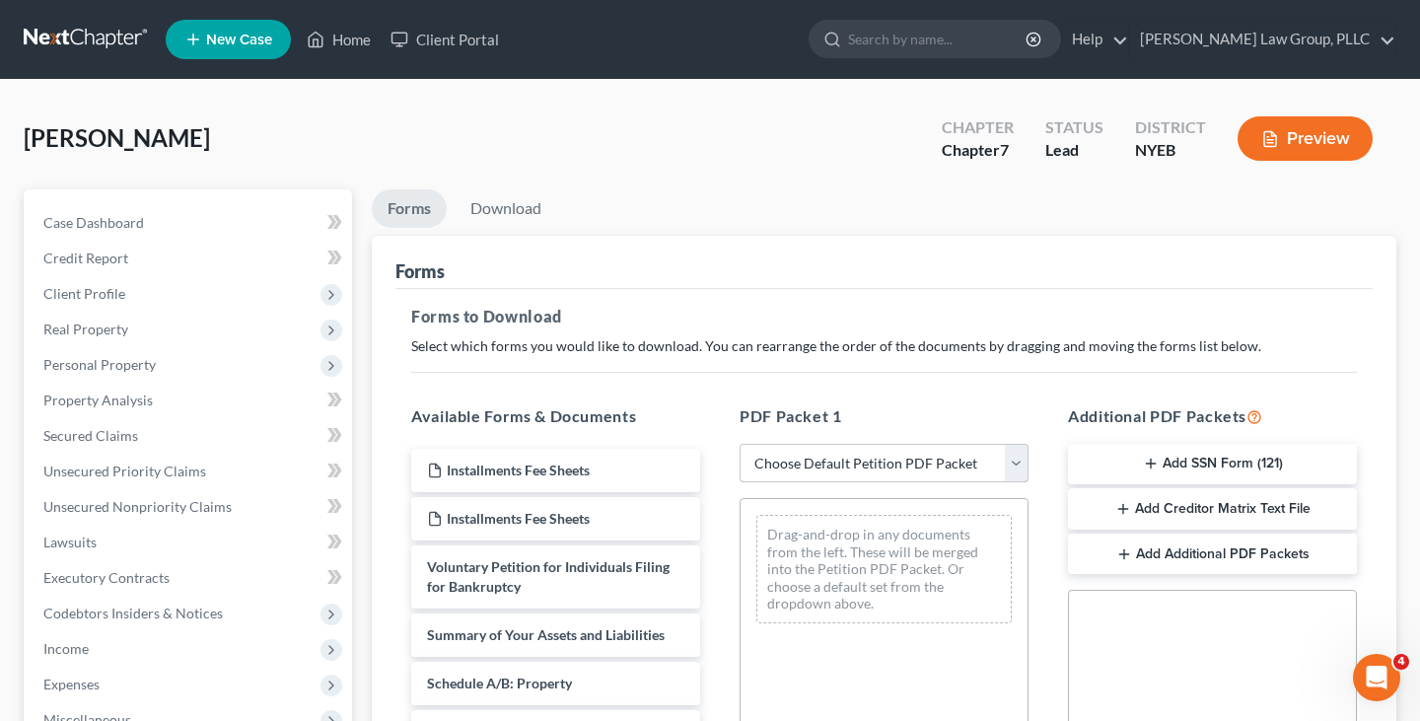
click at [791, 470] on select "Choose Default Petition PDF Packet Complete Bankruptcy Petition (all forms and …" at bounding box center [884, 463] width 289 height 39
select select "0"
click at [740, 444] on select "Choose Default Petition PDF Packet Complete Bankruptcy Petition (all forms and …" at bounding box center [884, 463] width 289 height 39
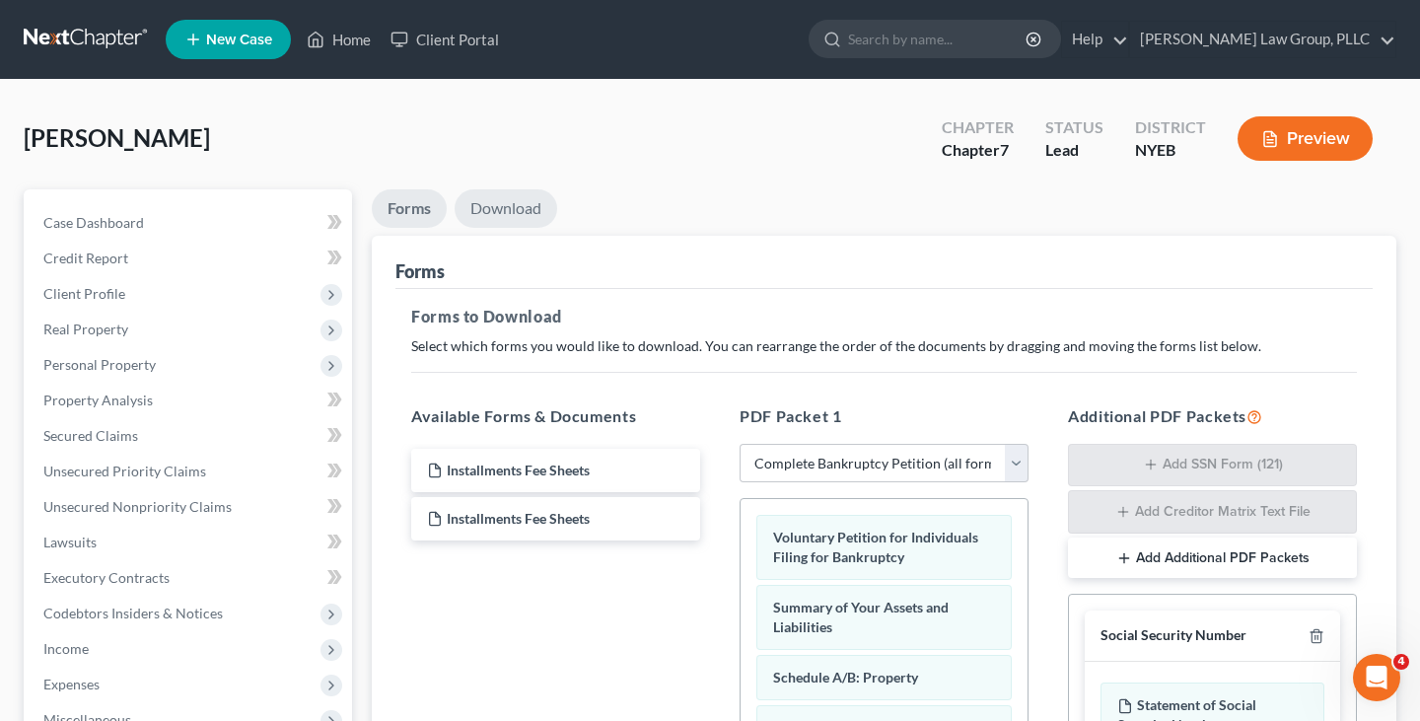
click at [491, 213] on link "Download" at bounding box center [506, 208] width 103 height 38
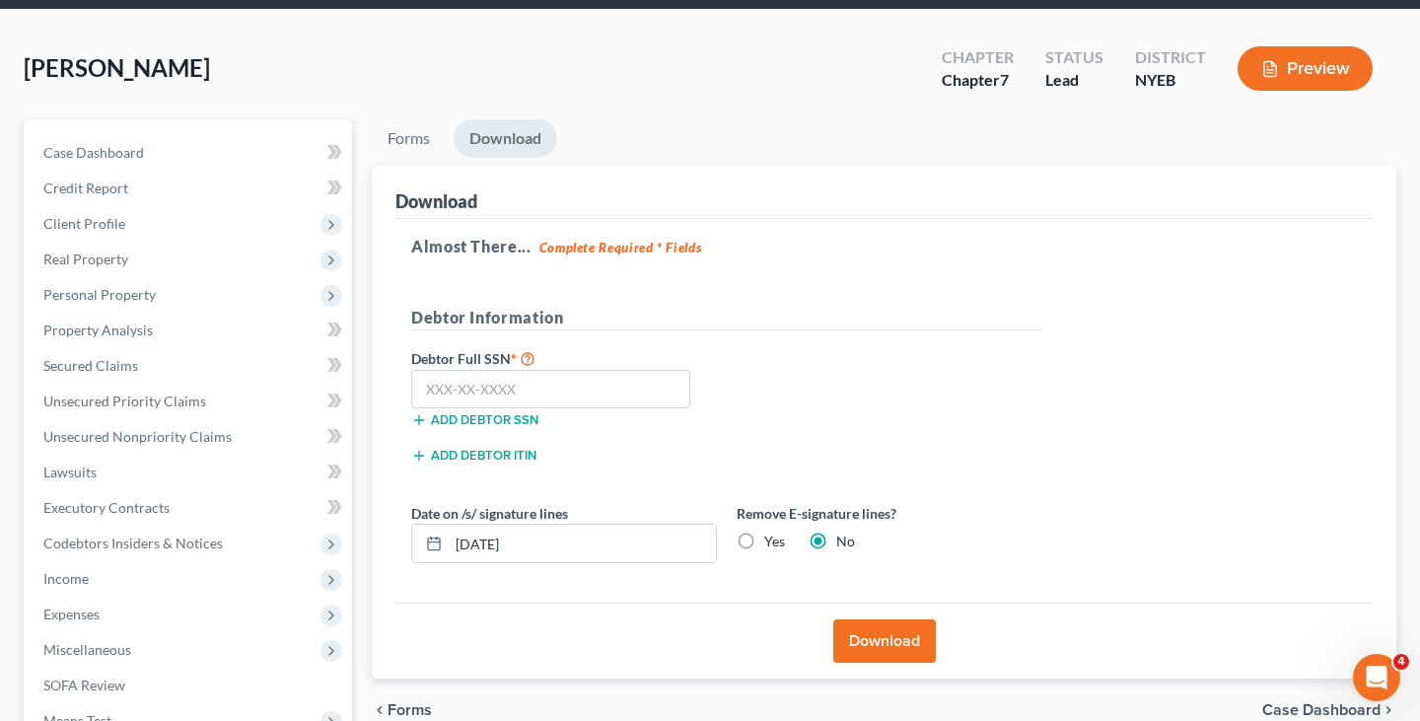
scroll to position [135, 0]
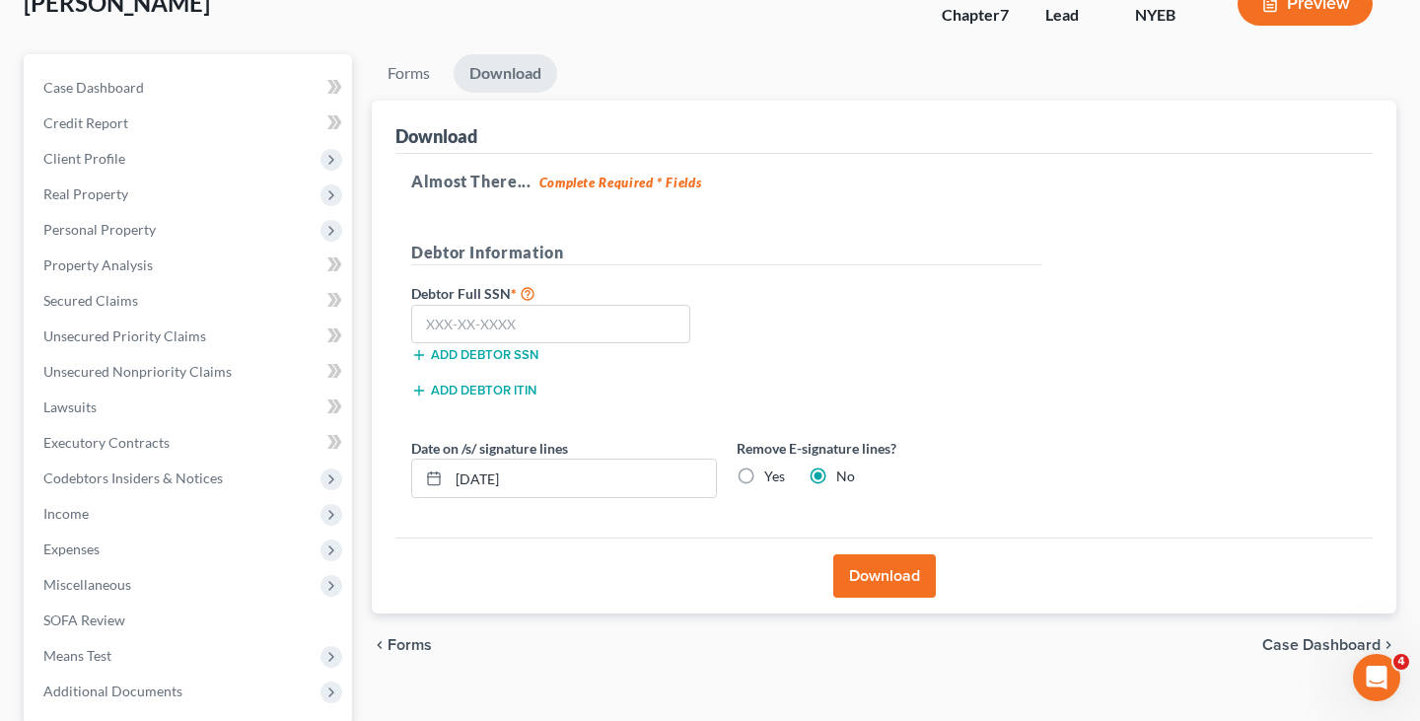
click at [764, 475] on label "Yes" at bounding box center [774, 476] width 21 height 20
click at [772, 475] on input "Yes" at bounding box center [778, 472] width 13 height 13
radio input "true"
radio input "false"
click at [650, 474] on input "10/02/2025" at bounding box center [582, 478] width 267 height 37
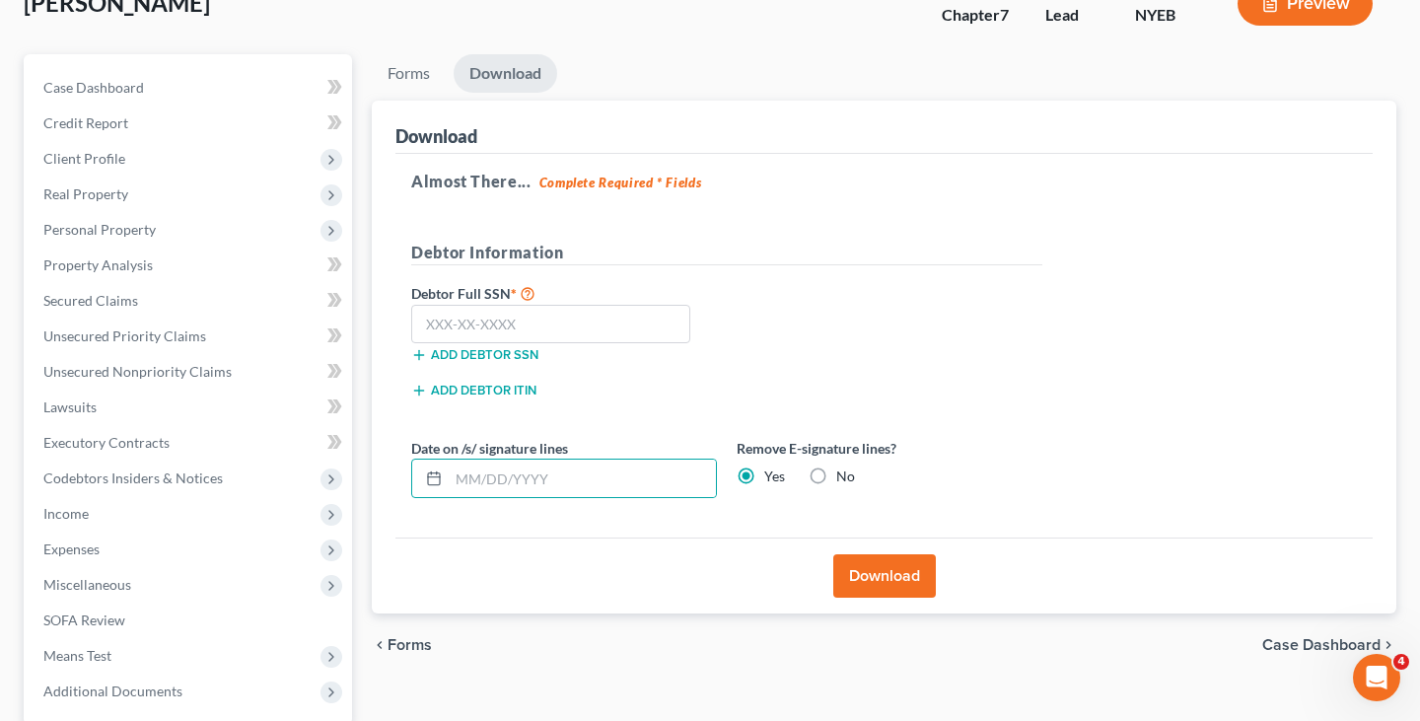
click at [950, 613] on div "chevron_left Forms Case Dashboard chevron_right" at bounding box center [884, 644] width 1025 height 63
click at [860, 549] on div "Download" at bounding box center [883, 576] width 977 height 76
click at [860, 562] on button "Download" at bounding box center [884, 575] width 103 height 43
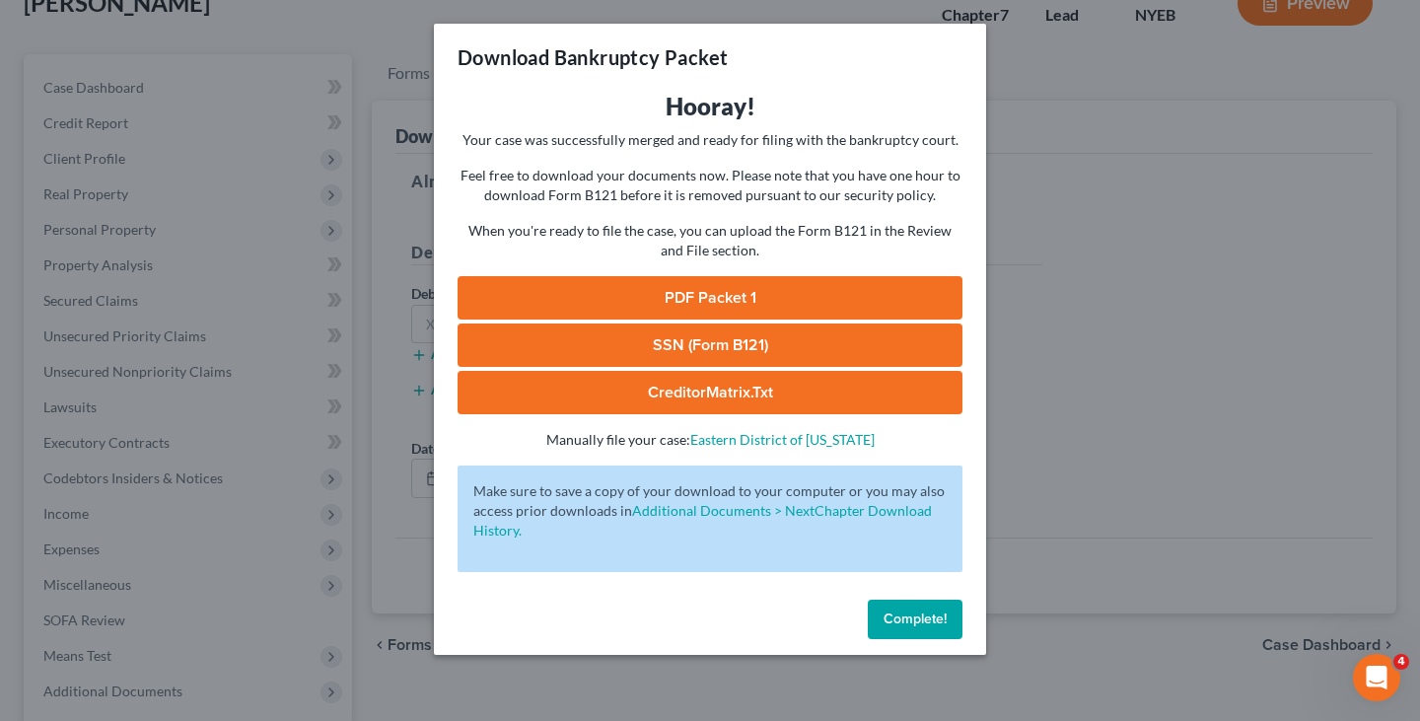
click at [691, 298] on link "PDF Packet 1" at bounding box center [710, 297] width 505 height 43
click at [1004, 488] on div "Download Bankruptcy Packet Hooray! Your case was successfully merged and ready …" at bounding box center [710, 360] width 1420 height 721
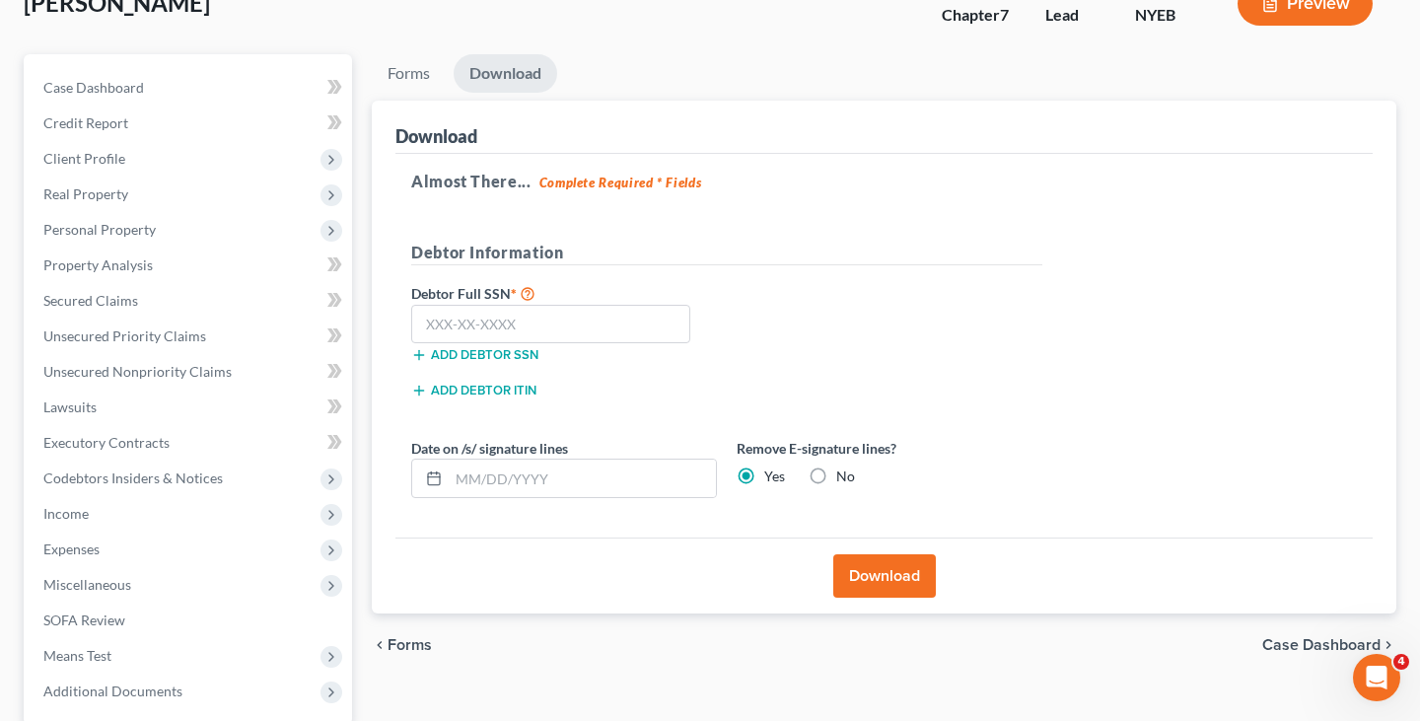
scroll to position [0, 0]
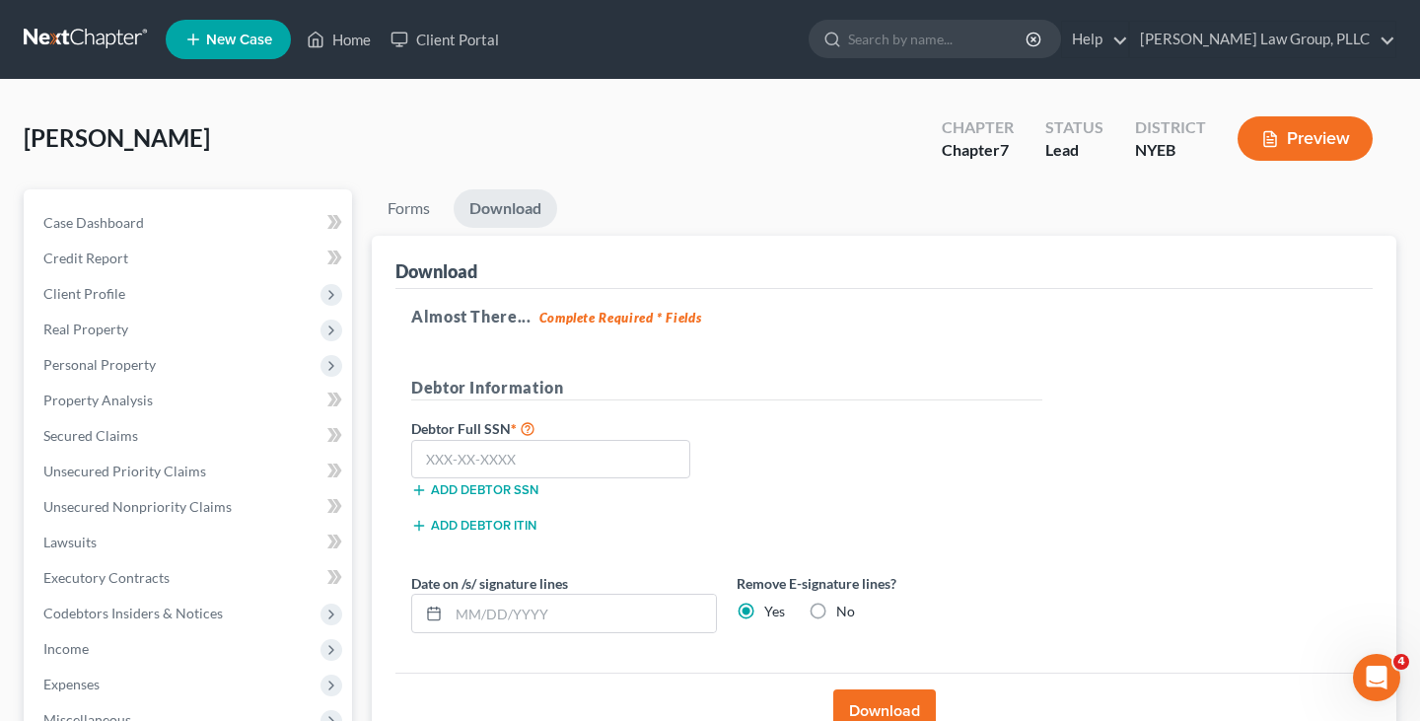
click at [116, 35] on link at bounding box center [87, 40] width 126 height 36
